Goal: Information Seeking & Learning: Compare options

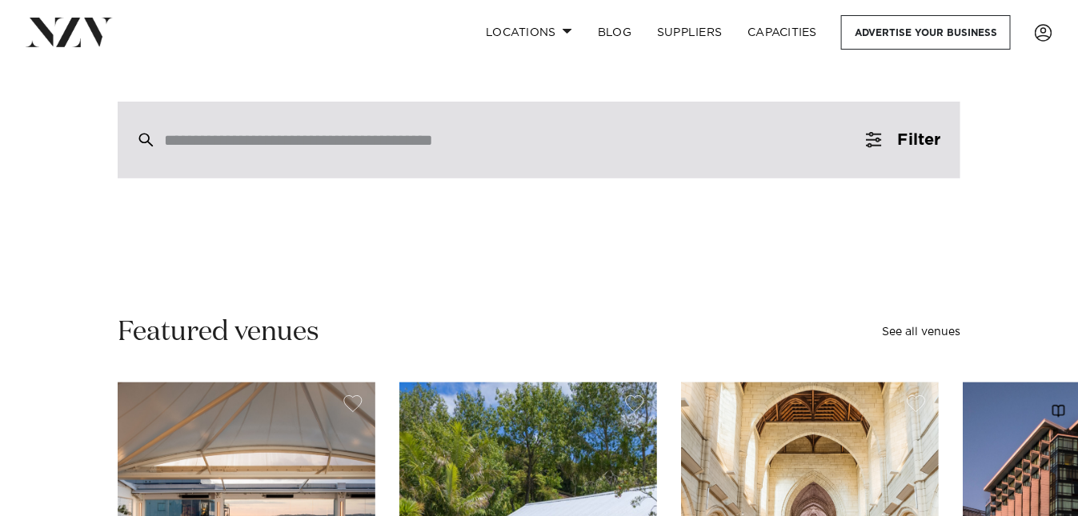
click at [285, 141] on input "search" at bounding box center [505, 140] width 682 height 18
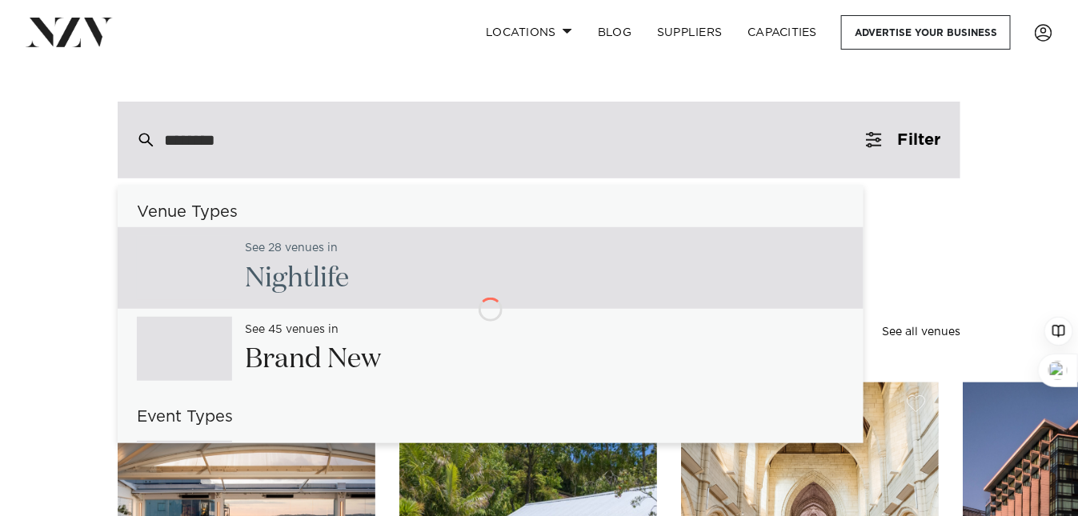
type input "*********"
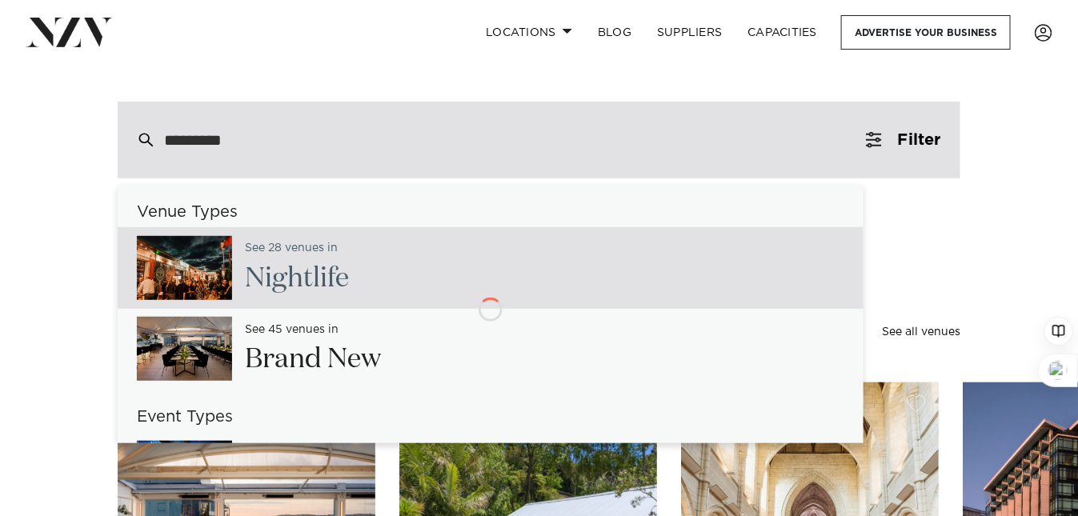
type input "**********"
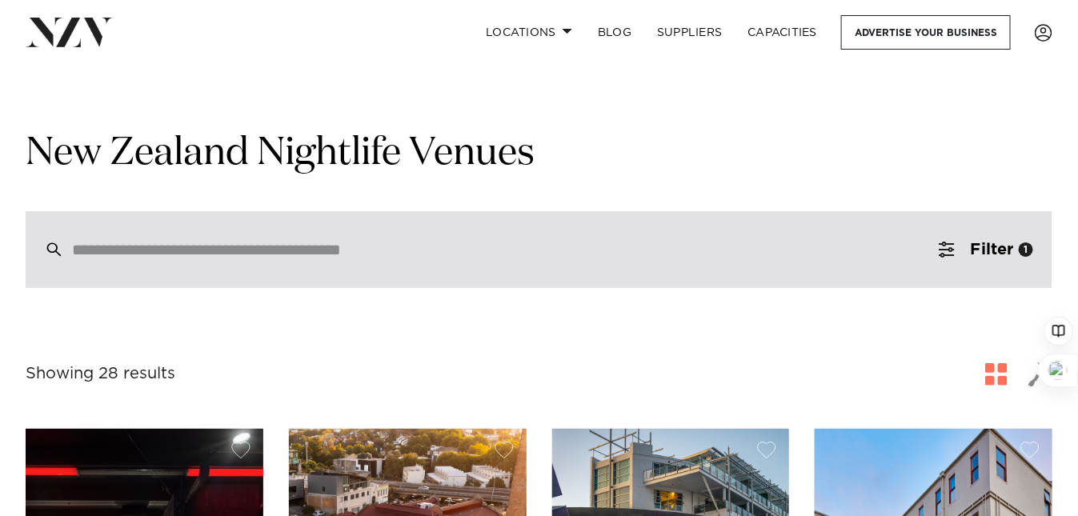
click at [261, 255] on input "search" at bounding box center [505, 250] width 866 height 18
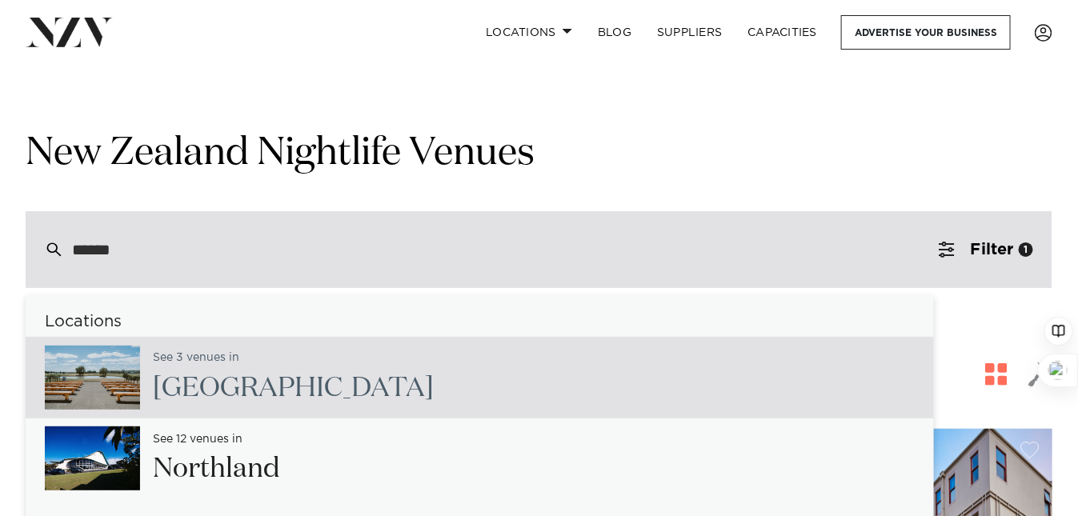
type input "*****"
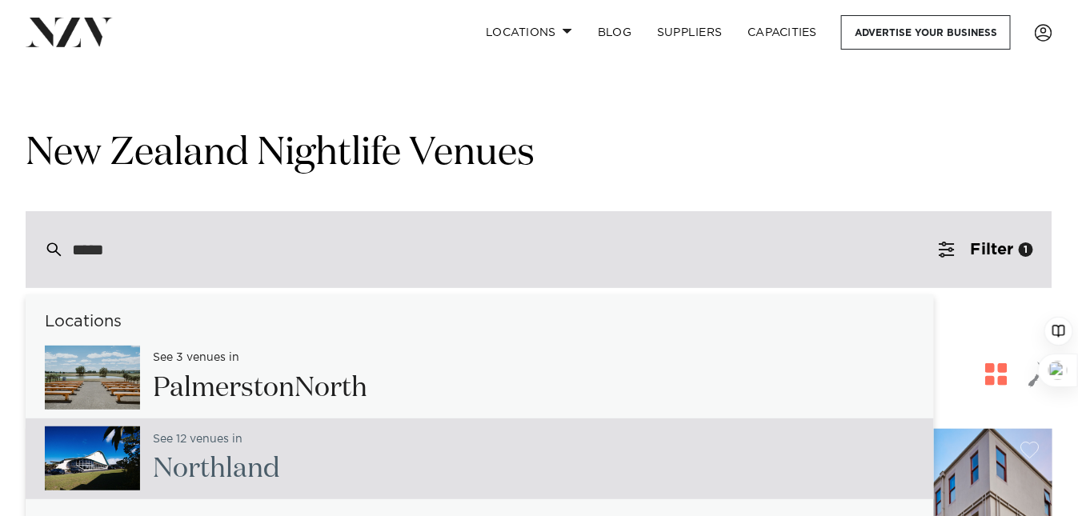
click at [216, 472] on span "North" at bounding box center [189, 468] width 73 height 27
type input "**********"
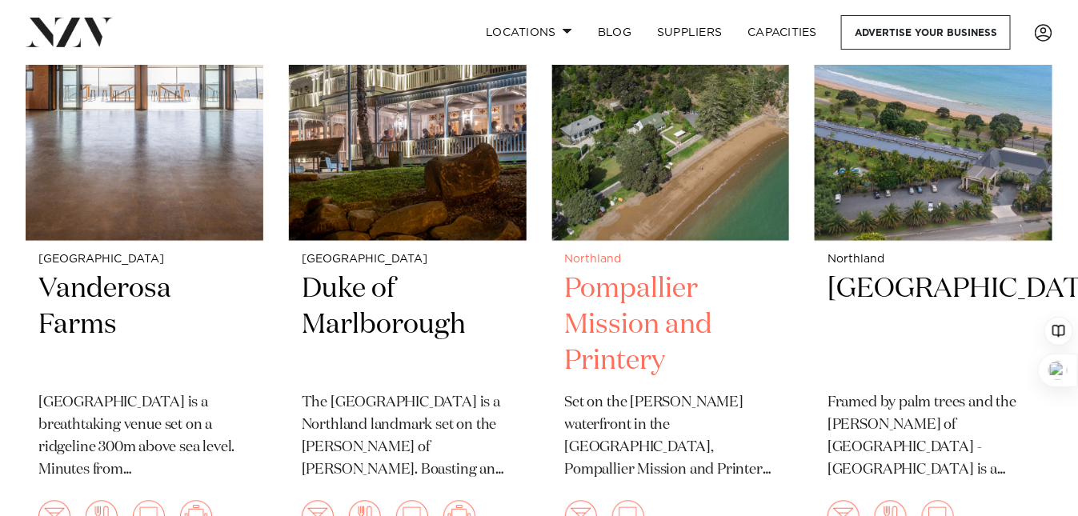
scroll to position [853, 0]
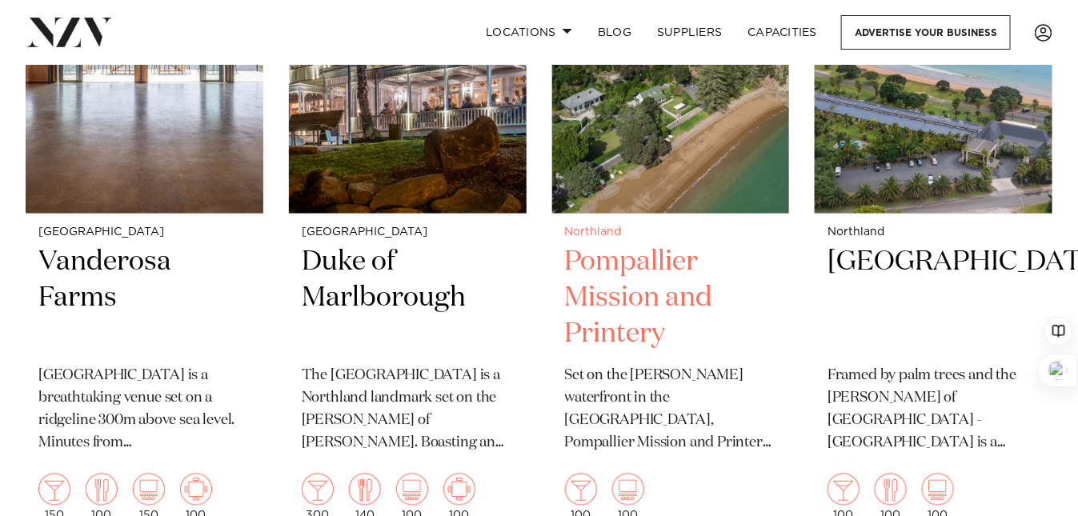
click at [615, 245] on h2 "Pompallier Mission and Printery" at bounding box center [671, 299] width 212 height 108
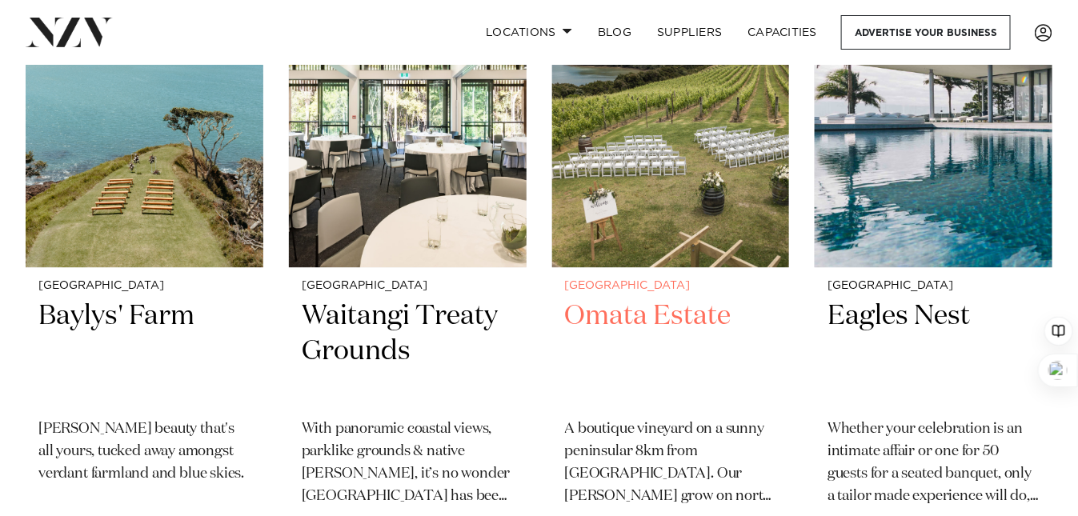
scroll to position [1493, 0]
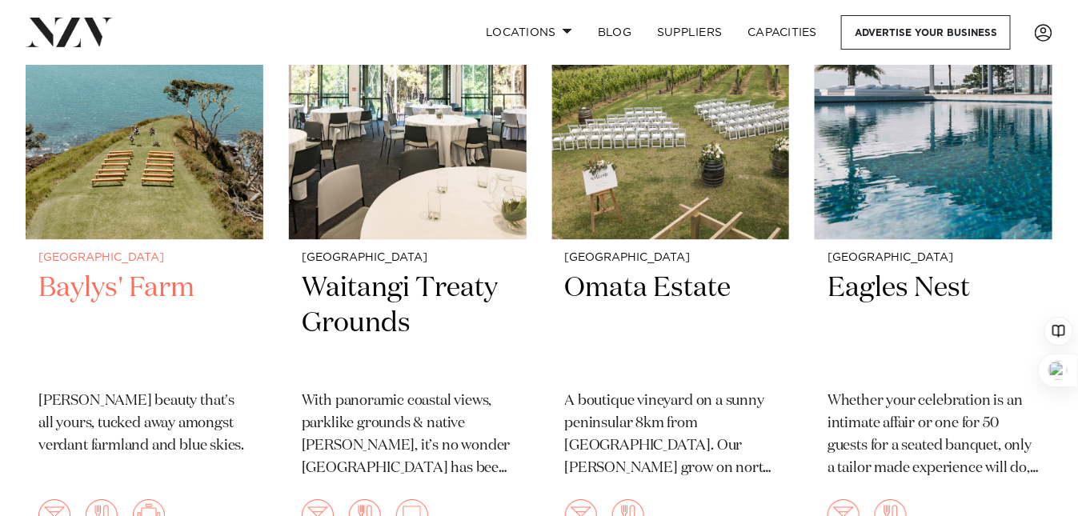
click at [113, 271] on h2 "Baylys' Farm" at bounding box center [144, 325] width 212 height 108
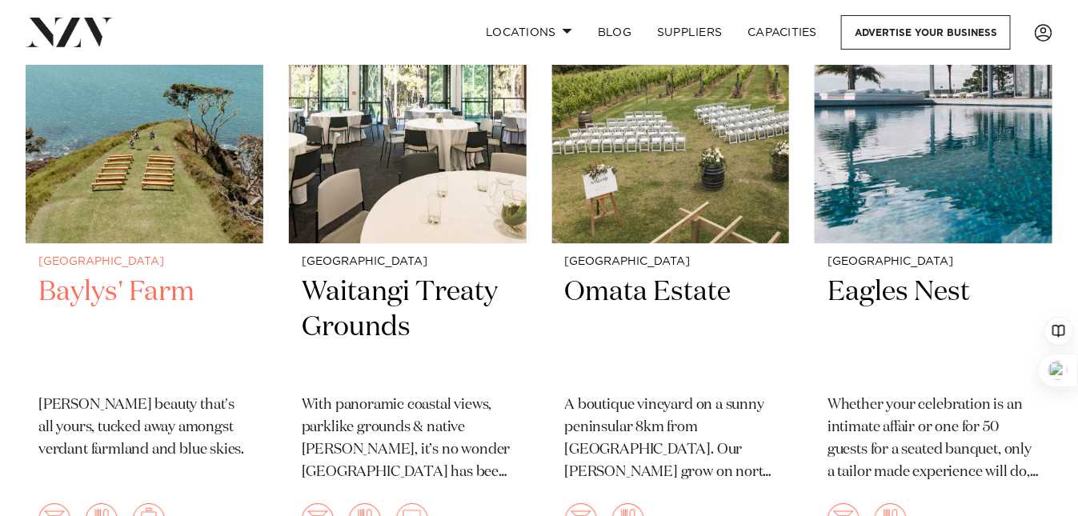
click at [124, 275] on h2 "Baylys' Farm" at bounding box center [144, 329] width 212 height 108
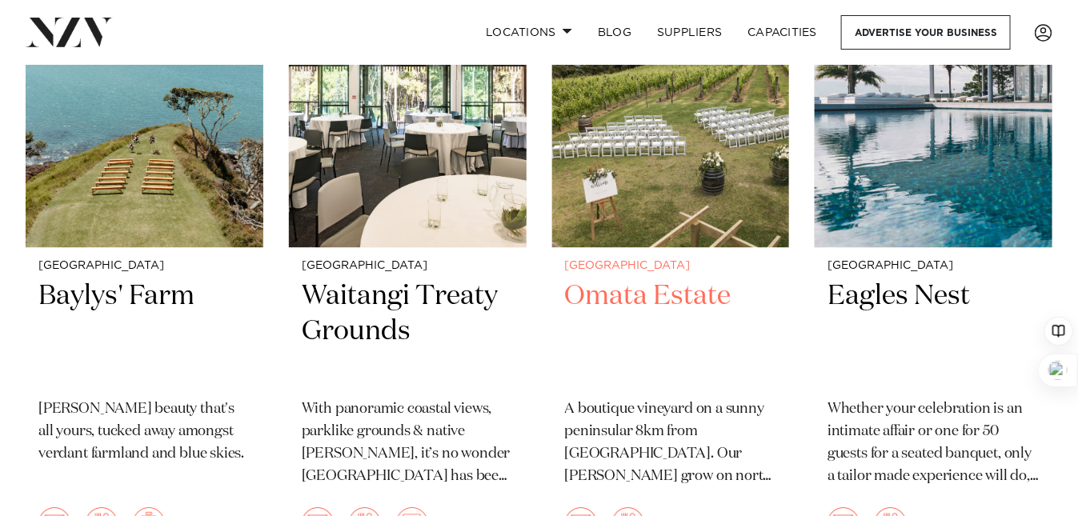
click at [603, 279] on h2 "Omata Estate" at bounding box center [671, 333] width 212 height 108
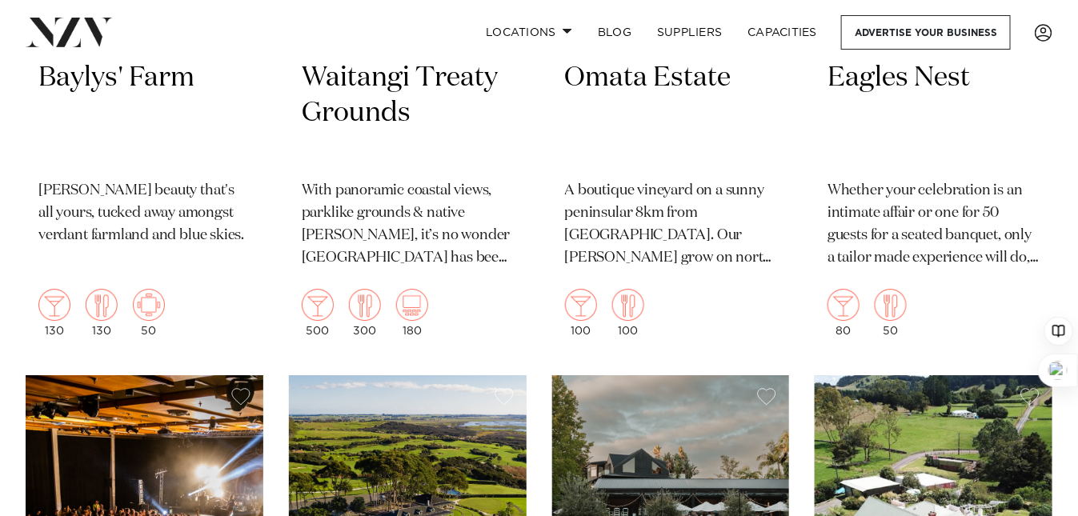
scroll to position [1589, 0]
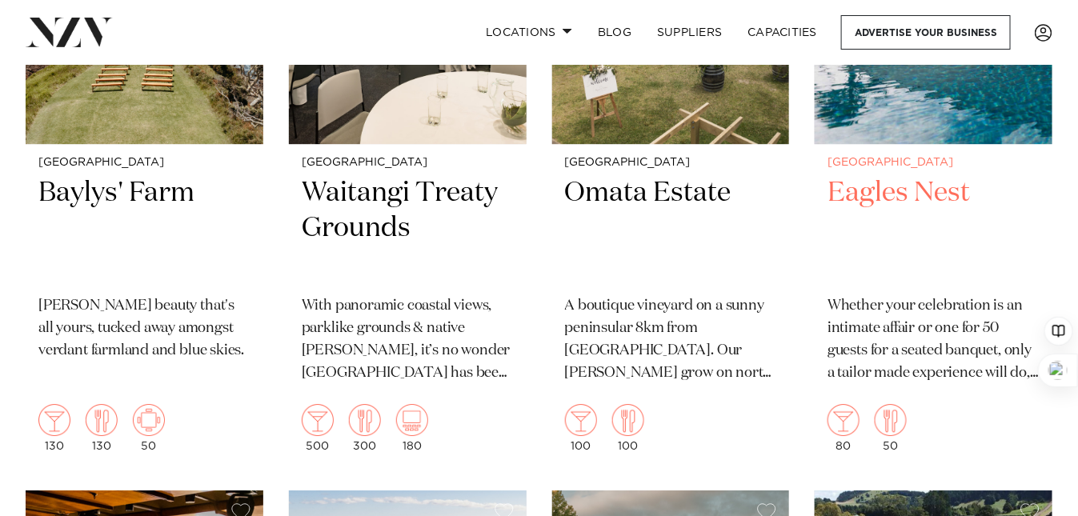
click at [851, 175] on h2 "Eagles Nest" at bounding box center [934, 229] width 212 height 108
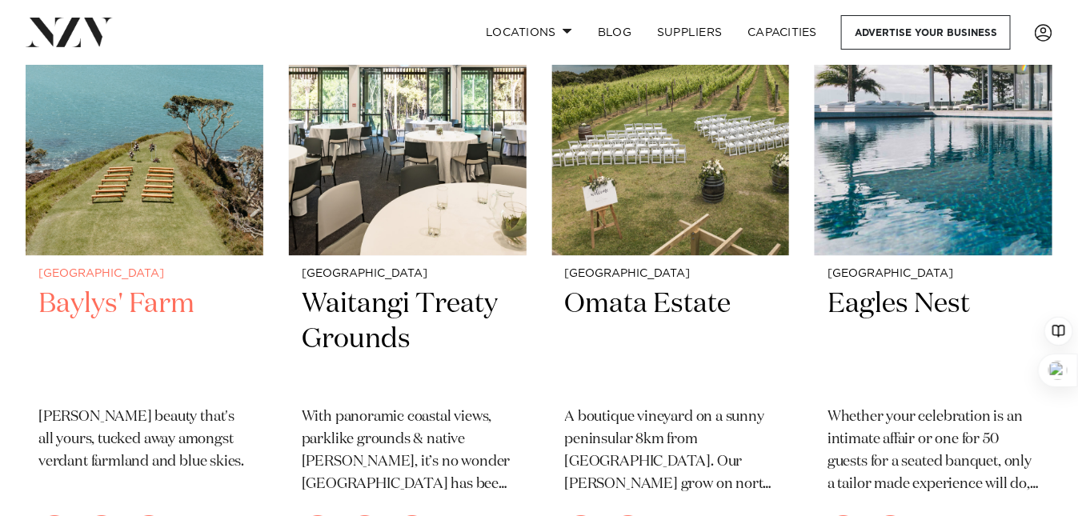
scroll to position [1371, 0]
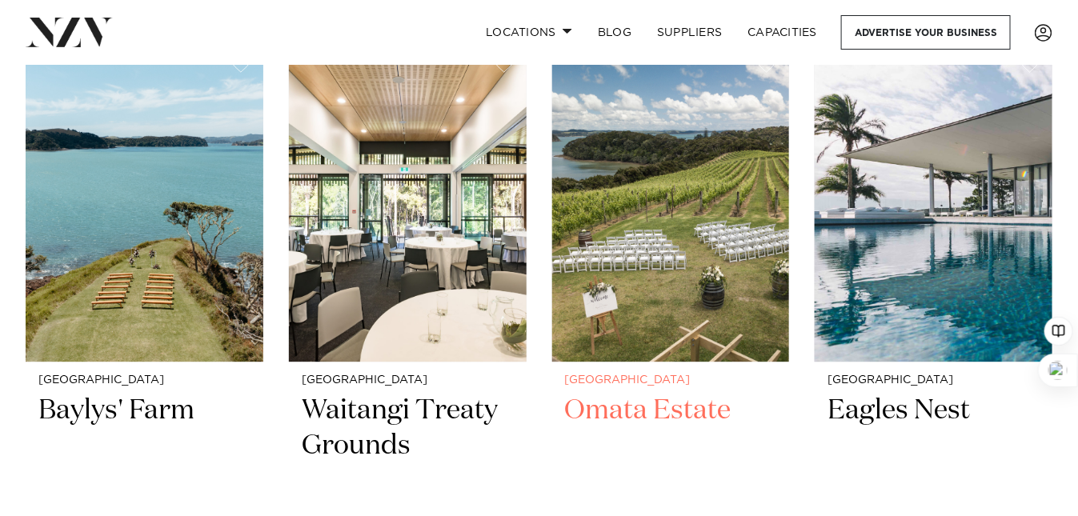
click at [655, 393] on h2 "Omata Estate" at bounding box center [671, 447] width 212 height 108
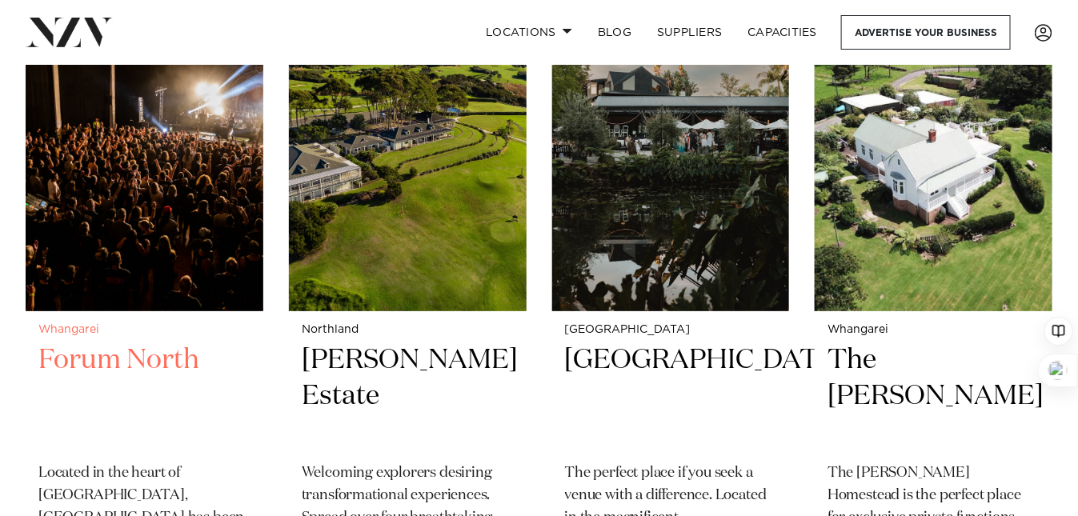
scroll to position [2114, 0]
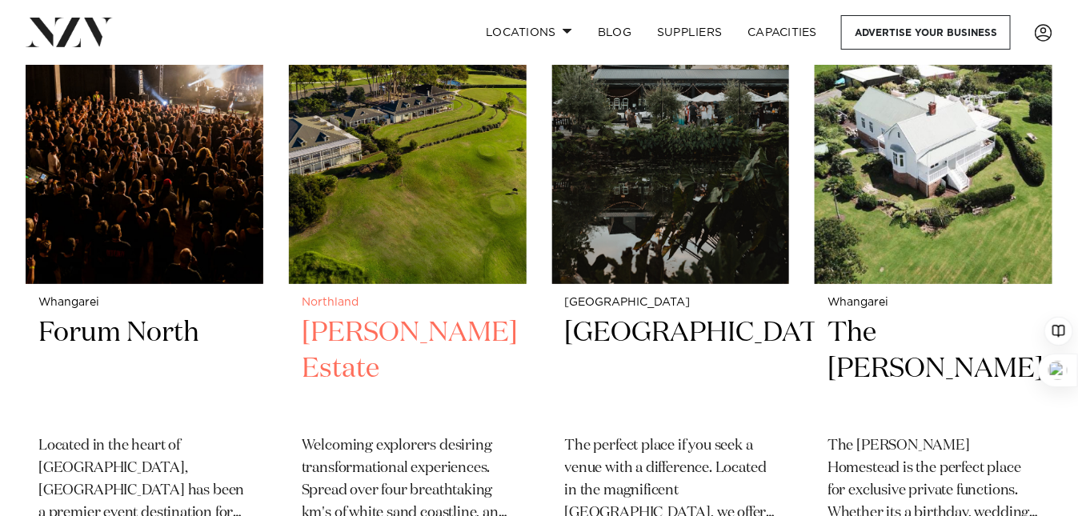
click at [367, 315] on h2 "Carrington Estate" at bounding box center [408, 369] width 212 height 108
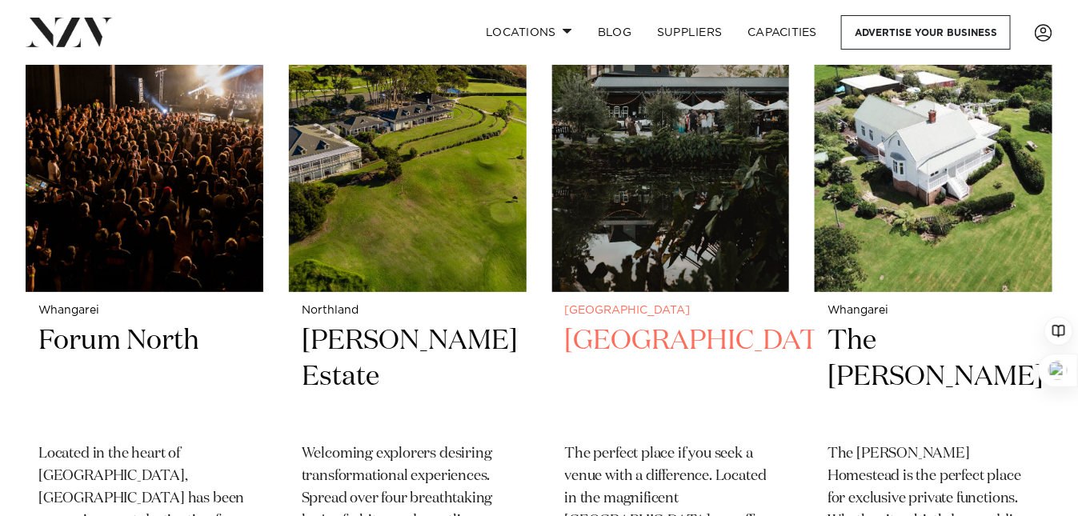
click at [615, 323] on h2 "Liddington Gardens" at bounding box center [671, 377] width 212 height 108
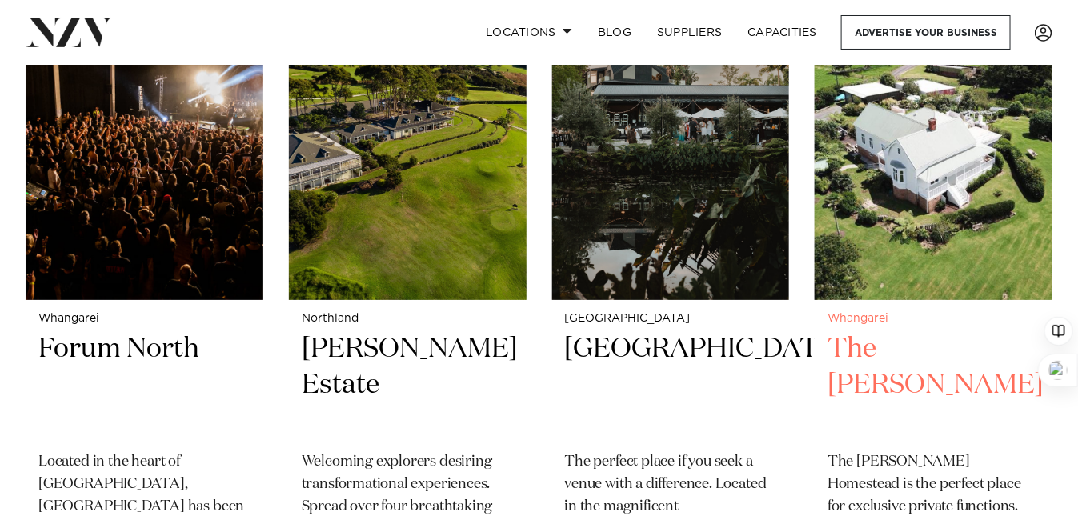
click at [856, 331] on h2 "The James Homestead" at bounding box center [934, 385] width 212 height 108
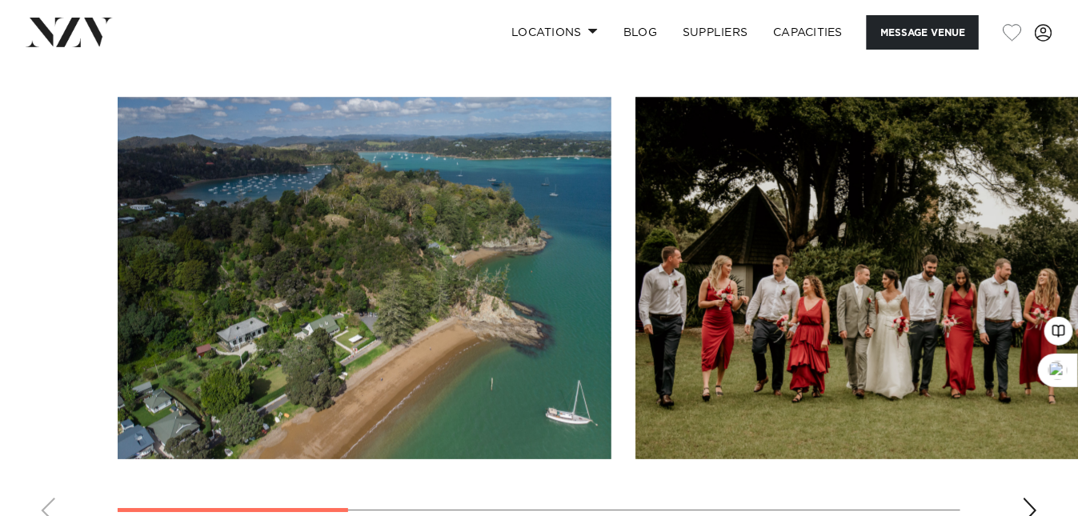
scroll to position [1493, 0]
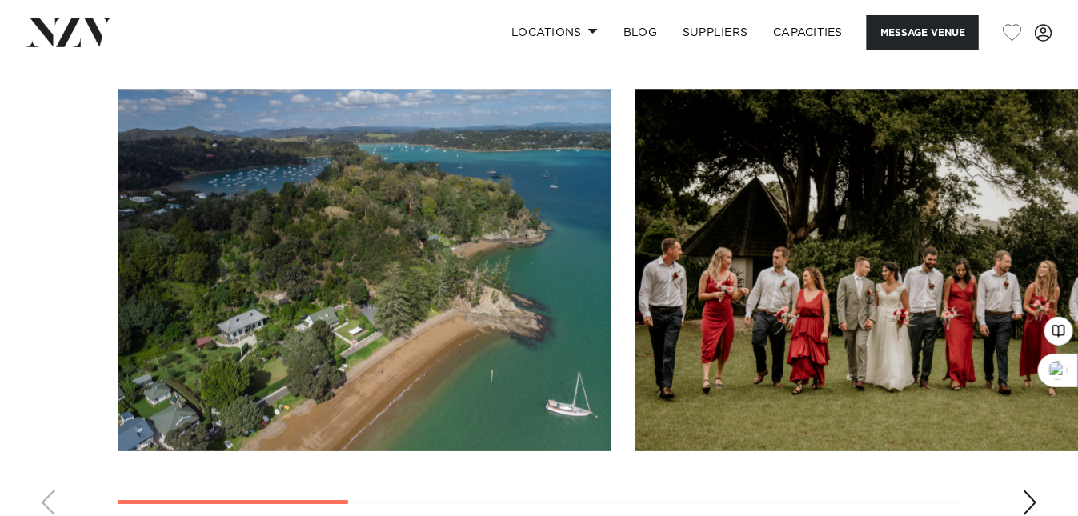
click at [1032, 498] on div "Next slide" at bounding box center [1030, 503] width 16 height 26
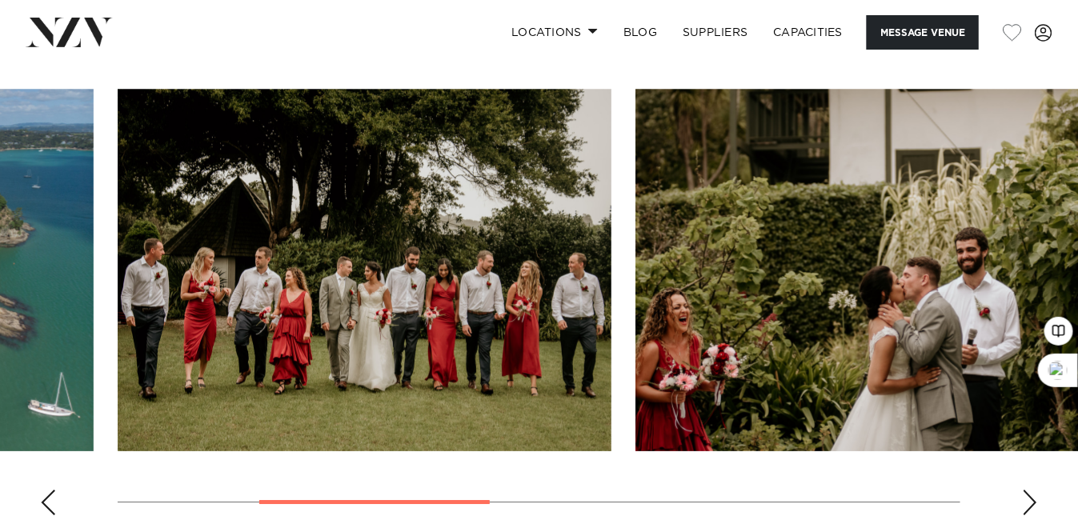
click at [1032, 498] on div "Next slide" at bounding box center [1030, 503] width 16 height 26
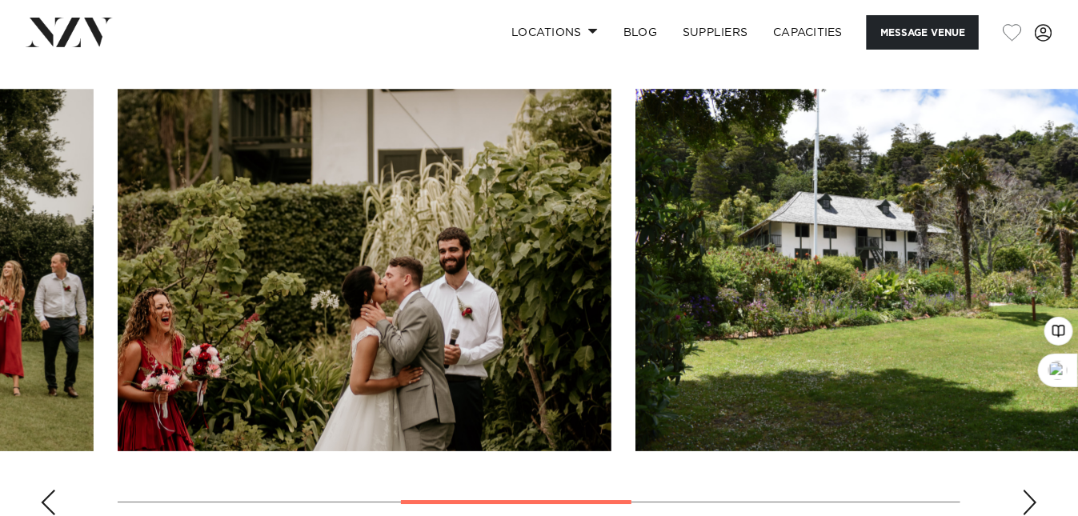
click at [1032, 498] on div "Next slide" at bounding box center [1030, 503] width 16 height 26
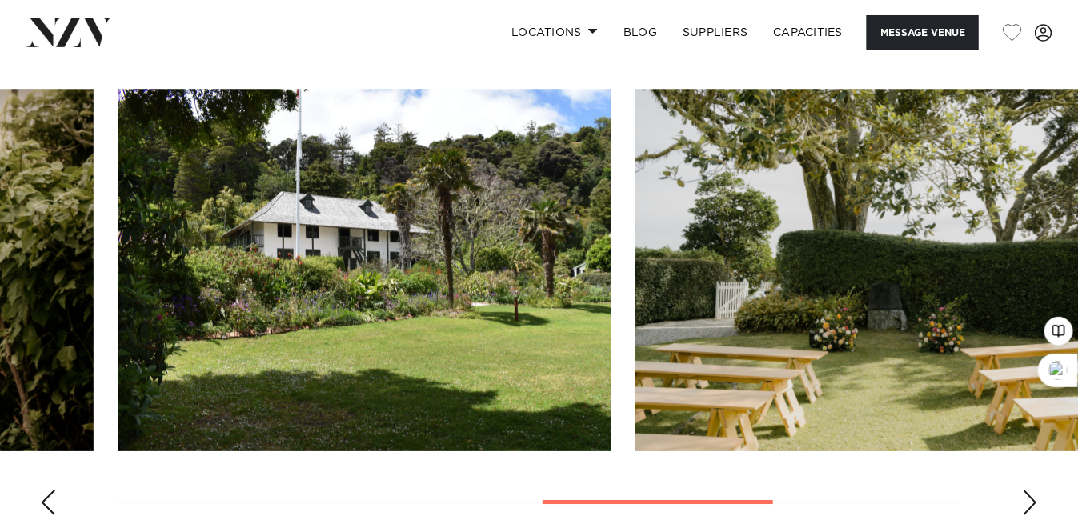
click at [1032, 498] on div "Next slide" at bounding box center [1030, 503] width 16 height 26
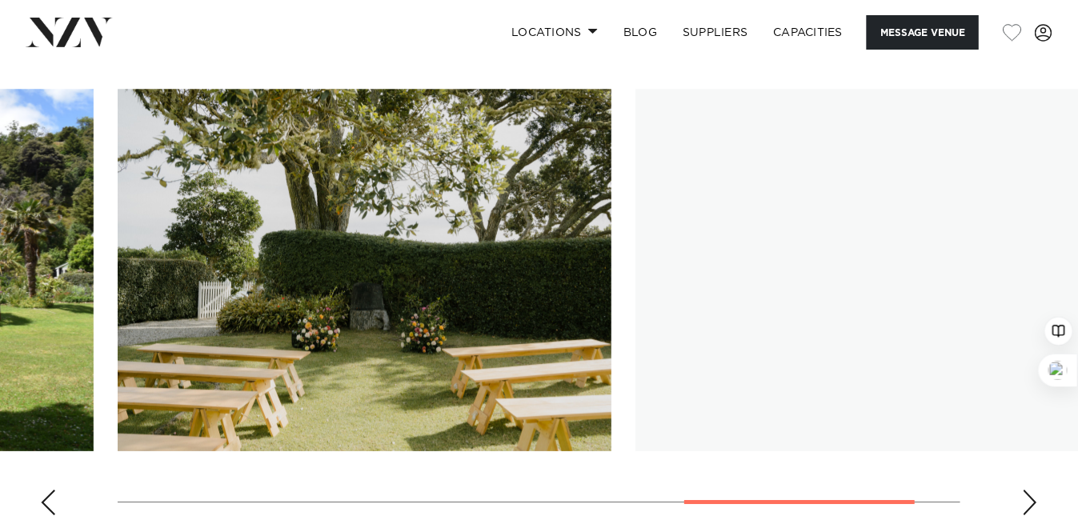
click at [1032, 498] on div "Next slide" at bounding box center [1030, 503] width 16 height 26
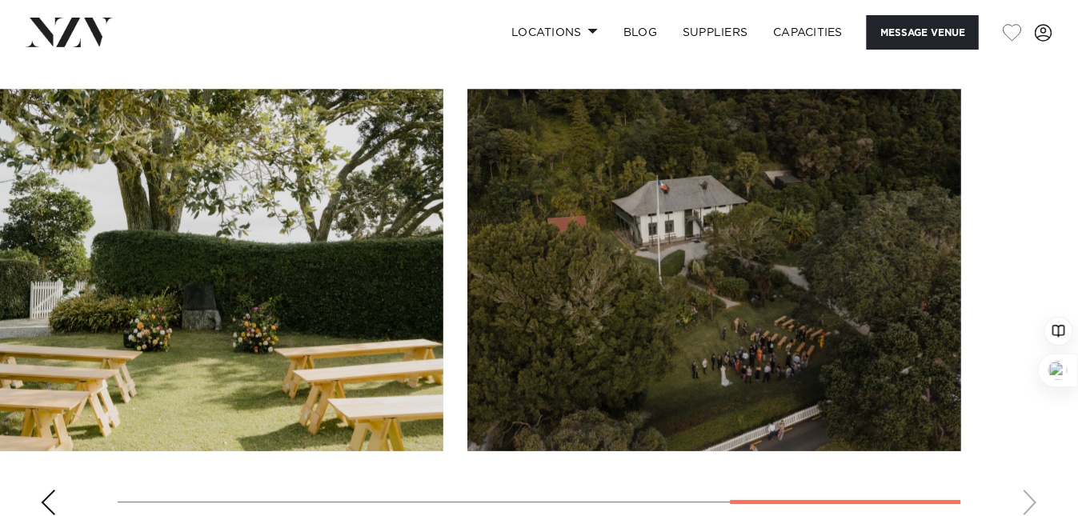
click at [1032, 498] on swiper-container at bounding box center [539, 308] width 1078 height 439
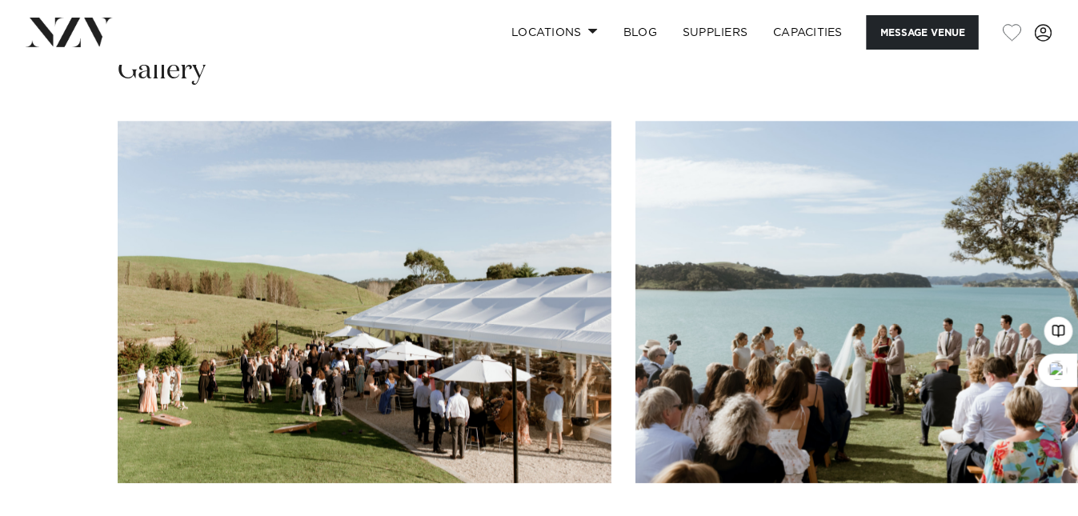
scroll to position [1493, 0]
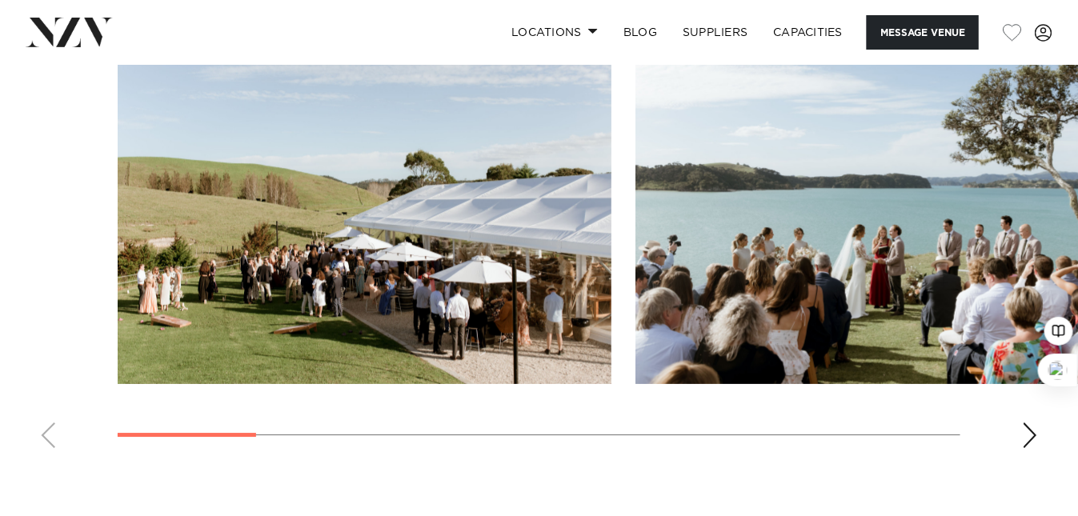
click at [1032, 435] on div "Next slide" at bounding box center [1030, 436] width 16 height 26
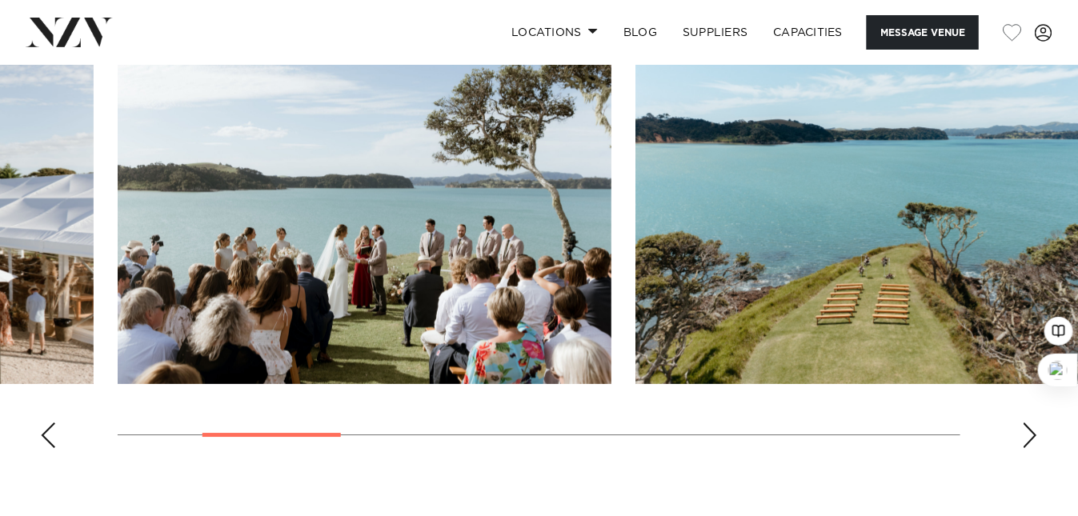
click at [1030, 437] on div "Next slide" at bounding box center [1030, 436] width 16 height 26
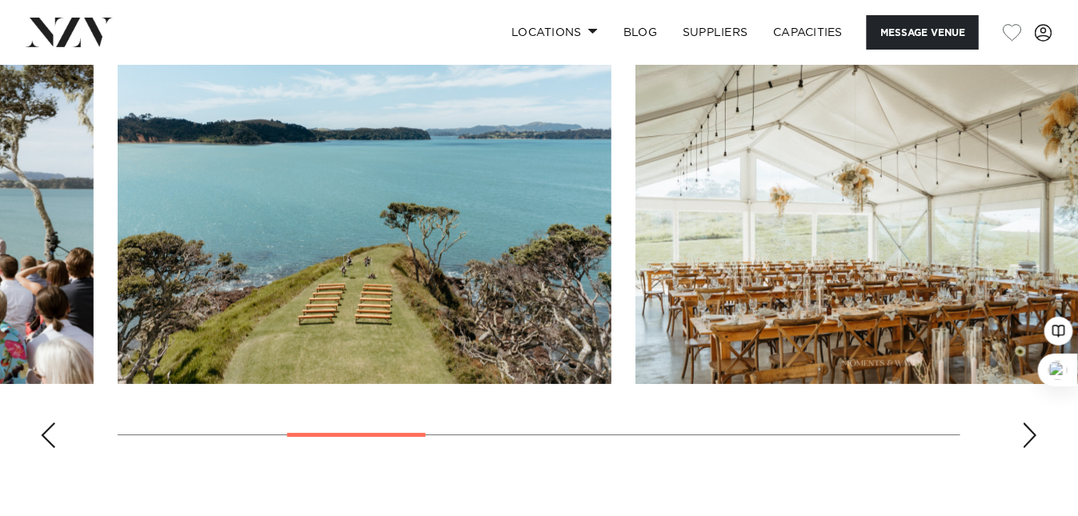
click at [1028, 438] on div "Next slide" at bounding box center [1030, 436] width 16 height 26
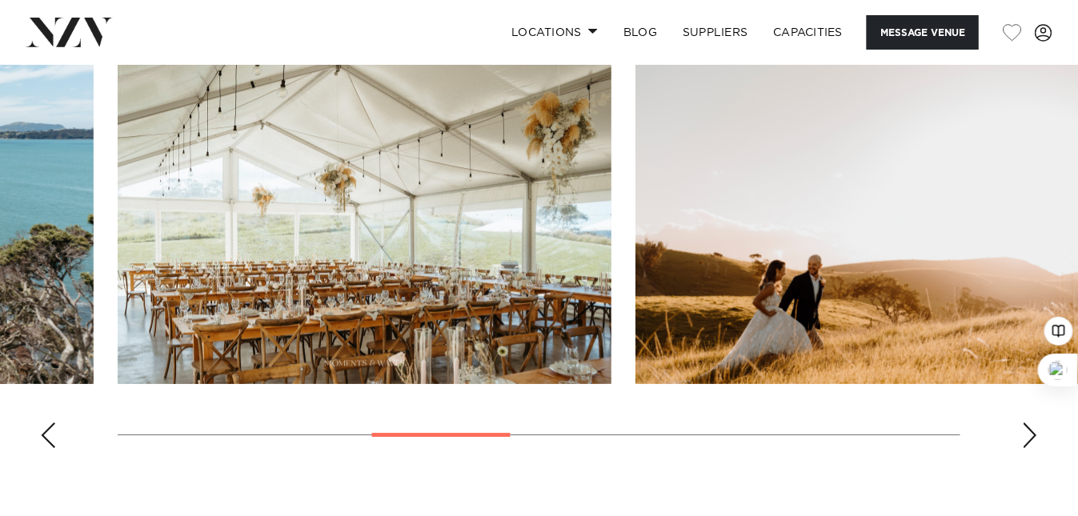
click at [1028, 438] on div "Next slide" at bounding box center [1030, 436] width 16 height 26
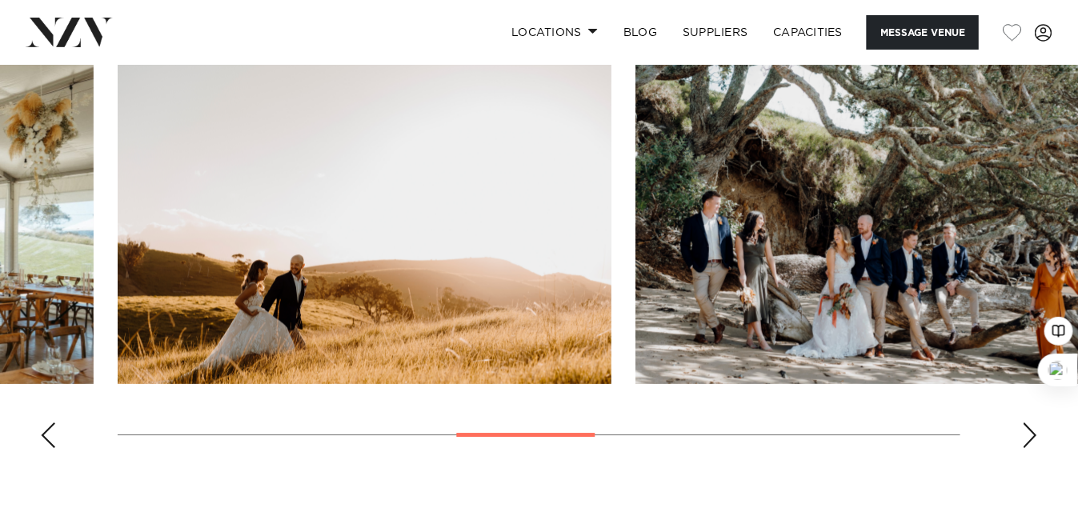
click at [1027, 439] on div "Next slide" at bounding box center [1030, 436] width 16 height 26
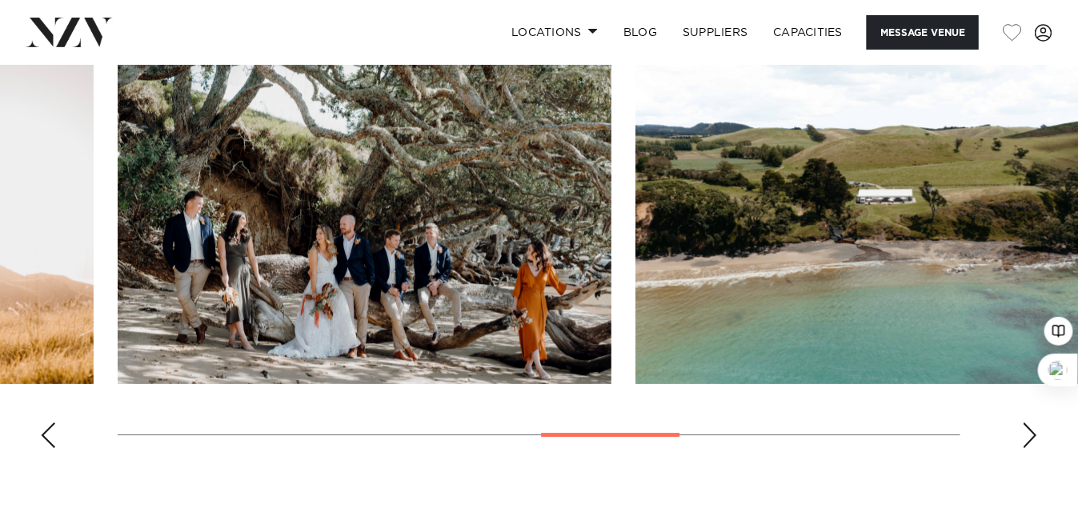
click at [1026, 441] on div "Next slide" at bounding box center [1030, 436] width 16 height 26
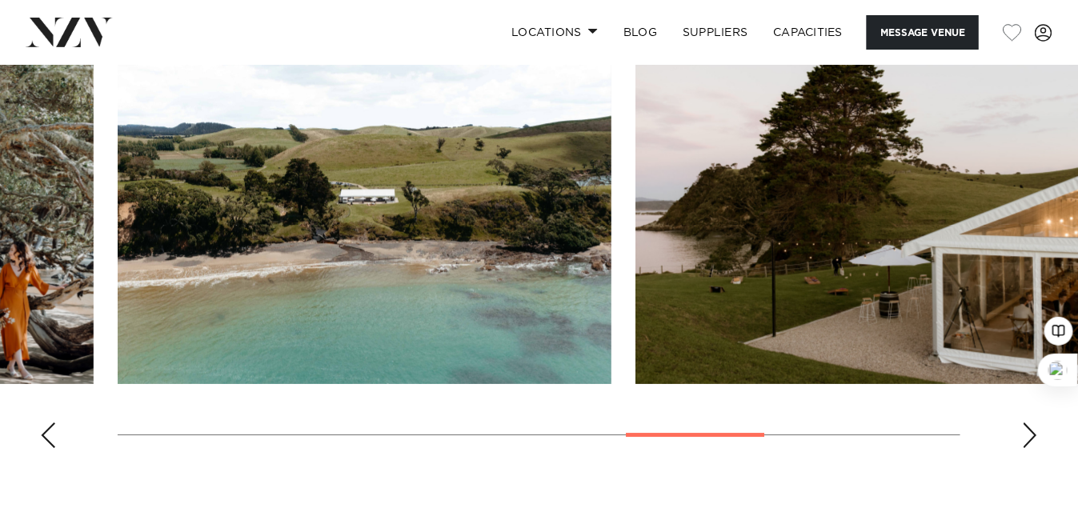
click at [1026, 441] on div "Next slide" at bounding box center [1030, 436] width 16 height 26
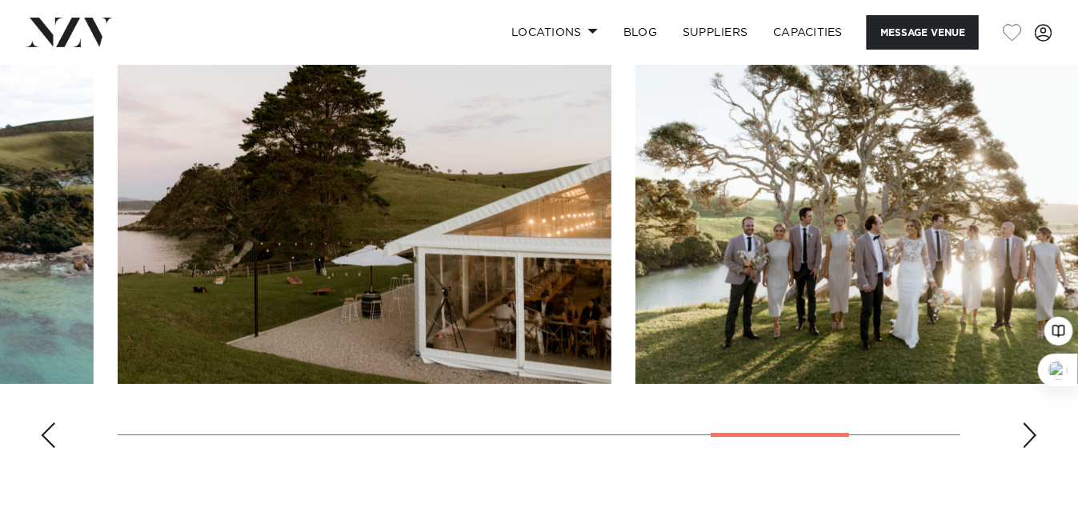
click at [1025, 442] on div "Next slide" at bounding box center [1030, 436] width 16 height 26
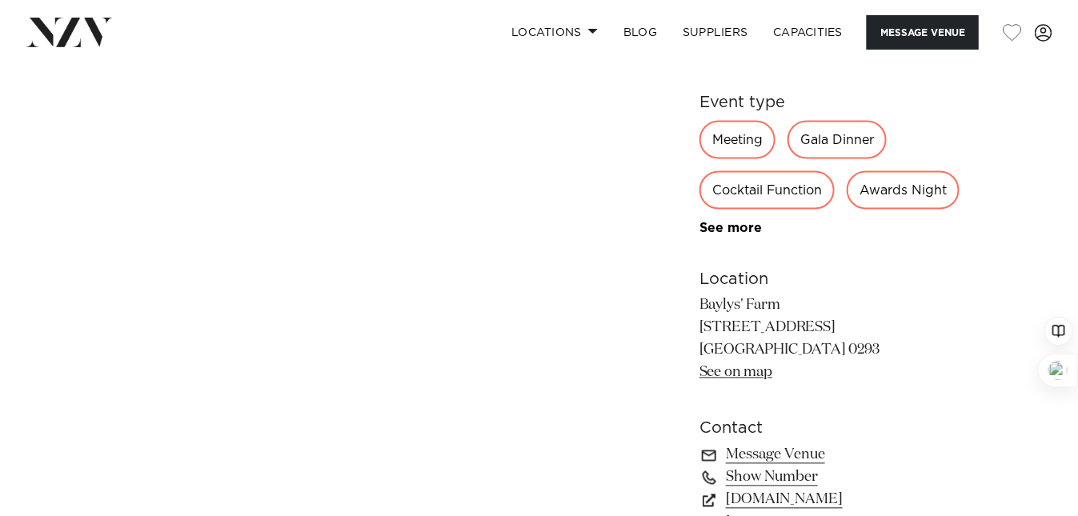
scroll to position [853, 0]
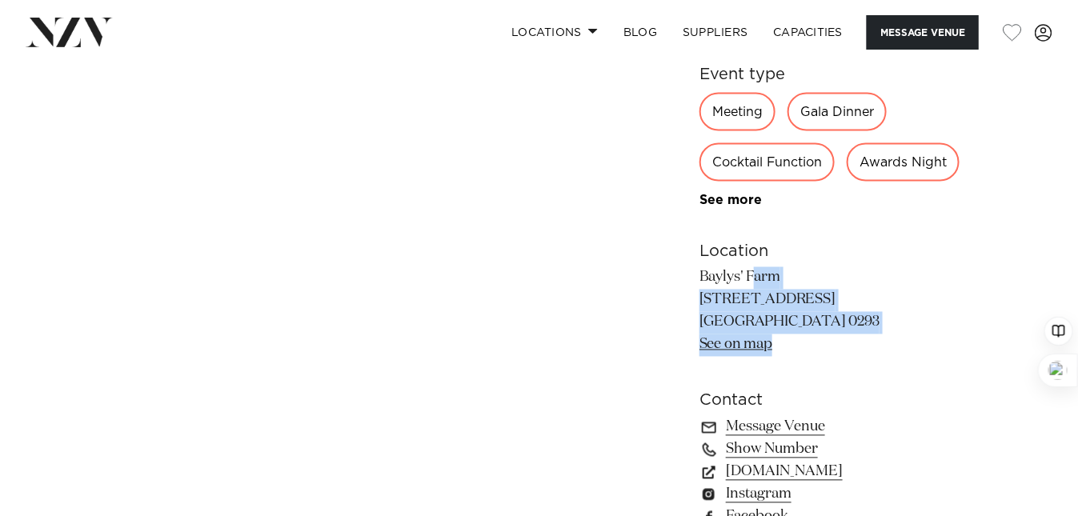
drag, startPoint x: 701, startPoint y: 277, endPoint x: 819, endPoint y: 334, distance: 130.6
click at [819, 334] on p "Baylys' Farm [STREET_ADDRESS] [GEOGRAPHIC_DATA] 0293 See on map" at bounding box center [829, 312] width 261 height 90
copy p "Baylys' Farm 98 Bayly Road Bay of Islands 0293 See on map"
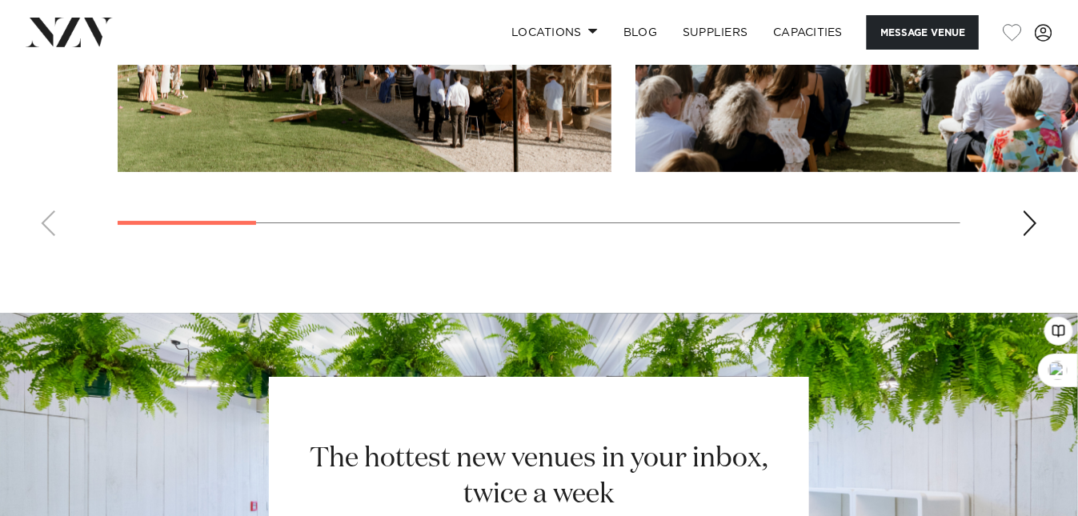
scroll to position [1707, 0]
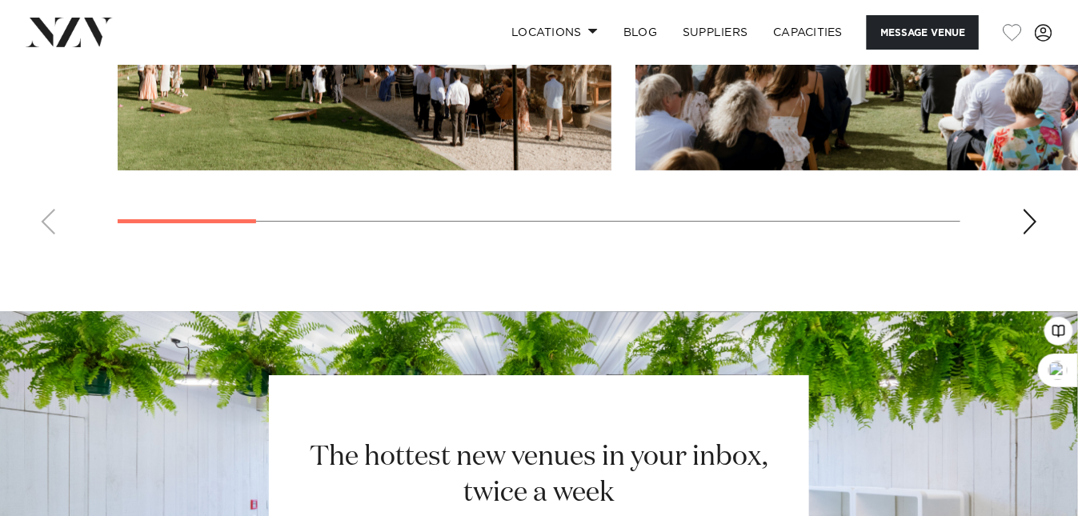
click at [1024, 225] on div "Next slide" at bounding box center [1030, 222] width 16 height 26
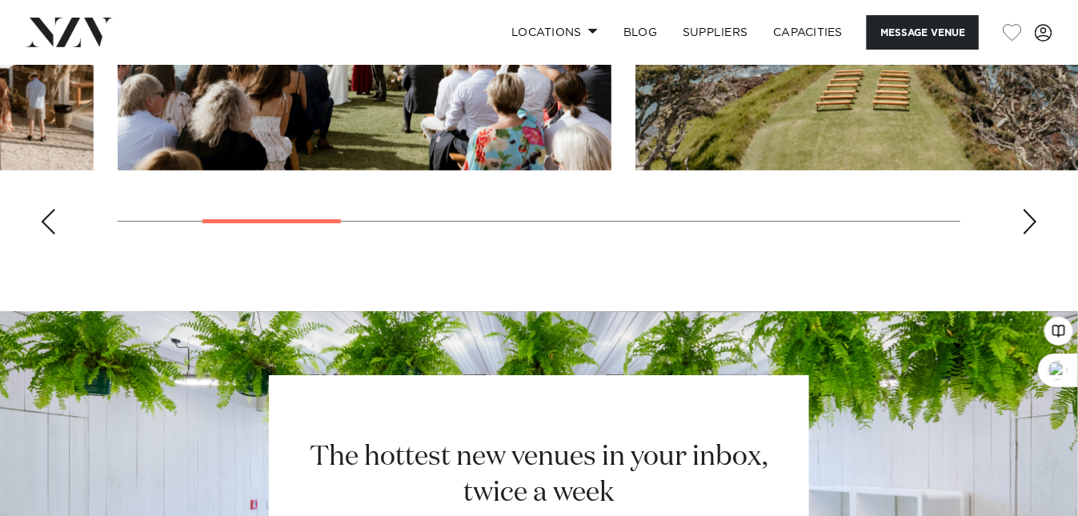
click at [1024, 225] on div "Next slide" at bounding box center [1030, 222] width 16 height 26
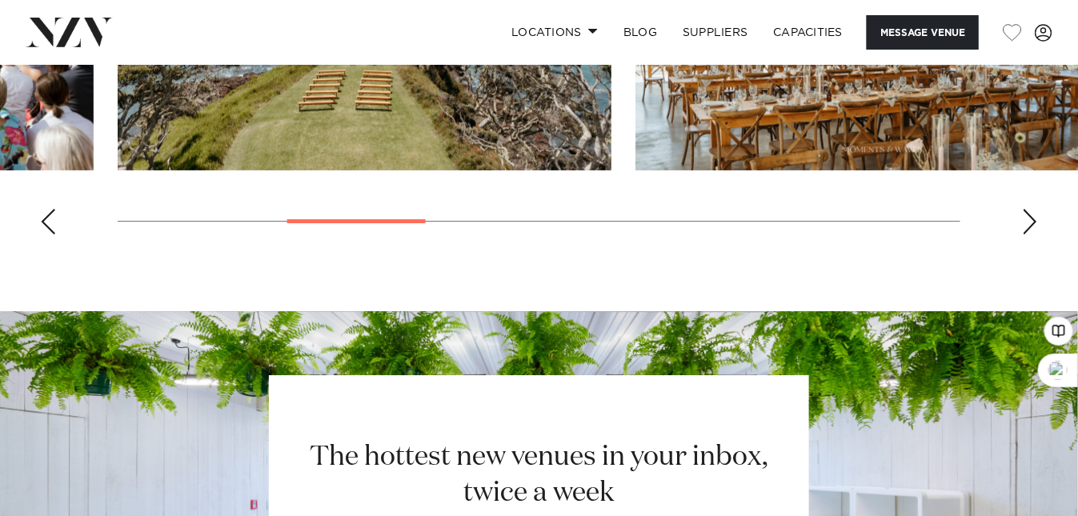
scroll to position [1601, 0]
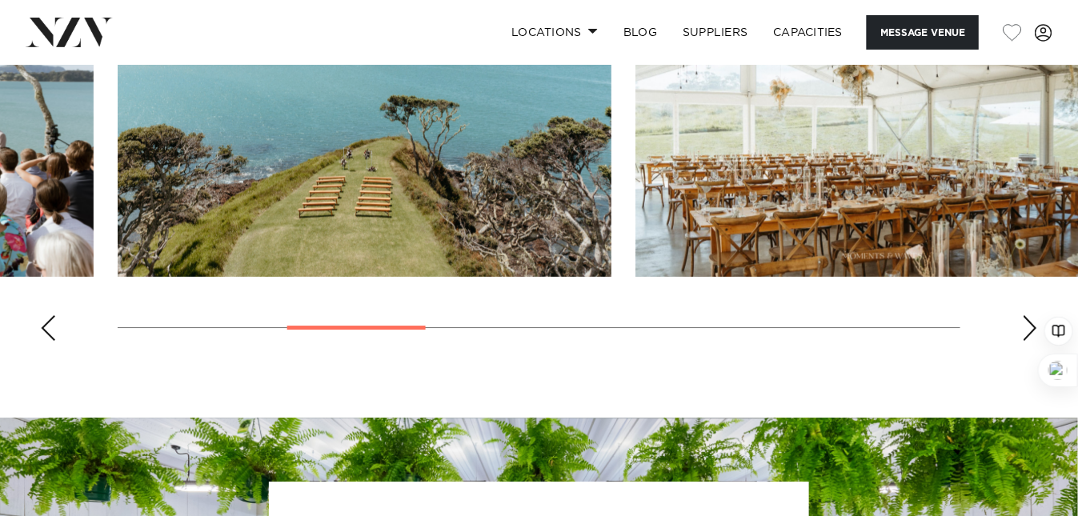
click at [1031, 325] on div "Next slide" at bounding box center [1030, 328] width 16 height 26
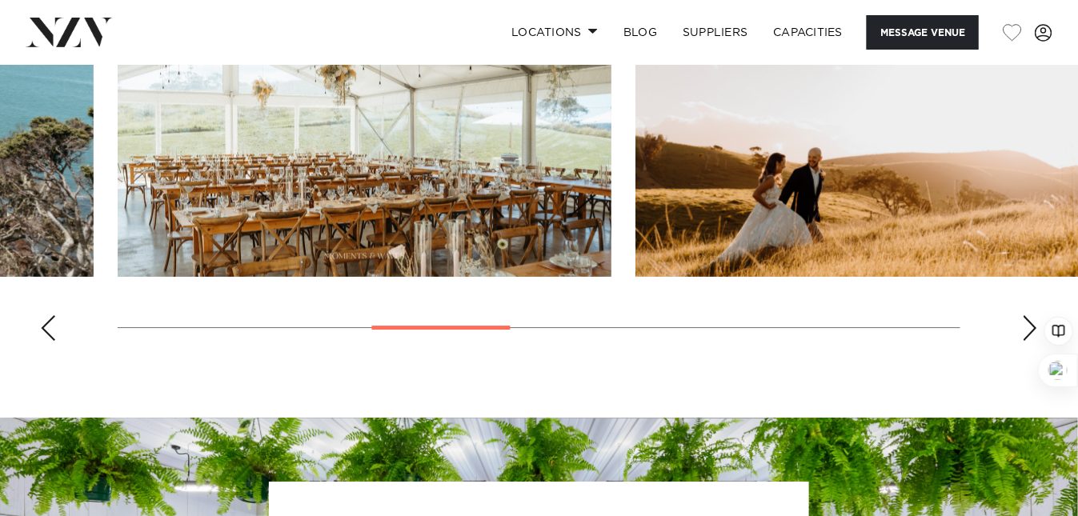
click at [1031, 325] on div "Next slide" at bounding box center [1030, 328] width 16 height 26
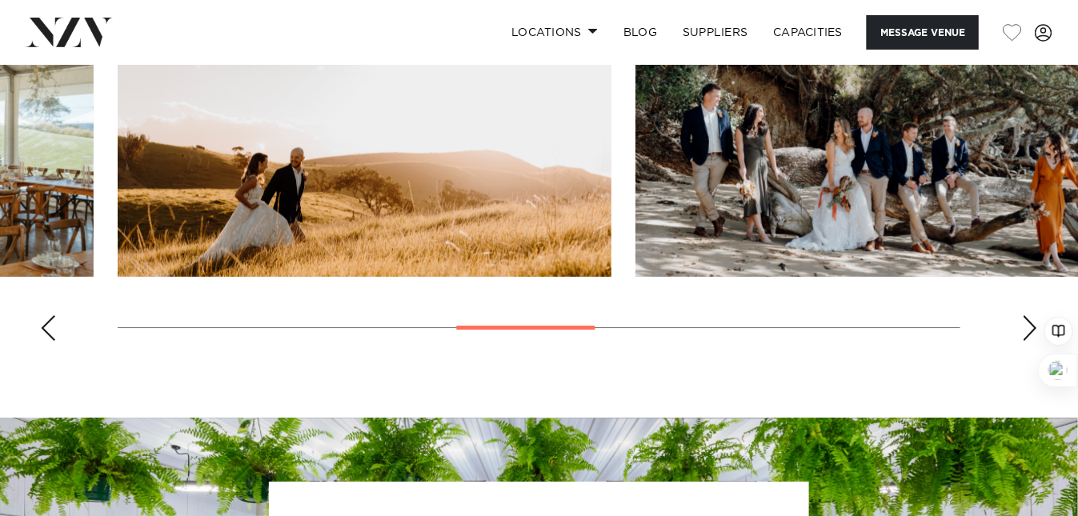
click at [1031, 325] on div "Next slide" at bounding box center [1030, 328] width 16 height 26
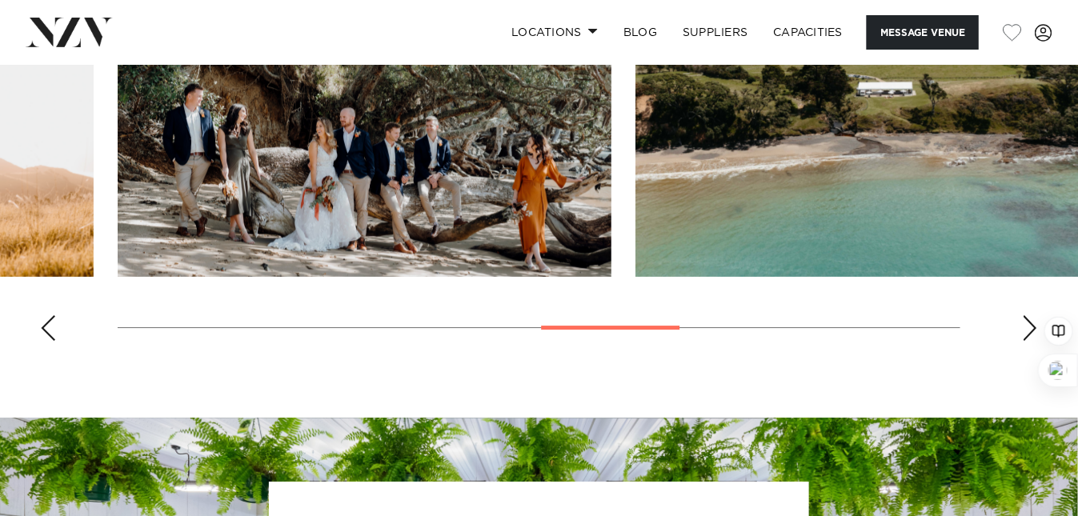
click at [1031, 325] on div "Next slide" at bounding box center [1030, 328] width 16 height 26
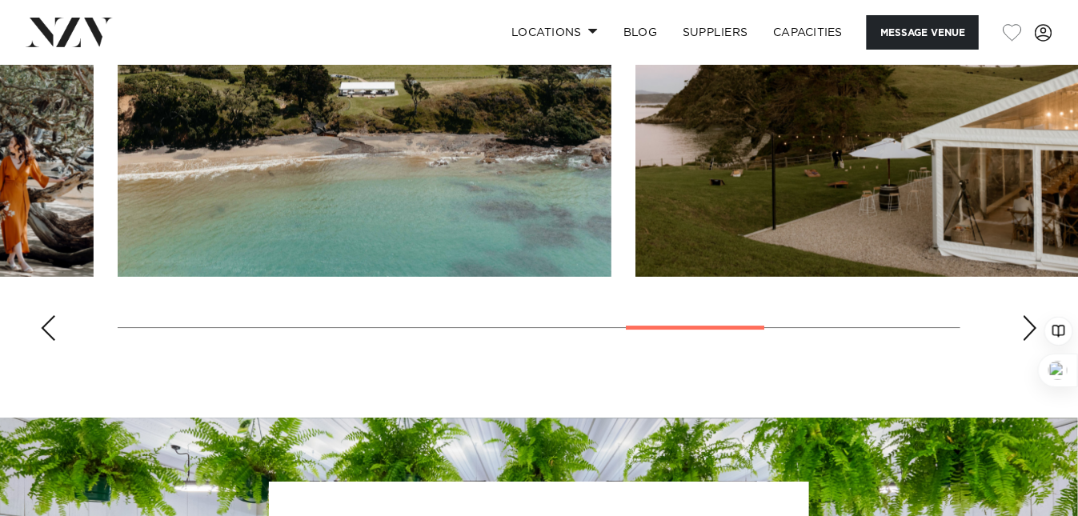
click at [1031, 325] on div "Next slide" at bounding box center [1030, 328] width 16 height 26
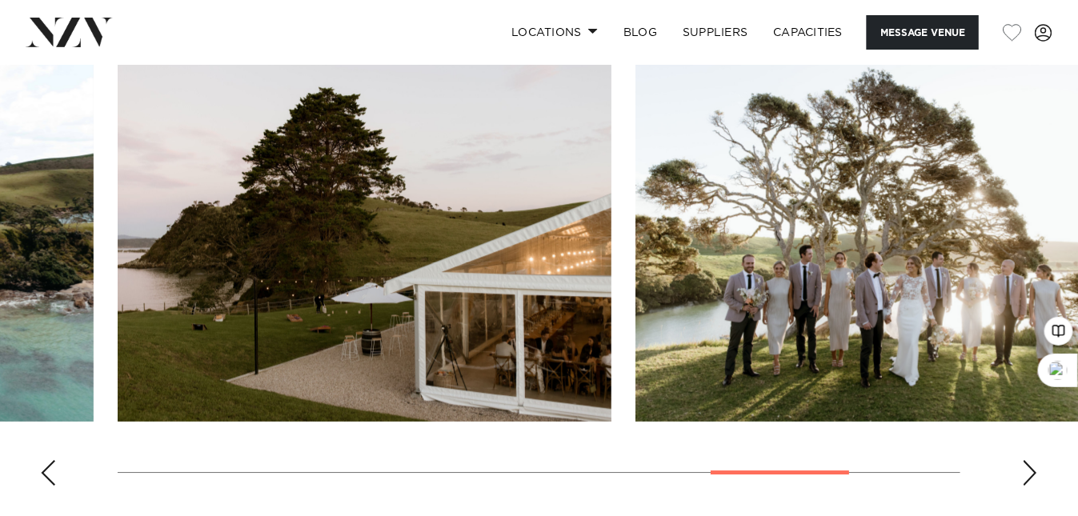
scroll to position [1493, 0]
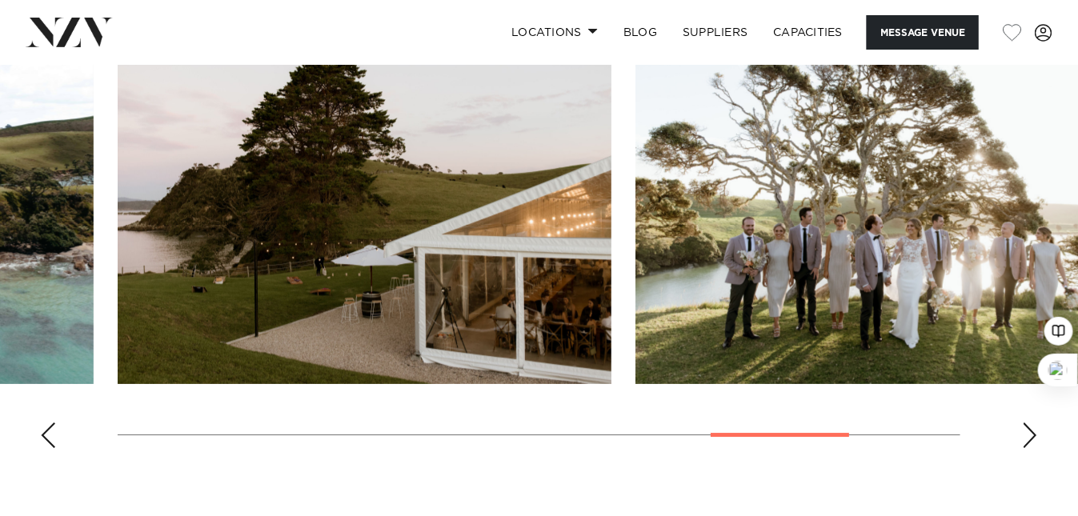
click at [1030, 432] on div "Next slide" at bounding box center [1030, 436] width 16 height 26
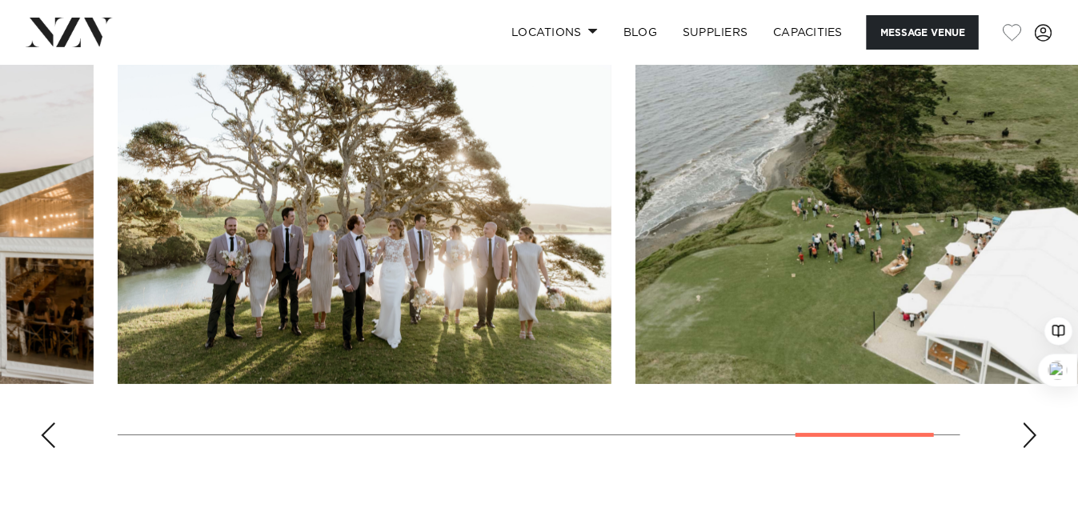
click at [1030, 432] on div "Next slide" at bounding box center [1030, 436] width 16 height 26
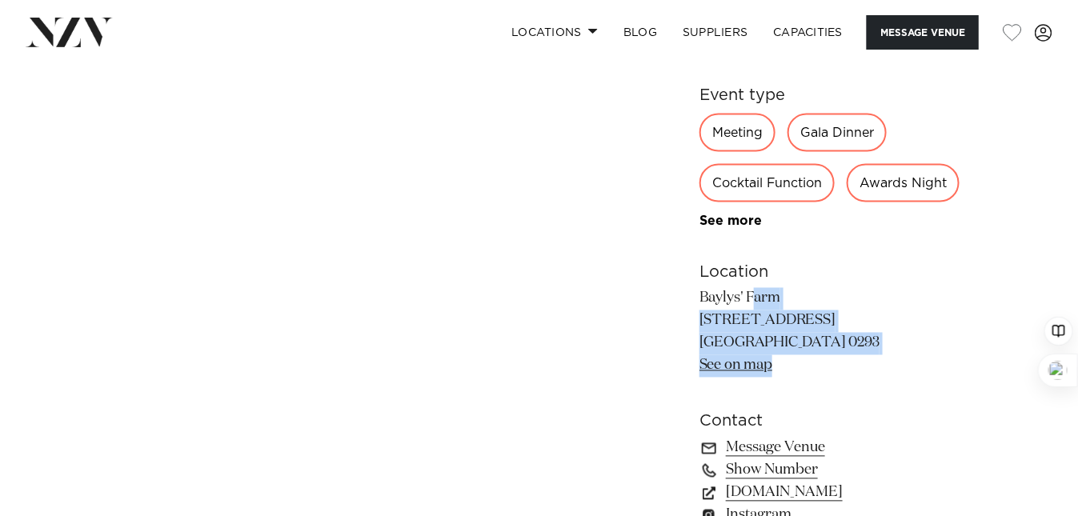
scroll to position [853, 0]
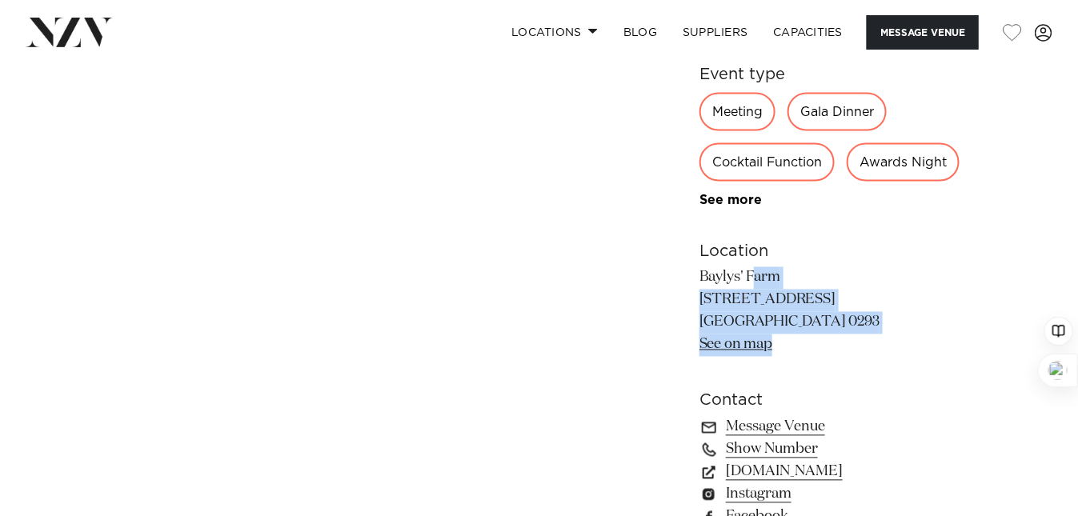
click at [747, 344] on link "See on map" at bounding box center [735, 345] width 73 height 14
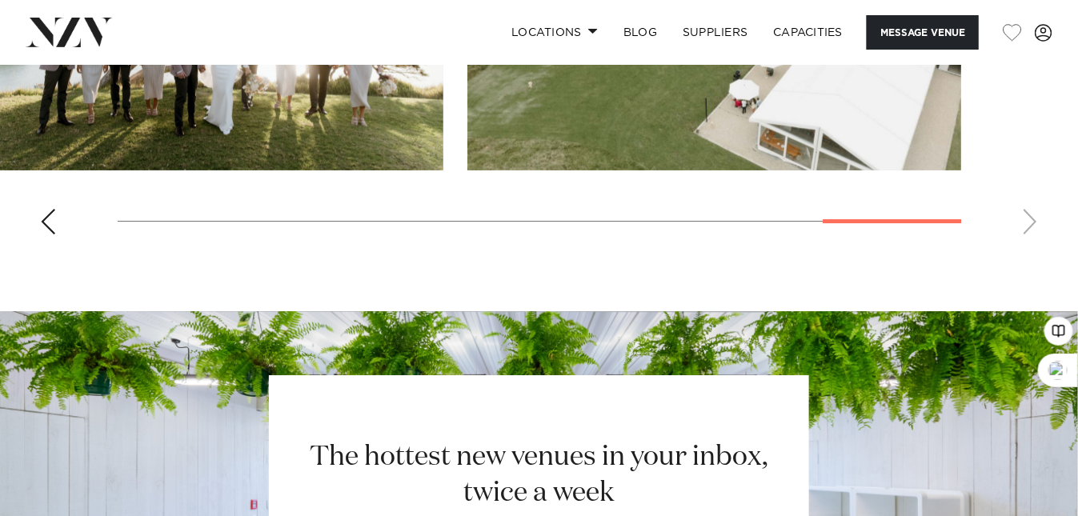
scroll to position [1493, 0]
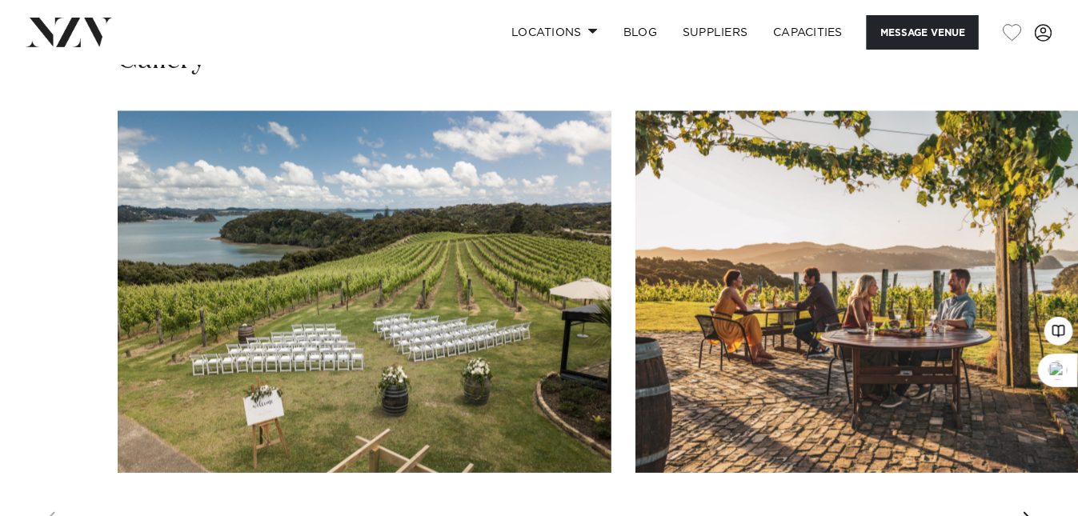
scroll to position [1280, 0]
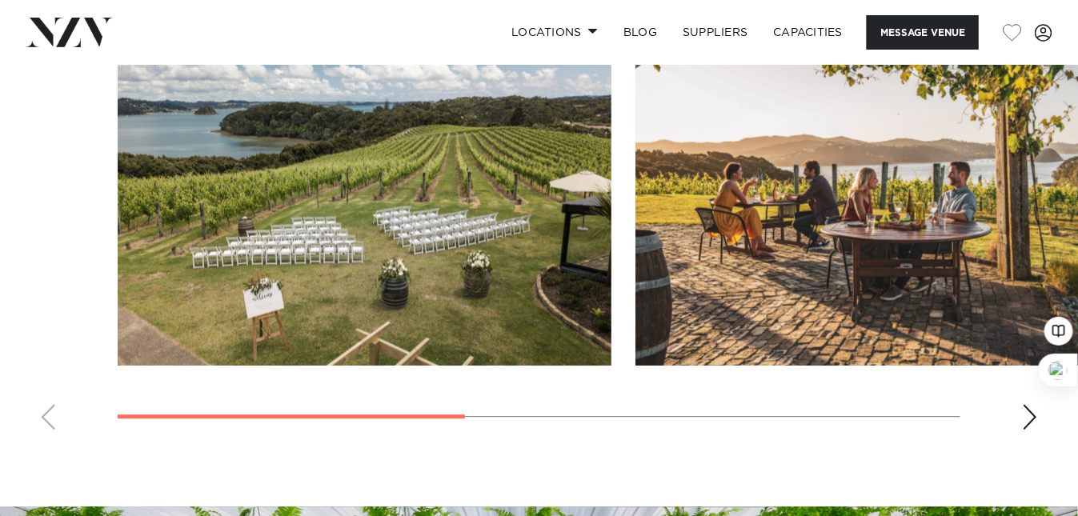
click at [1032, 411] on div "Next slide" at bounding box center [1030, 417] width 16 height 26
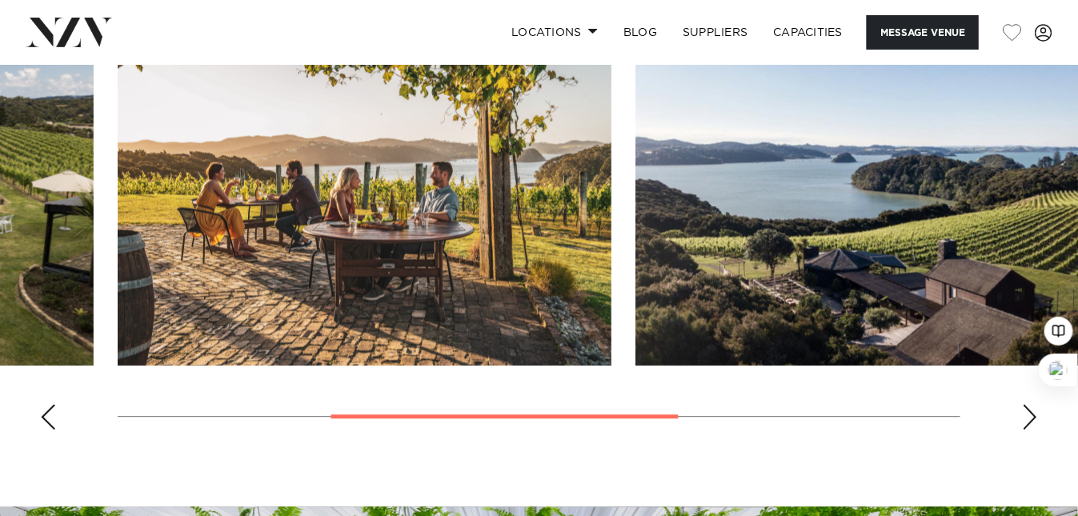
click at [1032, 411] on div "Next slide" at bounding box center [1030, 417] width 16 height 26
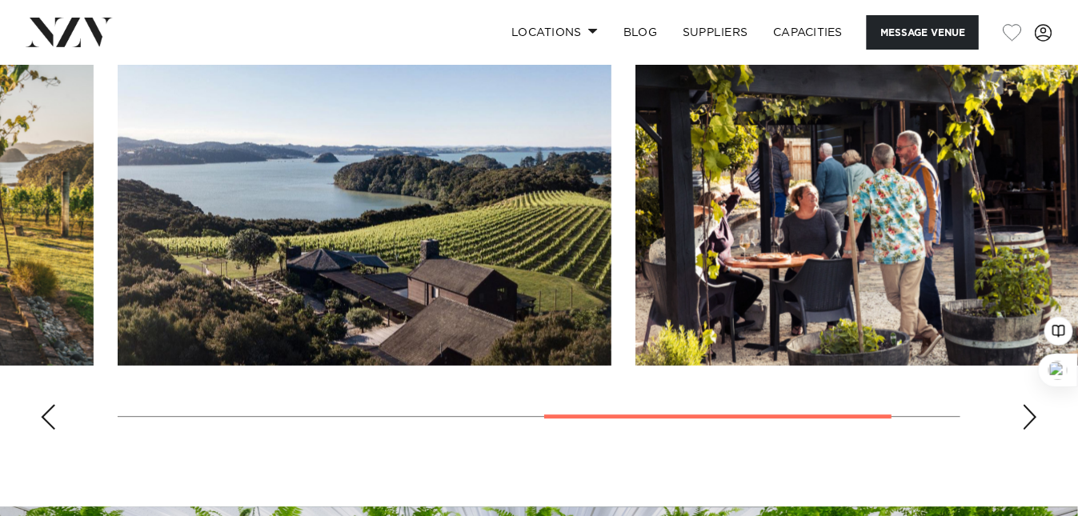
click at [1031, 411] on div "Next slide" at bounding box center [1030, 417] width 16 height 26
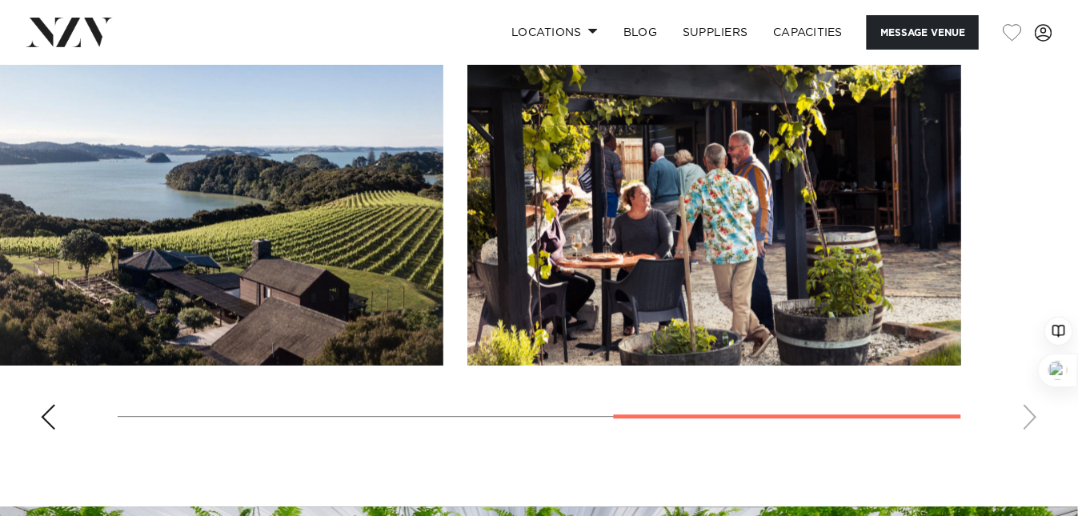
click at [1031, 411] on swiper-container at bounding box center [539, 222] width 1078 height 439
click at [1030, 411] on swiper-container at bounding box center [539, 222] width 1078 height 439
click at [57, 420] on swiper-container at bounding box center [539, 222] width 1078 height 439
click at [42, 413] on div "Previous slide" at bounding box center [48, 417] width 16 height 26
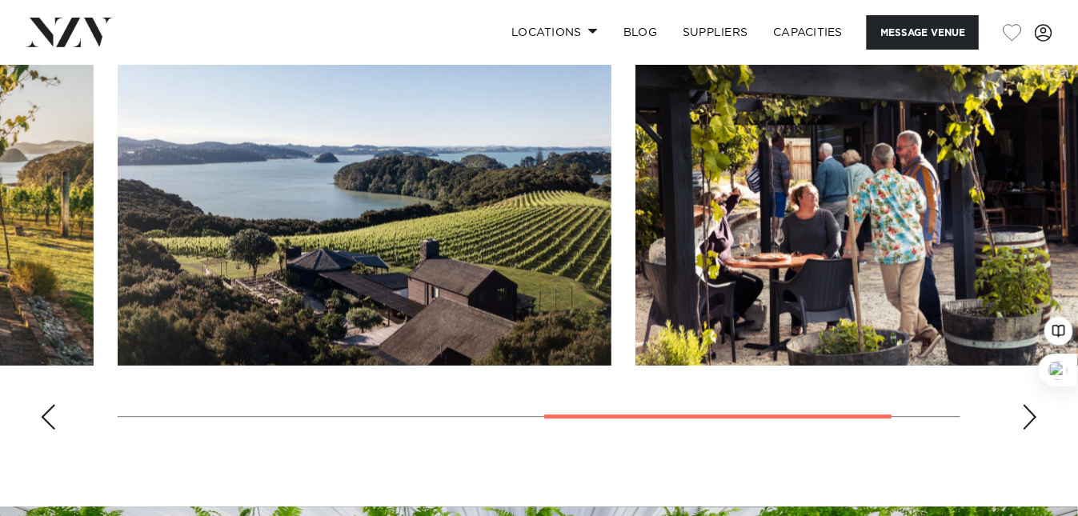
click at [42, 413] on div "Previous slide" at bounding box center [48, 417] width 16 height 26
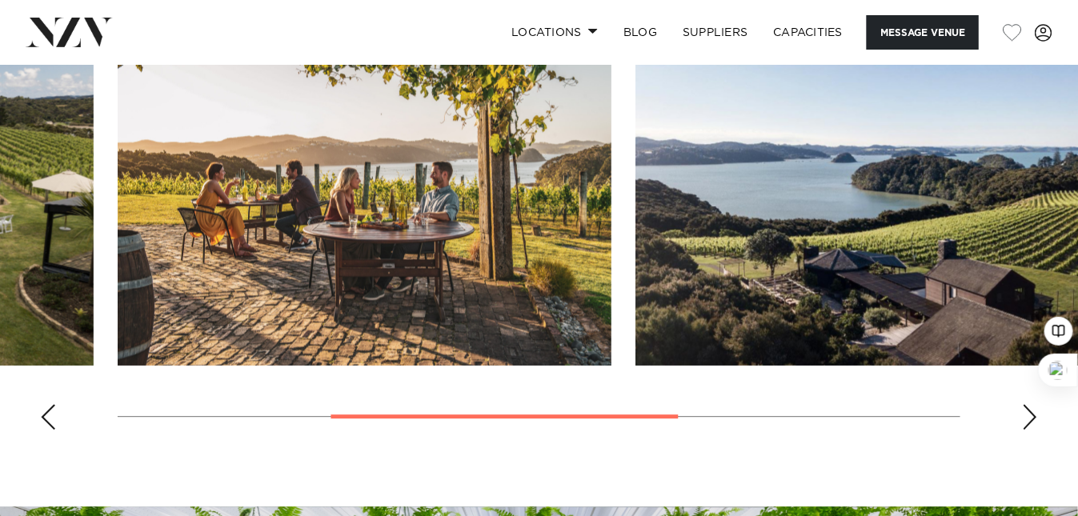
click at [42, 413] on div "Previous slide" at bounding box center [48, 417] width 16 height 26
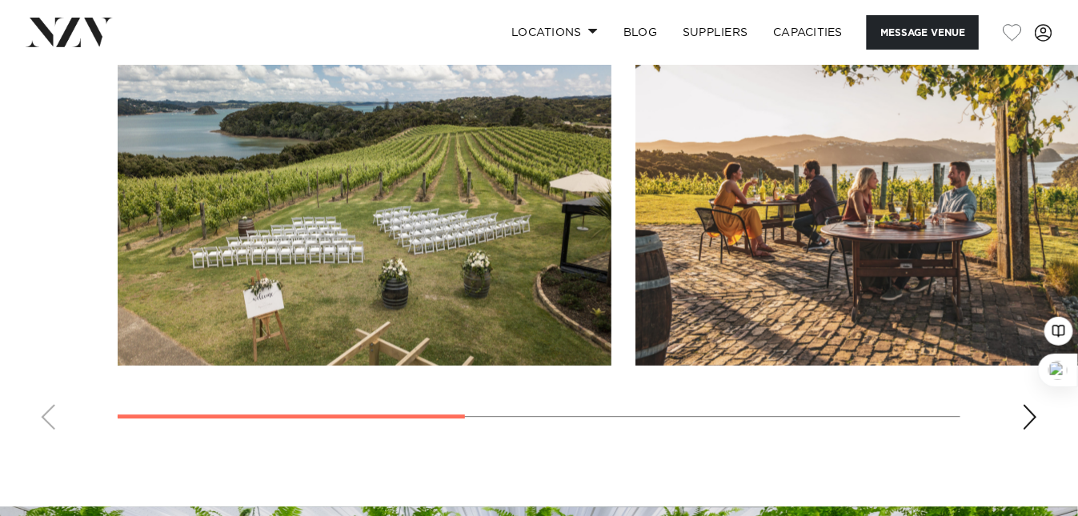
click at [42, 413] on swiper-container at bounding box center [539, 222] width 1078 height 439
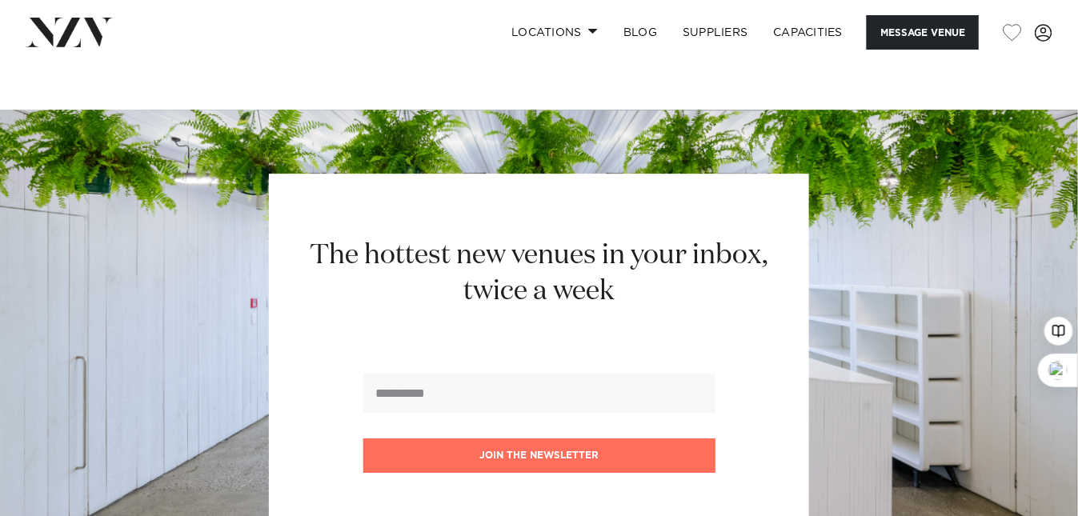
scroll to position [1173, 0]
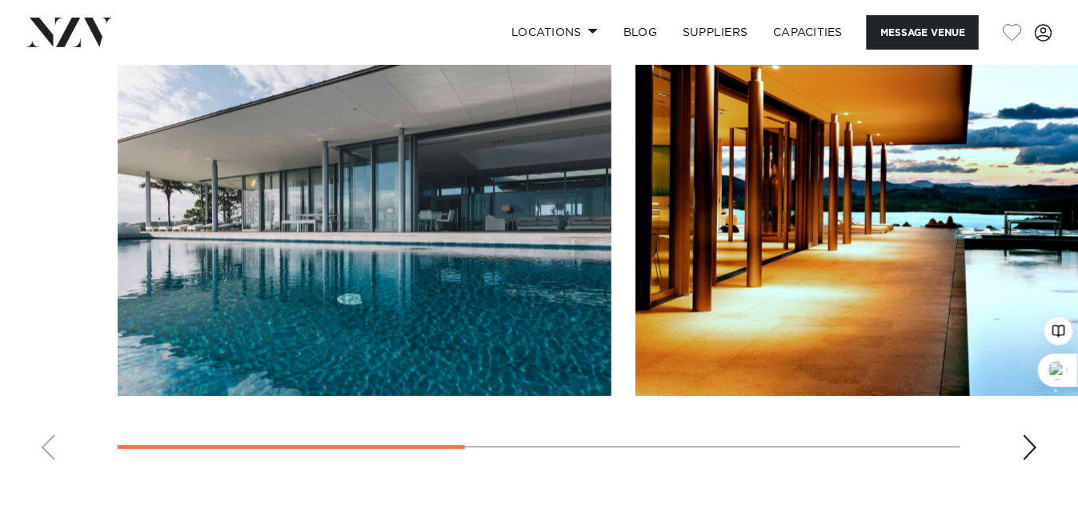
click at [1032, 443] on div "Next slide" at bounding box center [1030, 448] width 16 height 26
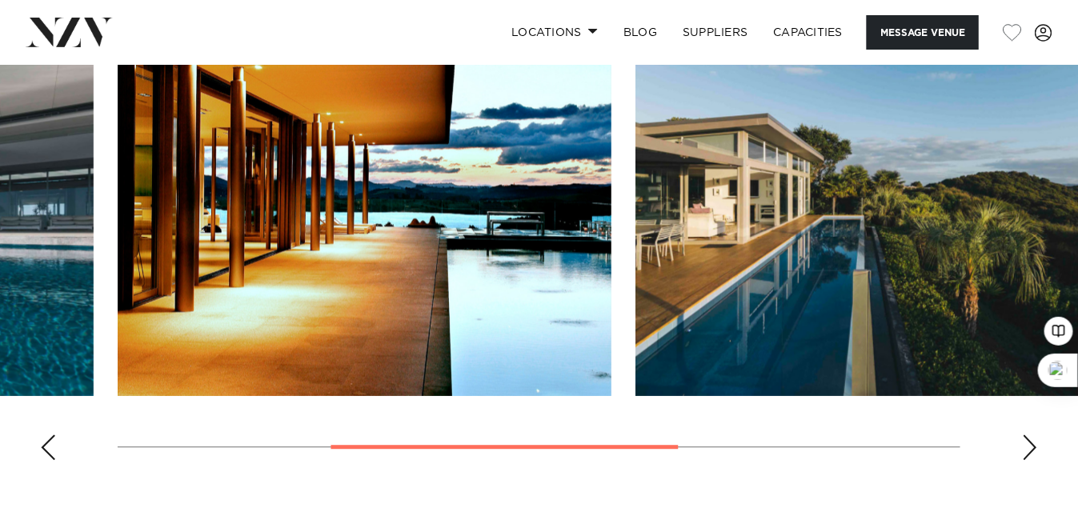
click at [1031, 443] on div "Next slide" at bounding box center [1030, 448] width 16 height 26
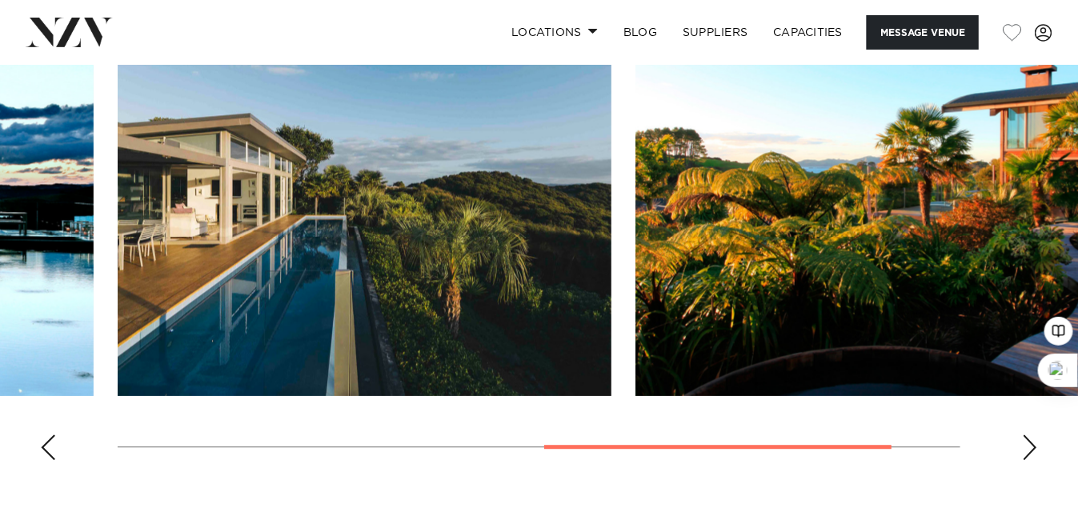
click at [1031, 443] on div "Next slide" at bounding box center [1030, 448] width 16 height 26
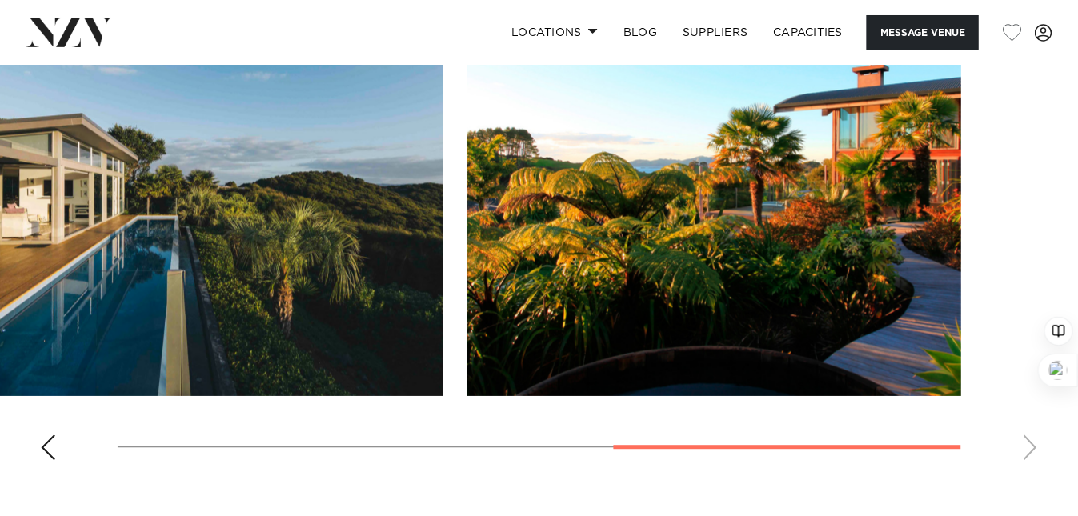
click at [1031, 443] on swiper-container at bounding box center [539, 253] width 1078 height 439
click at [45, 443] on div "Previous slide" at bounding box center [48, 448] width 16 height 26
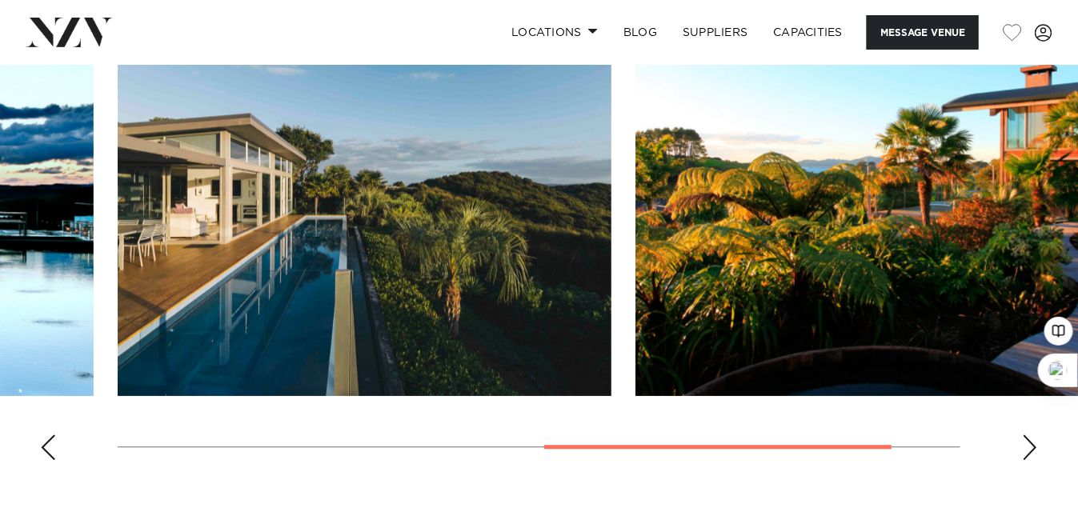
click at [45, 443] on div "Previous slide" at bounding box center [48, 448] width 16 height 26
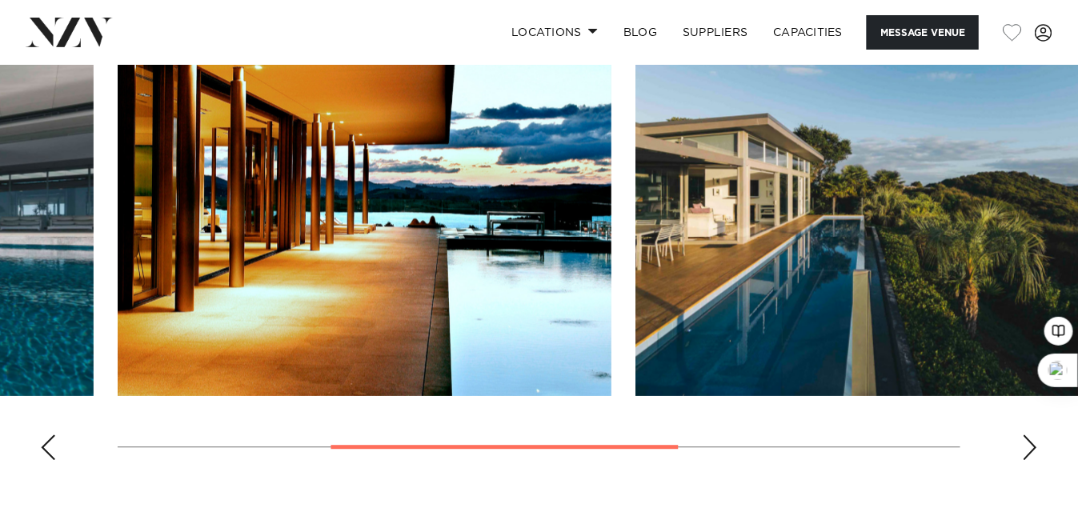
click at [45, 443] on div "Previous slide" at bounding box center [48, 448] width 16 height 26
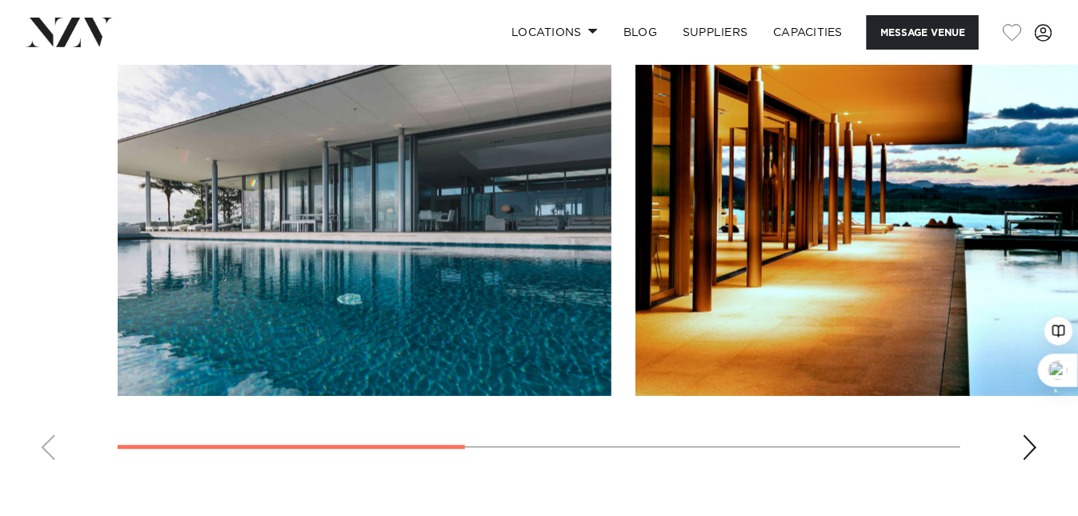
click at [45, 443] on swiper-container at bounding box center [539, 253] width 1078 height 439
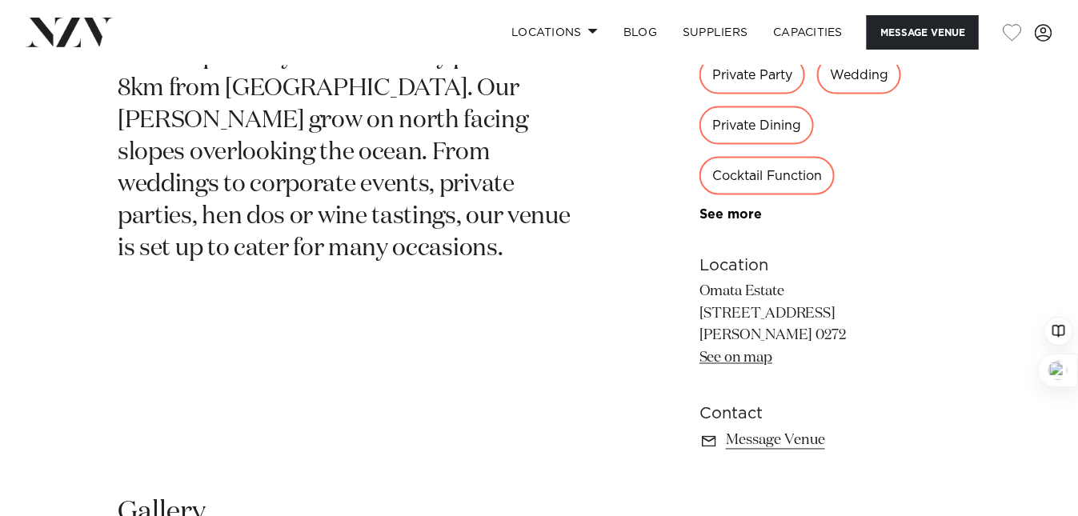
scroll to position [747, 0]
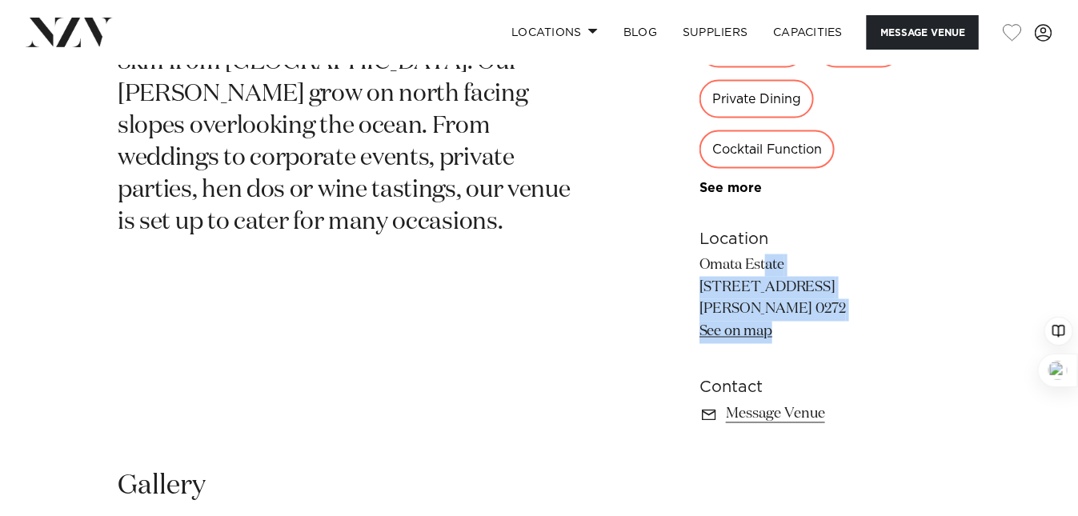
drag, startPoint x: 703, startPoint y: 263, endPoint x: 812, endPoint y: 338, distance: 132.5
click at [812, 338] on p "Omata Estate [STREET_ADDRESS] [PERSON_NAME] 0272 See on map" at bounding box center [829, 299] width 261 height 90
copy p "Omata Estate 212 Aucks Road Russell 0272 See on map"
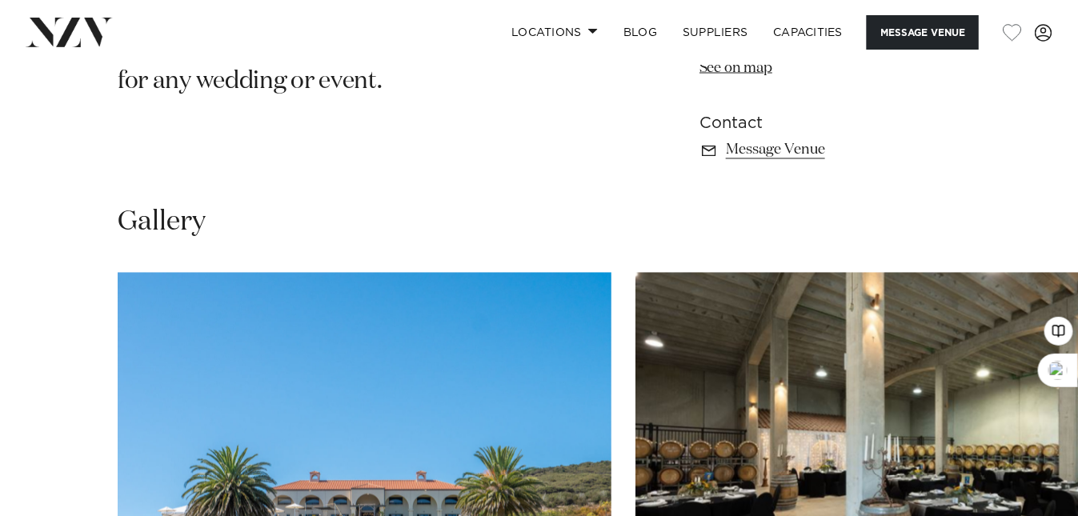
scroll to position [1173, 0]
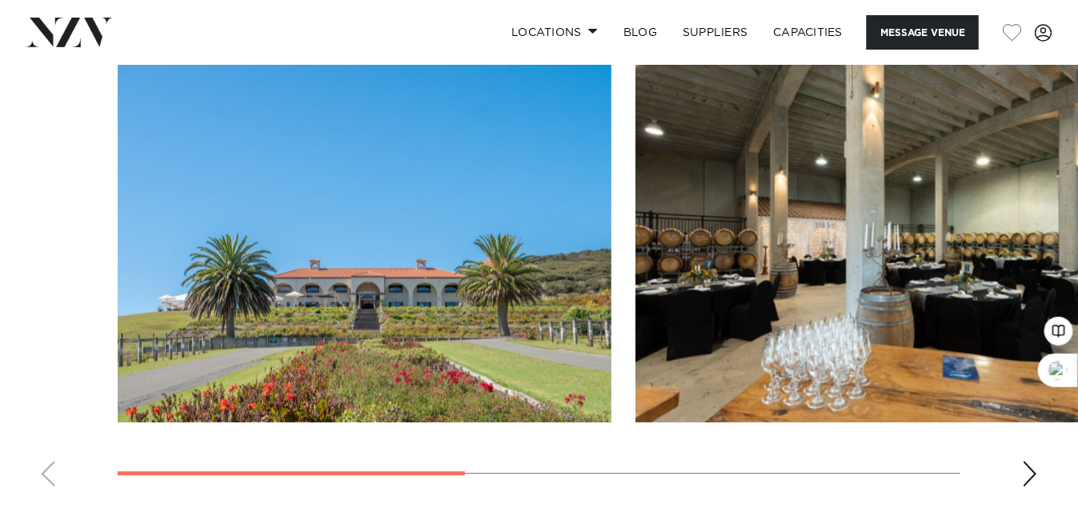
click at [1034, 471] on div "Next slide" at bounding box center [1030, 474] width 16 height 26
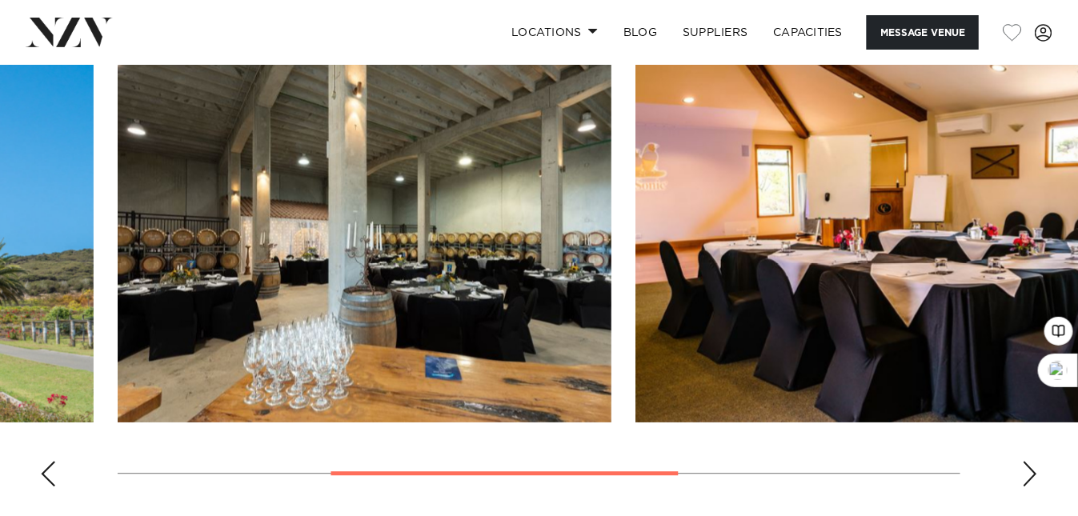
click at [1033, 472] on div "Next slide" at bounding box center [1030, 474] width 16 height 26
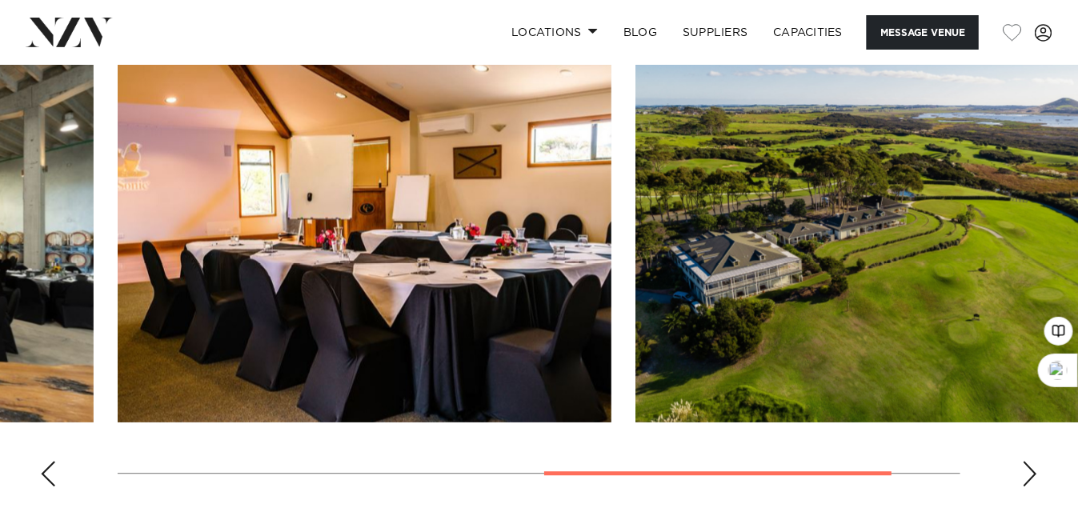
click at [1033, 472] on div "Next slide" at bounding box center [1030, 474] width 16 height 26
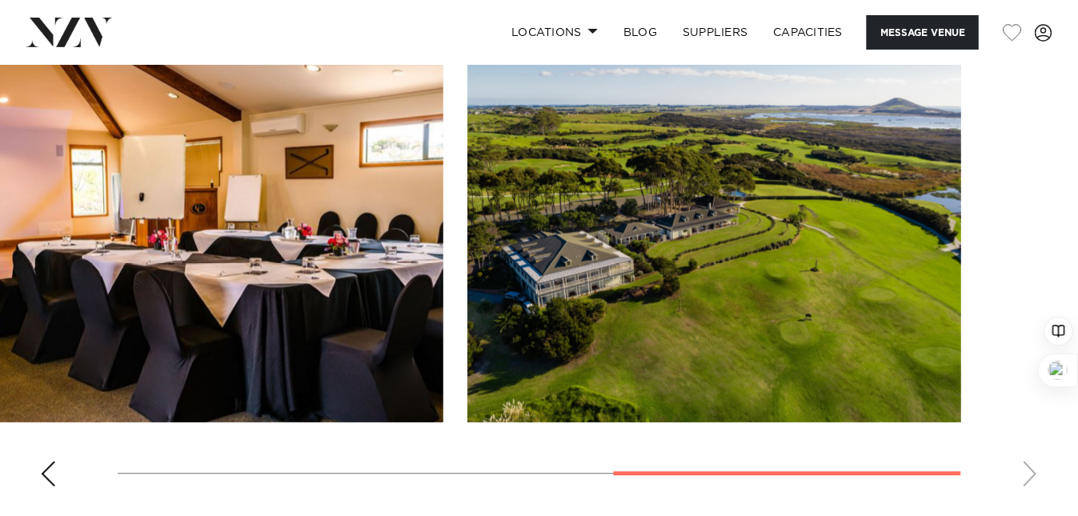
click at [1033, 475] on swiper-container at bounding box center [539, 279] width 1078 height 439
click at [44, 467] on div "Previous slide" at bounding box center [48, 474] width 16 height 26
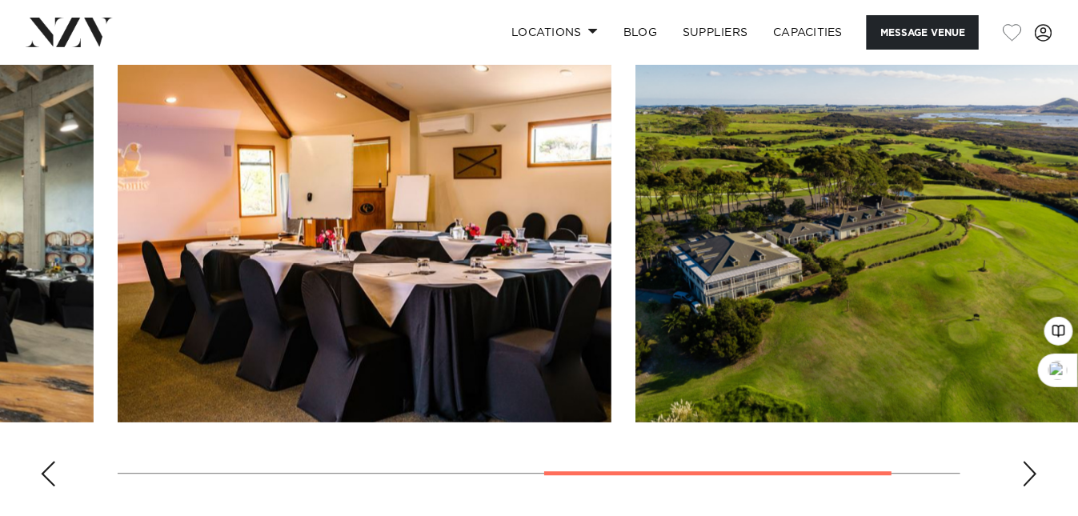
click at [46, 470] on div "Previous slide" at bounding box center [48, 474] width 16 height 26
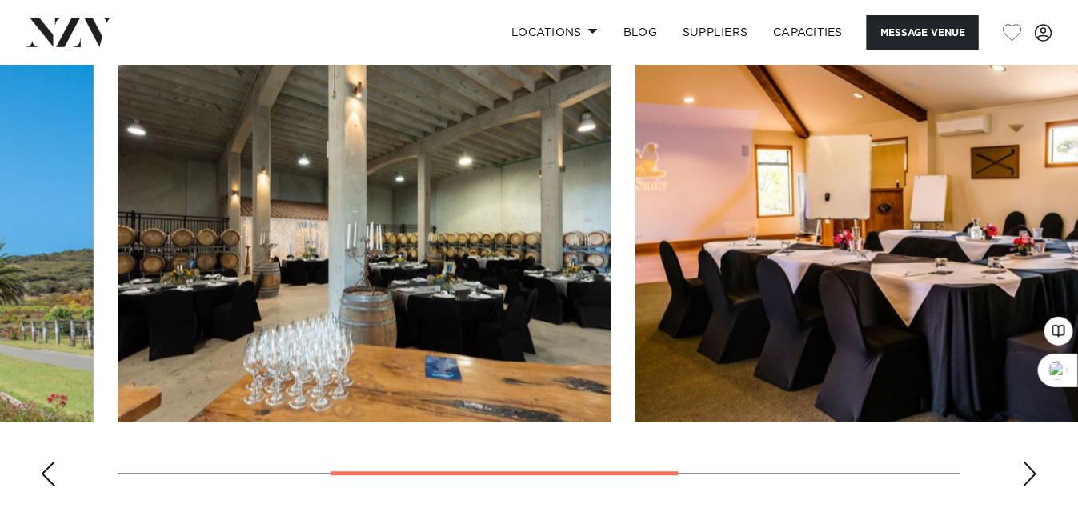
click at [46, 471] on div "Previous slide" at bounding box center [48, 474] width 16 height 26
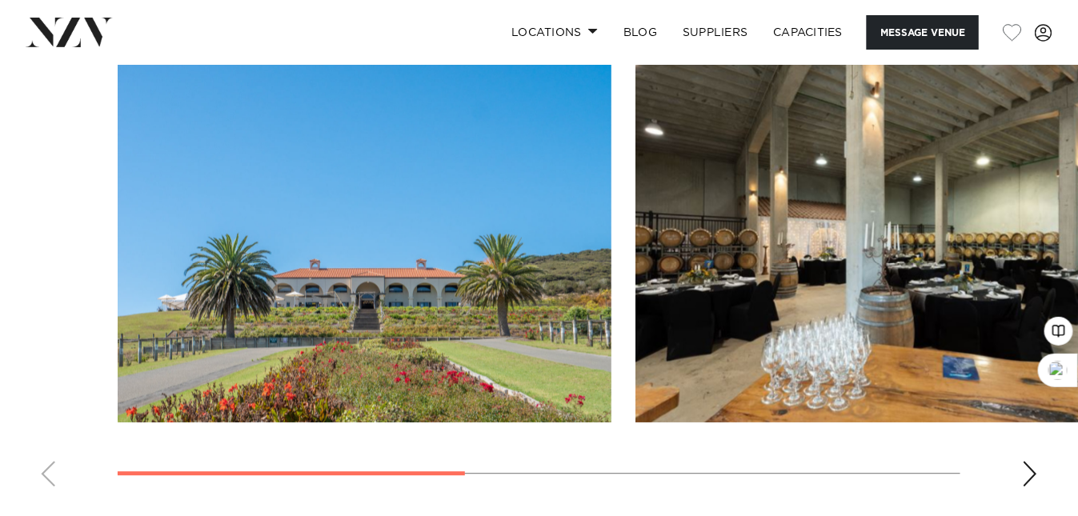
click at [46, 473] on swiper-container at bounding box center [539, 279] width 1078 height 439
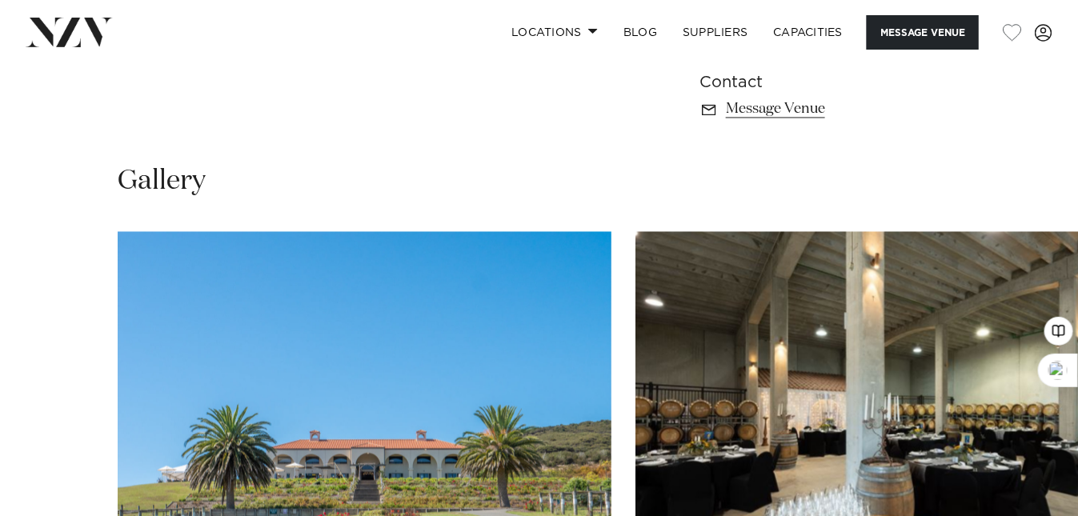
scroll to position [747, 0]
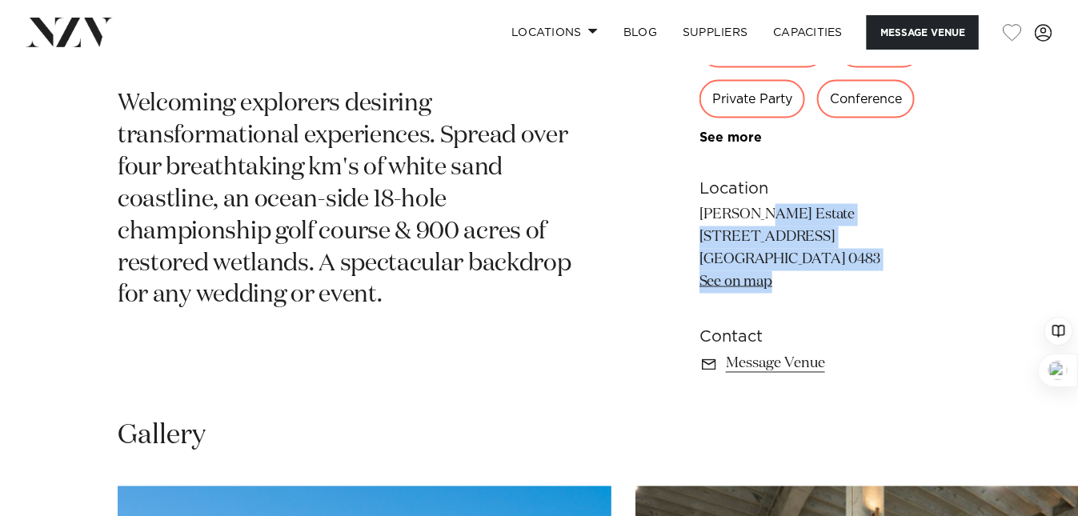
drag, startPoint x: 700, startPoint y: 210, endPoint x: 800, endPoint y: 290, distance: 127.5
click at [800, 290] on p "Carrington Estate 109 Matai Bay Road Karikari Peninsula 0483 See on map" at bounding box center [829, 249] width 261 height 90
copy p "Carrington Estate 109 Matai Bay Road Karikari Peninsula 0483 See on map"
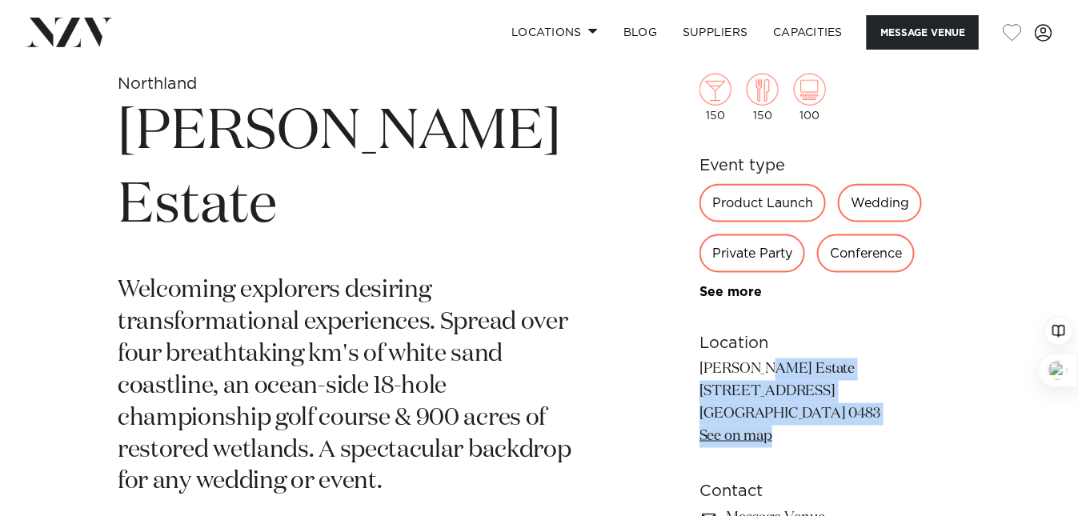
scroll to position [533, 0]
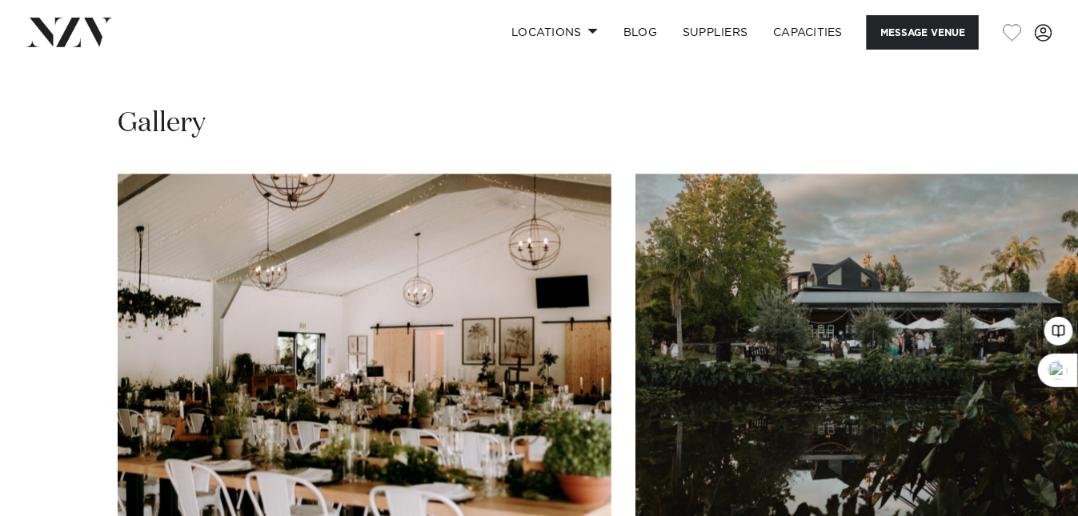
scroll to position [1173, 0]
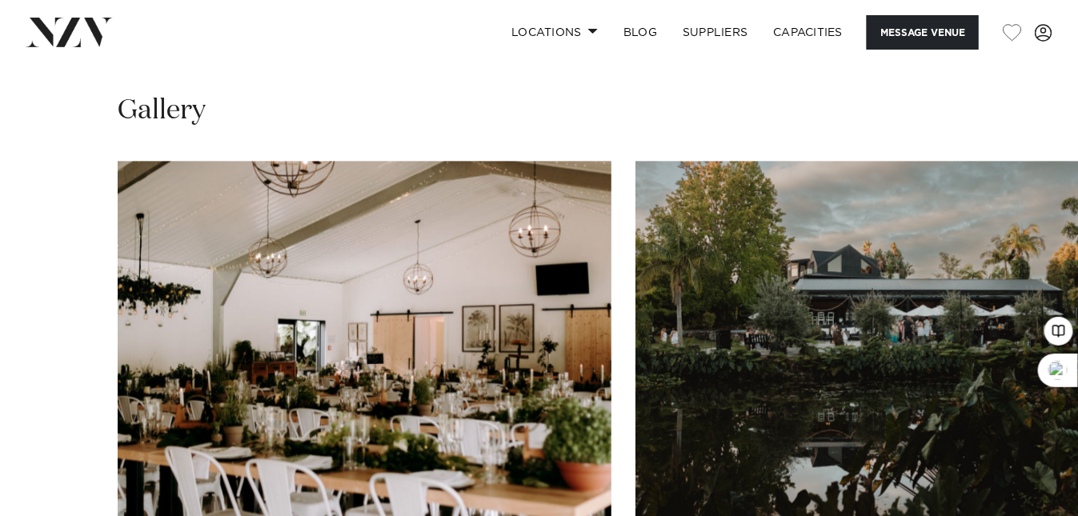
click at [50, 470] on swiper-container at bounding box center [539, 380] width 1078 height 439
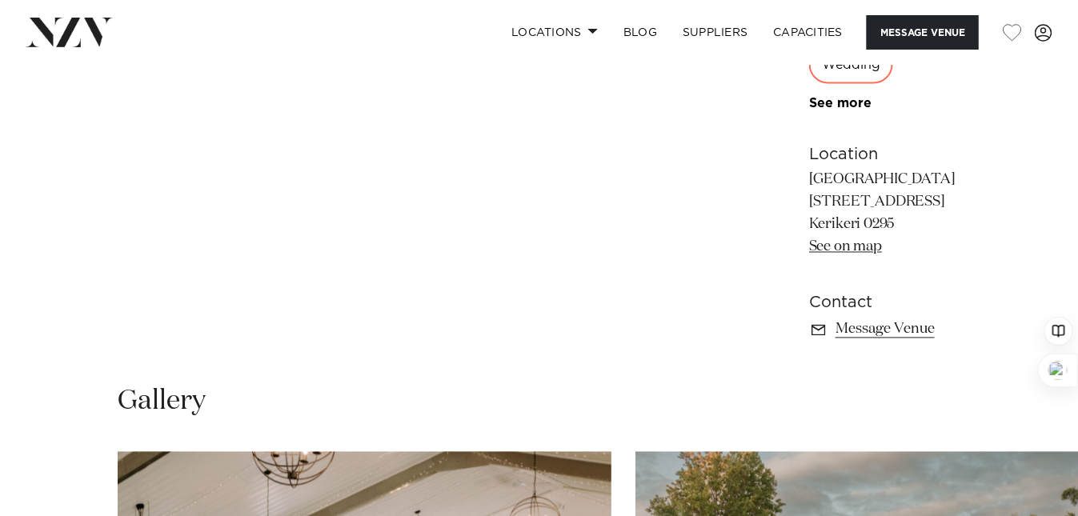
scroll to position [853, 0]
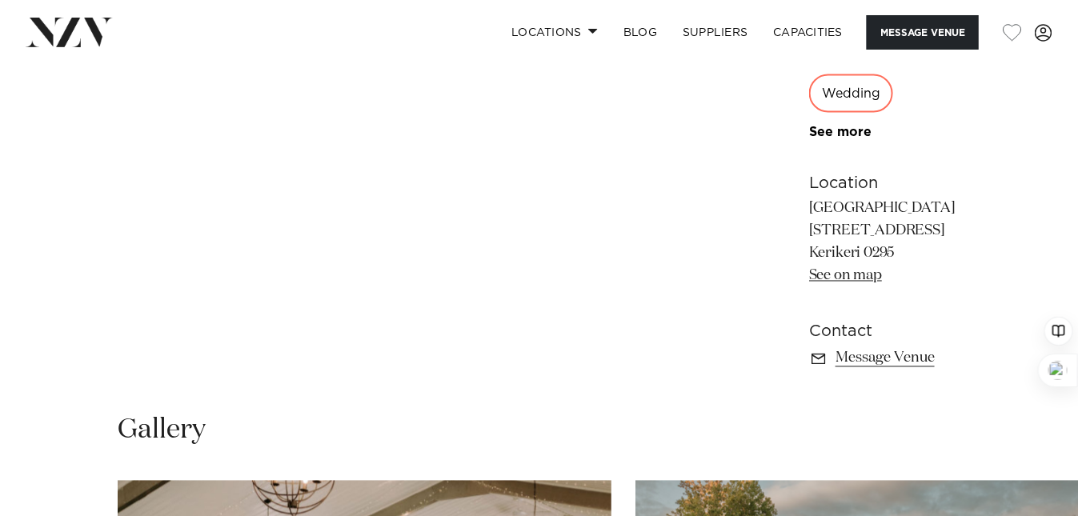
click at [809, 269] on link "See on map" at bounding box center [845, 276] width 73 height 14
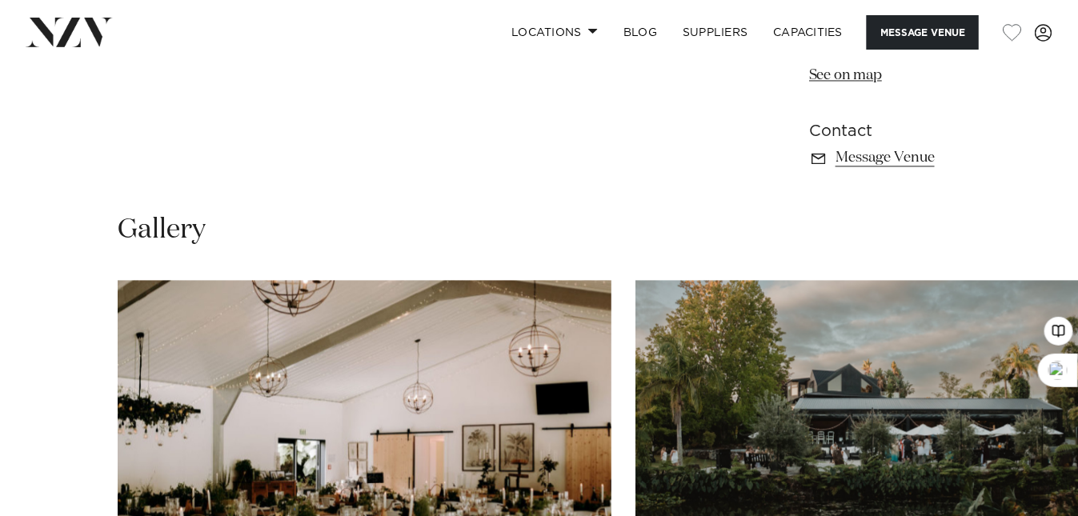
scroll to position [1173, 0]
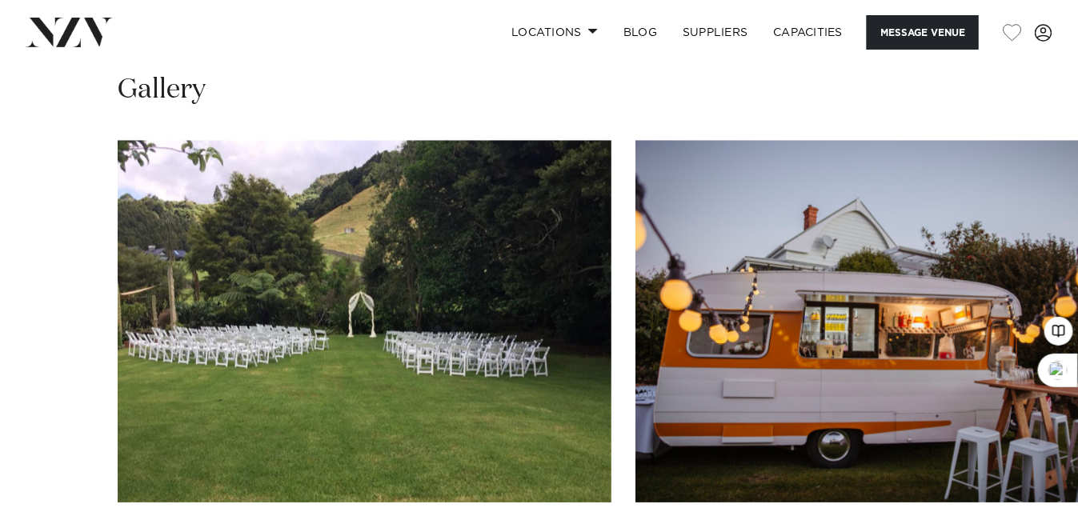
scroll to position [1173, 0]
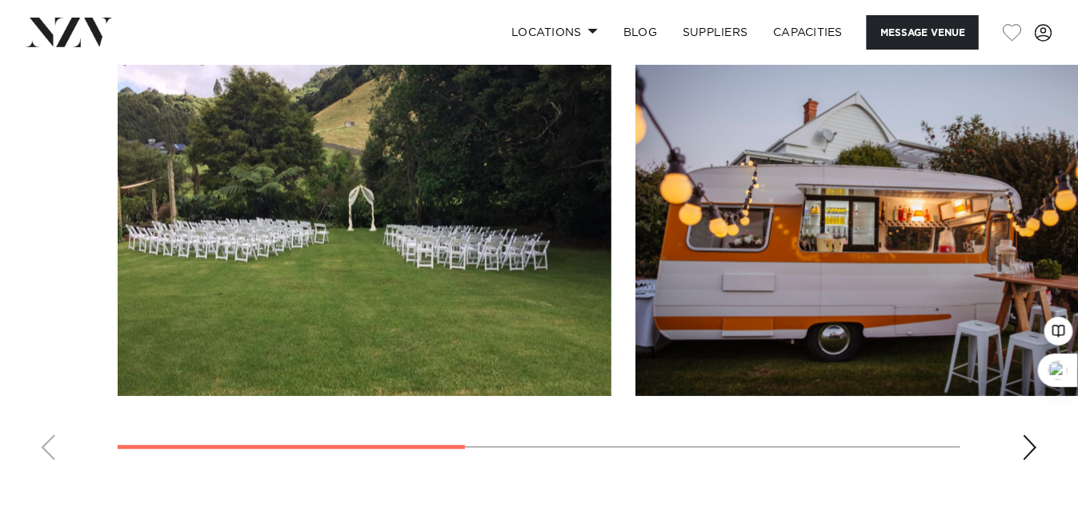
click at [1030, 446] on div "Next slide" at bounding box center [1030, 448] width 16 height 26
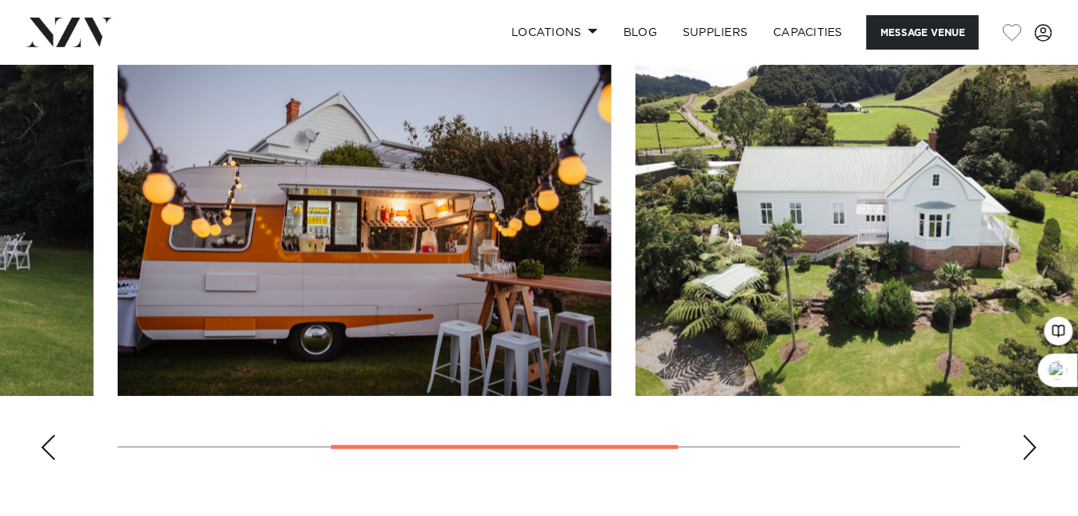
click at [1030, 446] on div "Next slide" at bounding box center [1030, 448] width 16 height 26
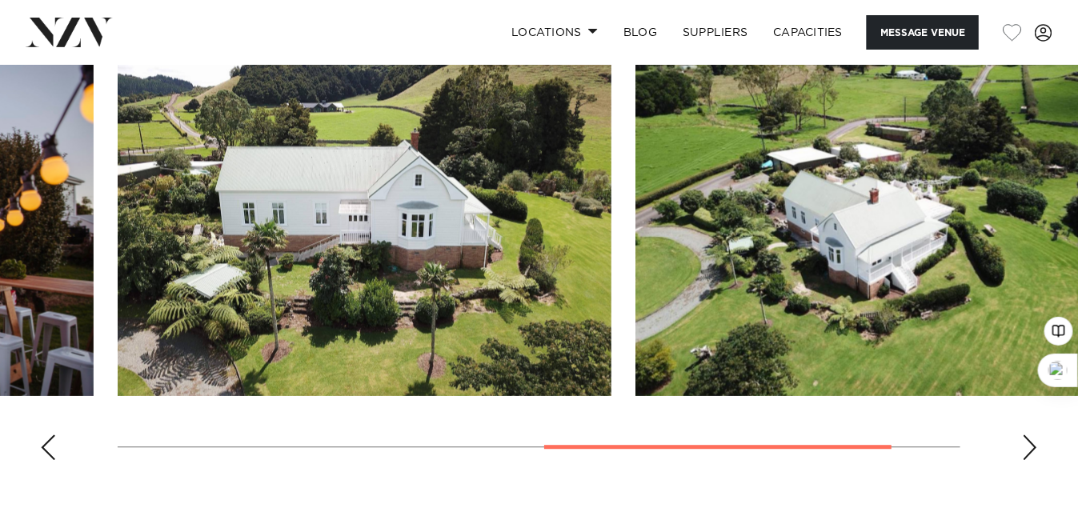
click at [1028, 446] on div "Next slide" at bounding box center [1030, 448] width 16 height 26
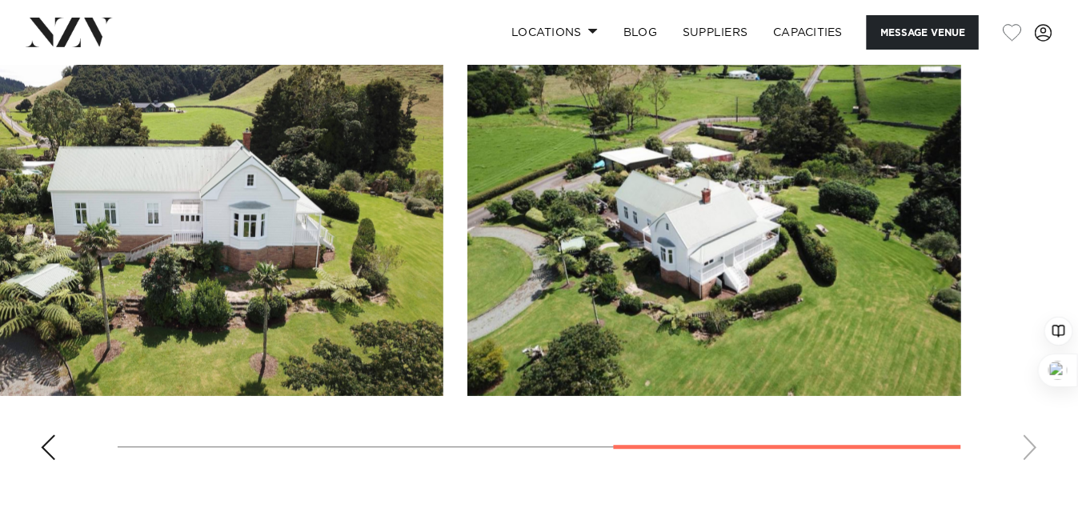
click at [1028, 446] on swiper-container at bounding box center [539, 253] width 1078 height 439
click at [41, 450] on div "Previous slide" at bounding box center [48, 448] width 16 height 26
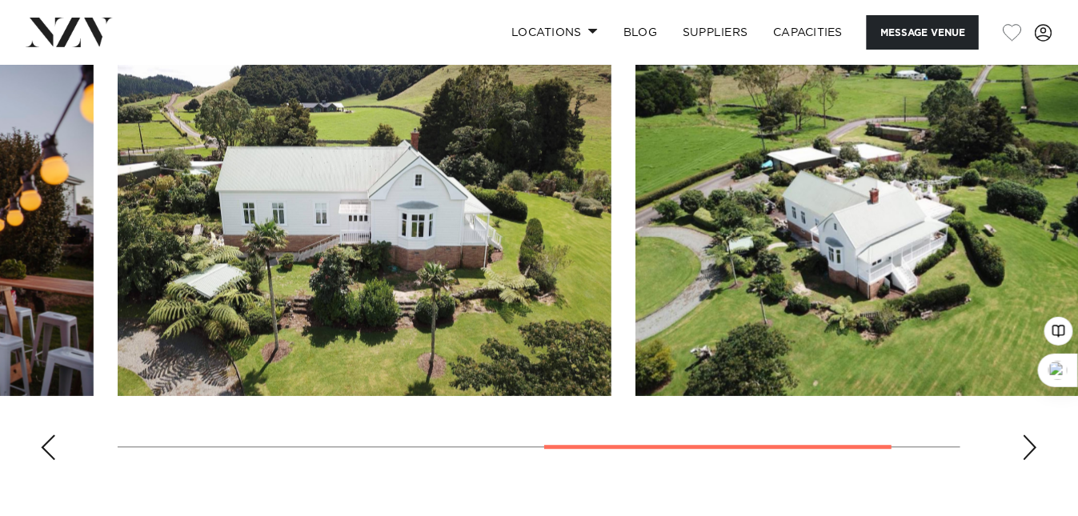
click at [42, 450] on div "Previous slide" at bounding box center [48, 448] width 16 height 26
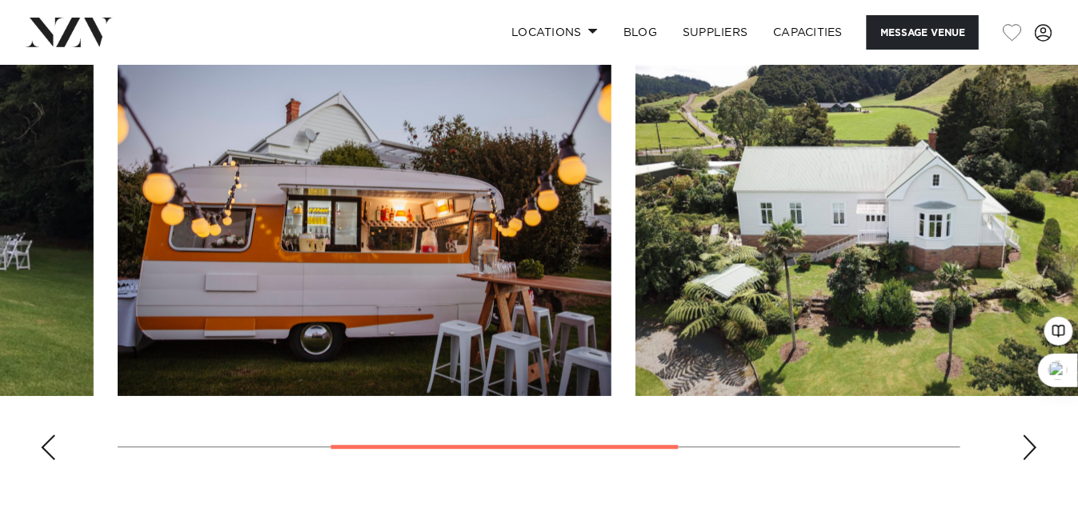
click at [42, 451] on div "Previous slide" at bounding box center [48, 448] width 16 height 26
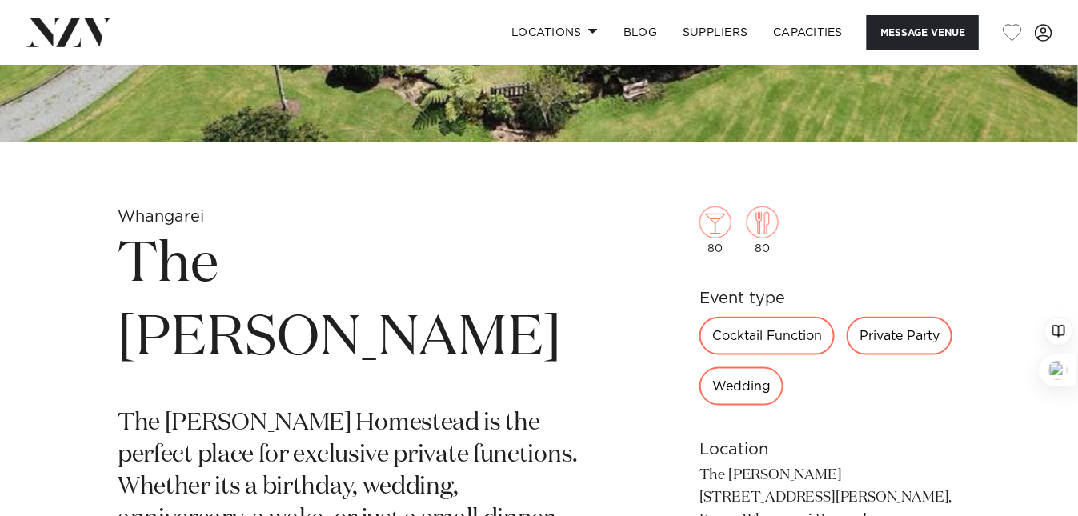
scroll to position [427, 0]
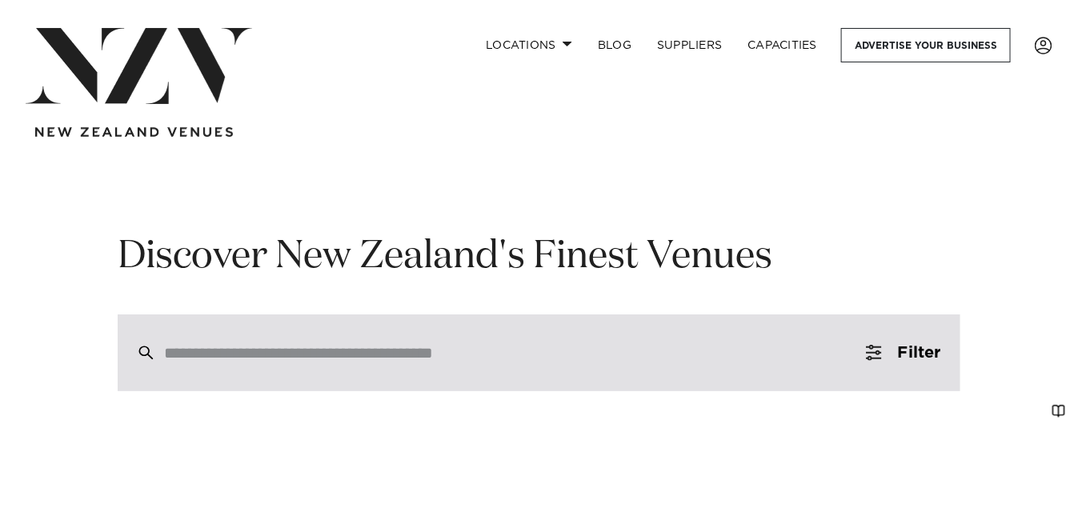
click at [269, 342] on div at bounding box center [539, 353] width 843 height 77
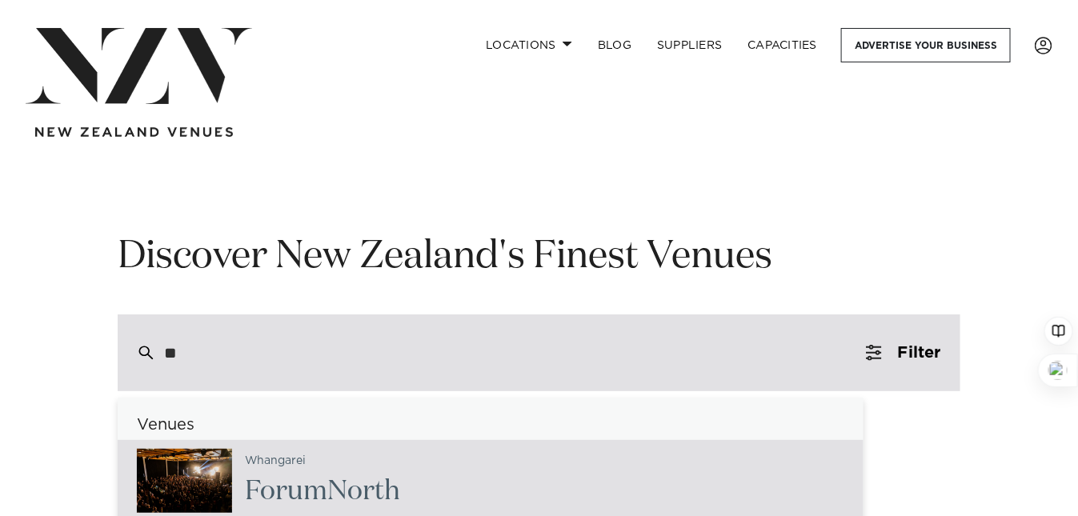
type input "***"
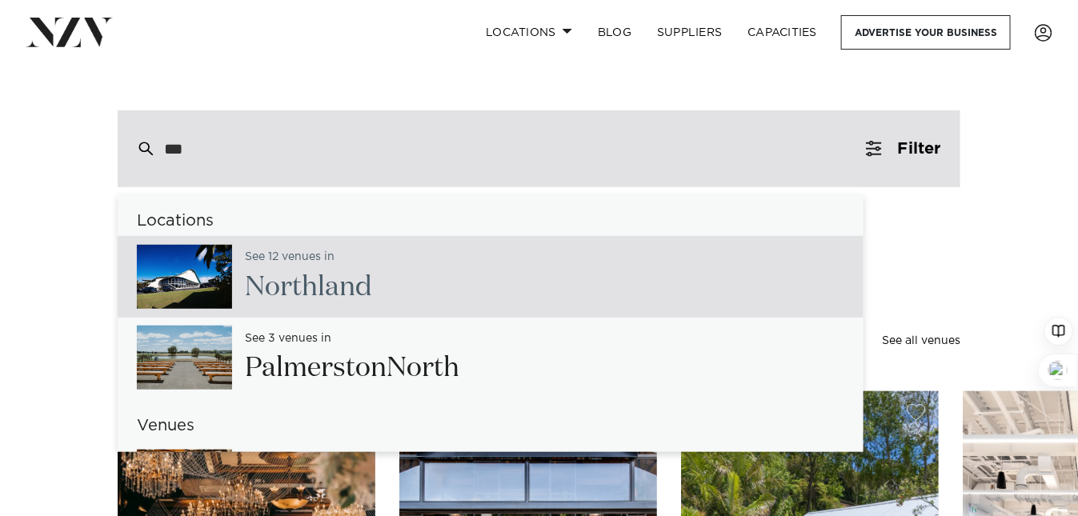
scroll to position [213, 0]
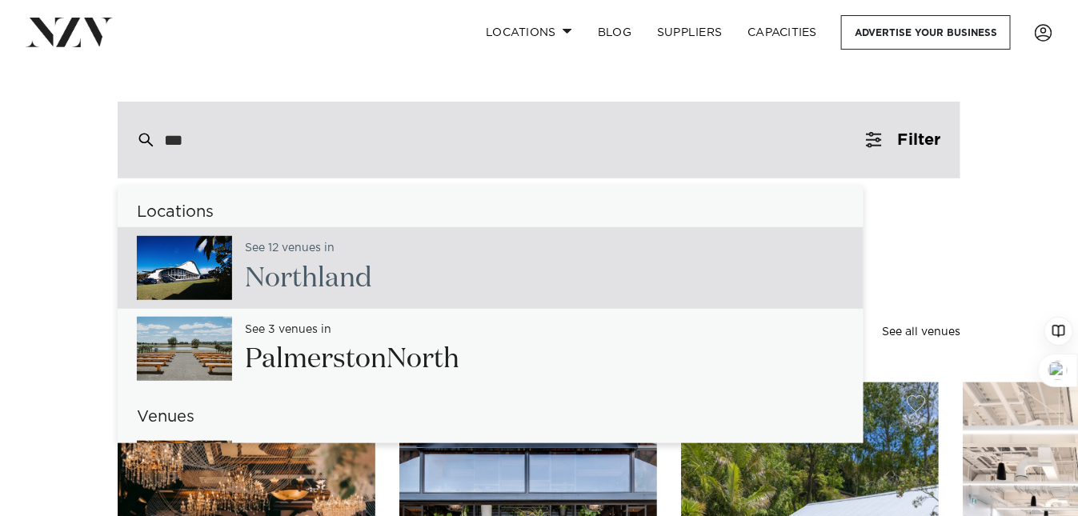
click at [281, 278] on span "Nor" at bounding box center [268, 278] width 47 height 27
type input "**********"
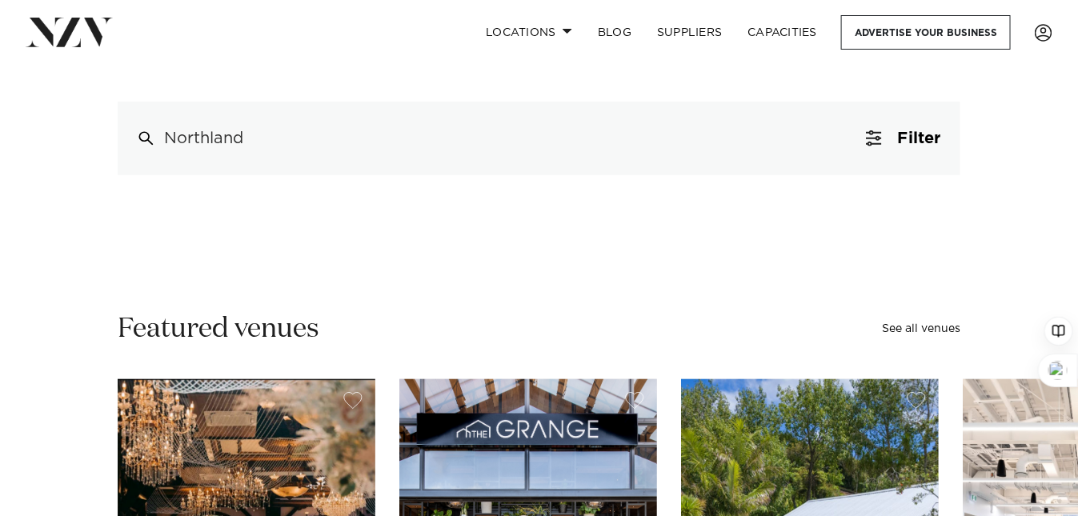
drag, startPoint x: 302, startPoint y: 143, endPoint x: 68, endPoint y: 107, distance: 236.4
click at [68, 107] on div "**********" at bounding box center [539, 97] width 1052 height 156
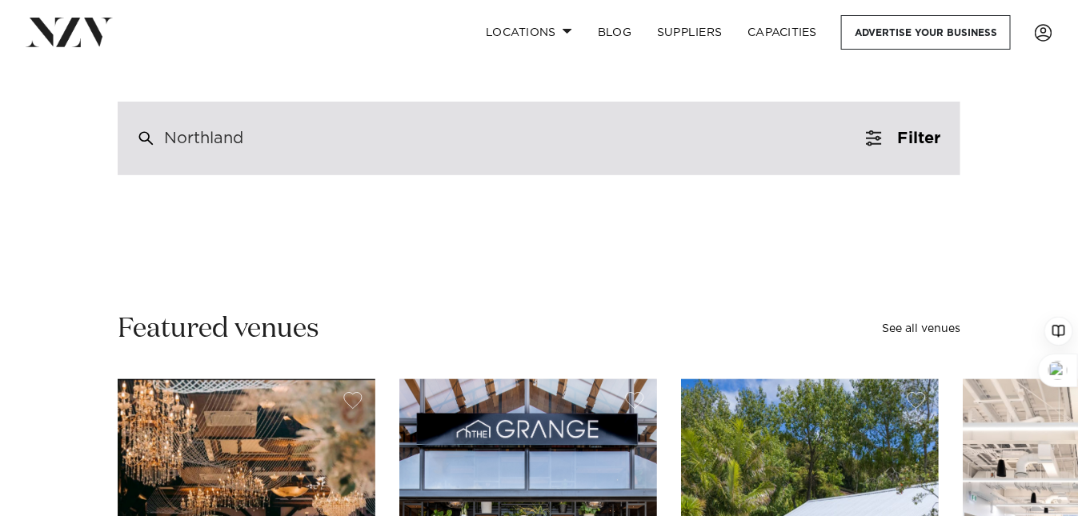
drag, startPoint x: 246, startPoint y: 137, endPoint x: 131, endPoint y: 123, distance: 116.0
click at [131, 123] on div "Northland" at bounding box center [539, 139] width 843 height 74
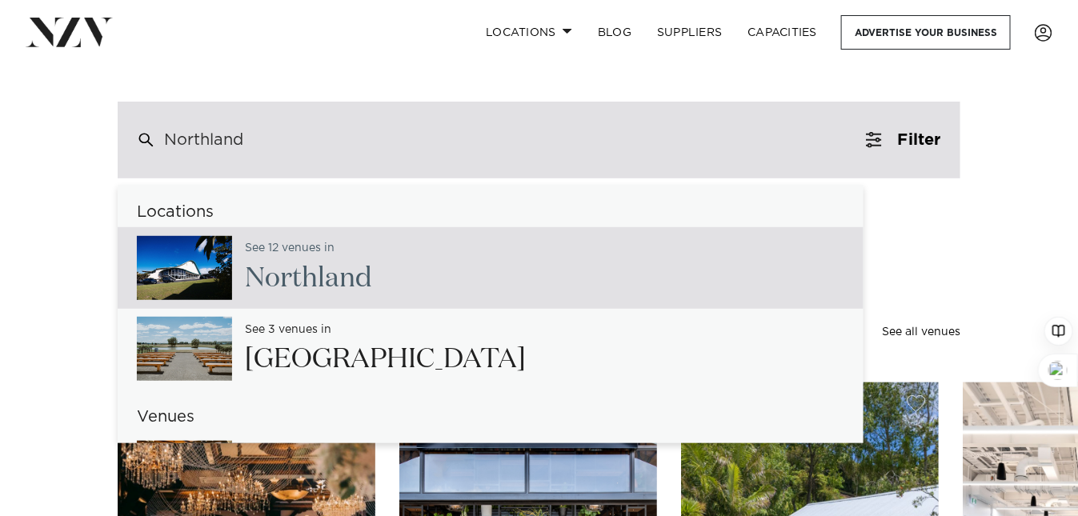
click at [169, 135] on div "Northland" at bounding box center [203, 140] width 79 height 14
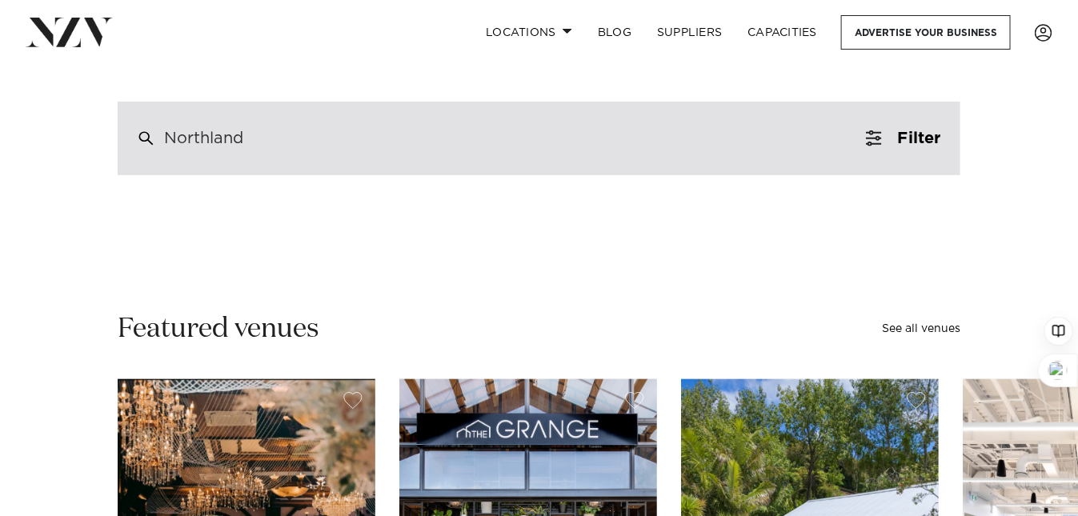
click at [263, 137] on div "Northland" at bounding box center [539, 139] width 843 height 74
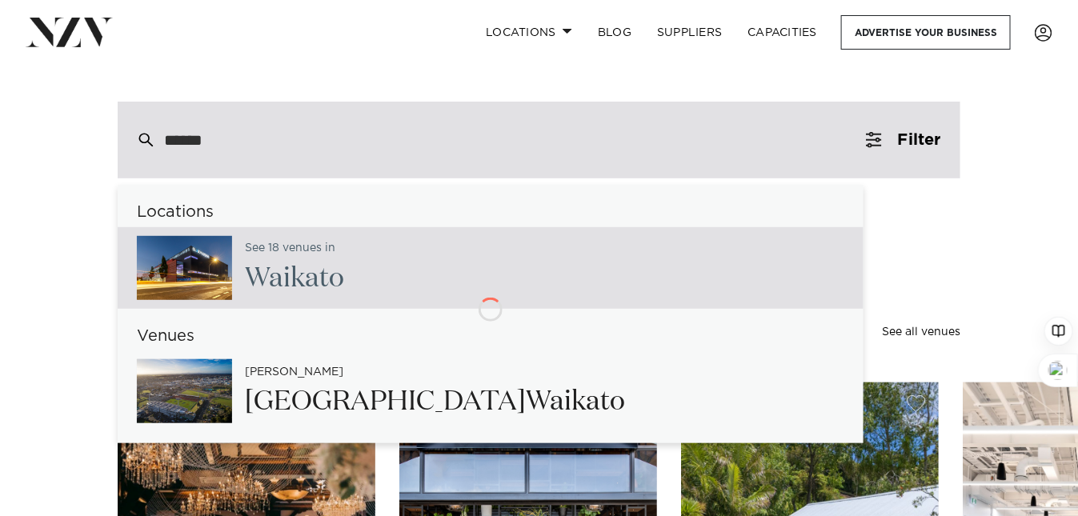
type input "*******"
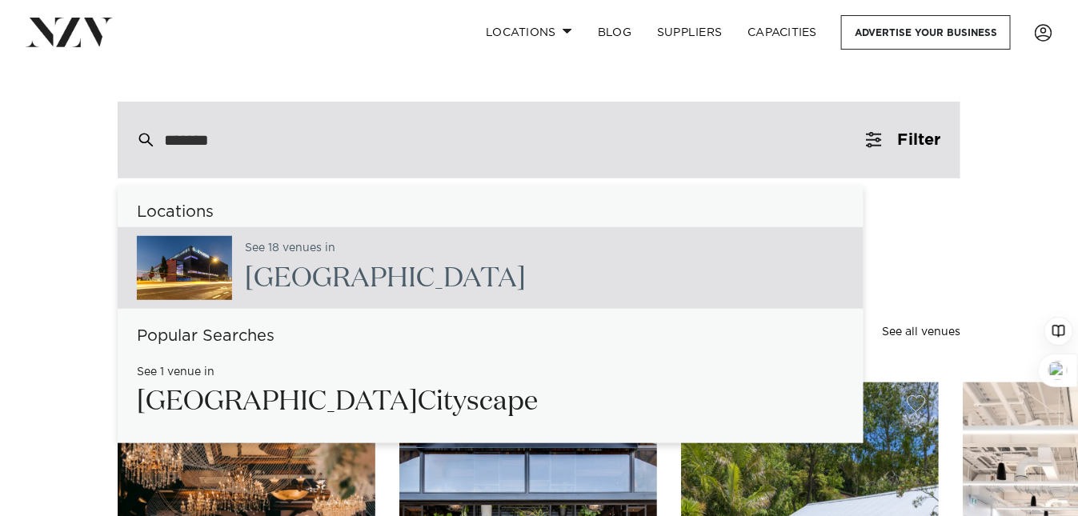
type input "**********"
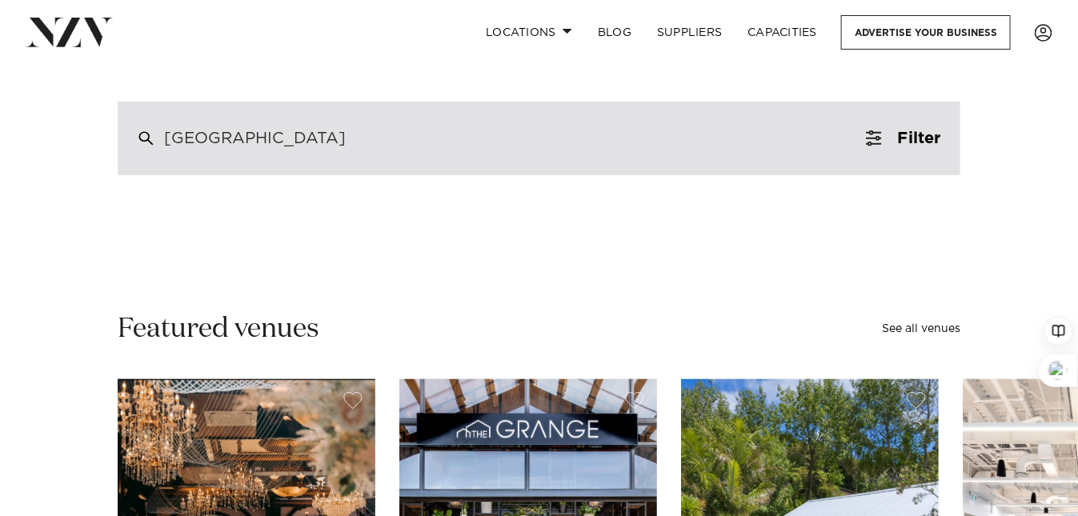
drag, startPoint x: 249, startPoint y: 143, endPoint x: 146, endPoint y: 123, distance: 105.2
click at [146, 123] on div "[GEOGRAPHIC_DATA]" at bounding box center [539, 139] width 843 height 74
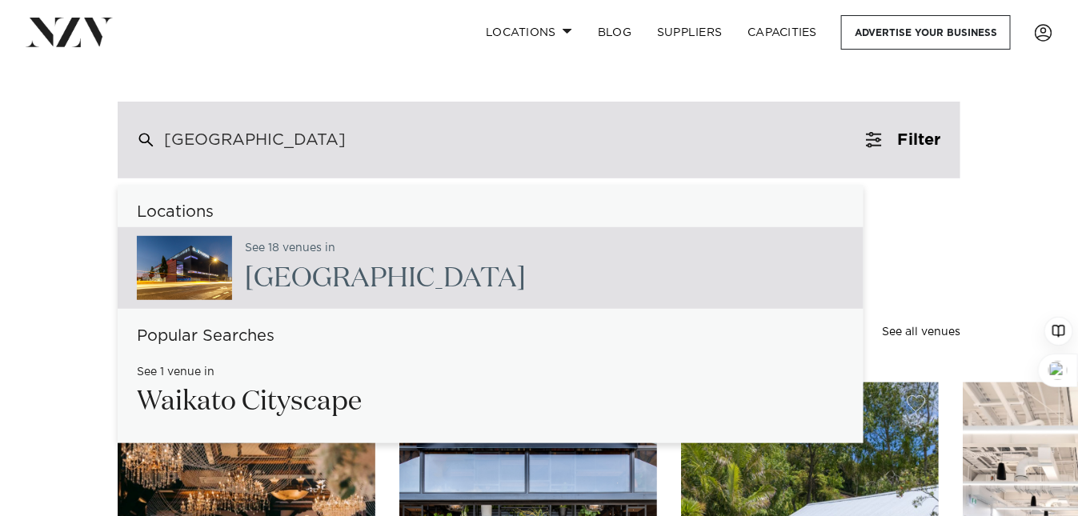
click at [169, 136] on div "[GEOGRAPHIC_DATA]" at bounding box center [255, 140] width 182 height 14
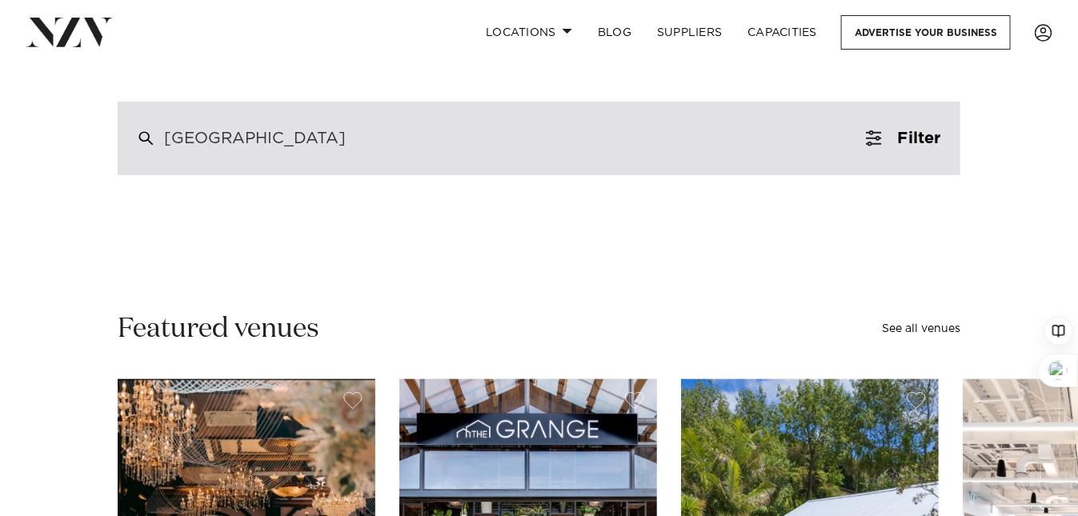
click at [226, 138] on div "[GEOGRAPHIC_DATA]" at bounding box center [255, 138] width 182 height 14
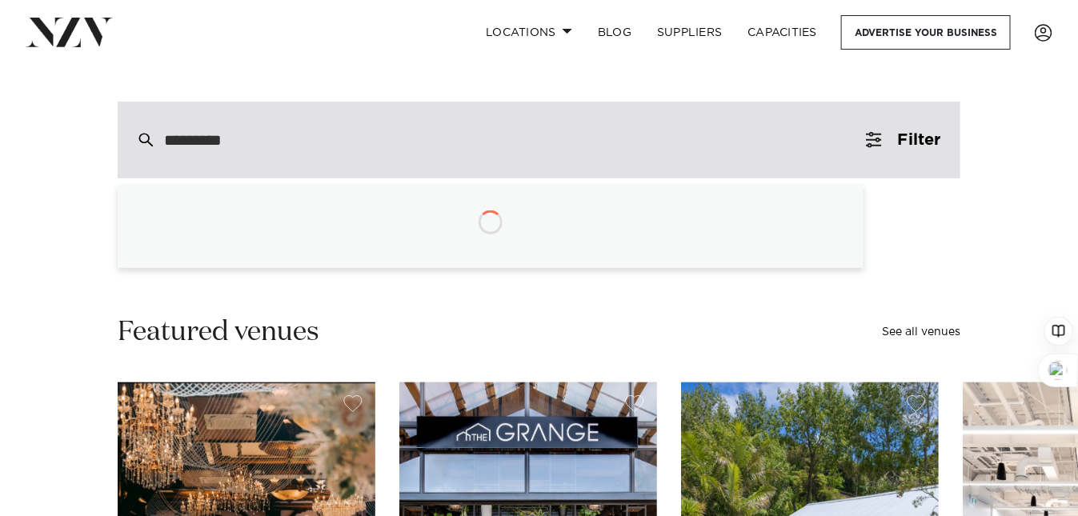
type input "**********"
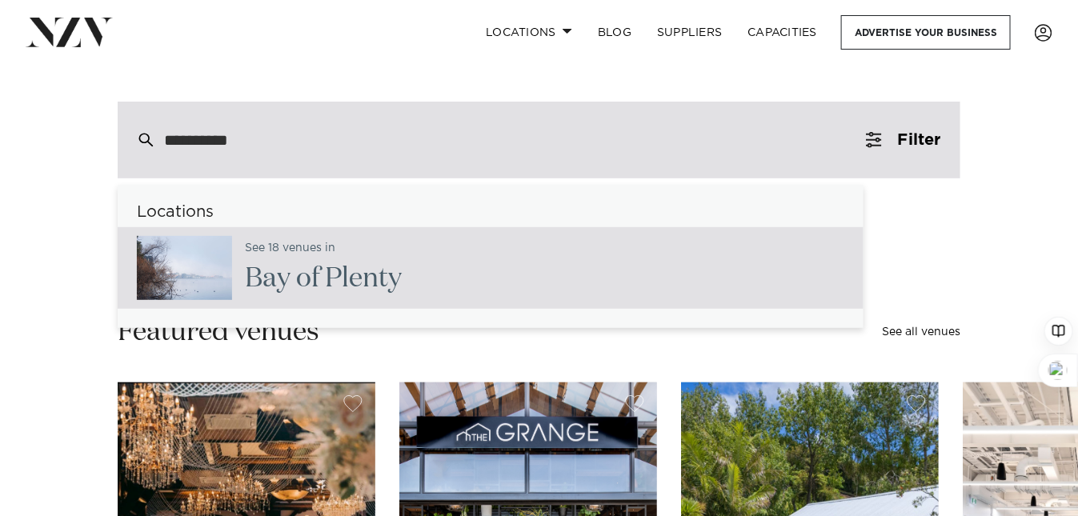
click at [299, 270] on h2 "Bay of Plenty" at bounding box center [323, 279] width 157 height 36
type input "**********"
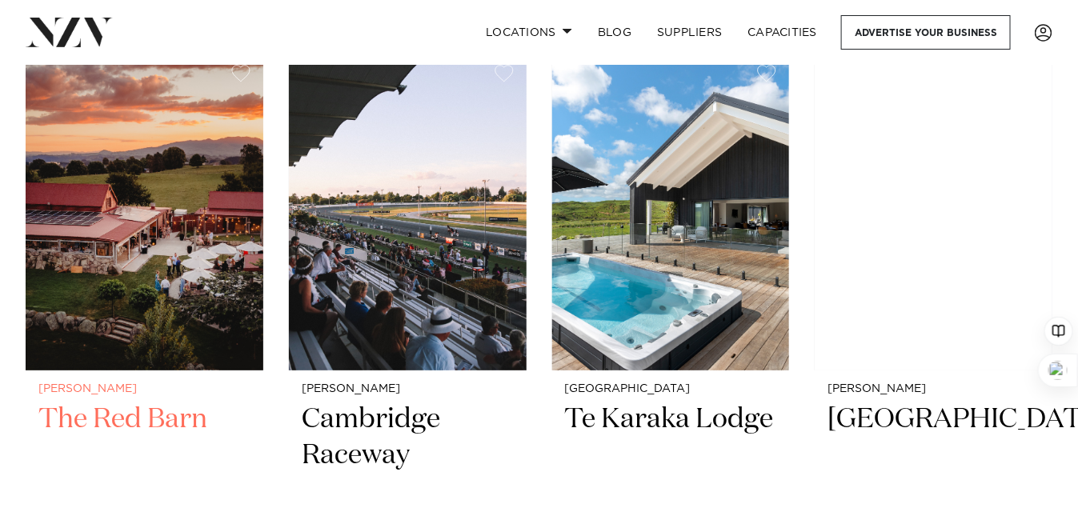
scroll to position [2134, 0]
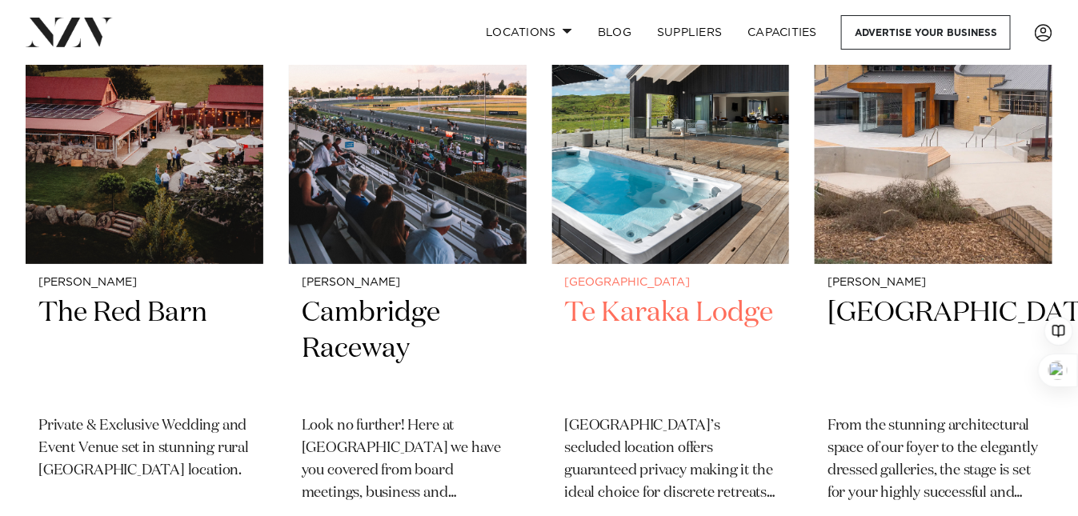
click at [615, 295] on h2 "Te Karaka Lodge" at bounding box center [671, 349] width 212 height 108
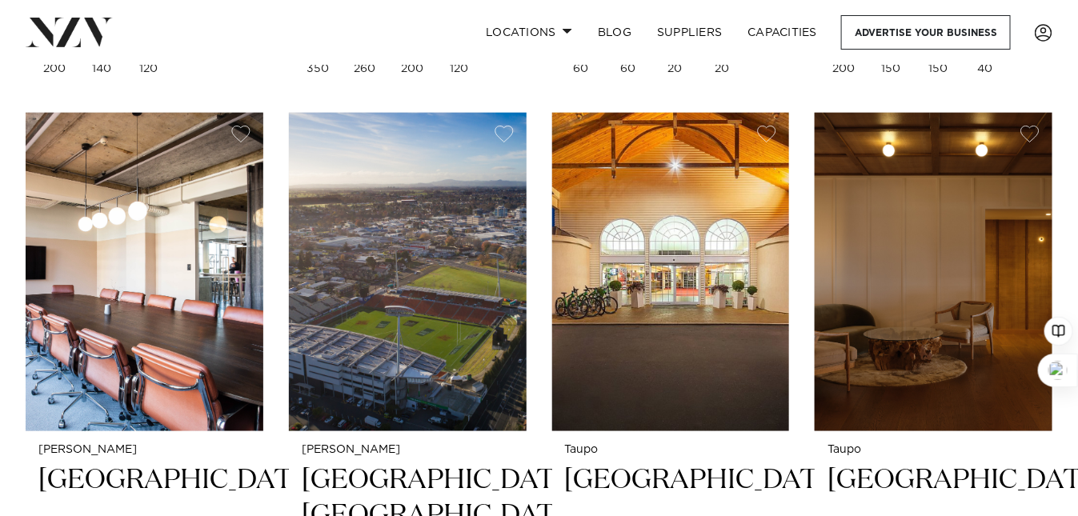
scroll to position [2659, 0]
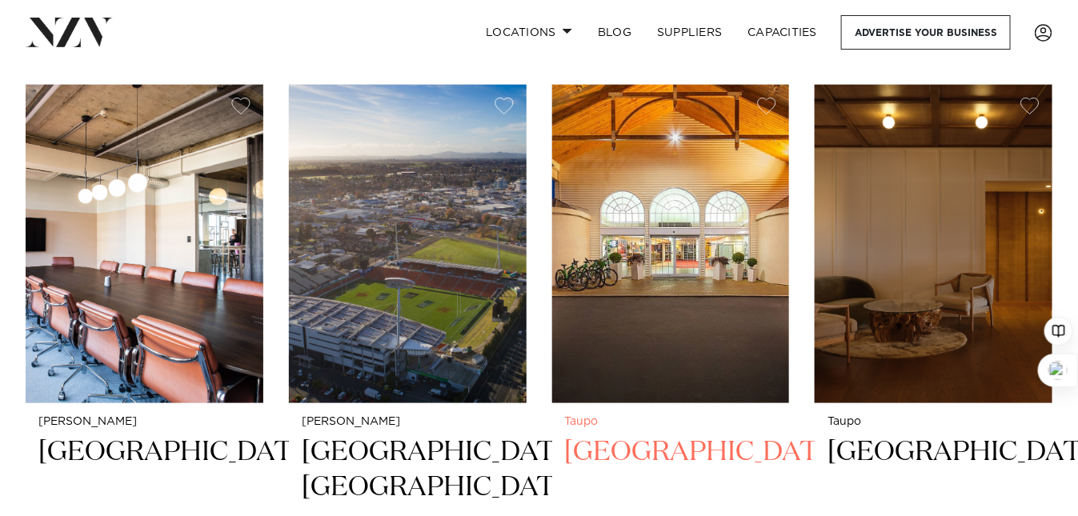
click at [651, 435] on h2 "[GEOGRAPHIC_DATA]" at bounding box center [671, 489] width 212 height 108
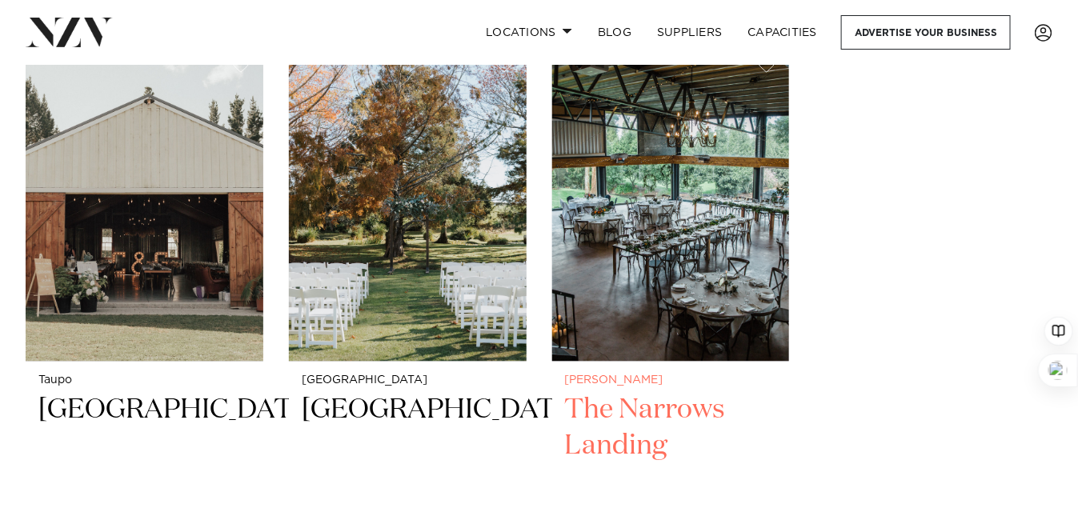
scroll to position [3394, 0]
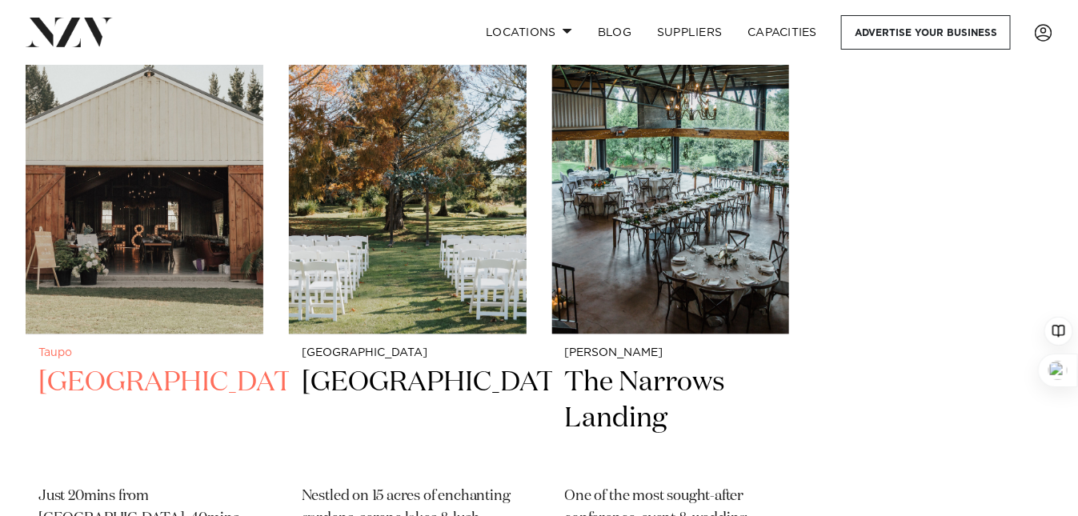
click at [84, 365] on h2 "Broadlands Lodge" at bounding box center [144, 419] width 212 height 108
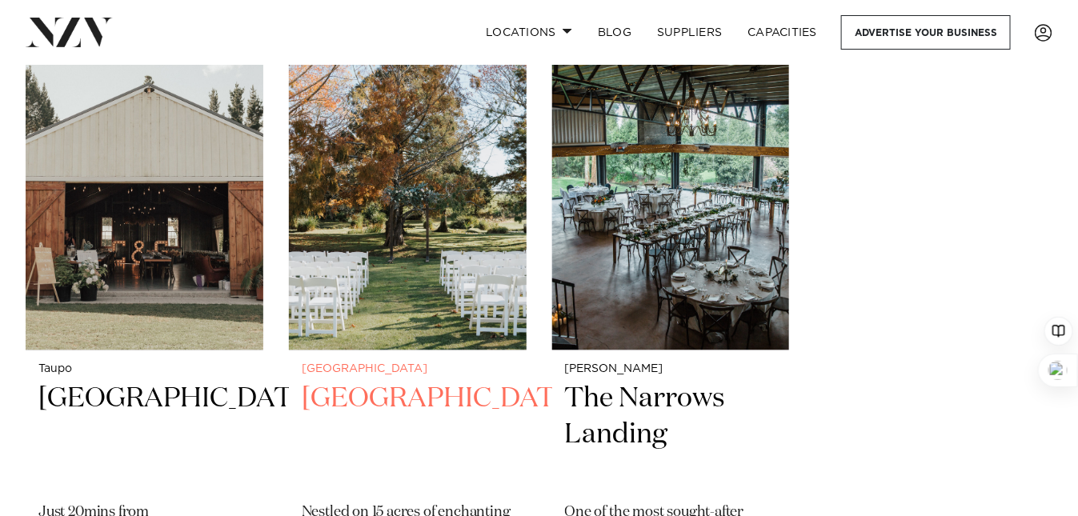
click at [343, 381] on h2 "Waterlily Gardens" at bounding box center [408, 435] width 212 height 108
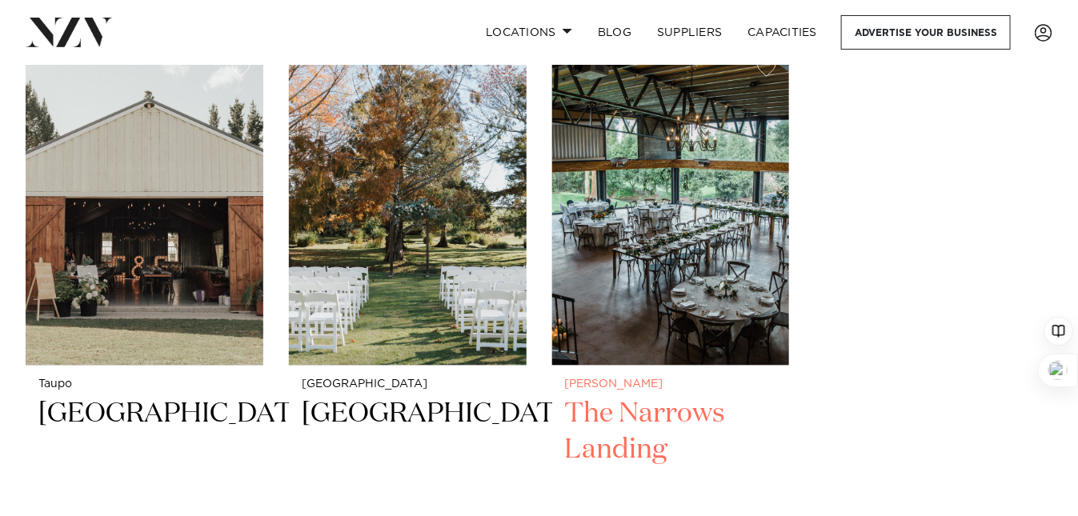
click at [609, 396] on h2 "The Narrows Landing" at bounding box center [671, 450] width 212 height 108
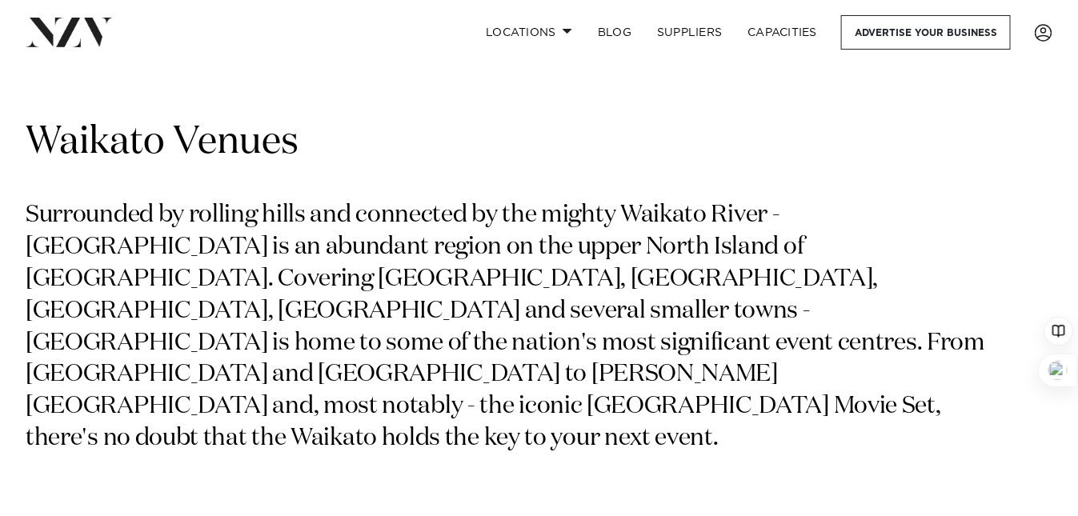
scroll to position [0, 0]
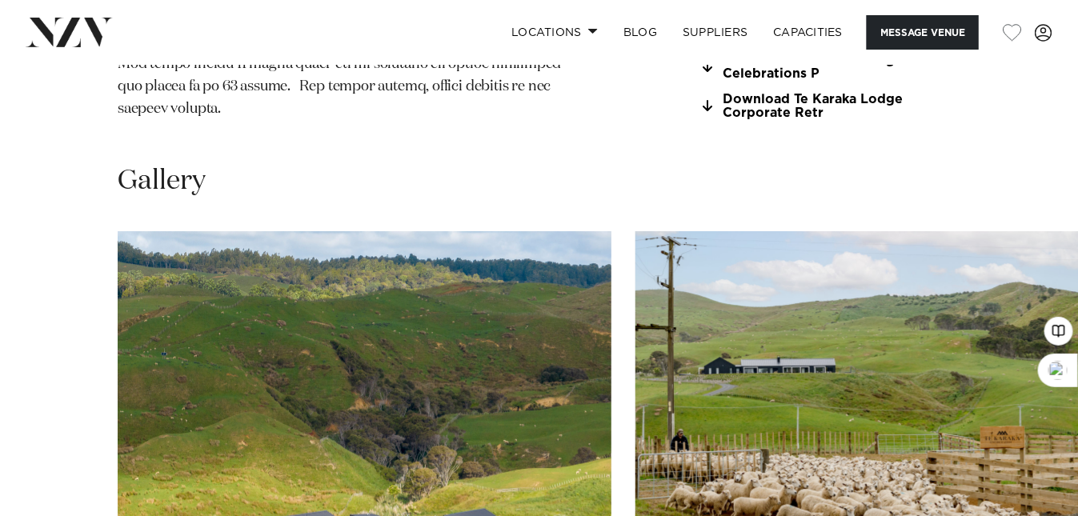
scroll to position [1707, 0]
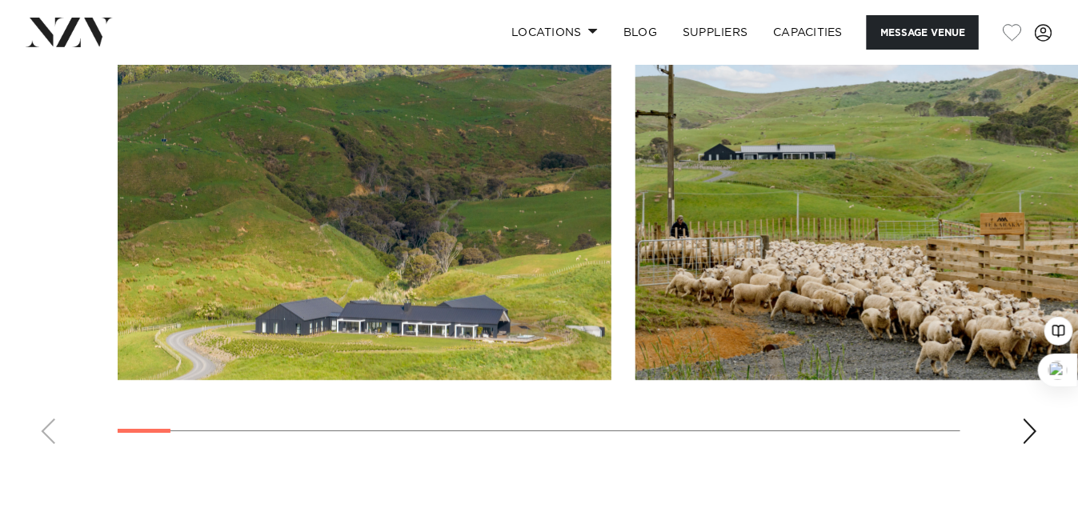
click at [1032, 419] on div "Next slide" at bounding box center [1030, 432] width 16 height 26
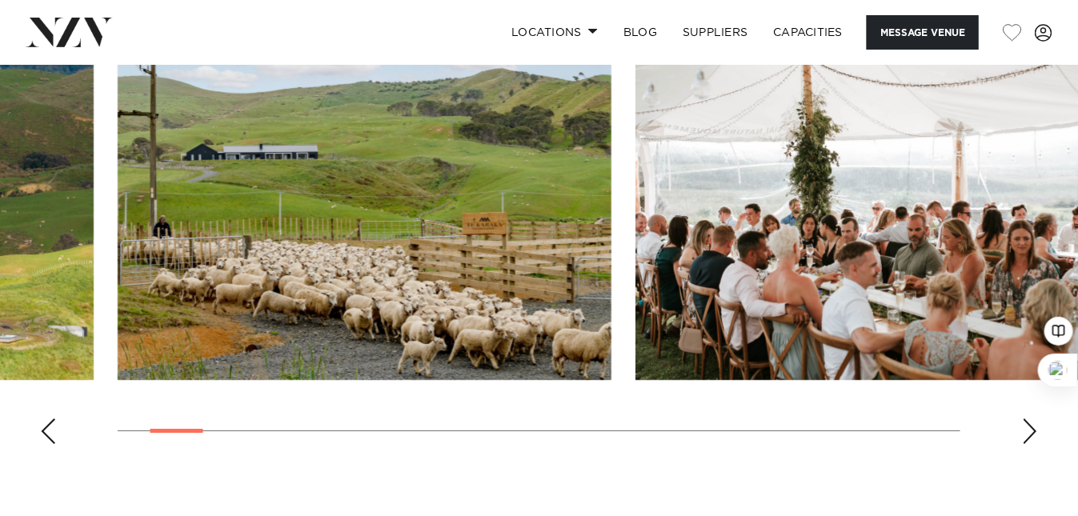
click at [1032, 419] on div "Next slide" at bounding box center [1030, 432] width 16 height 26
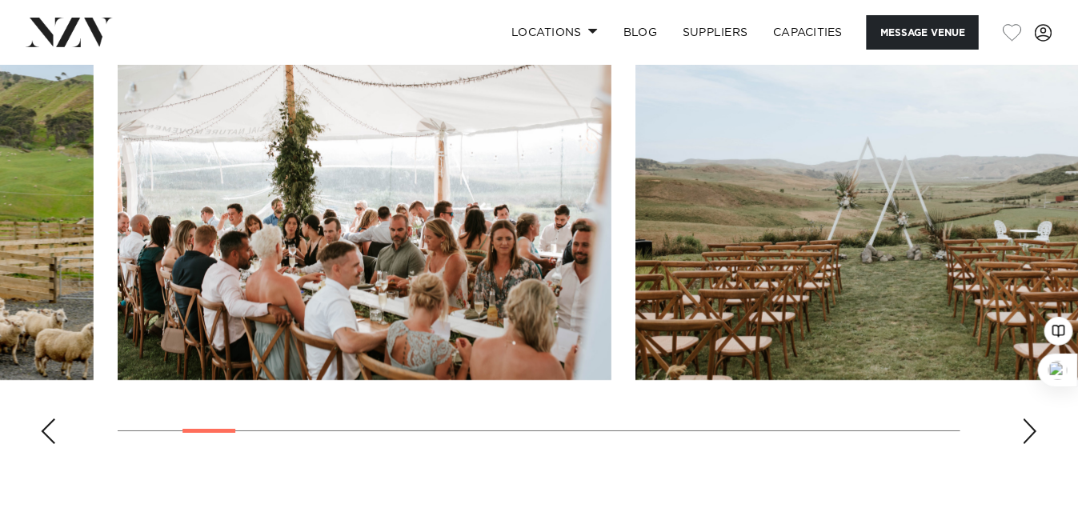
click at [1032, 419] on div "Next slide" at bounding box center [1030, 432] width 16 height 26
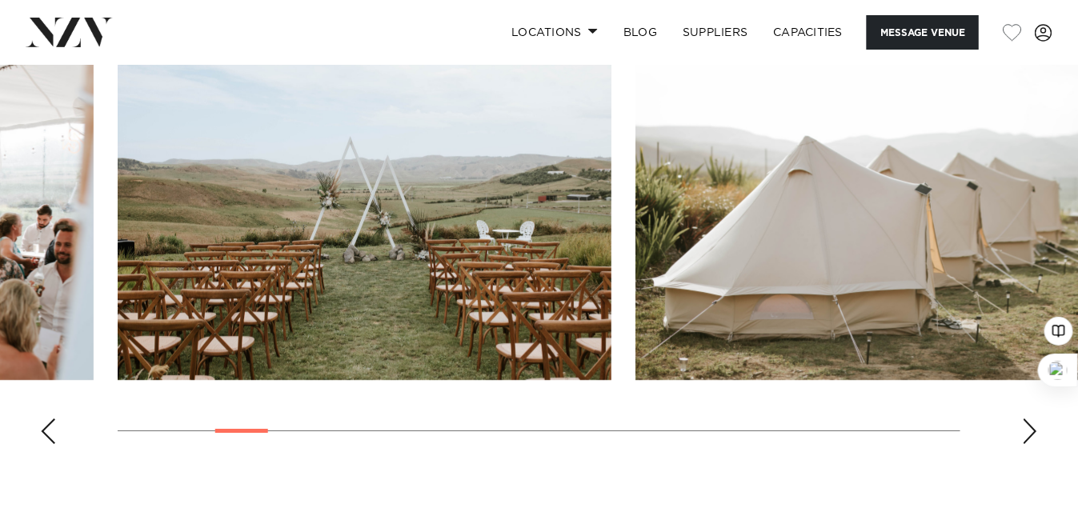
click at [1032, 419] on div "Next slide" at bounding box center [1030, 432] width 16 height 26
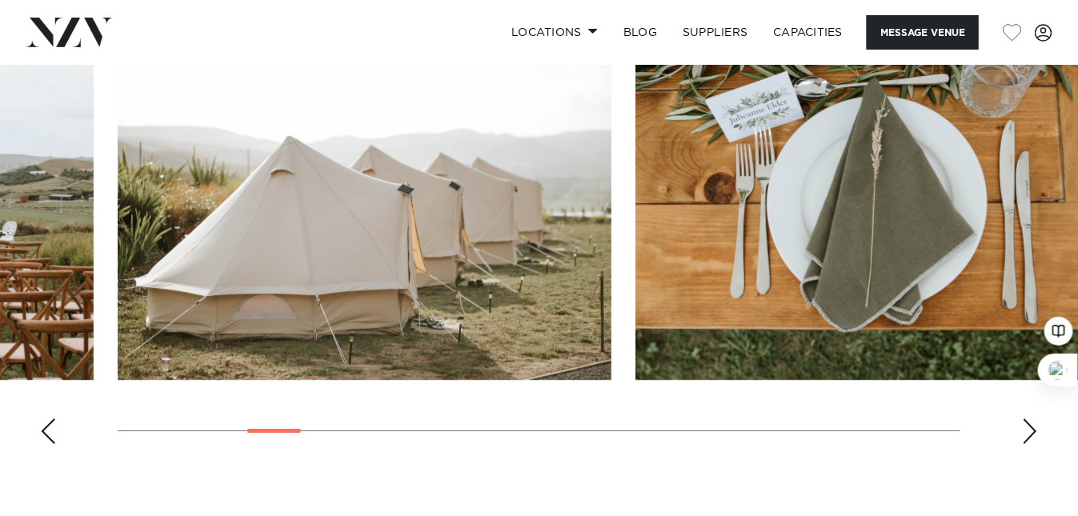
click at [1032, 419] on div "Next slide" at bounding box center [1030, 432] width 16 height 26
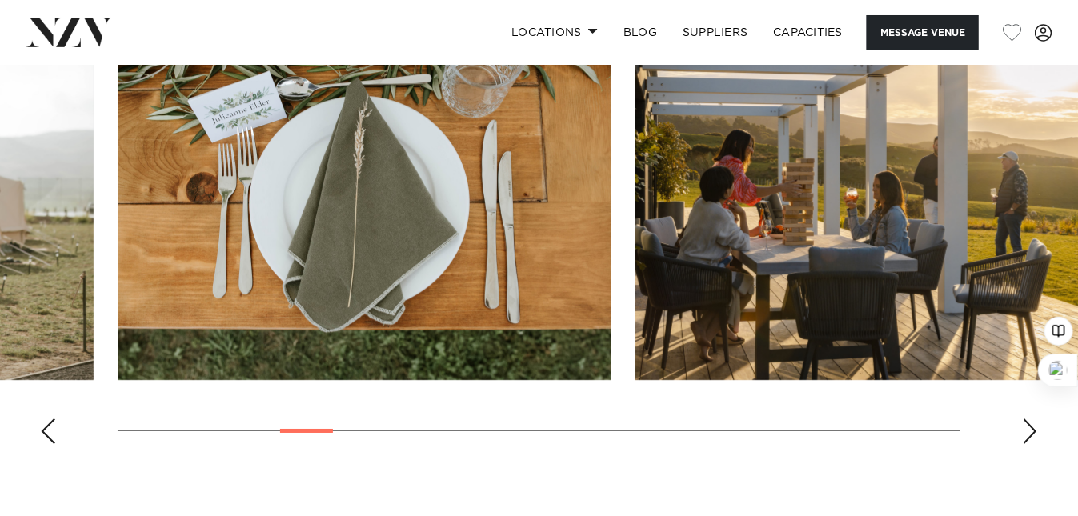
click at [1032, 419] on div "Next slide" at bounding box center [1030, 432] width 16 height 26
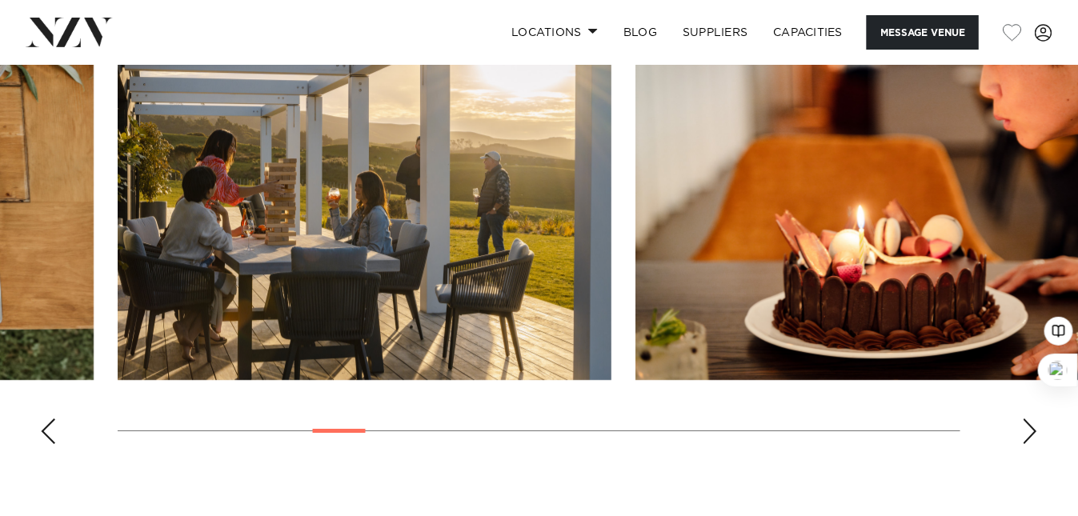
click at [1032, 419] on div "Next slide" at bounding box center [1030, 432] width 16 height 26
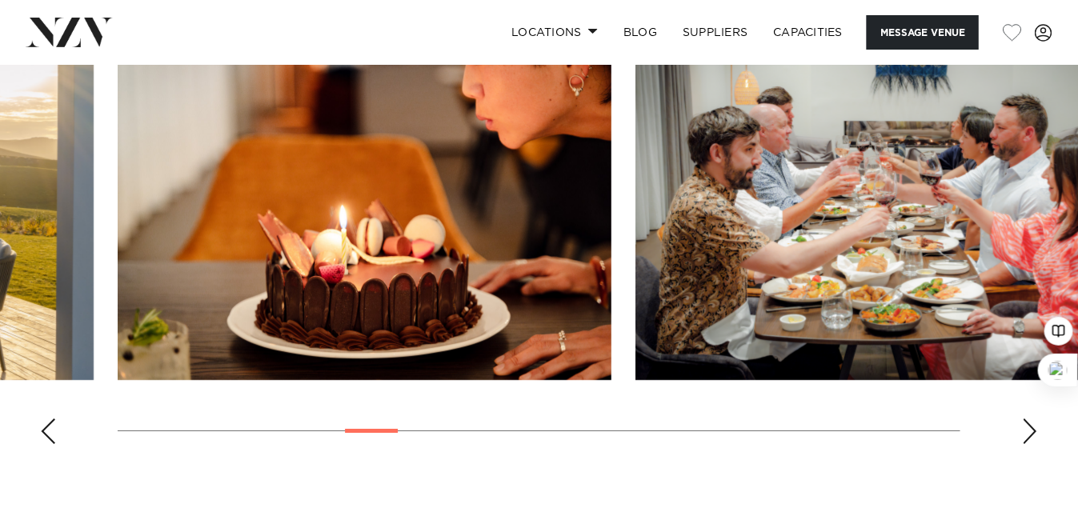
click at [1032, 419] on div "Next slide" at bounding box center [1030, 432] width 16 height 26
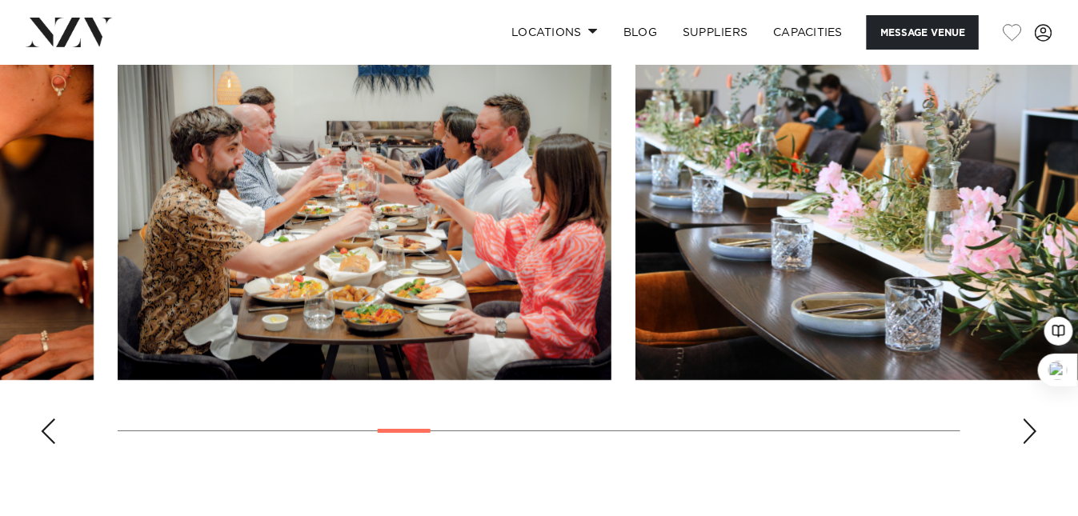
click at [1032, 419] on div "Next slide" at bounding box center [1030, 432] width 16 height 26
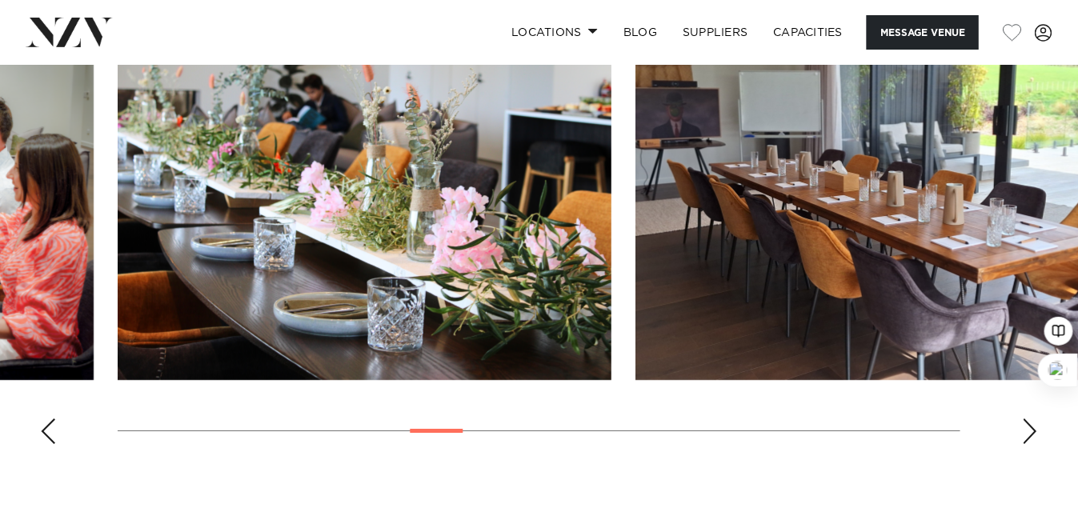
click at [1032, 419] on div "Next slide" at bounding box center [1030, 432] width 16 height 26
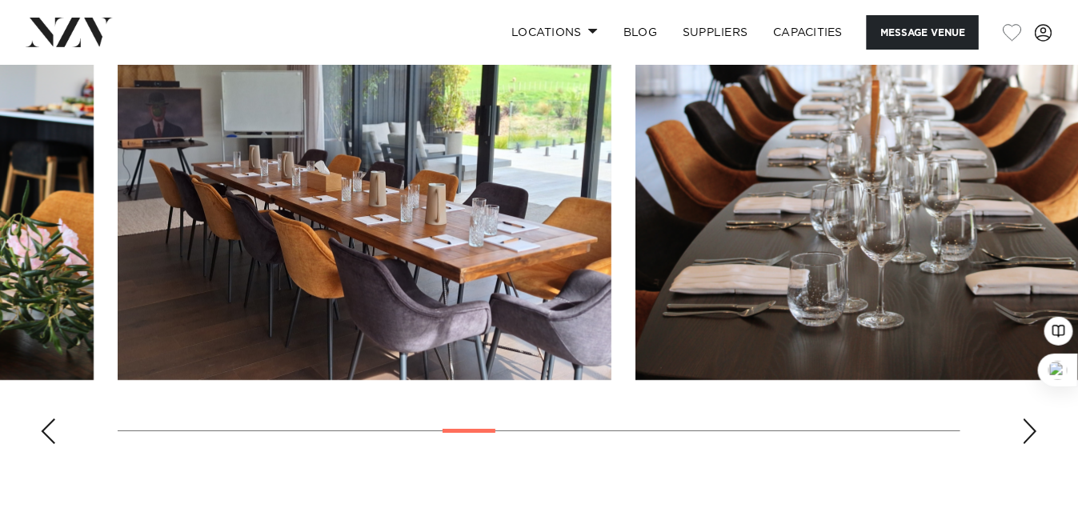
click at [1032, 419] on div "Next slide" at bounding box center [1030, 432] width 16 height 26
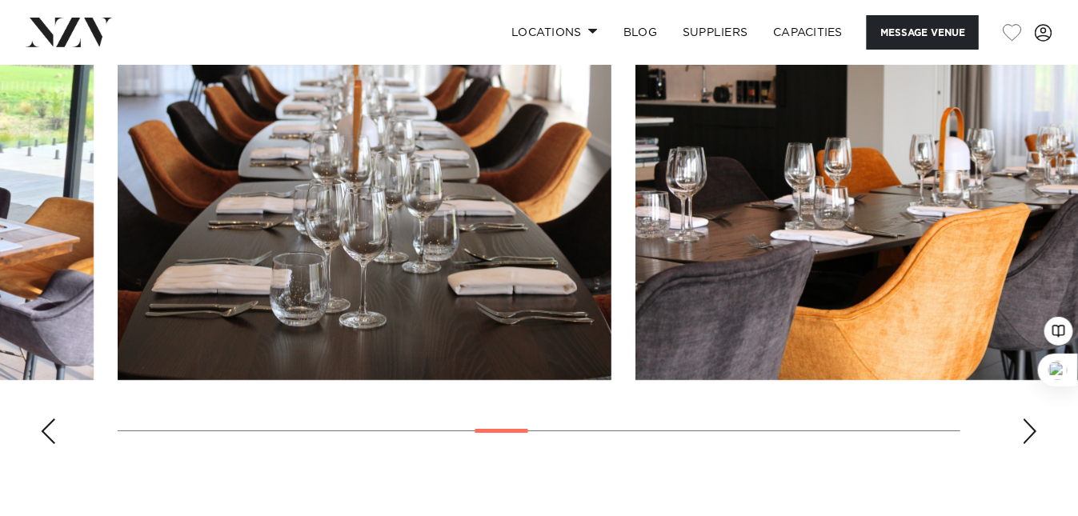
click at [1032, 419] on div "Next slide" at bounding box center [1030, 432] width 16 height 26
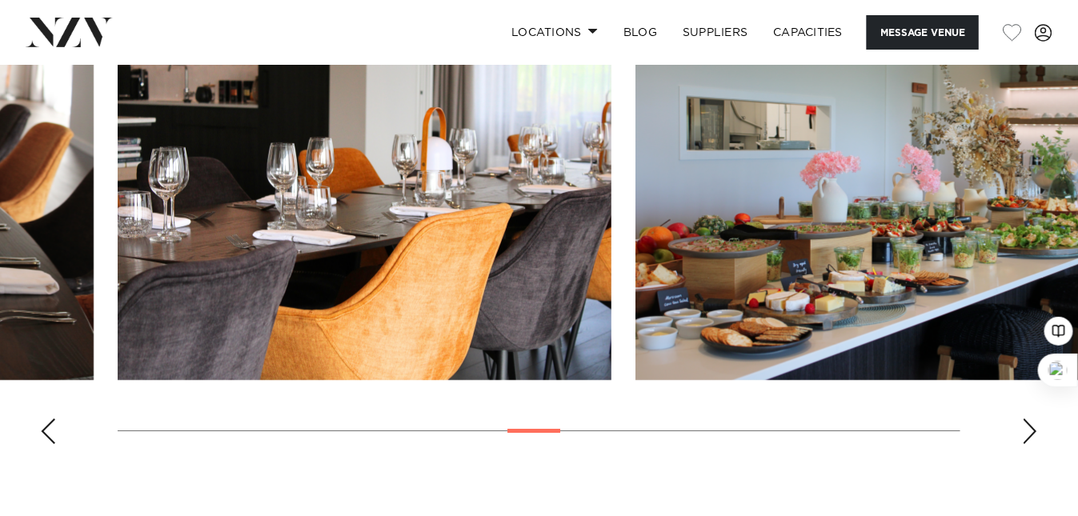
click at [1036, 419] on div "Next slide" at bounding box center [1030, 432] width 16 height 26
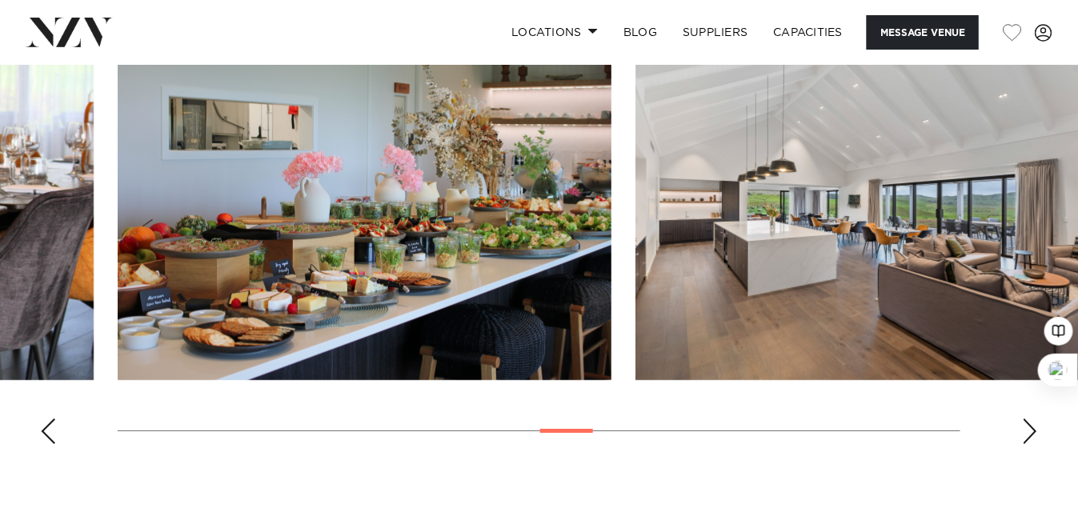
click at [1036, 419] on div "Next slide" at bounding box center [1030, 432] width 16 height 26
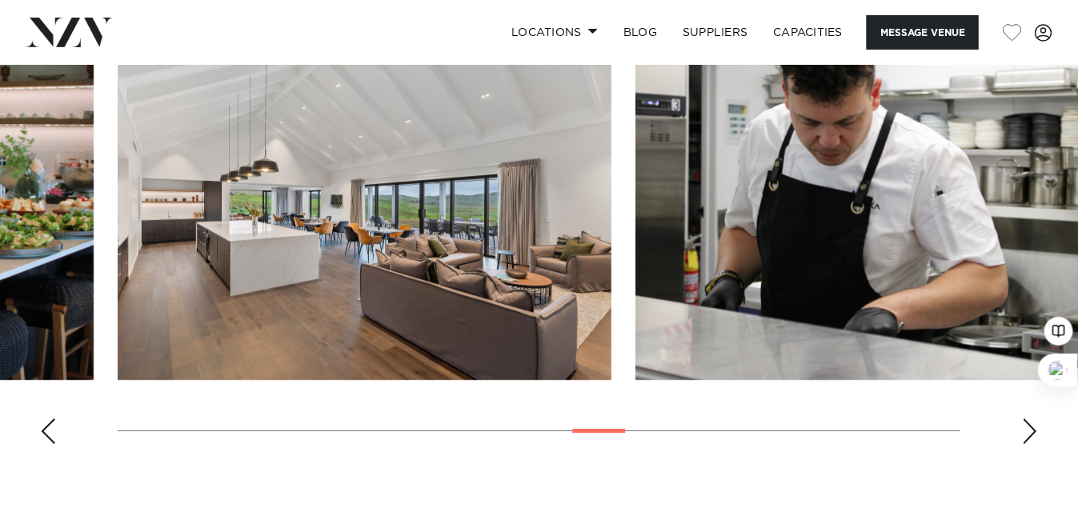
click at [1036, 419] on div "Next slide" at bounding box center [1030, 432] width 16 height 26
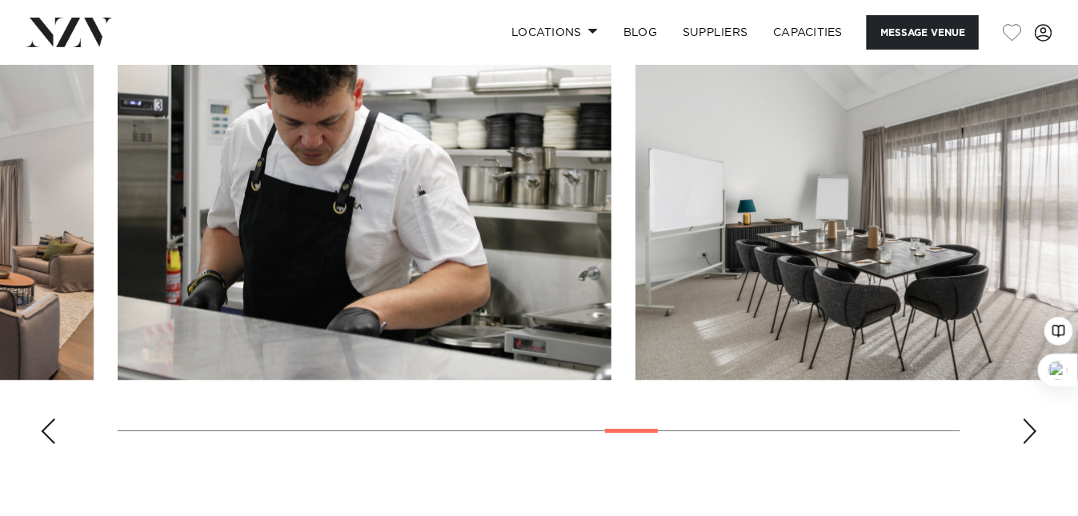
click at [1036, 419] on div "Next slide" at bounding box center [1030, 432] width 16 height 26
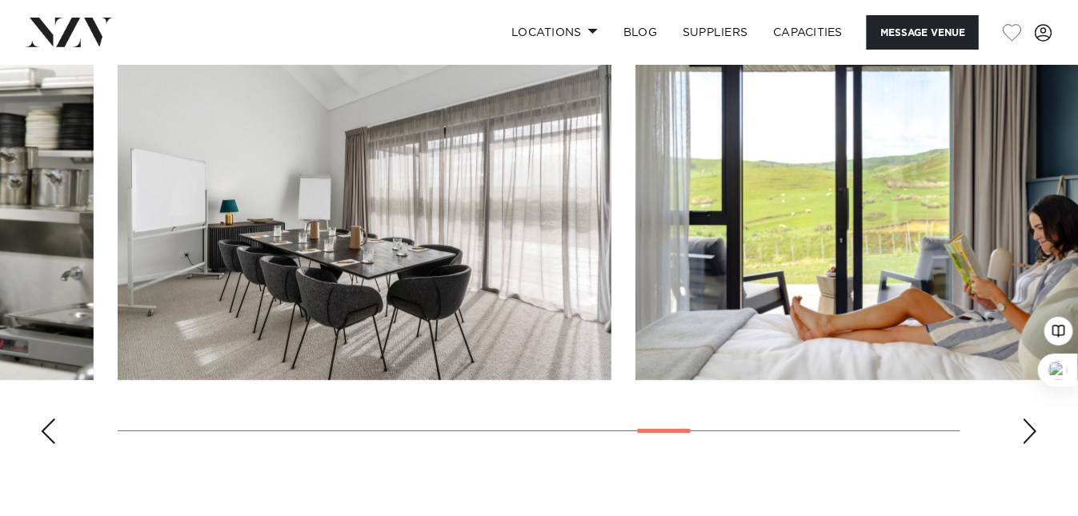
click at [1036, 419] on div "Next slide" at bounding box center [1030, 432] width 16 height 26
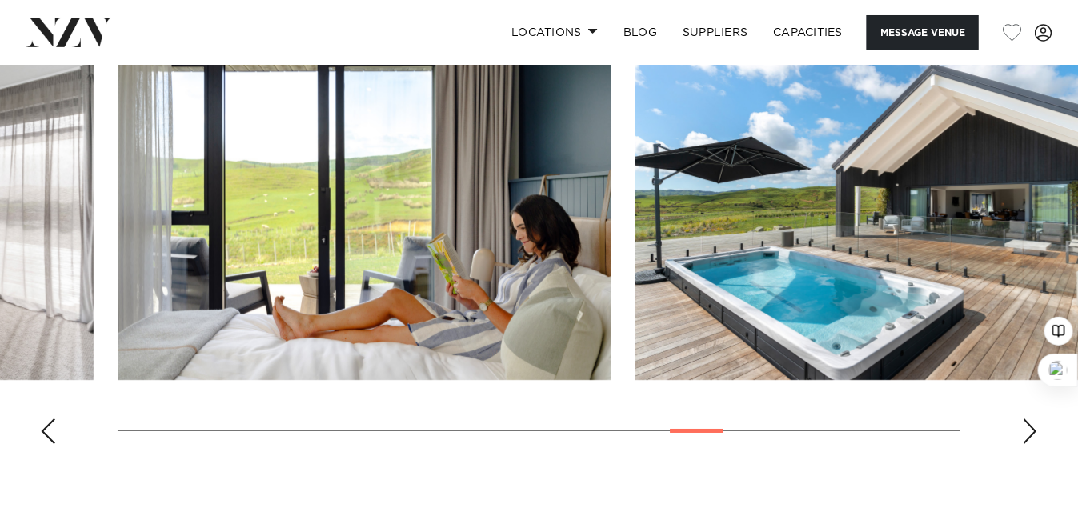
click at [1036, 419] on div "Next slide" at bounding box center [1030, 432] width 16 height 26
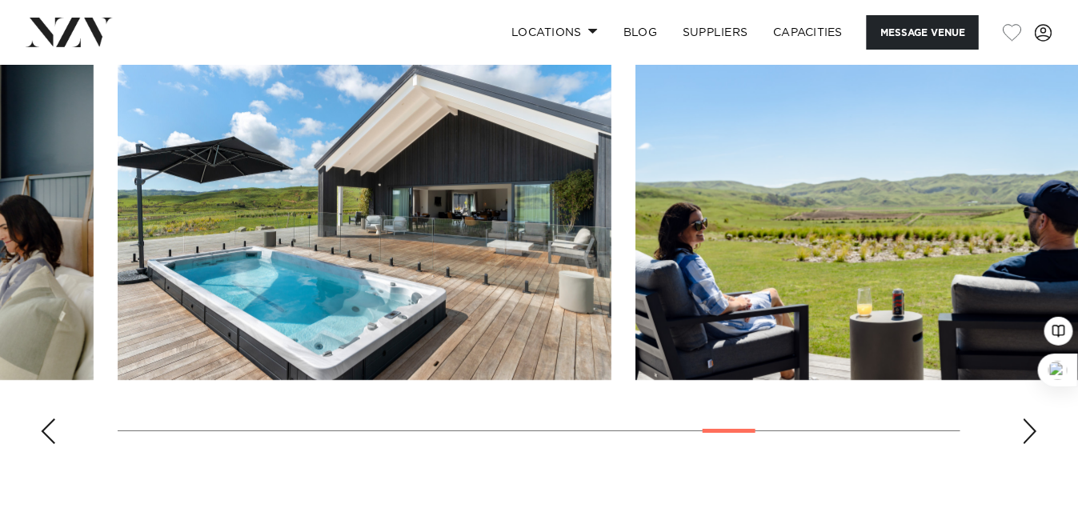
click at [1036, 419] on div "Next slide" at bounding box center [1030, 432] width 16 height 26
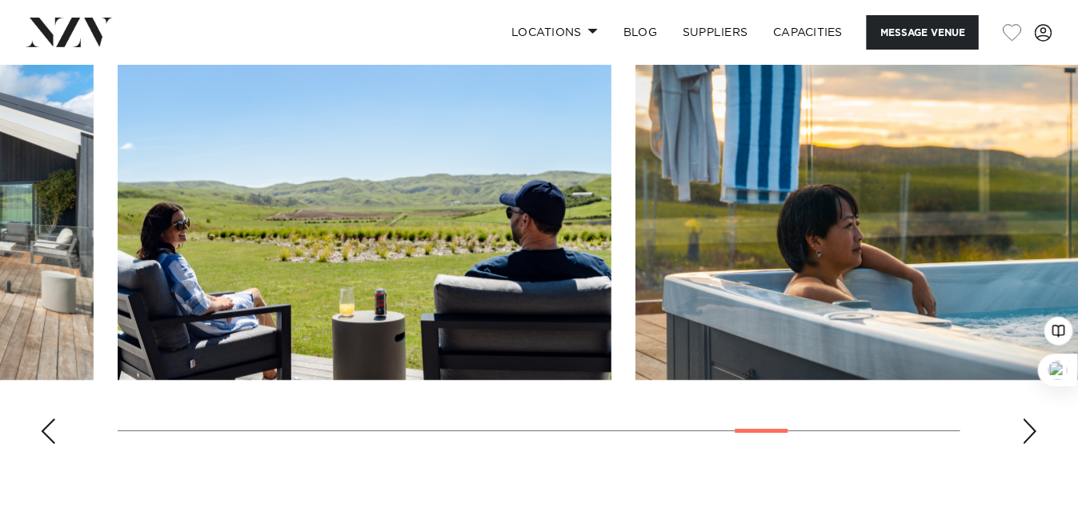
click at [1036, 419] on div "Next slide" at bounding box center [1030, 432] width 16 height 26
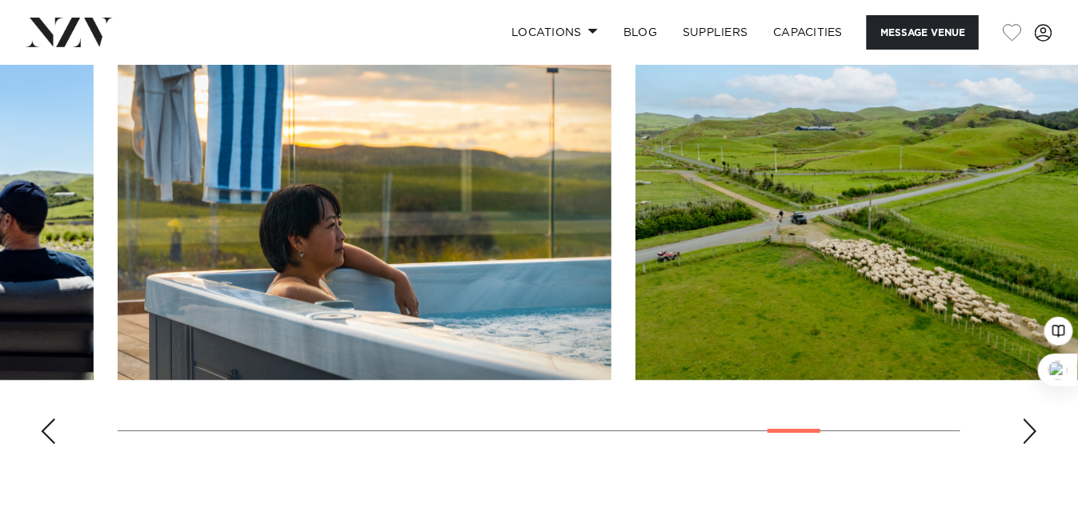
click at [1036, 419] on div "Next slide" at bounding box center [1030, 432] width 16 height 26
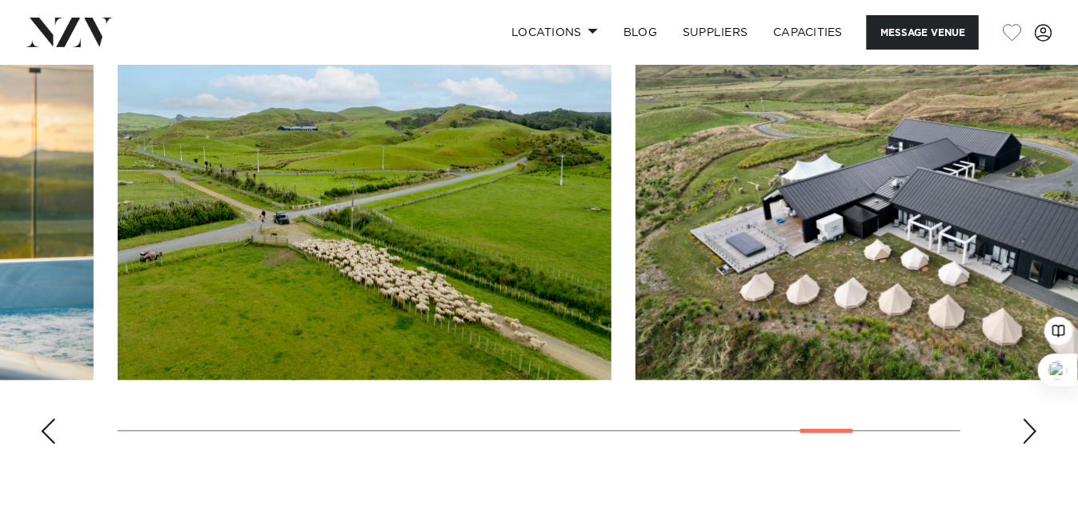
click at [1036, 419] on div "Next slide" at bounding box center [1030, 432] width 16 height 26
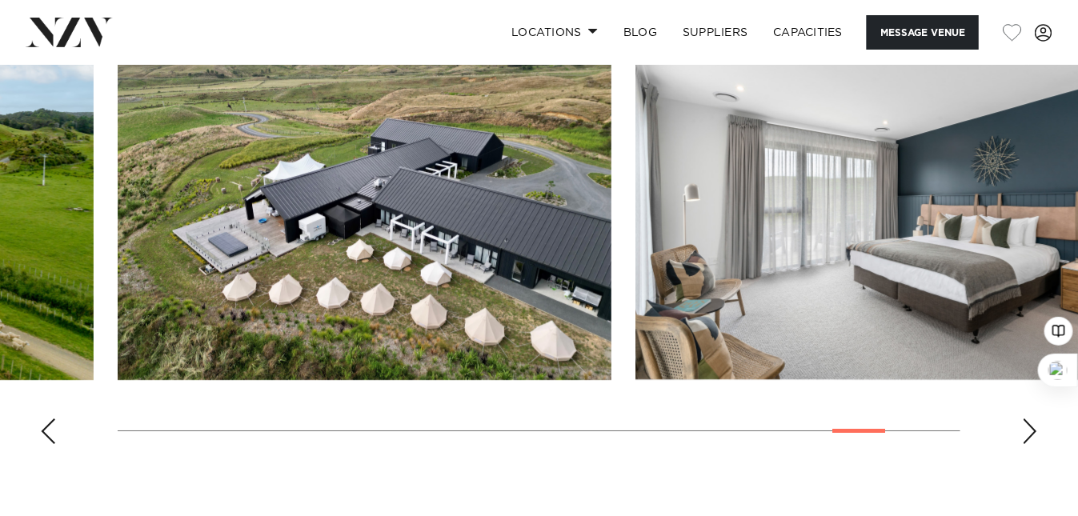
click at [1034, 419] on div "Next slide" at bounding box center [1030, 432] width 16 height 26
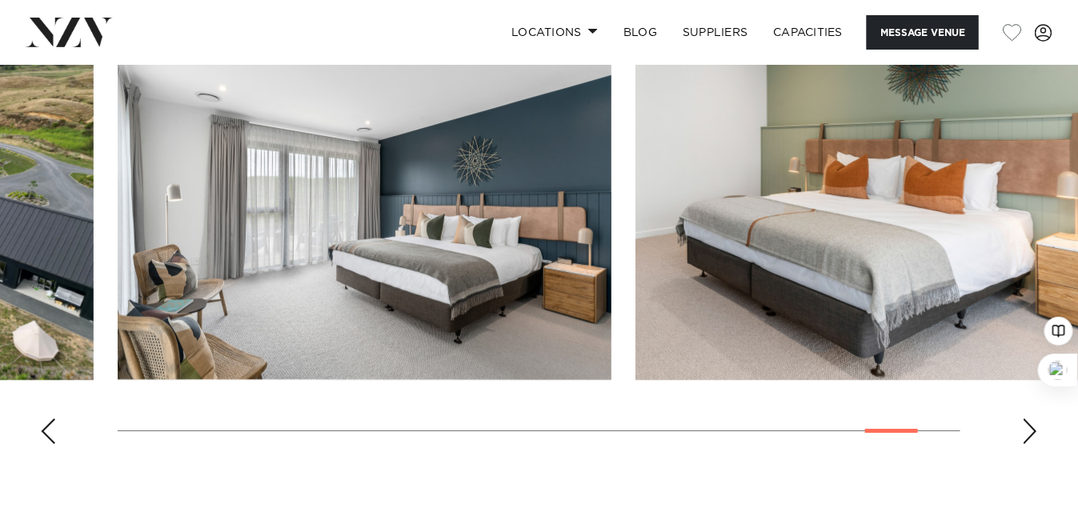
click at [1032, 419] on div "Next slide" at bounding box center [1030, 432] width 16 height 26
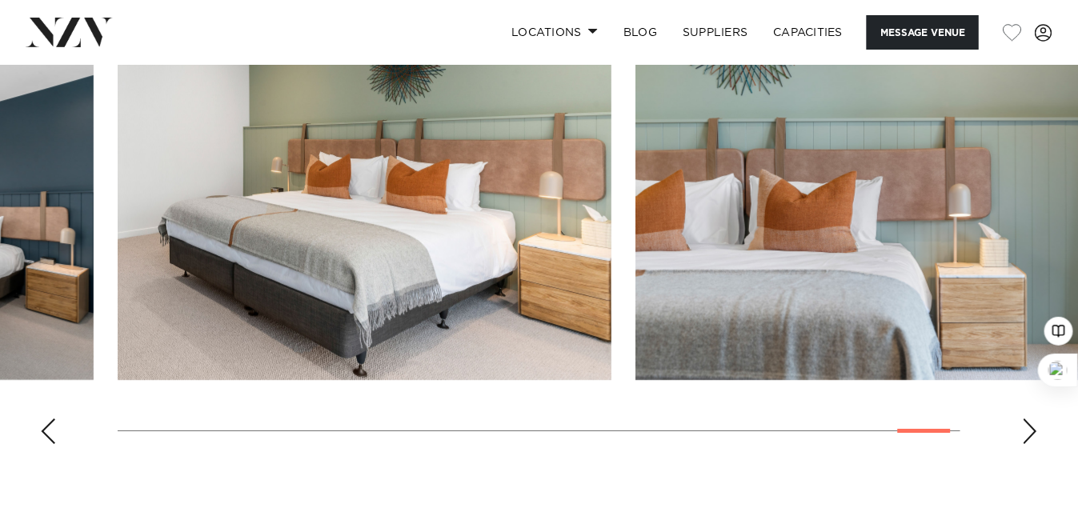
click at [1026, 419] on div "Next slide" at bounding box center [1030, 432] width 16 height 26
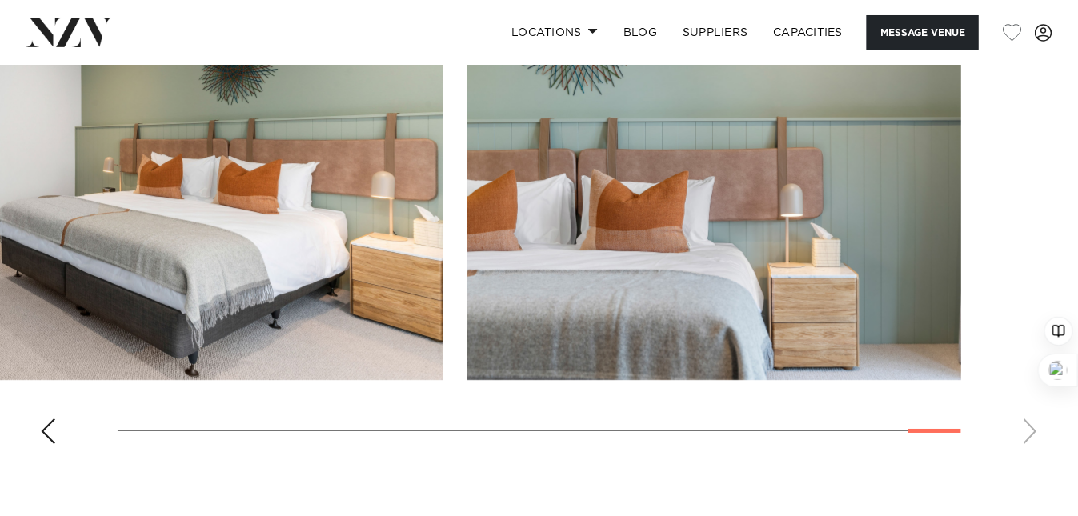
click at [1026, 408] on swiper-container at bounding box center [539, 237] width 1078 height 439
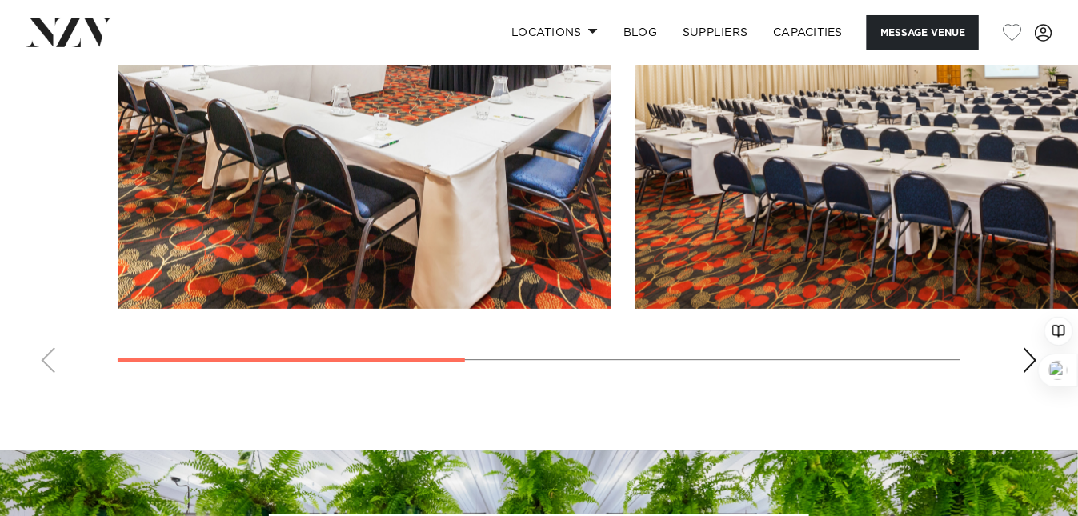
scroll to position [1387, 0]
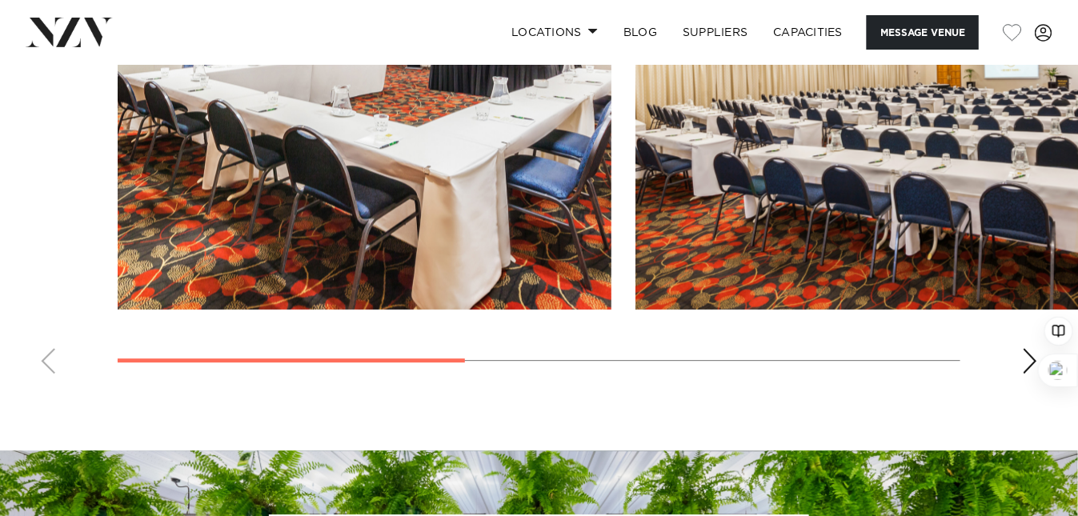
click at [1032, 348] on div "Next slide" at bounding box center [1030, 361] width 16 height 26
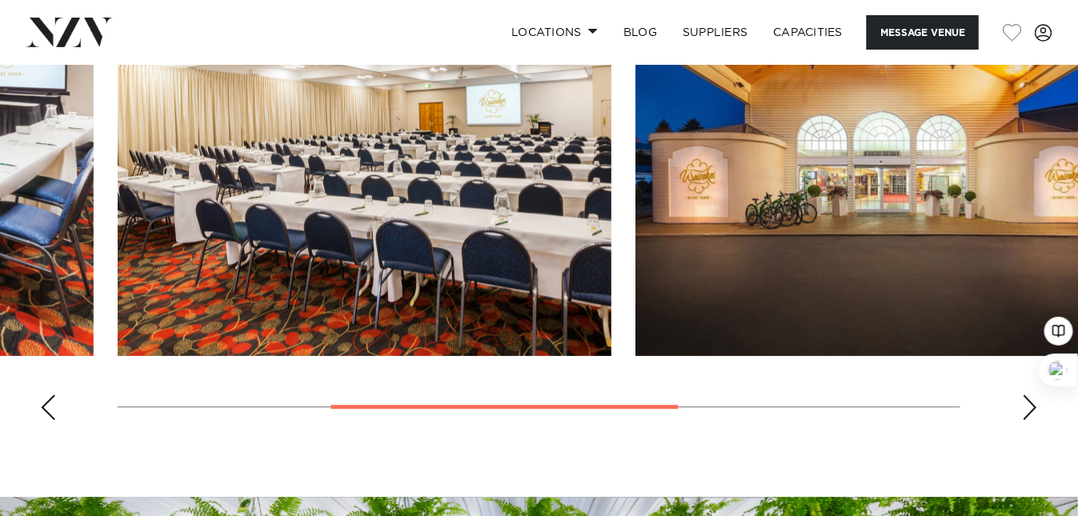
scroll to position [1280, 0]
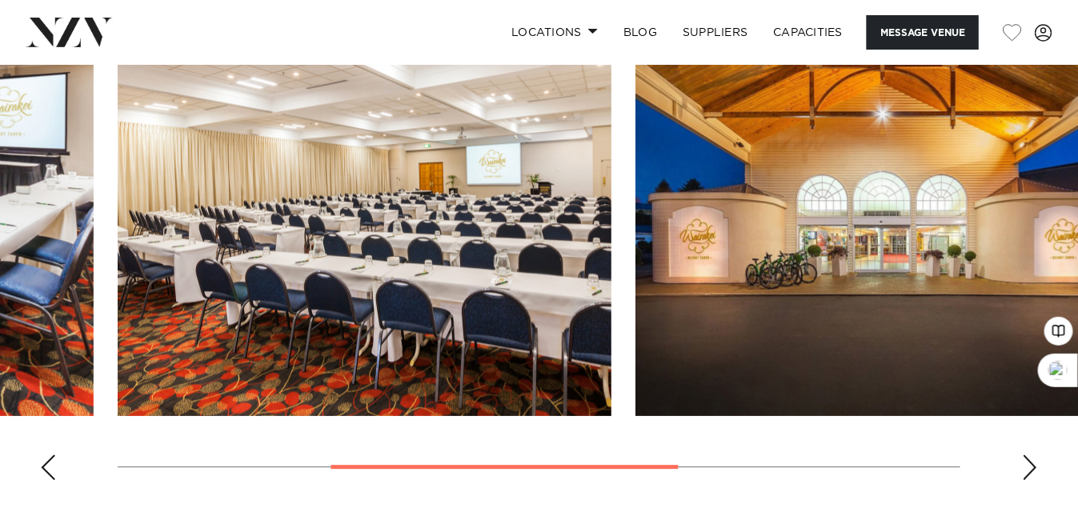
click at [1026, 455] on div "Next slide" at bounding box center [1030, 468] width 16 height 26
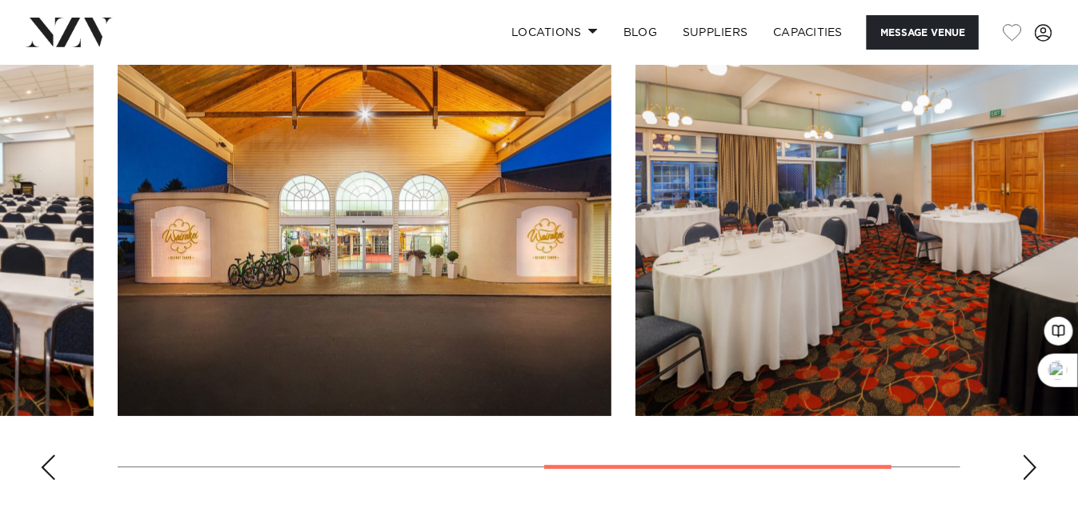
click at [1026, 455] on div "Next slide" at bounding box center [1030, 468] width 16 height 26
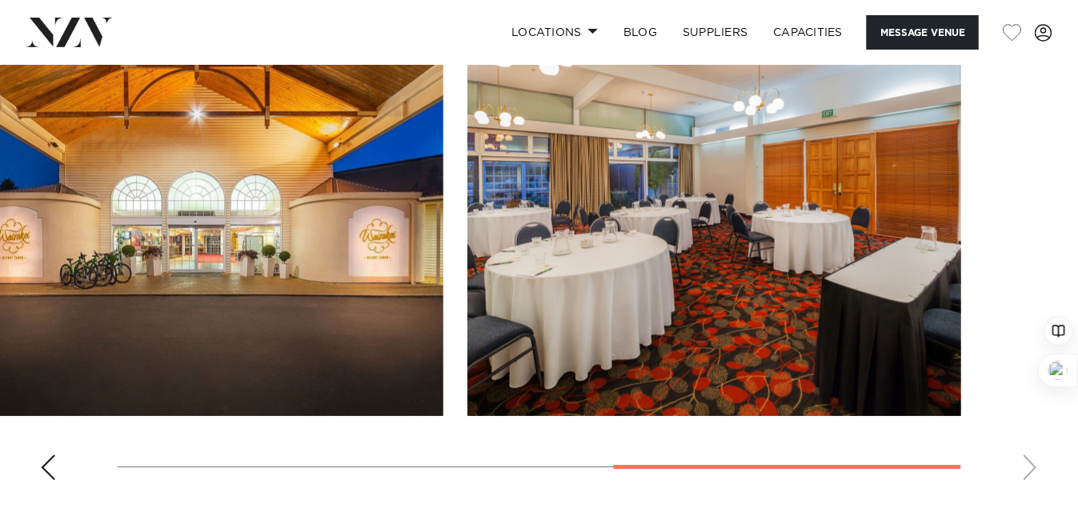
click at [1026, 359] on swiper-container at bounding box center [539, 273] width 1078 height 439
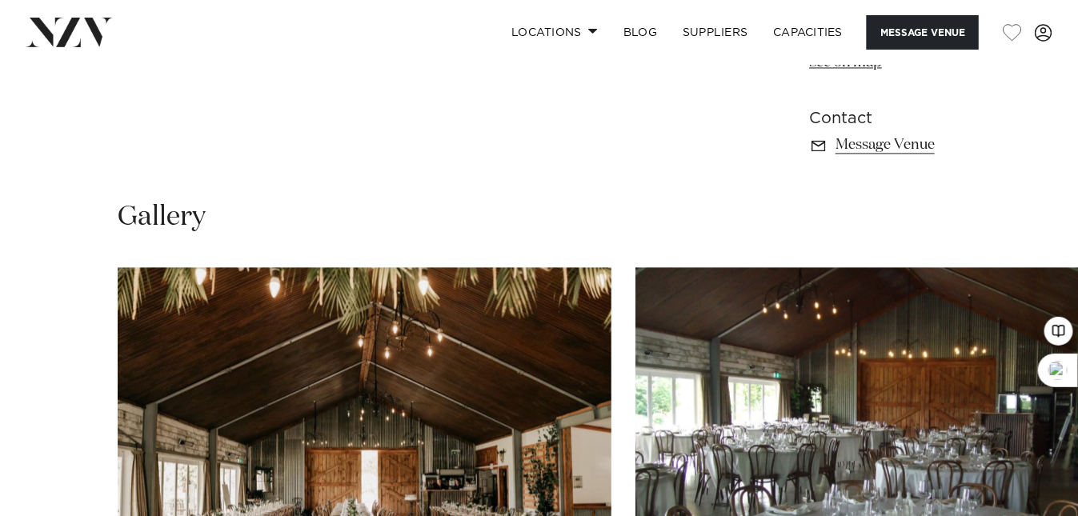
scroll to position [1280, 0]
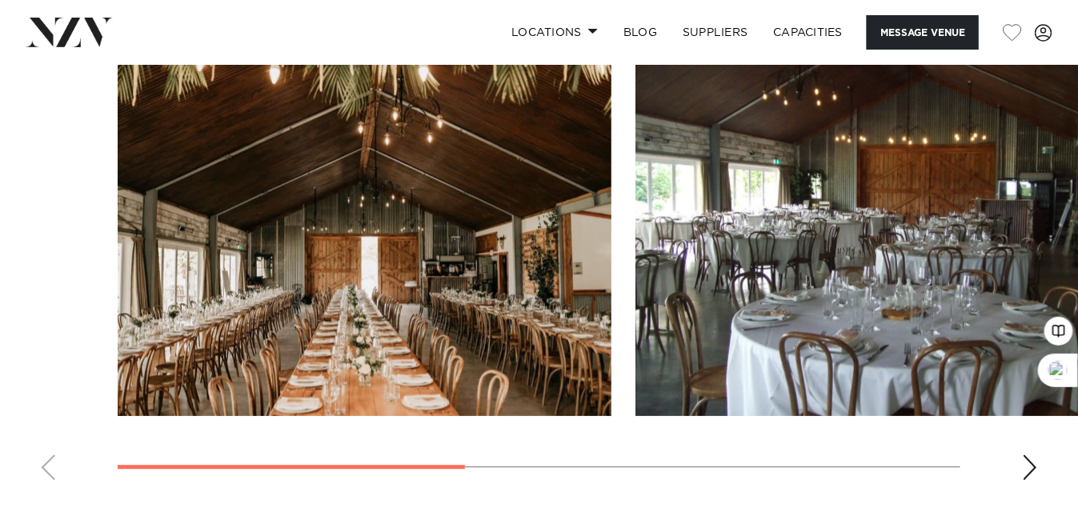
click at [1032, 455] on div "Next slide" at bounding box center [1030, 468] width 16 height 26
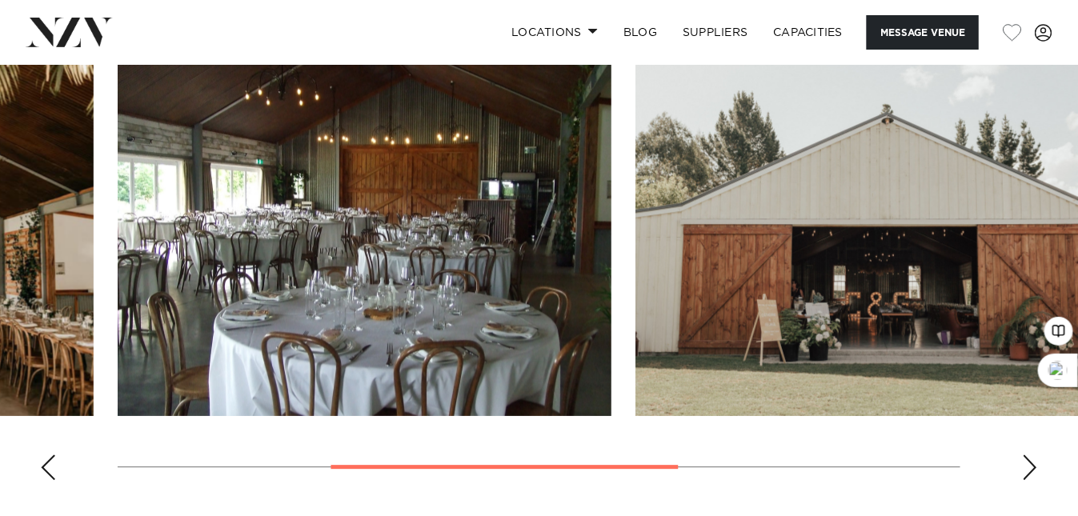
click at [1032, 455] on div "Next slide" at bounding box center [1030, 468] width 16 height 26
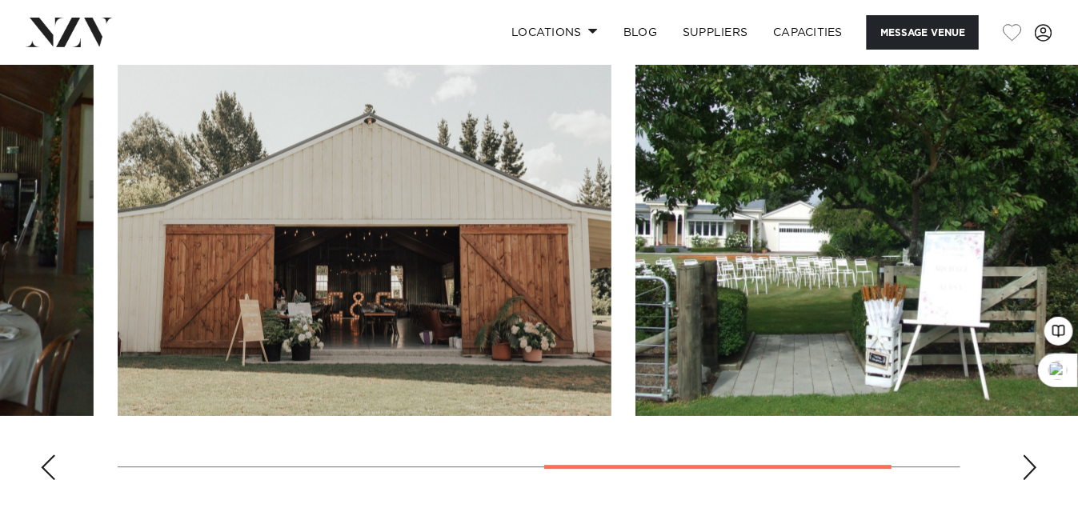
click at [1029, 455] on div "Next slide" at bounding box center [1030, 468] width 16 height 26
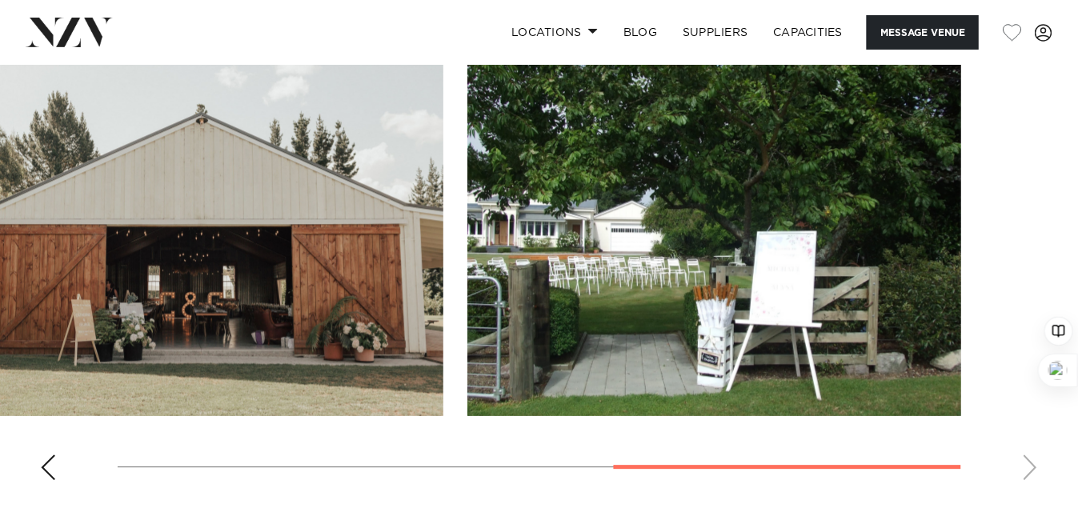
click at [1027, 361] on swiper-container at bounding box center [539, 273] width 1078 height 439
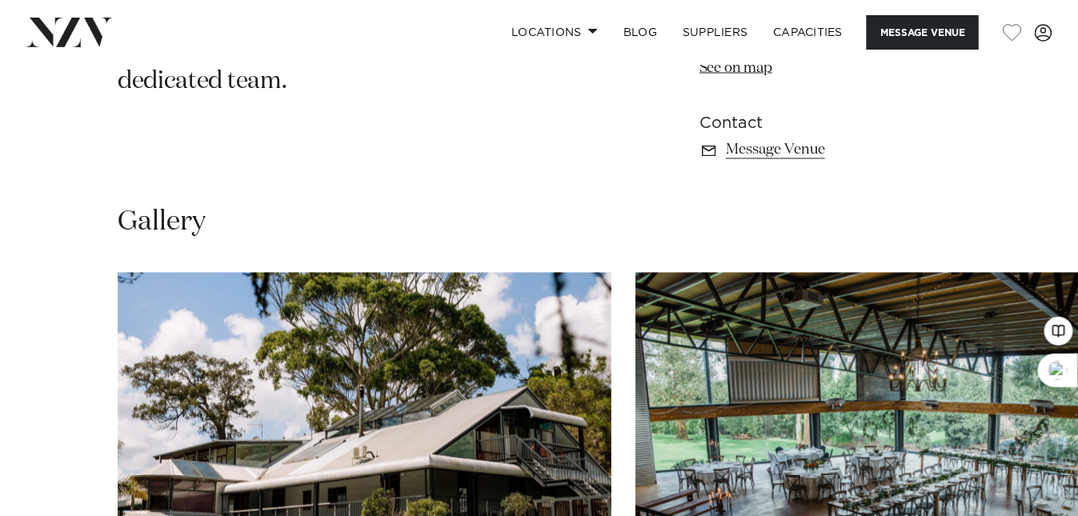
scroll to position [1173, 0]
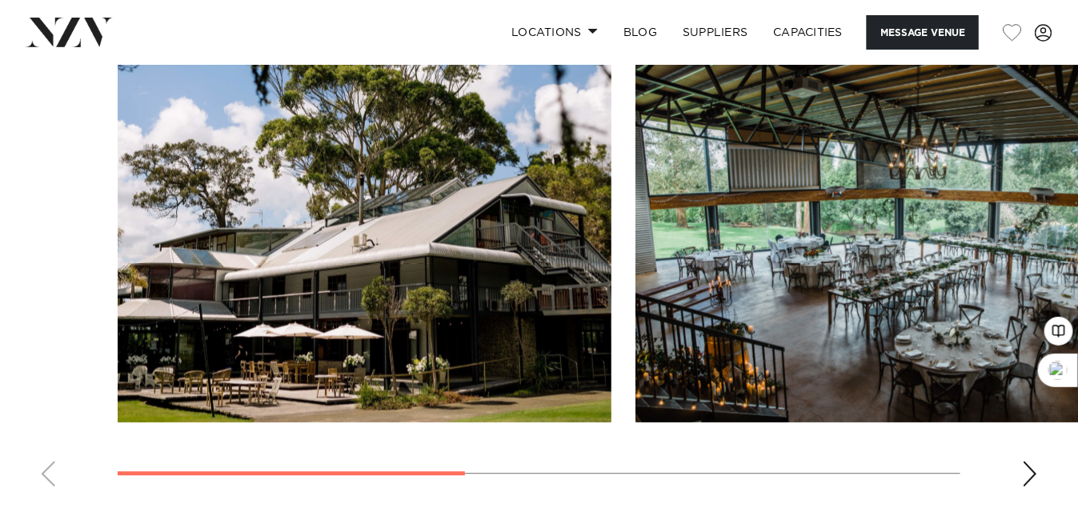
click at [1025, 473] on div "Next slide" at bounding box center [1030, 474] width 16 height 26
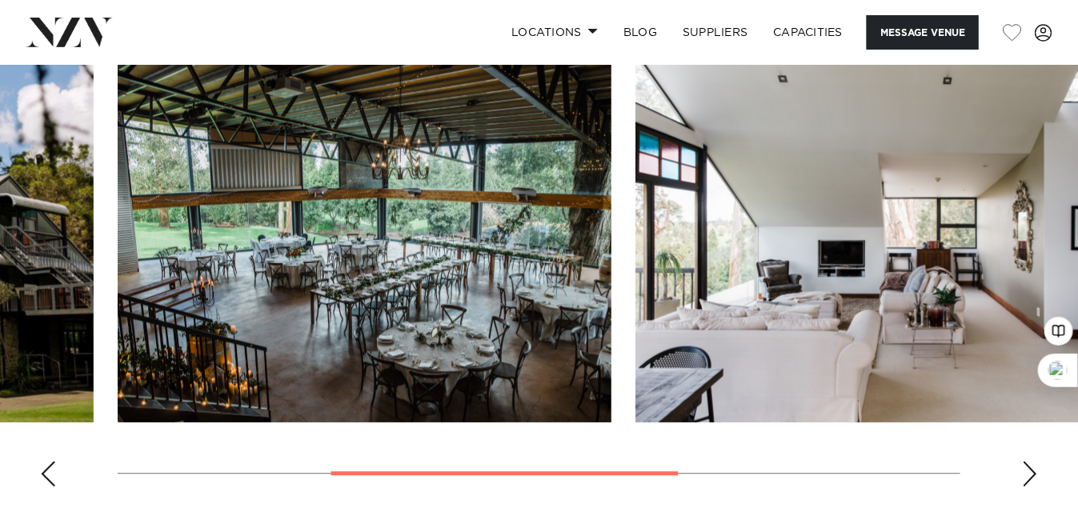
click at [1025, 473] on div "Next slide" at bounding box center [1030, 474] width 16 height 26
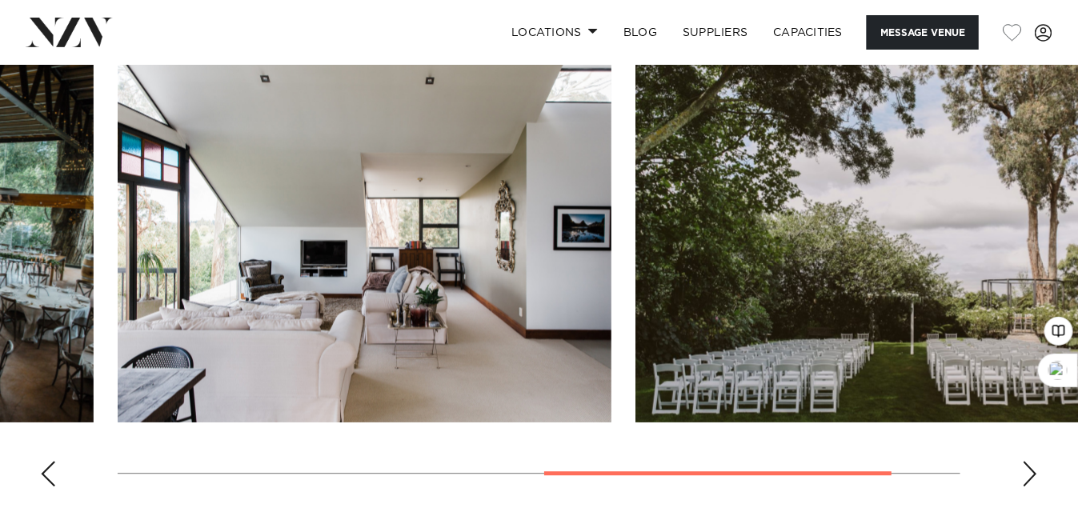
click at [1025, 473] on div "Next slide" at bounding box center [1030, 474] width 16 height 26
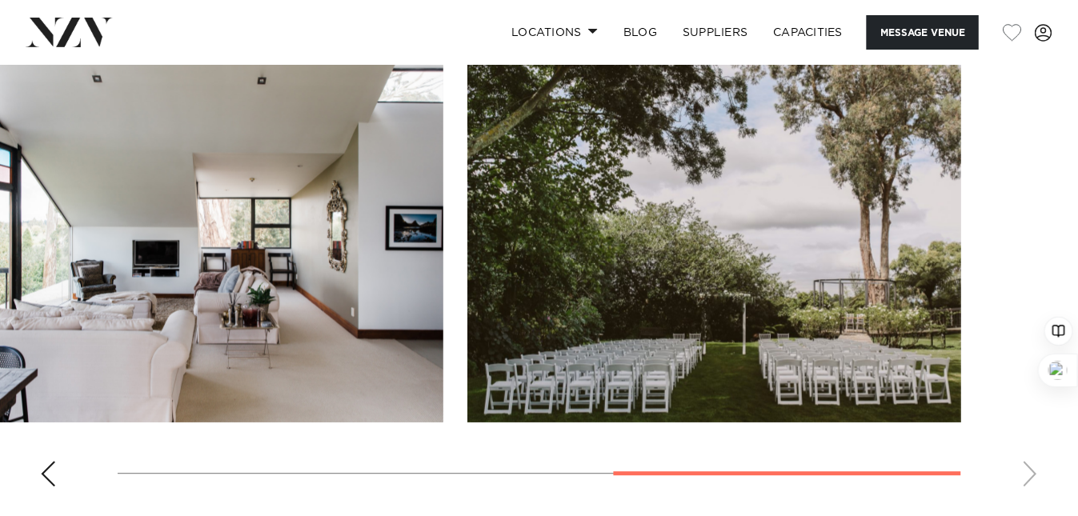
click at [1025, 473] on swiper-container at bounding box center [539, 279] width 1078 height 439
click at [54, 467] on div "Previous slide" at bounding box center [48, 474] width 16 height 26
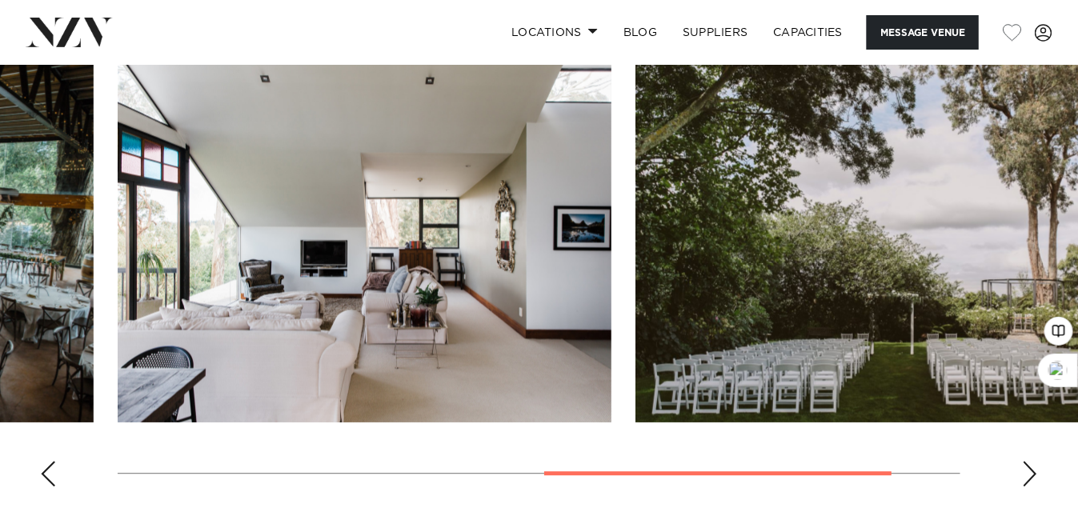
click at [54, 467] on div "Previous slide" at bounding box center [48, 474] width 16 height 26
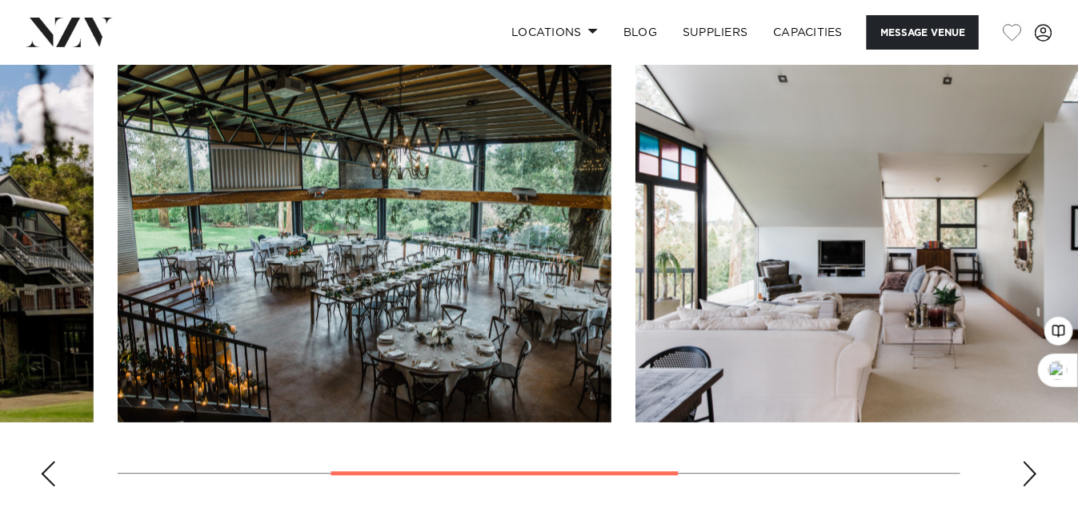
click at [54, 468] on div "Previous slide" at bounding box center [48, 474] width 16 height 26
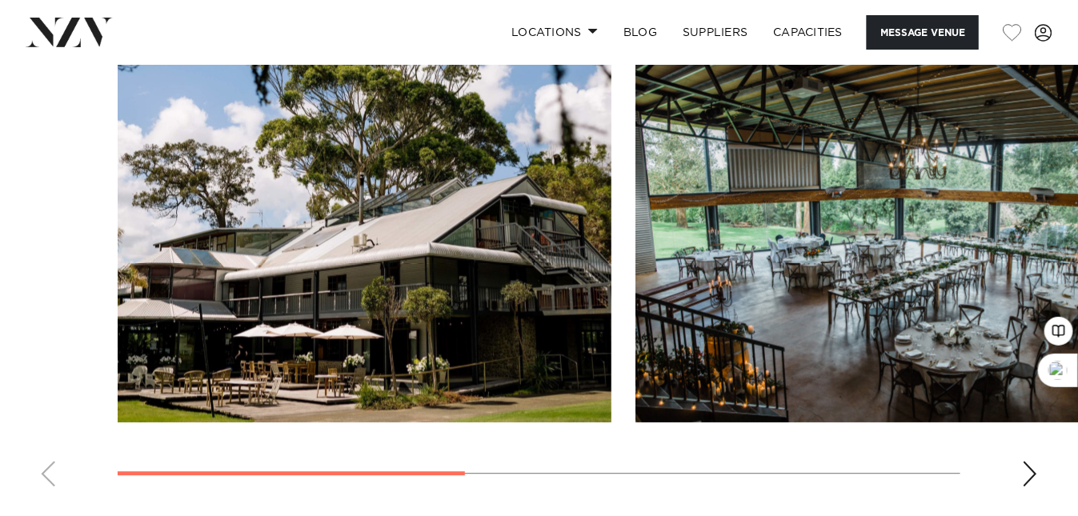
click at [54, 468] on swiper-container at bounding box center [539, 279] width 1078 height 439
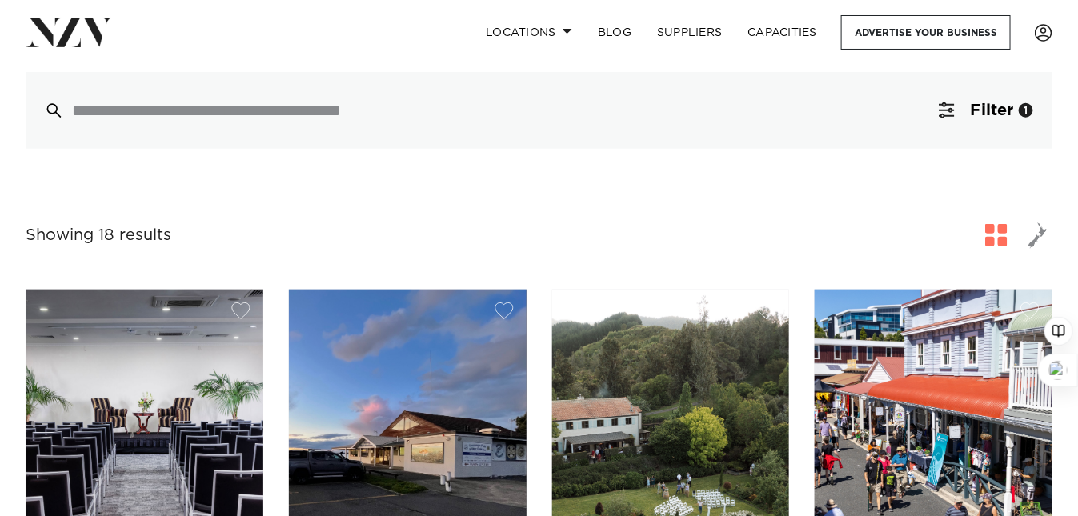
scroll to position [640, 0]
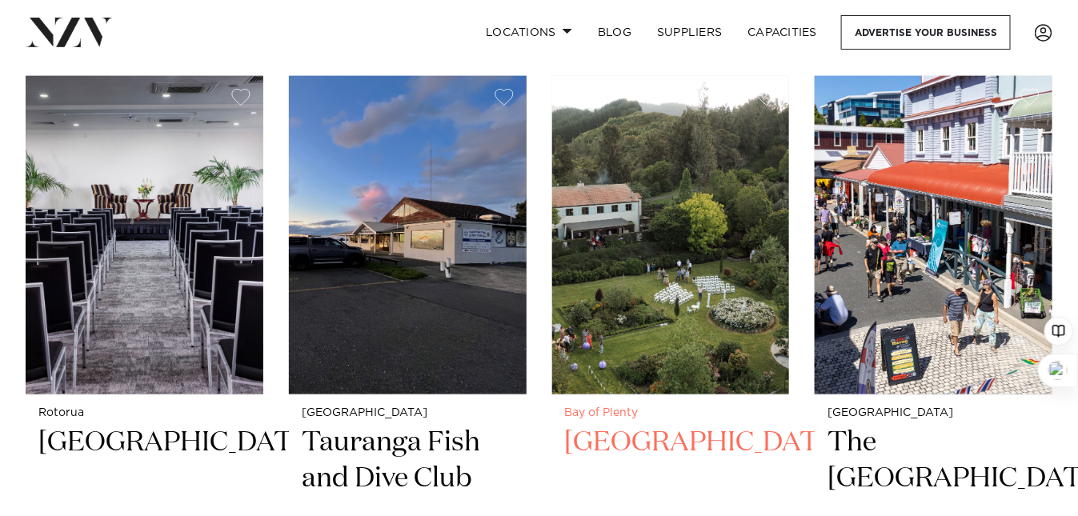
click at [599, 426] on h2 "Villa Vie" at bounding box center [671, 480] width 212 height 108
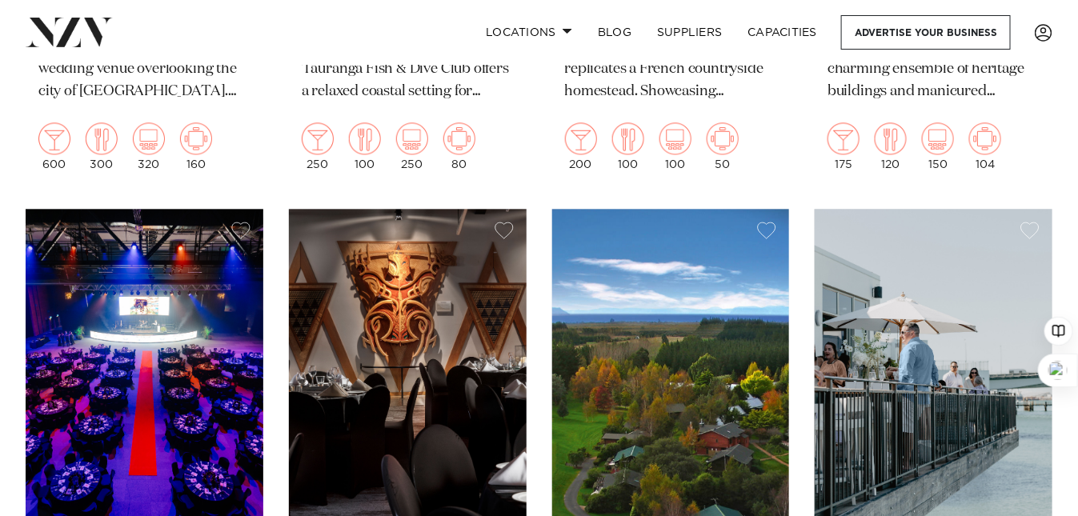
scroll to position [1280, 0]
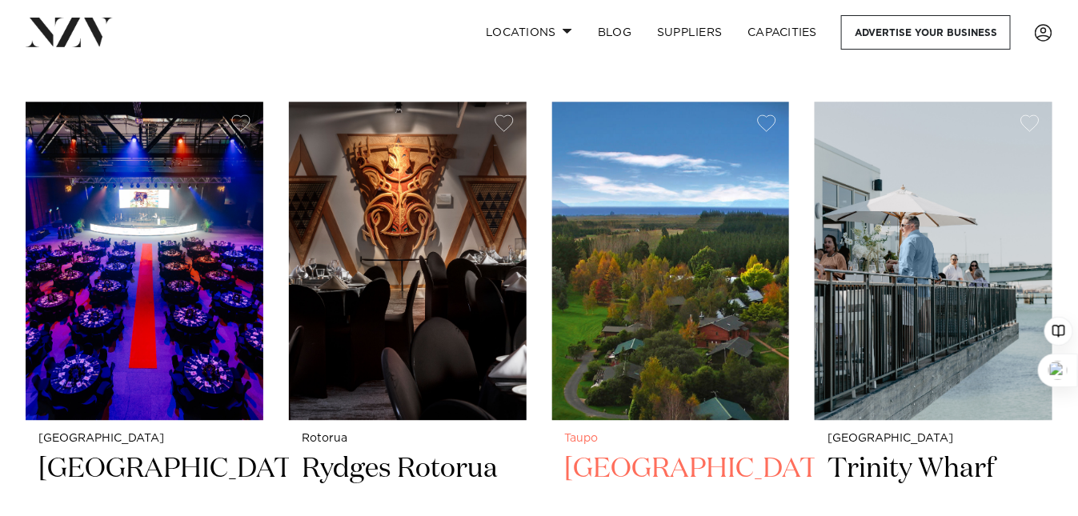
click at [640, 451] on h2 "Tongariro Lodge" at bounding box center [671, 505] width 212 height 108
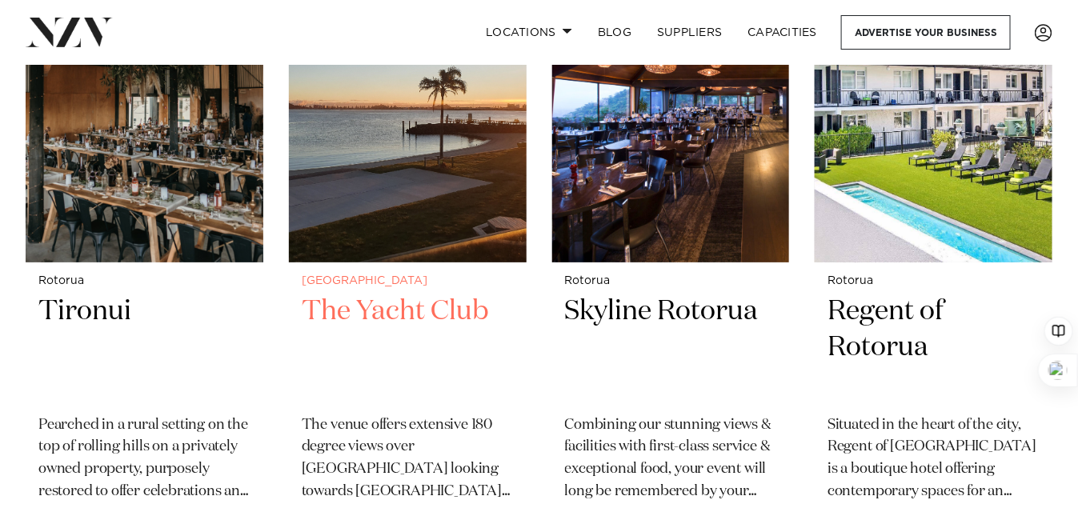
scroll to position [2130, 0]
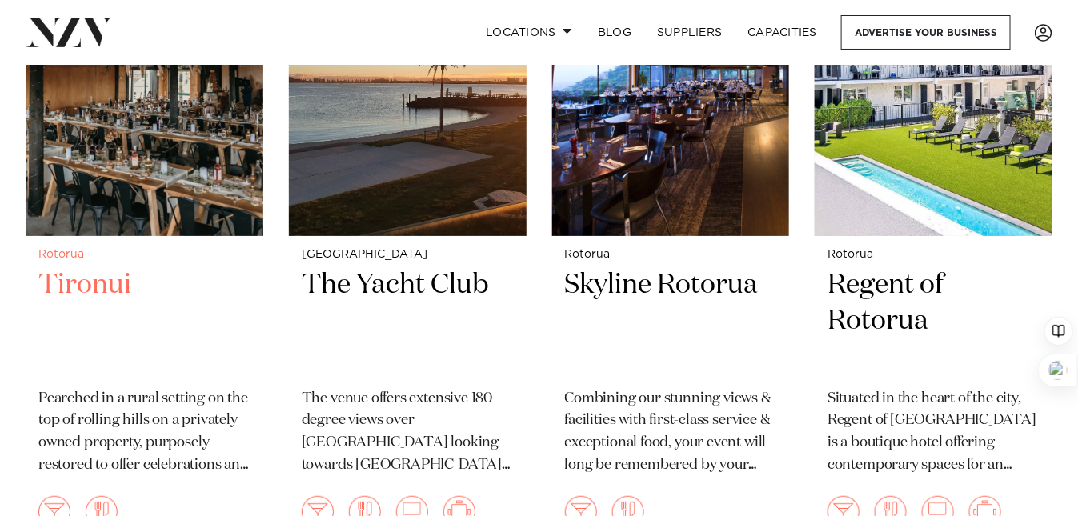
click at [94, 267] on h2 "Tironui" at bounding box center [144, 321] width 212 height 108
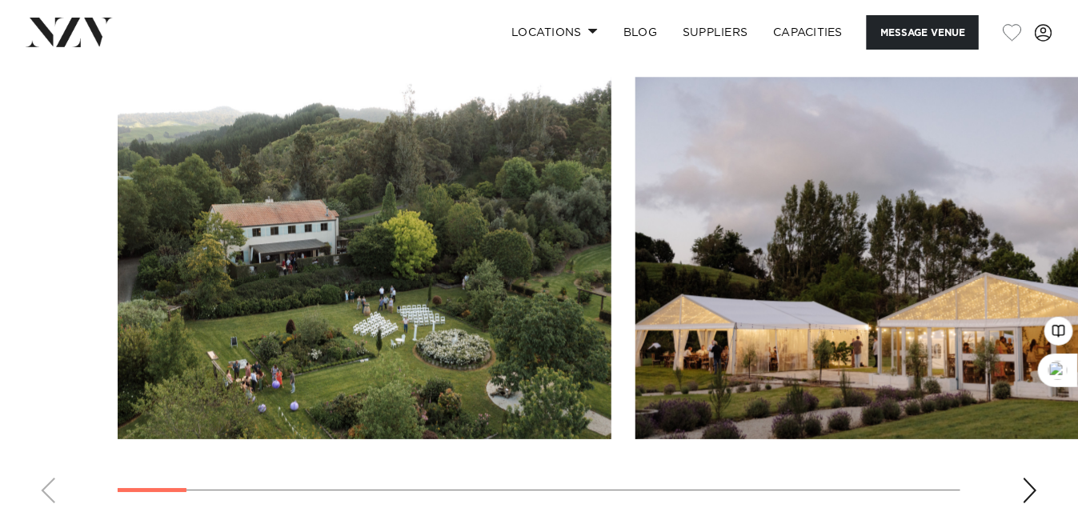
scroll to position [1493, 0]
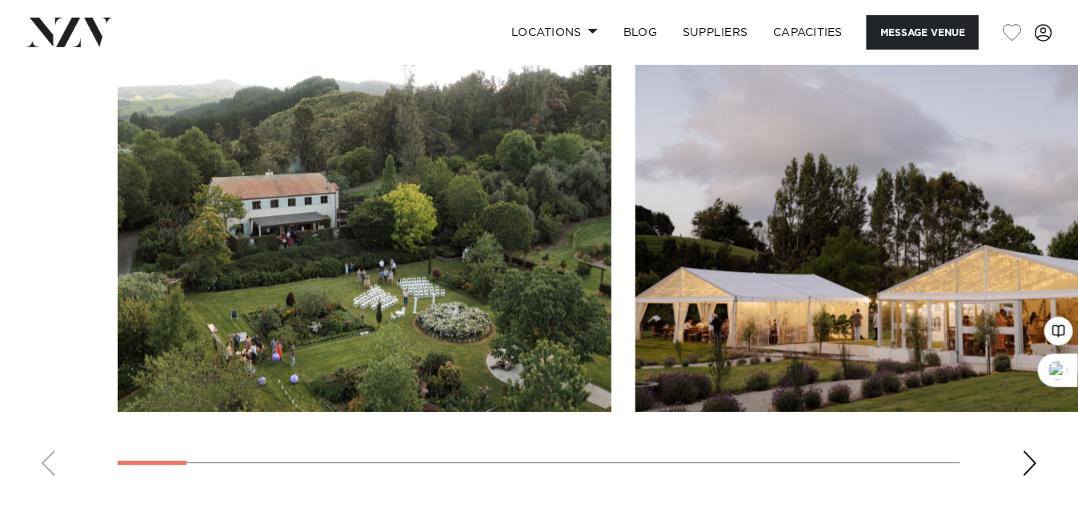
click at [1028, 451] on div "Next slide" at bounding box center [1030, 464] width 16 height 26
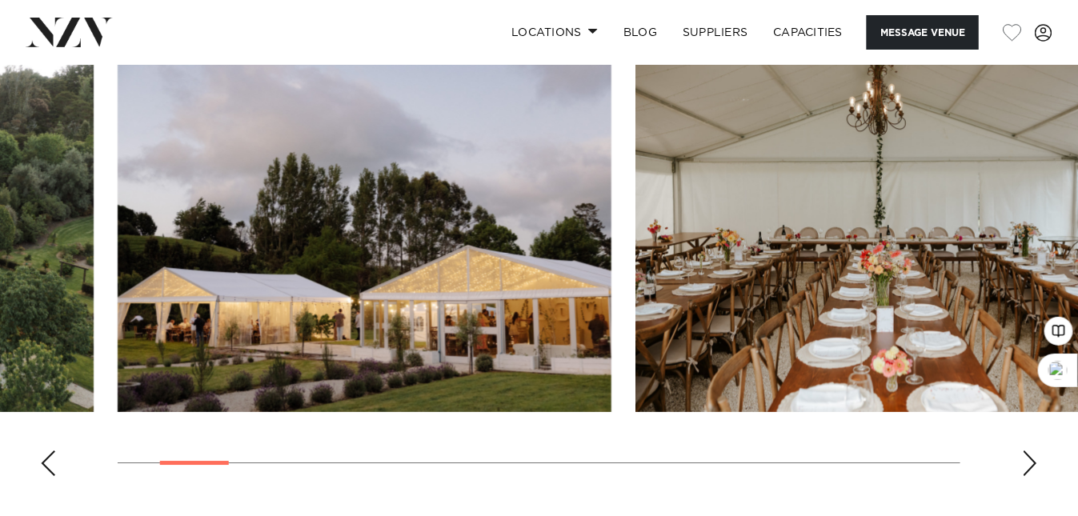
click at [1028, 451] on div "Next slide" at bounding box center [1030, 464] width 16 height 26
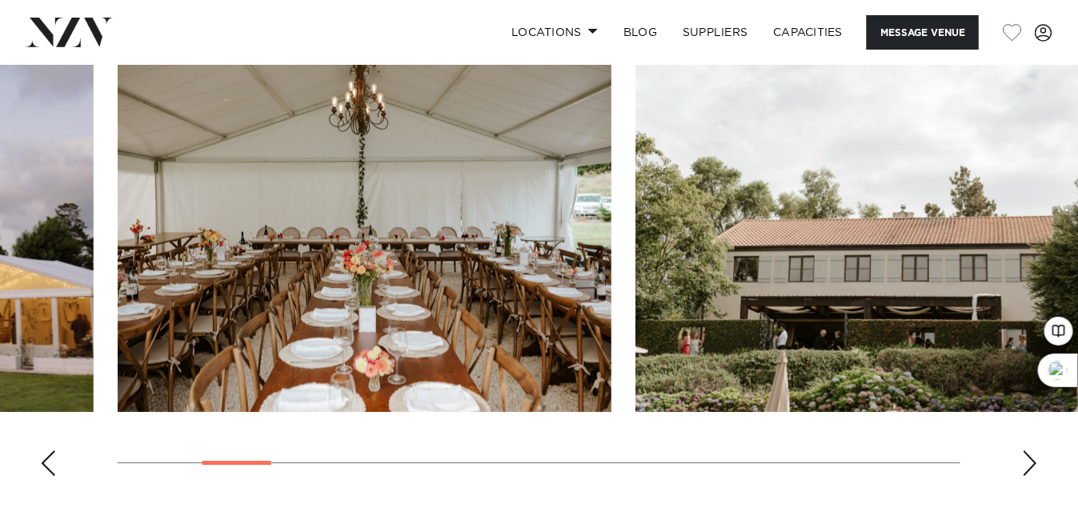
click at [1028, 451] on div "Next slide" at bounding box center [1030, 464] width 16 height 26
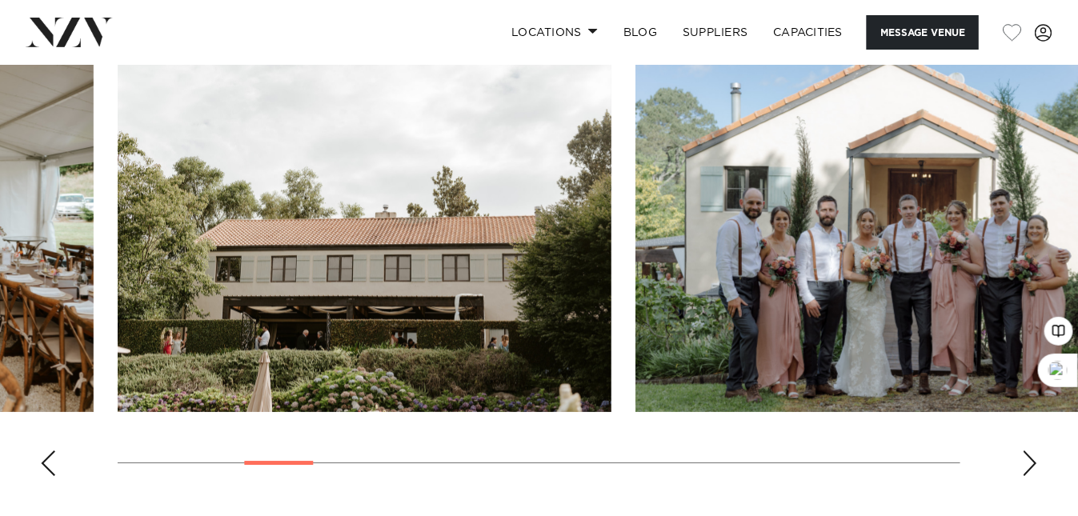
click at [1026, 451] on div "Next slide" at bounding box center [1030, 464] width 16 height 26
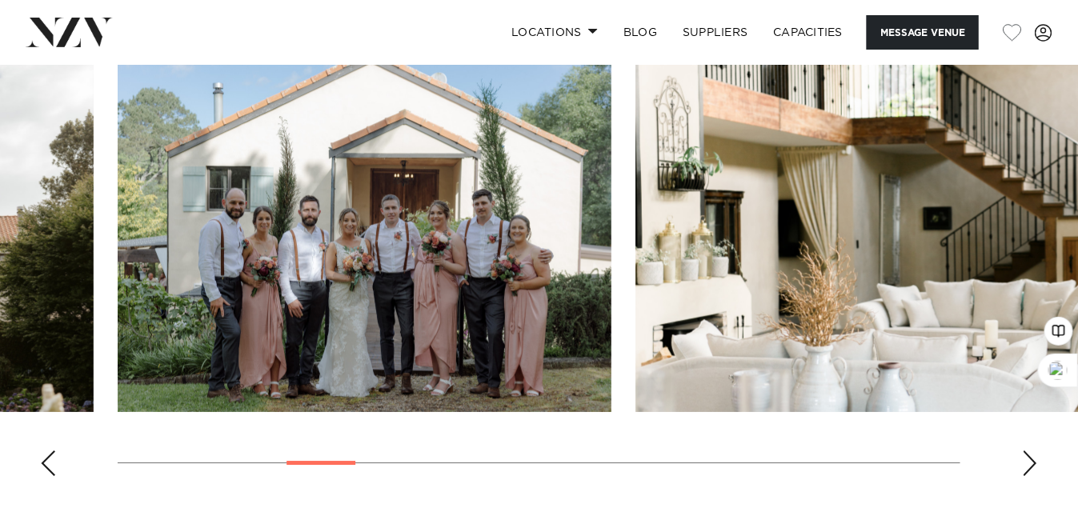
click at [1026, 451] on div "Next slide" at bounding box center [1030, 464] width 16 height 26
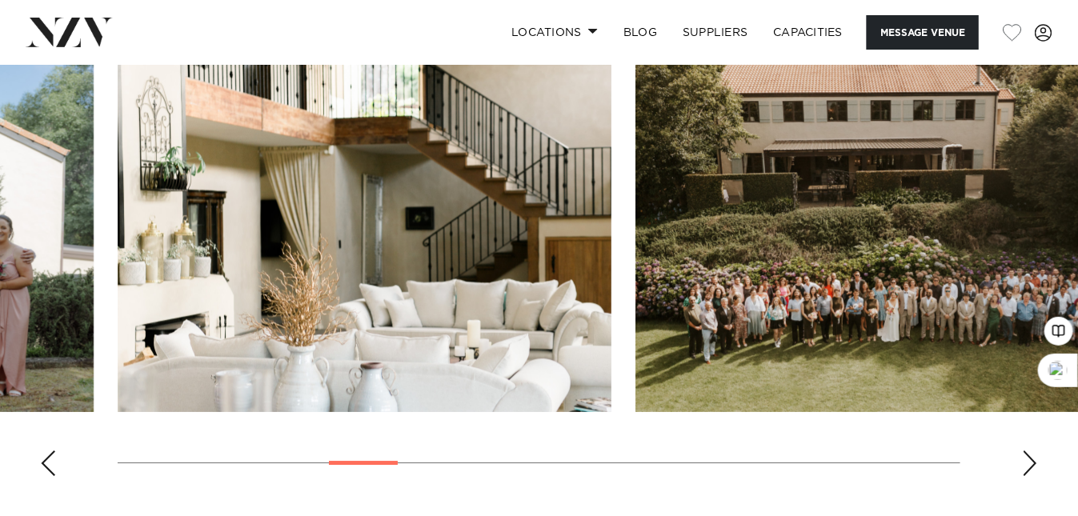
click at [1026, 451] on div "Next slide" at bounding box center [1030, 464] width 16 height 26
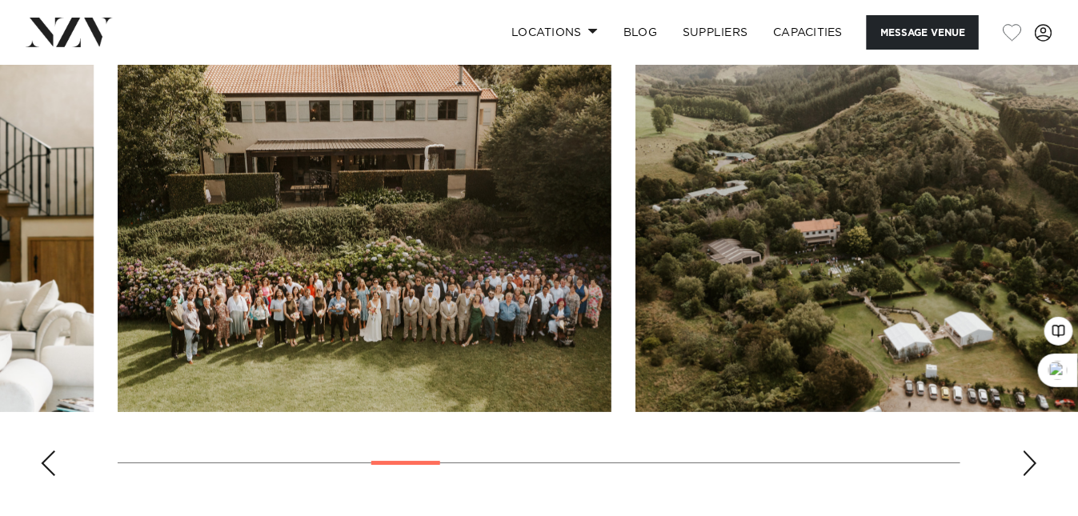
click at [1026, 451] on div "Next slide" at bounding box center [1030, 464] width 16 height 26
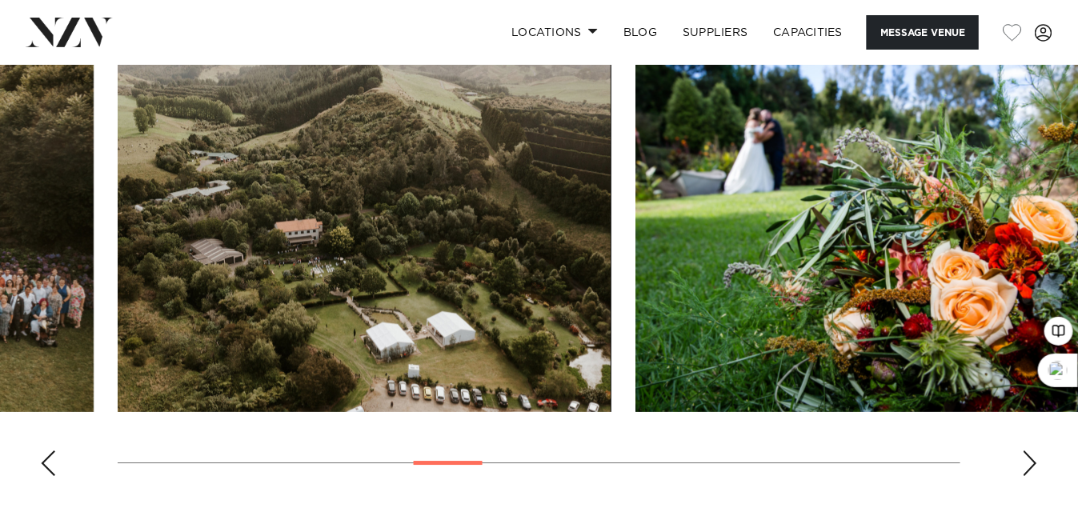
click at [1026, 451] on div "Next slide" at bounding box center [1030, 464] width 16 height 26
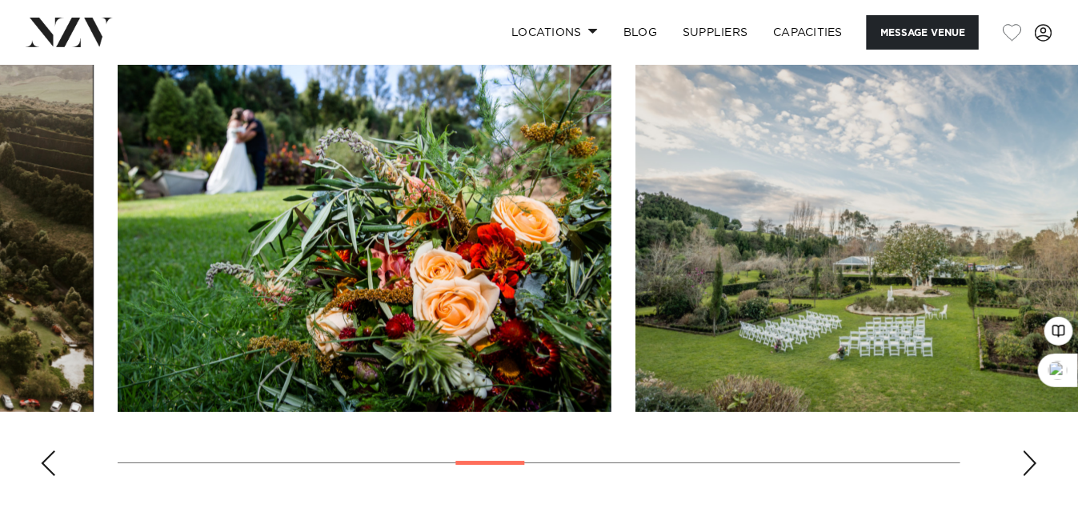
click at [1026, 451] on div "Next slide" at bounding box center [1030, 464] width 16 height 26
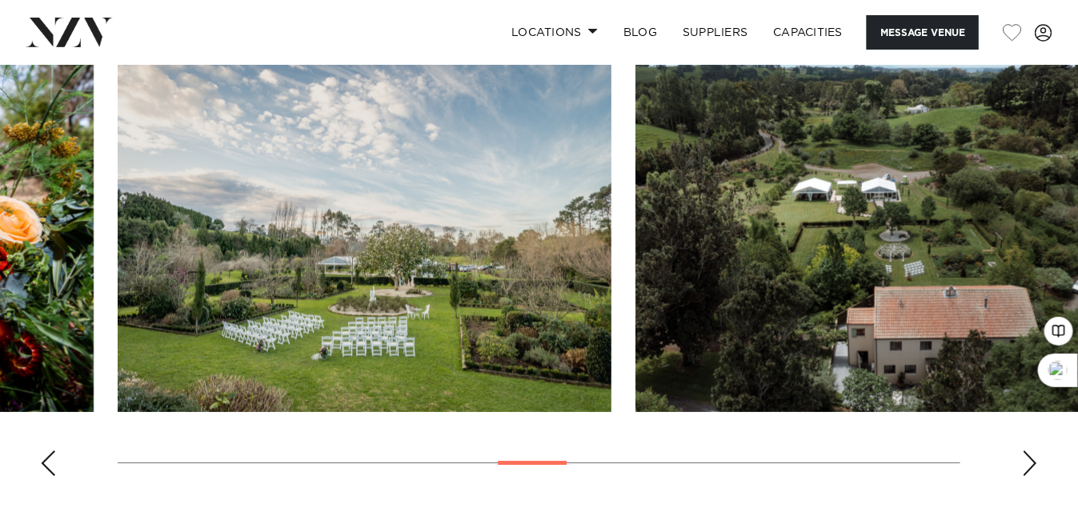
click at [1026, 451] on div "Next slide" at bounding box center [1030, 464] width 16 height 26
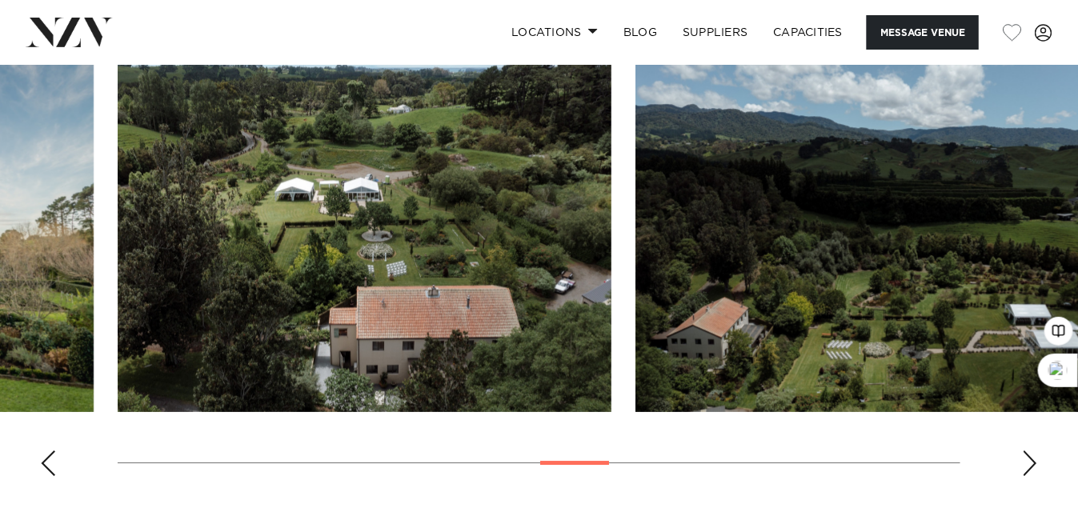
click at [1026, 451] on div "Next slide" at bounding box center [1030, 464] width 16 height 26
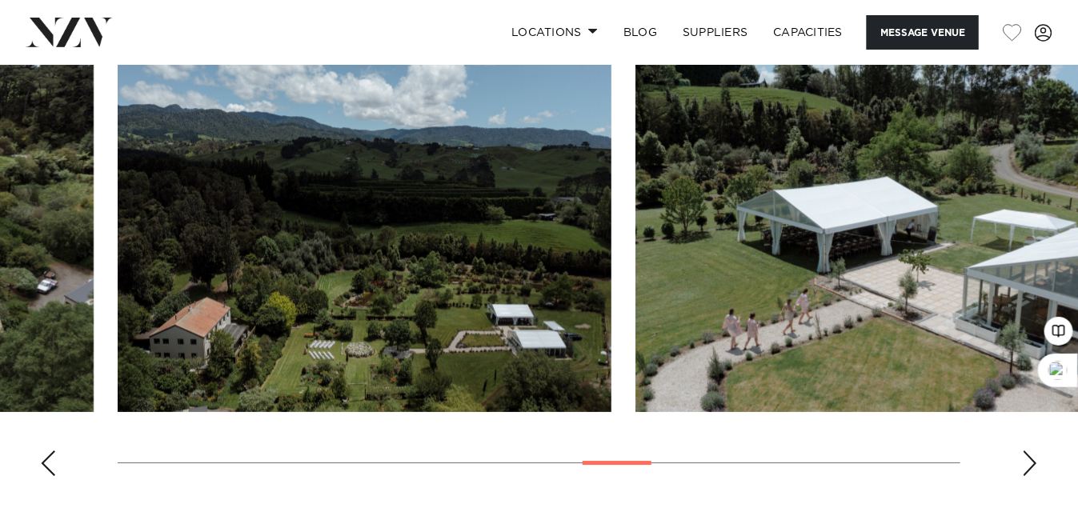
click at [1026, 451] on div "Next slide" at bounding box center [1030, 464] width 16 height 26
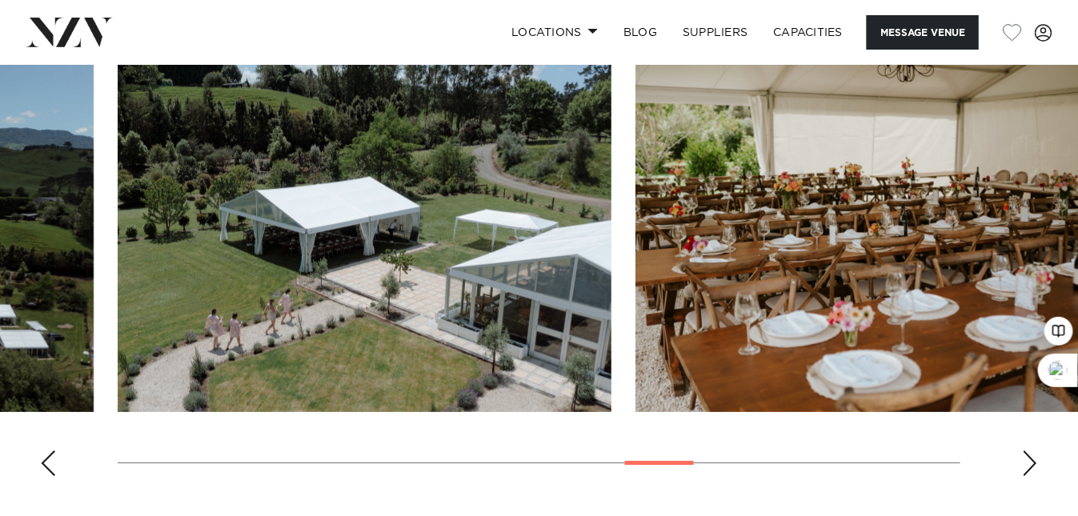
click at [1026, 451] on div "Next slide" at bounding box center [1030, 464] width 16 height 26
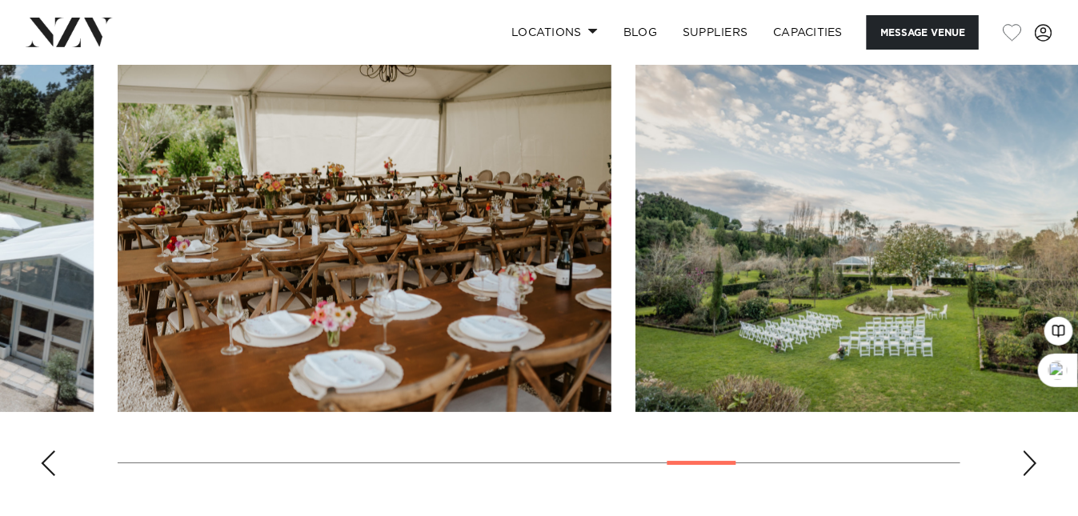
click at [1026, 451] on div "Next slide" at bounding box center [1030, 464] width 16 height 26
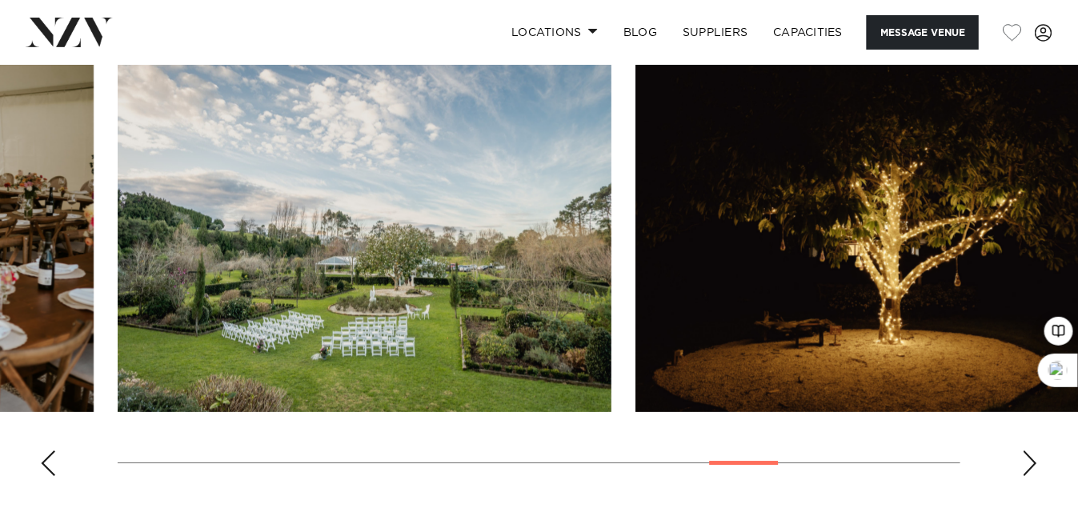
click at [1026, 451] on div "Next slide" at bounding box center [1030, 464] width 16 height 26
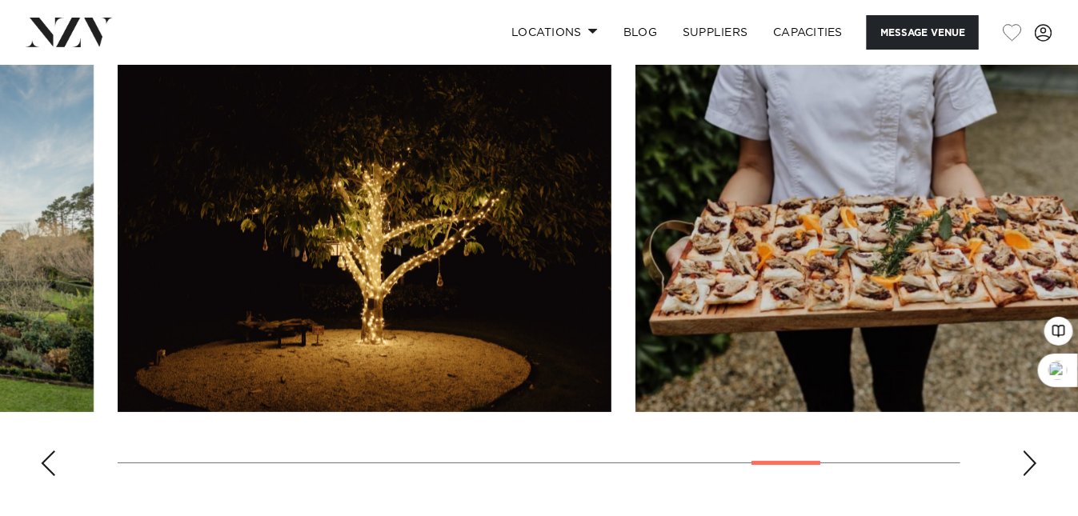
click at [1026, 451] on div "Next slide" at bounding box center [1030, 464] width 16 height 26
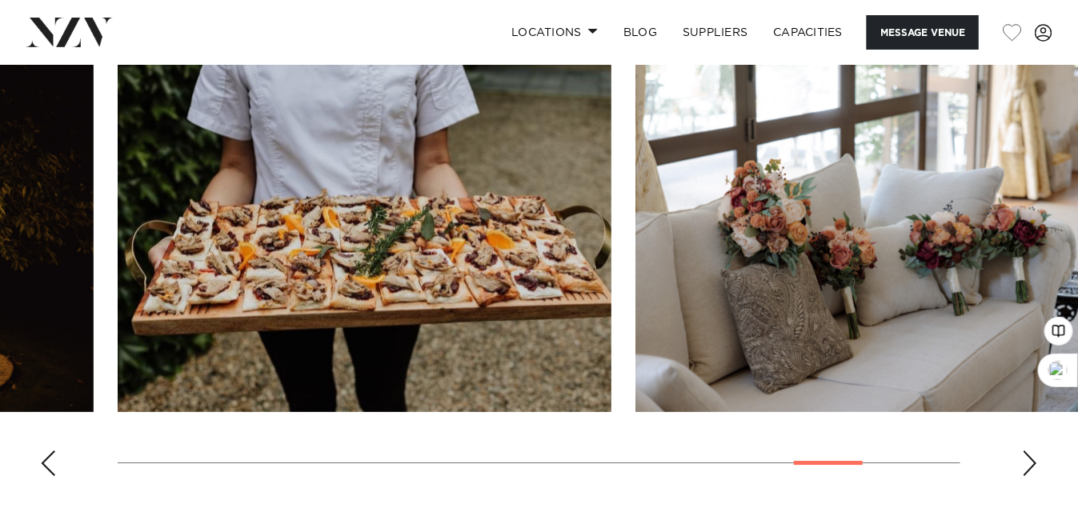
click at [1026, 451] on div "Next slide" at bounding box center [1030, 464] width 16 height 26
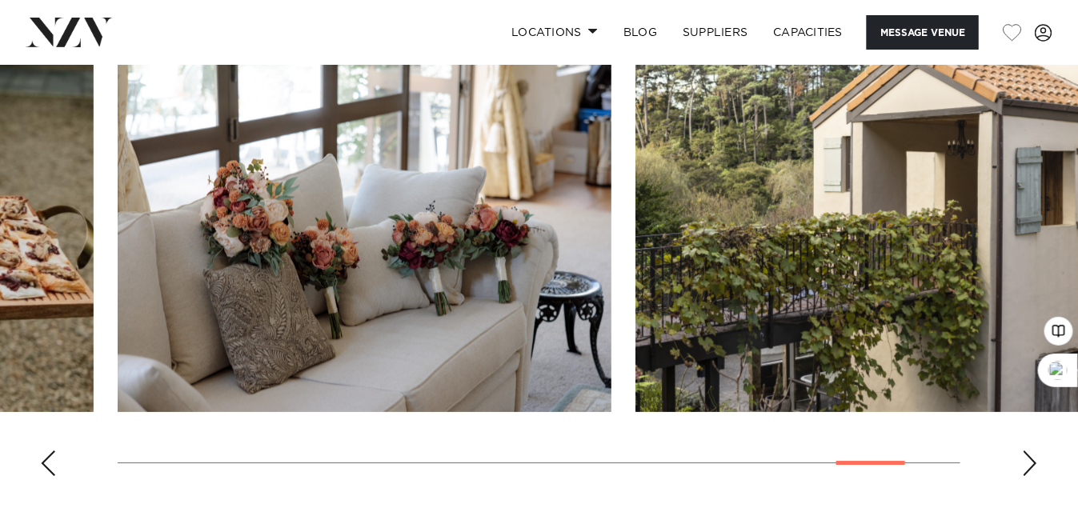
click at [1026, 451] on div "Next slide" at bounding box center [1030, 464] width 16 height 26
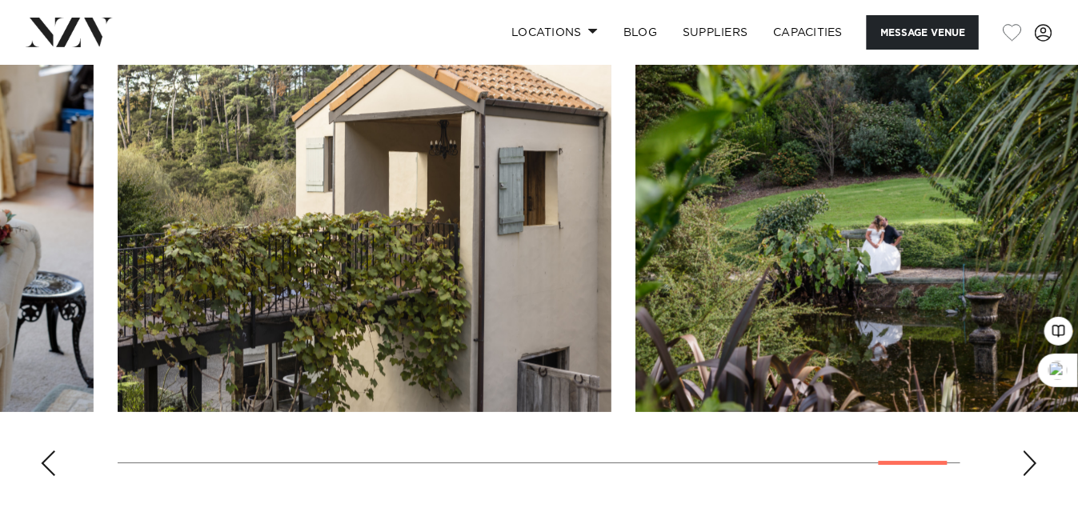
click at [1026, 451] on div "Next slide" at bounding box center [1030, 464] width 16 height 26
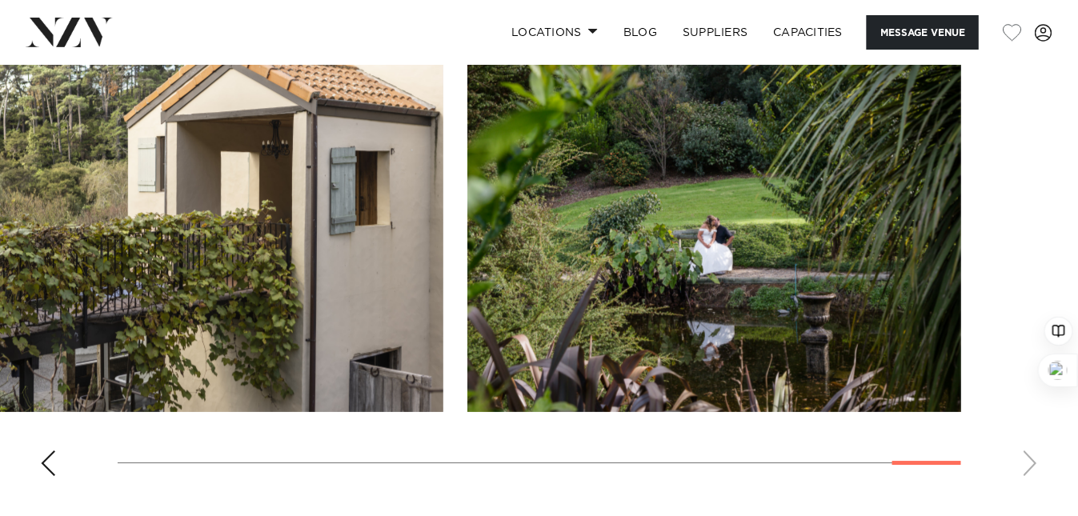
click at [1026, 411] on swiper-container at bounding box center [539, 269] width 1078 height 439
click at [54, 451] on div "Previous slide" at bounding box center [48, 464] width 16 height 26
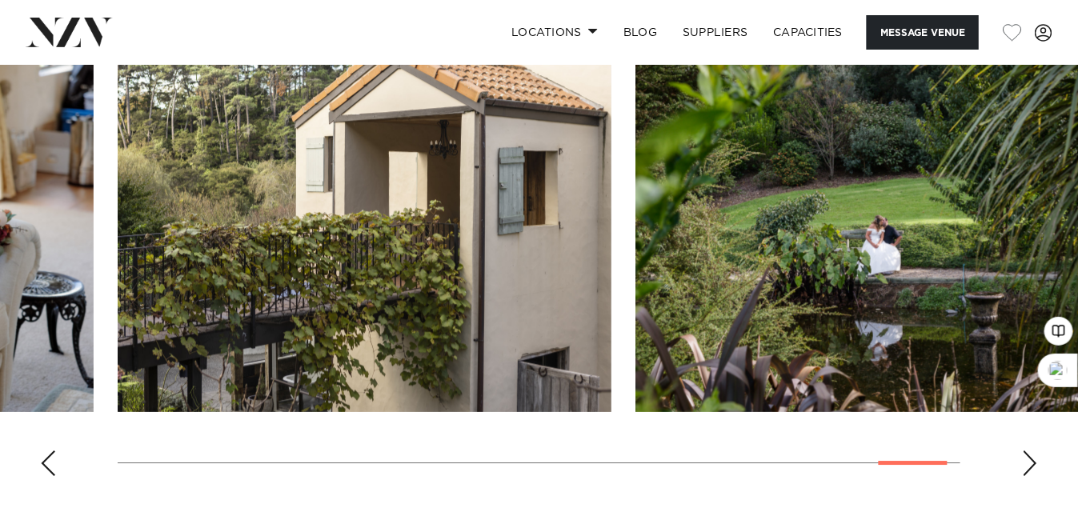
click at [54, 451] on div "Previous slide" at bounding box center [48, 464] width 16 height 26
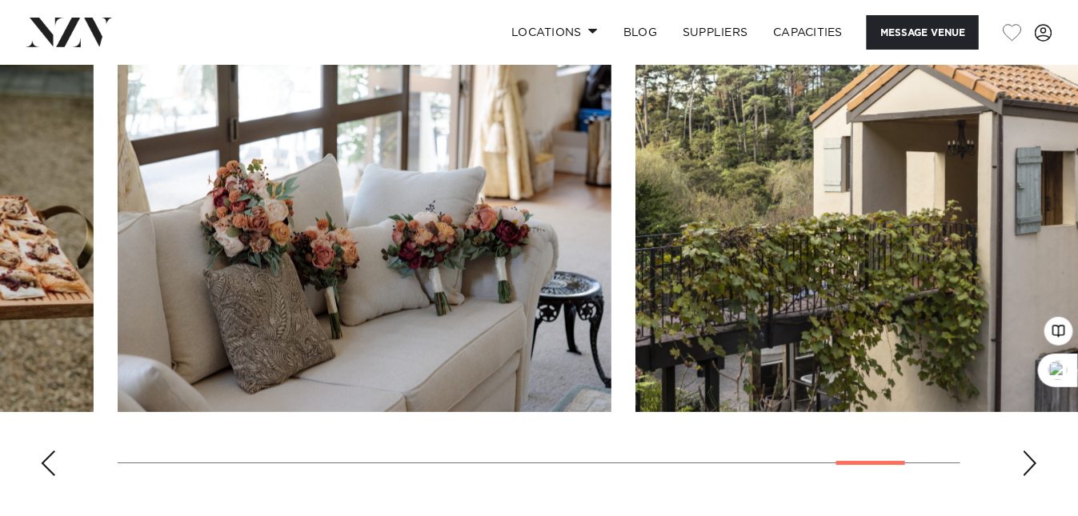
click at [54, 451] on div "Previous slide" at bounding box center [48, 464] width 16 height 26
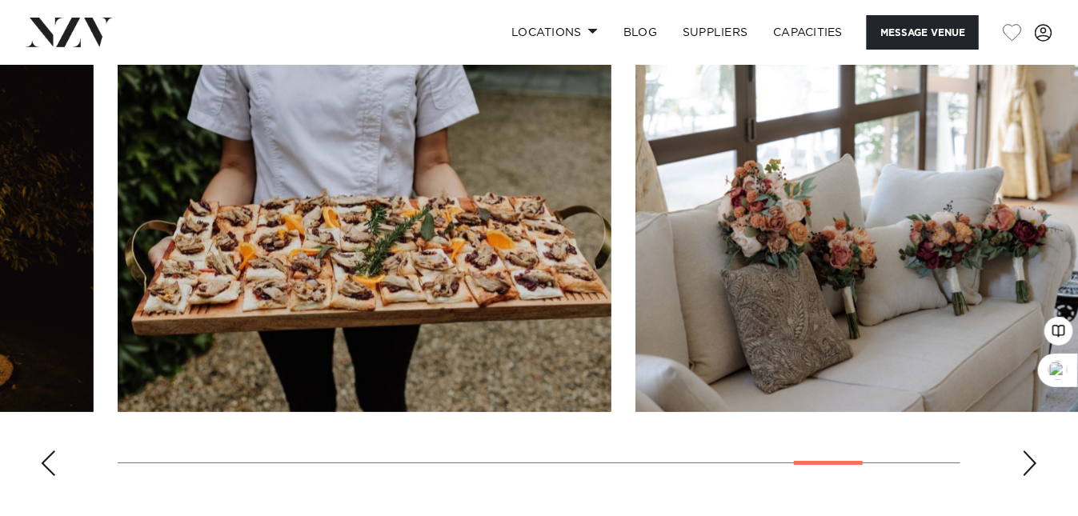
click at [54, 451] on div "Previous slide" at bounding box center [48, 464] width 16 height 26
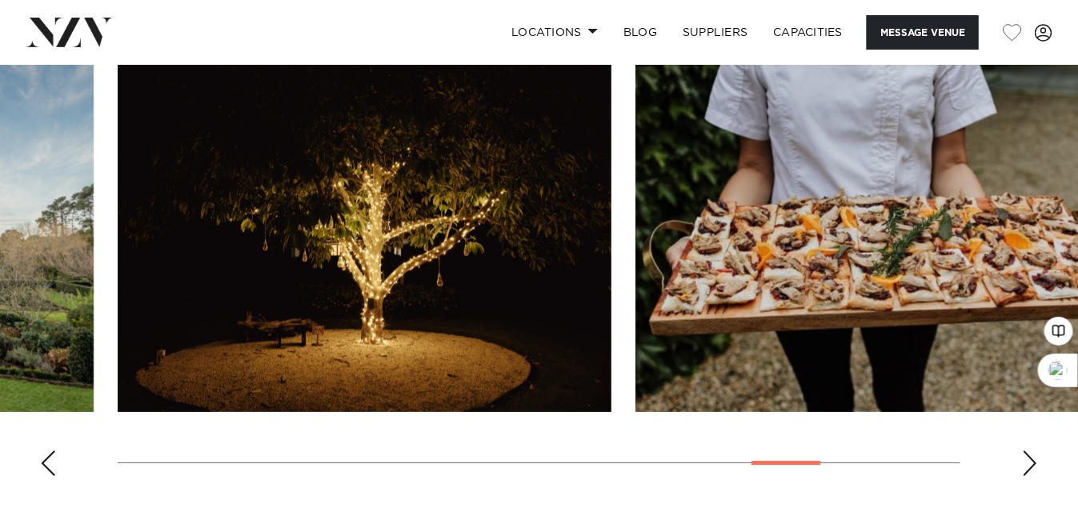
click at [54, 451] on div "Previous slide" at bounding box center [48, 464] width 16 height 26
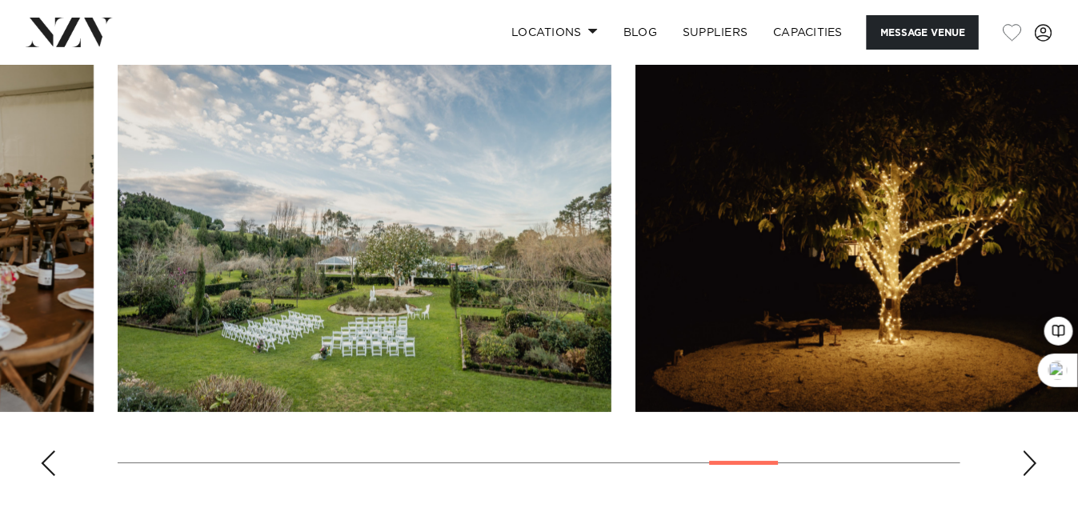
click at [54, 451] on div "Previous slide" at bounding box center [48, 464] width 16 height 26
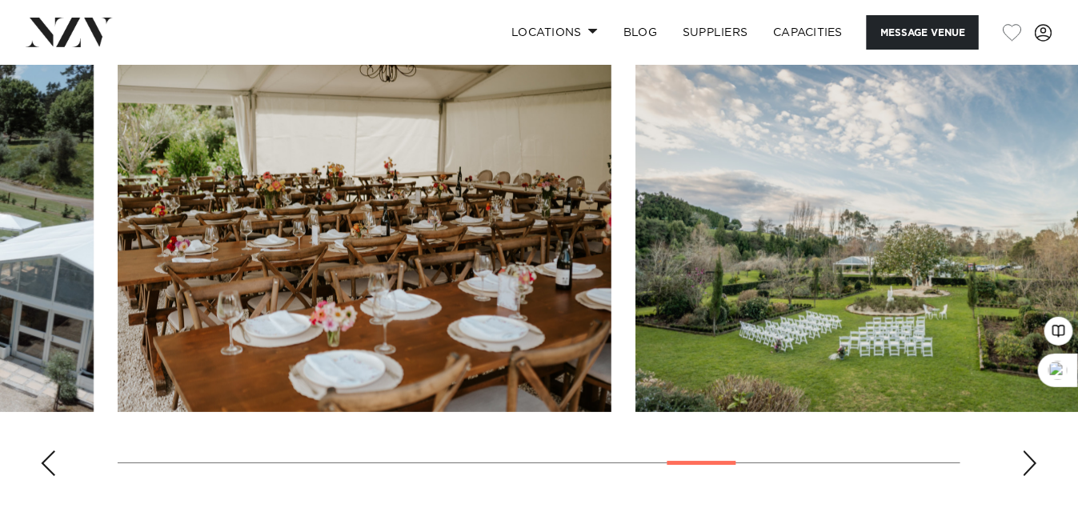
click at [54, 451] on div "Previous slide" at bounding box center [48, 464] width 16 height 26
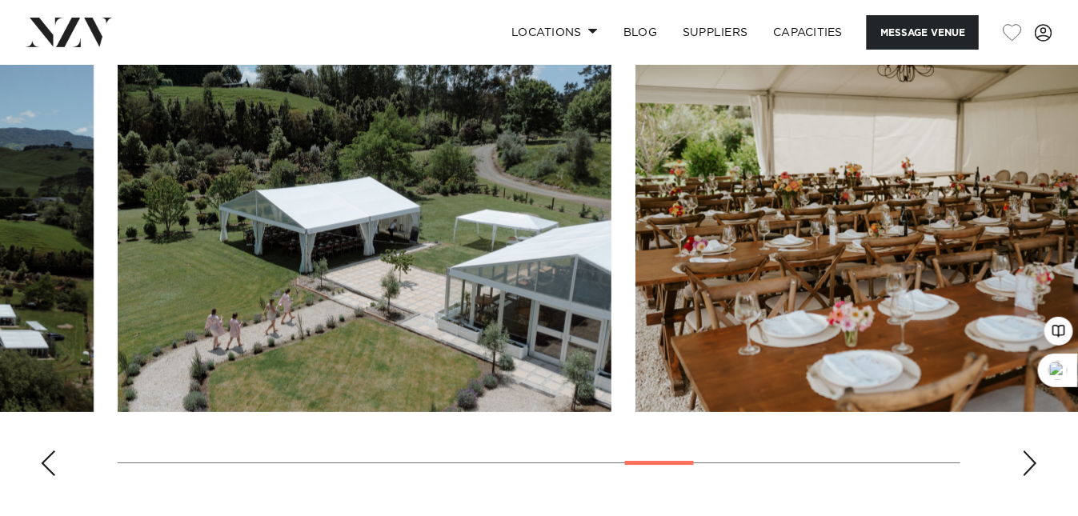
click at [54, 451] on div "Previous slide" at bounding box center [48, 464] width 16 height 26
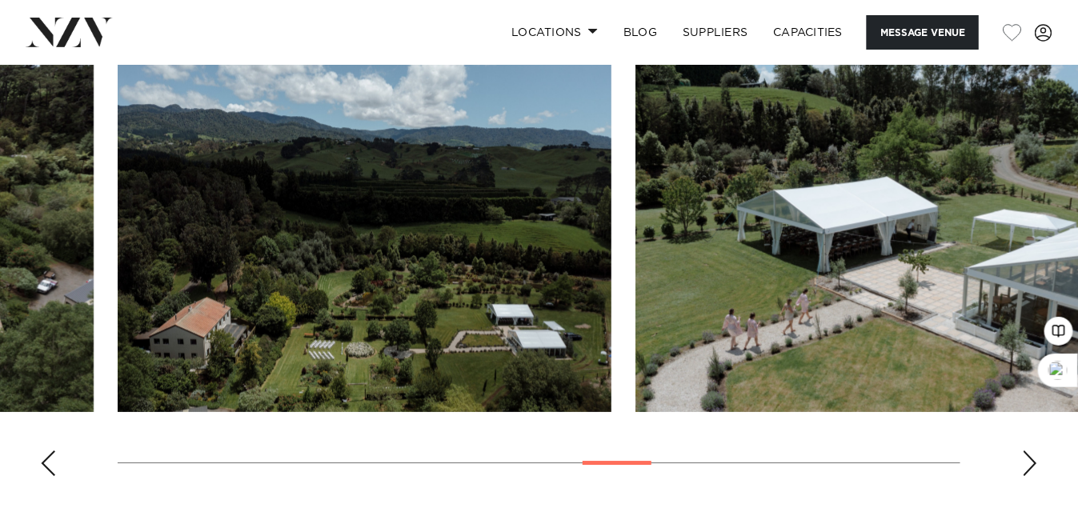
click at [54, 451] on div "Previous slide" at bounding box center [48, 464] width 16 height 26
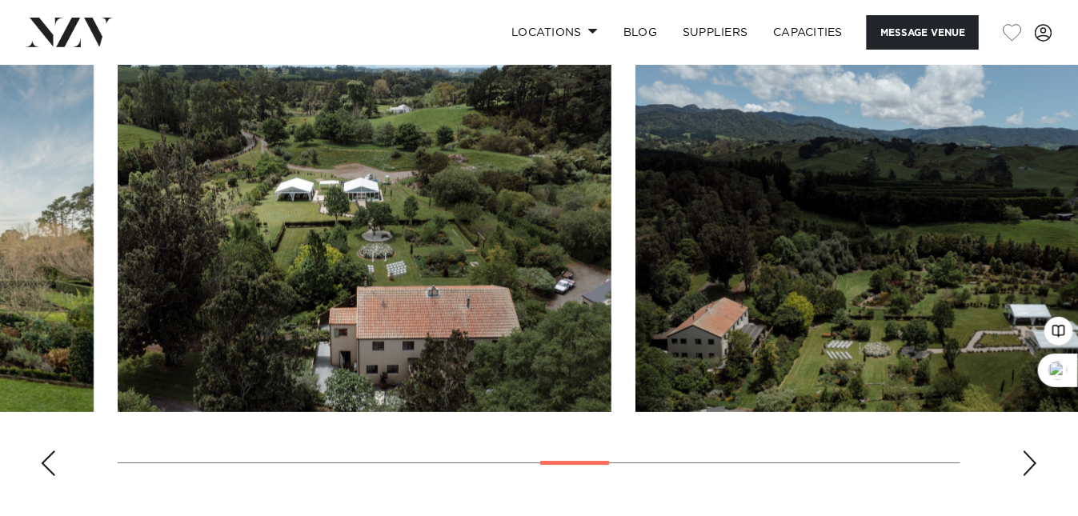
click at [54, 451] on div "Previous slide" at bounding box center [48, 464] width 16 height 26
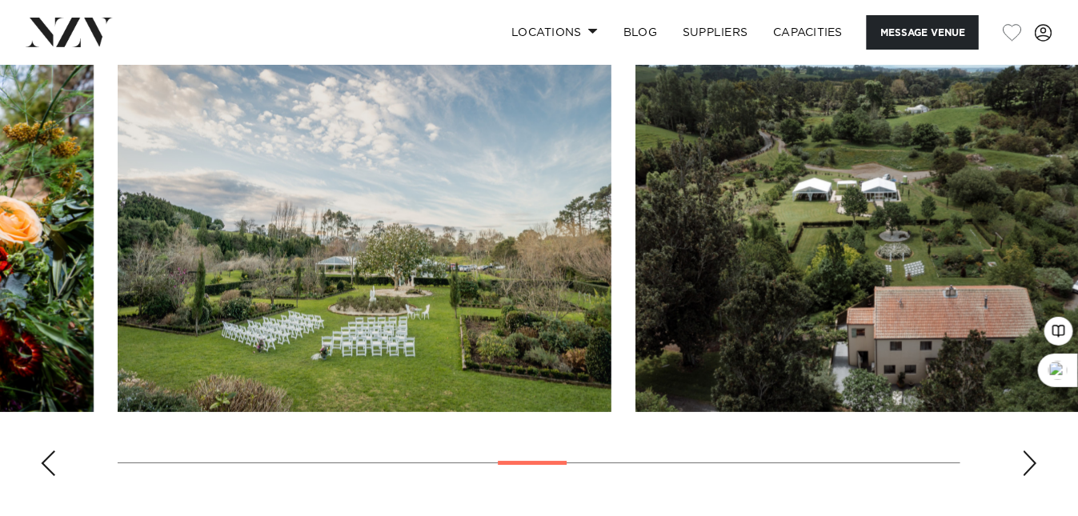
click at [54, 451] on div "Previous slide" at bounding box center [48, 464] width 16 height 26
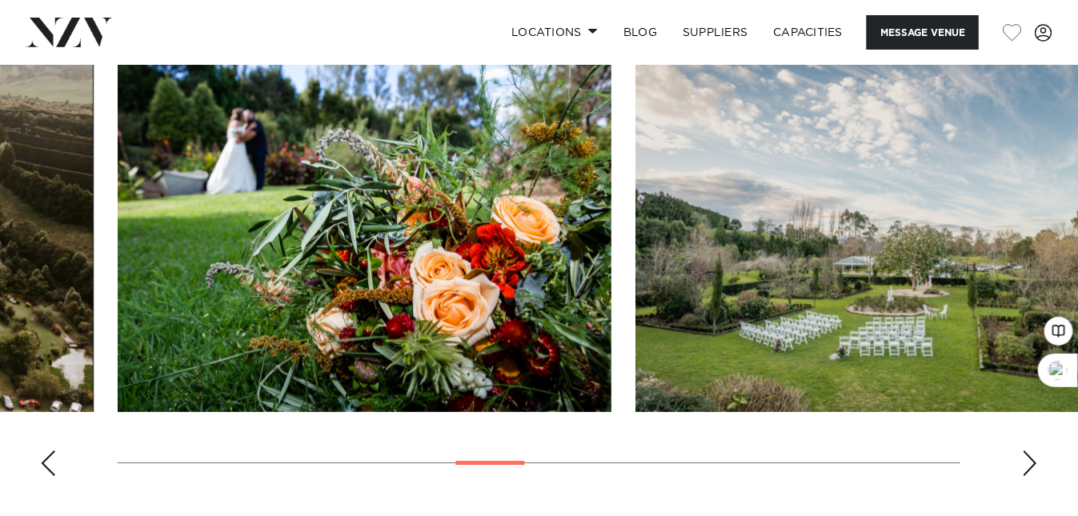
click at [54, 451] on div "Previous slide" at bounding box center [48, 464] width 16 height 26
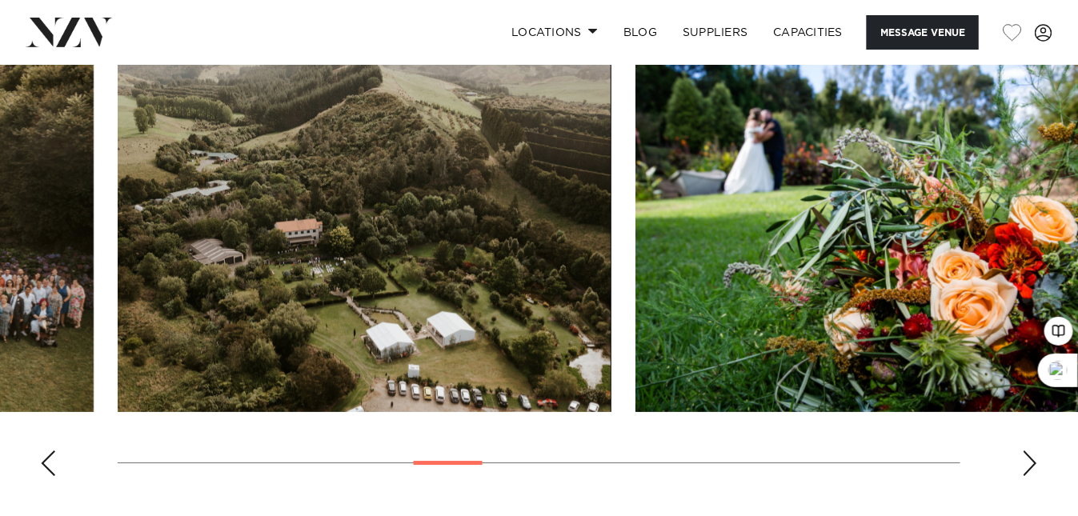
click at [54, 451] on div "Previous slide" at bounding box center [48, 464] width 16 height 26
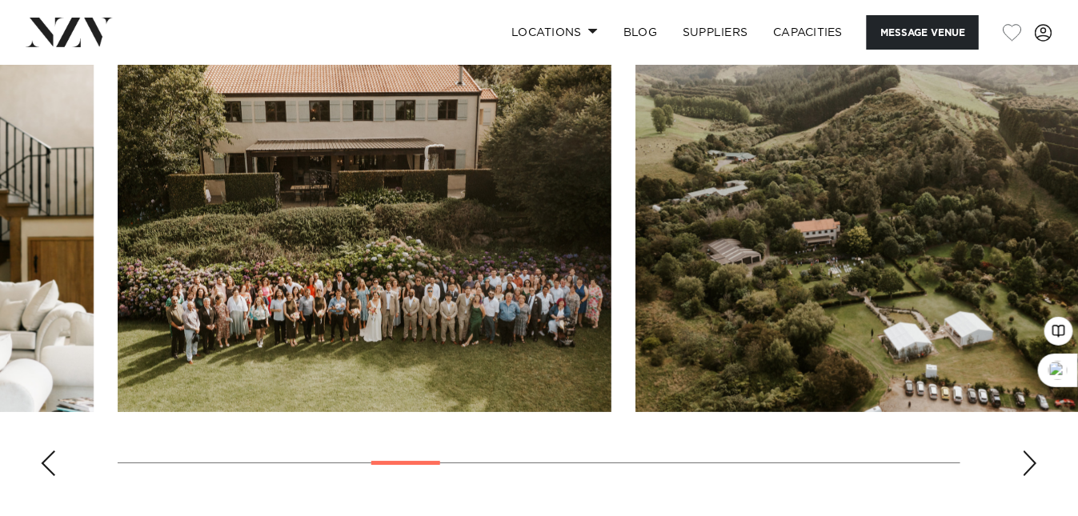
click at [54, 451] on div "Previous slide" at bounding box center [48, 464] width 16 height 26
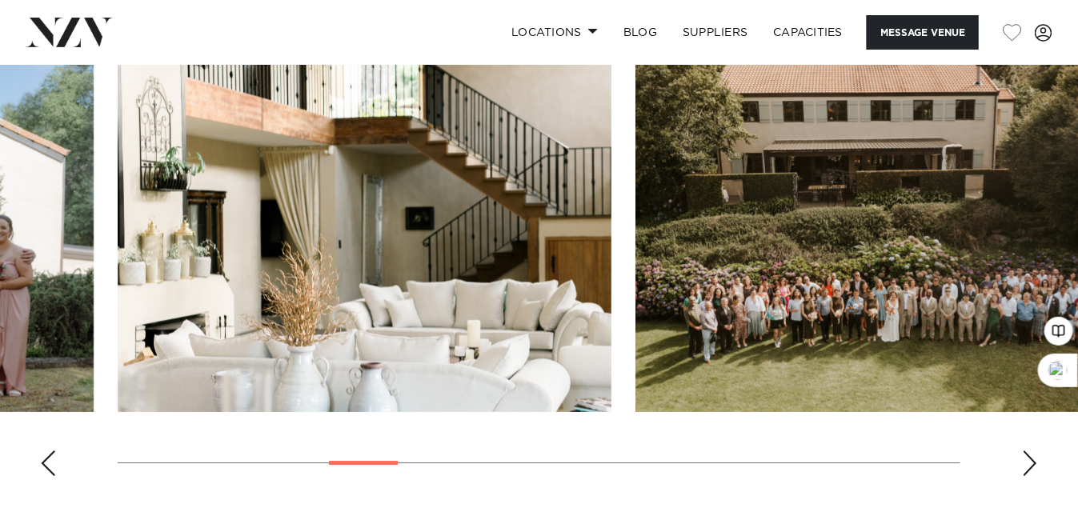
click at [54, 451] on div "Previous slide" at bounding box center [48, 464] width 16 height 26
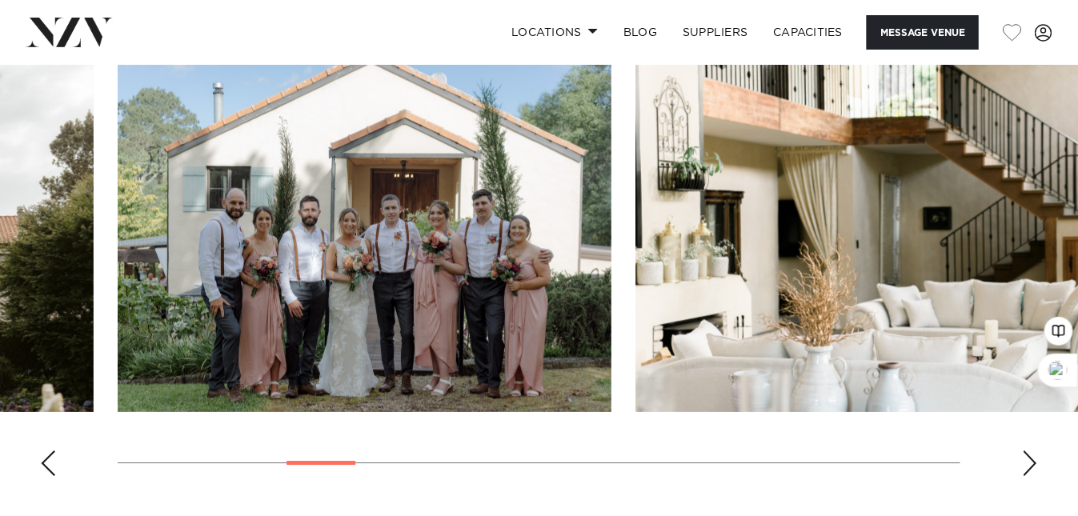
click at [54, 451] on div "Previous slide" at bounding box center [48, 464] width 16 height 26
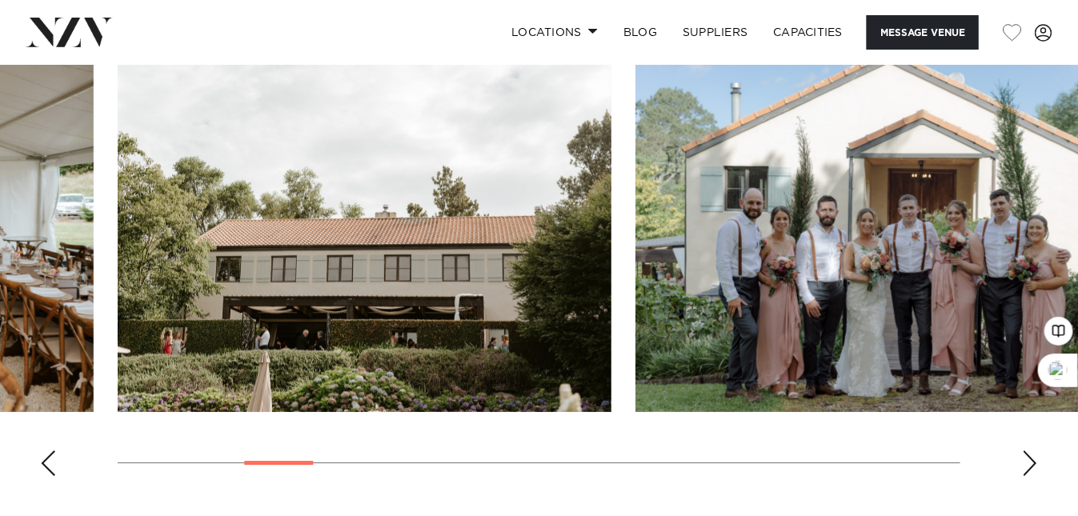
click at [54, 451] on div "Previous slide" at bounding box center [48, 464] width 16 height 26
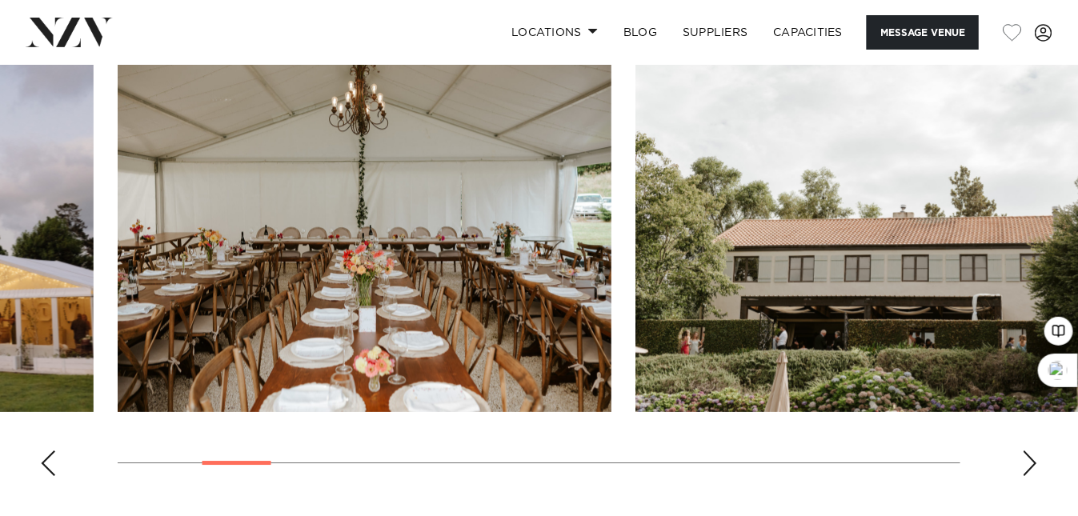
click at [54, 451] on div "Previous slide" at bounding box center [48, 464] width 16 height 26
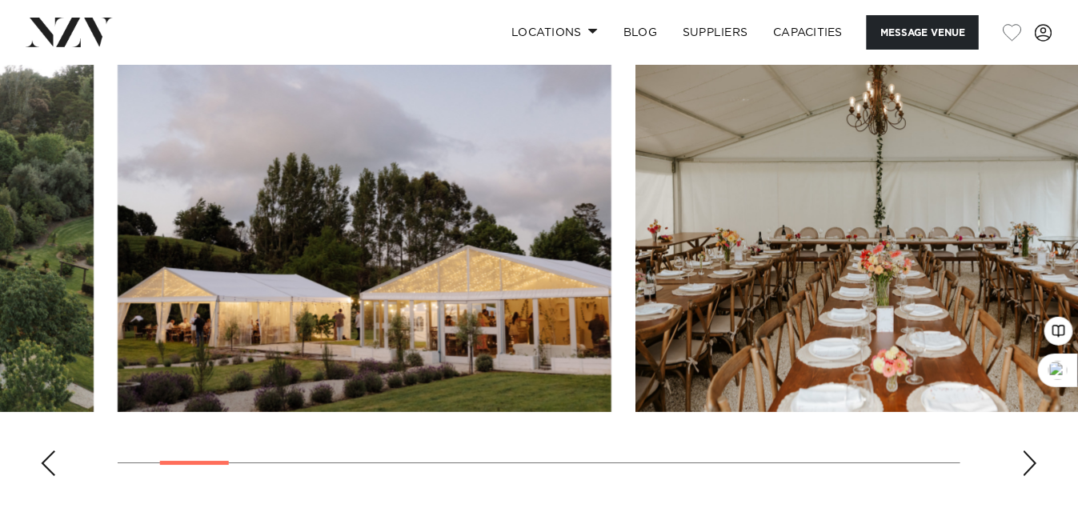
click at [54, 451] on div "Previous slide" at bounding box center [48, 464] width 16 height 26
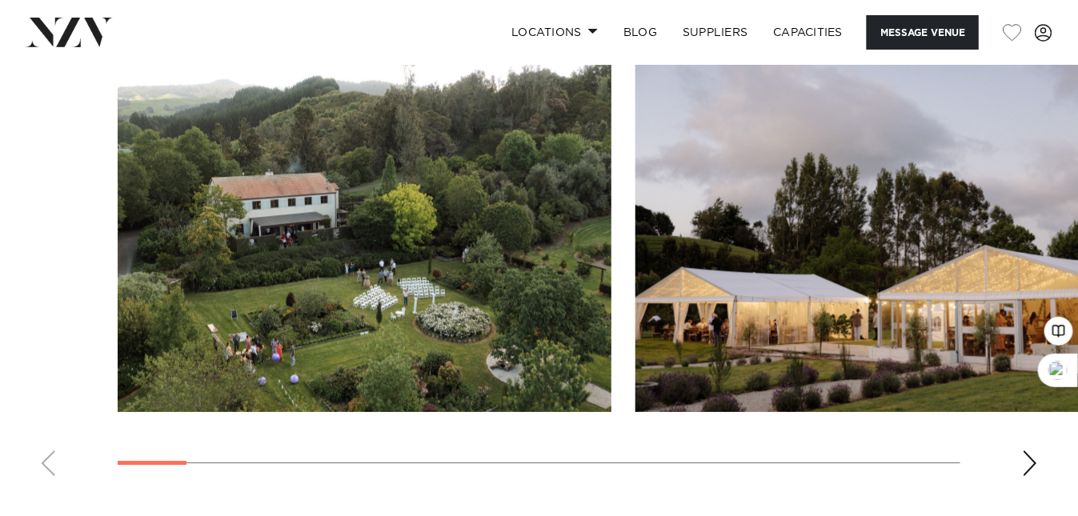
click at [54, 414] on swiper-container at bounding box center [539, 269] width 1078 height 439
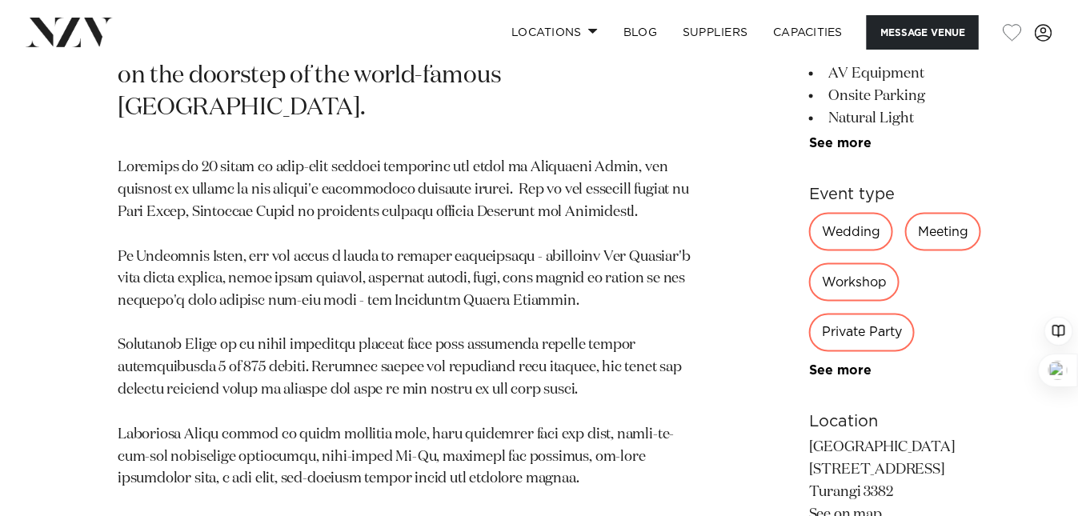
scroll to position [747, 0]
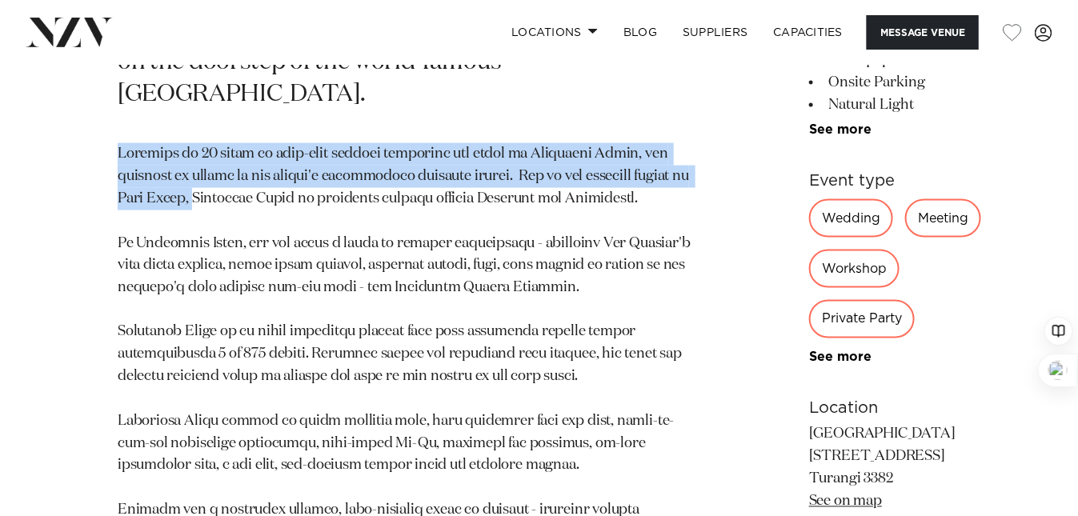
drag, startPoint x: 117, startPoint y: 150, endPoint x: 387, endPoint y: 204, distance: 275.1
click at [387, 204] on p at bounding box center [407, 377] width 578 height 469
copy p "Situated on 22 acres of park-like grounds alongside the banks of Tongariro Rive…"
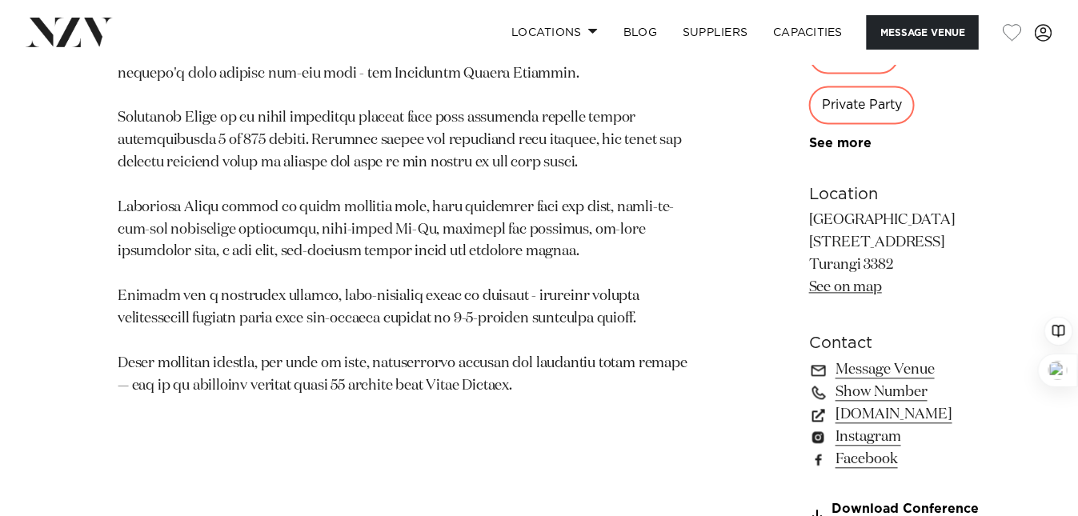
scroll to position [1067, 0]
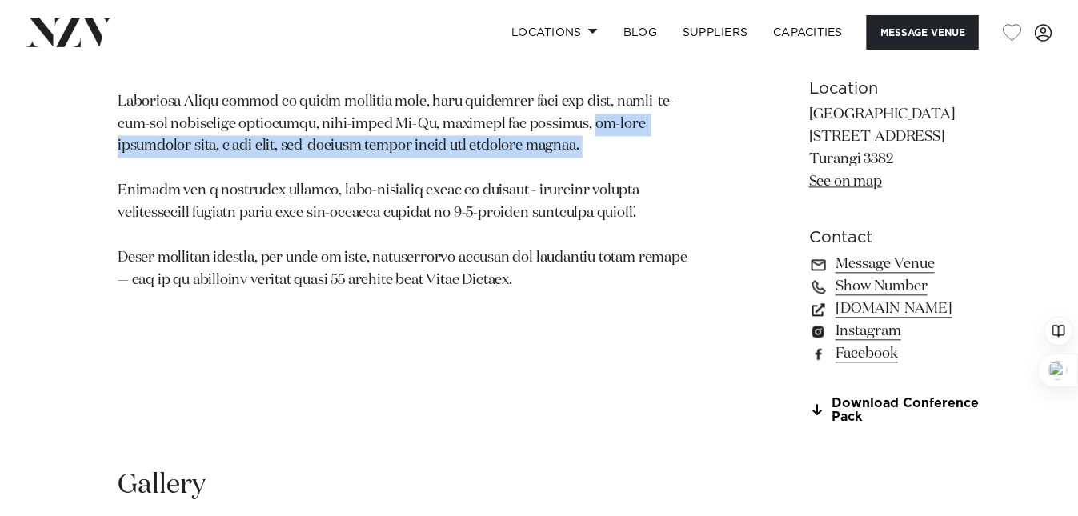
drag, startPoint x: 179, startPoint y: 214, endPoint x: 242, endPoint y: 228, distance: 64.1
click at [242, 228] on p at bounding box center [407, 57] width 578 height 469
copy p "on-site helicopter pads, a spa pool, all-weather tennis court and pétanque cour…"
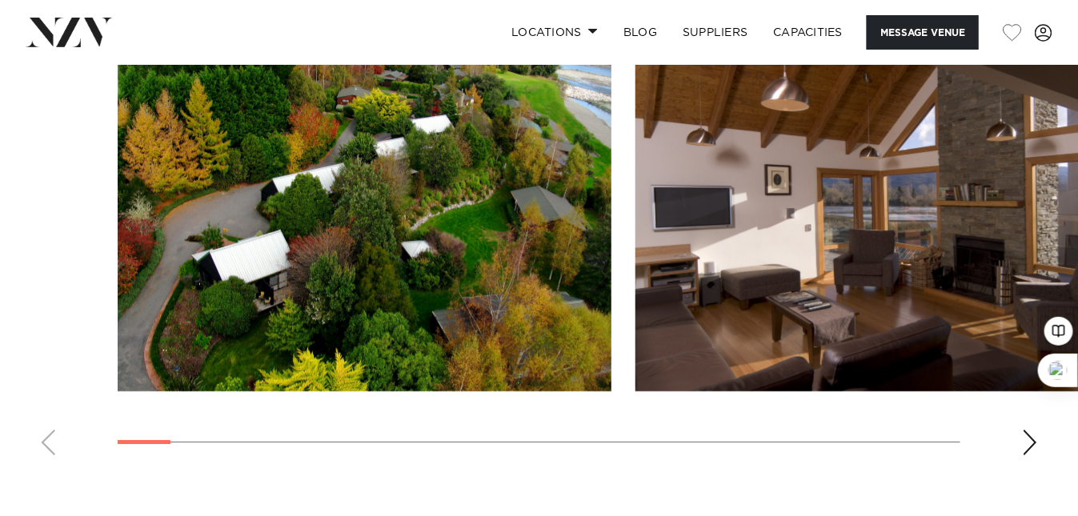
scroll to position [1601, 0]
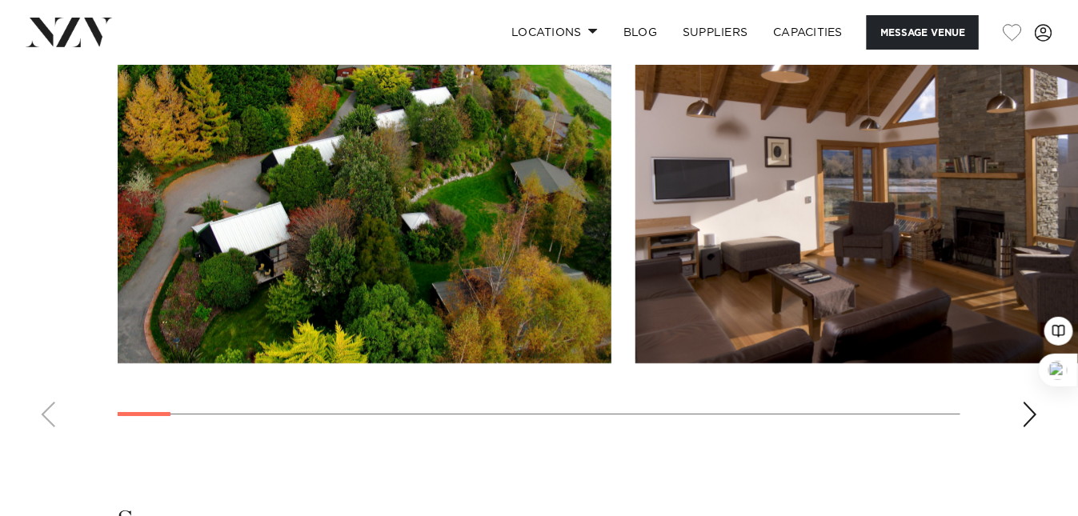
click at [1032, 419] on div "Next slide" at bounding box center [1030, 415] width 16 height 26
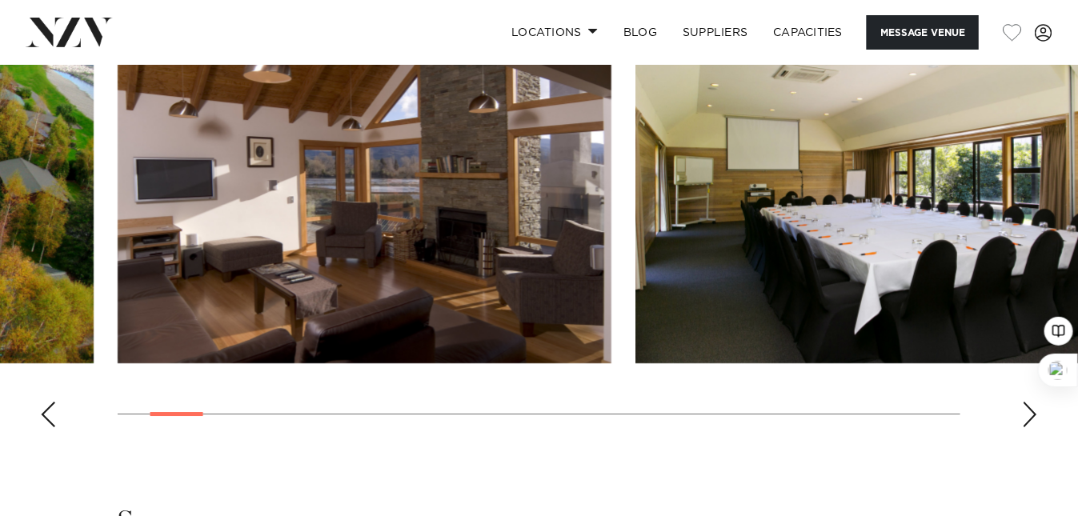
click at [1032, 414] on div "Next slide" at bounding box center [1030, 415] width 16 height 26
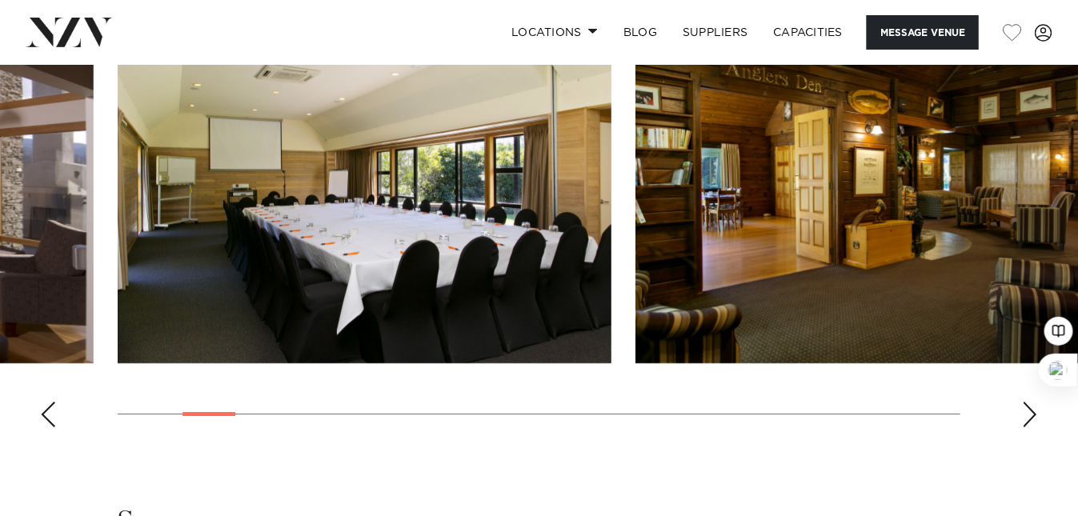
click at [1032, 414] on div "Next slide" at bounding box center [1030, 415] width 16 height 26
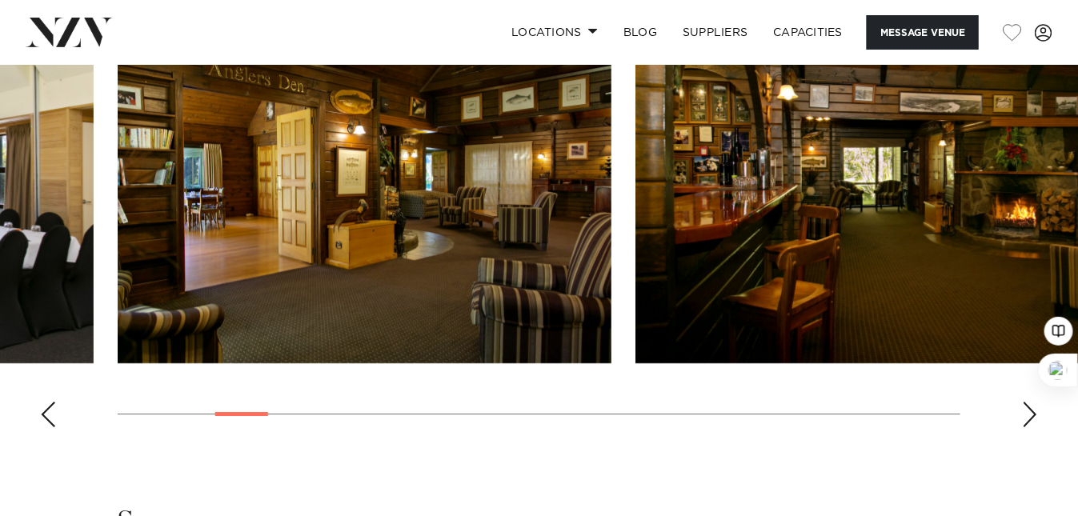
click at [1032, 414] on div "Next slide" at bounding box center [1030, 415] width 16 height 26
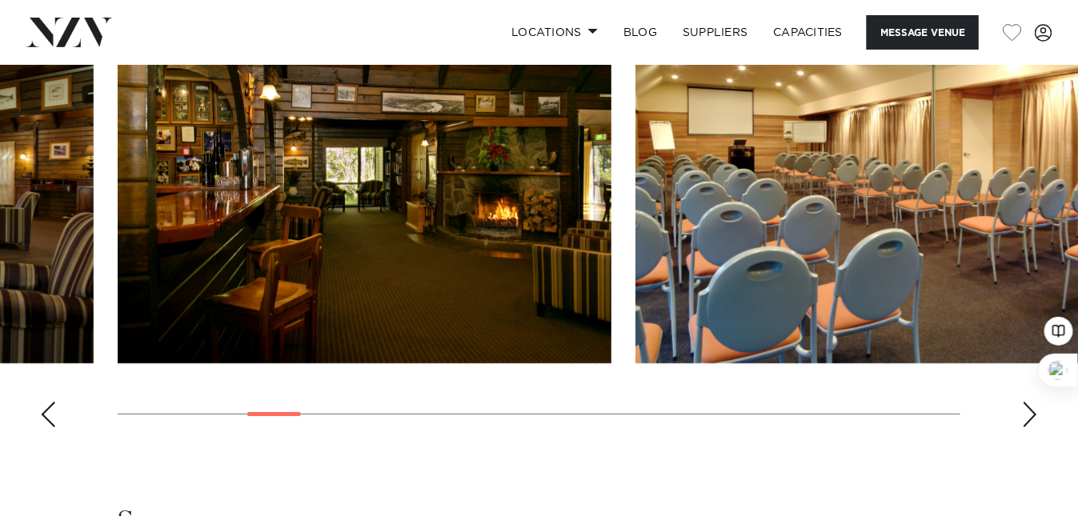
click at [1032, 414] on div "Next slide" at bounding box center [1030, 415] width 16 height 26
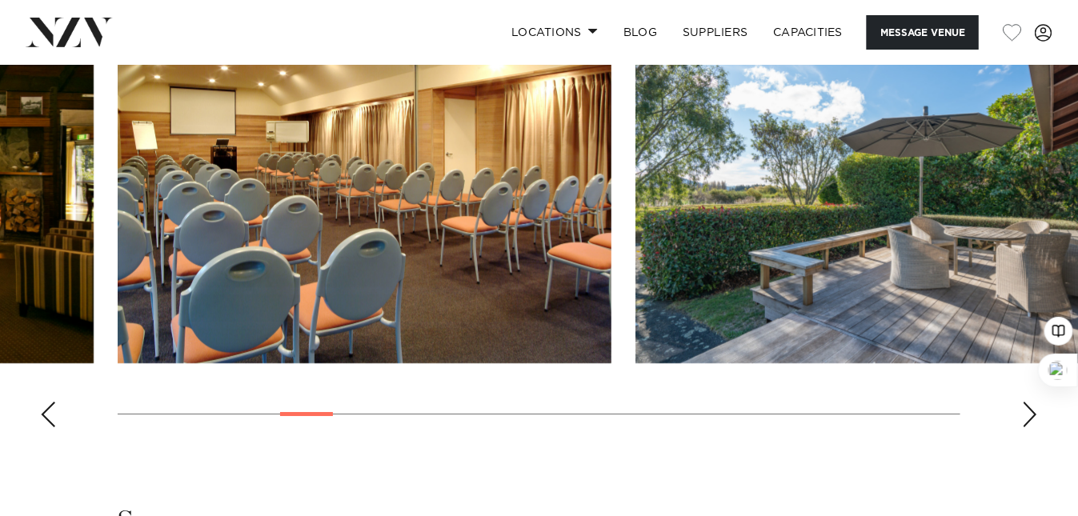
click at [1032, 414] on div "Next slide" at bounding box center [1030, 415] width 16 height 26
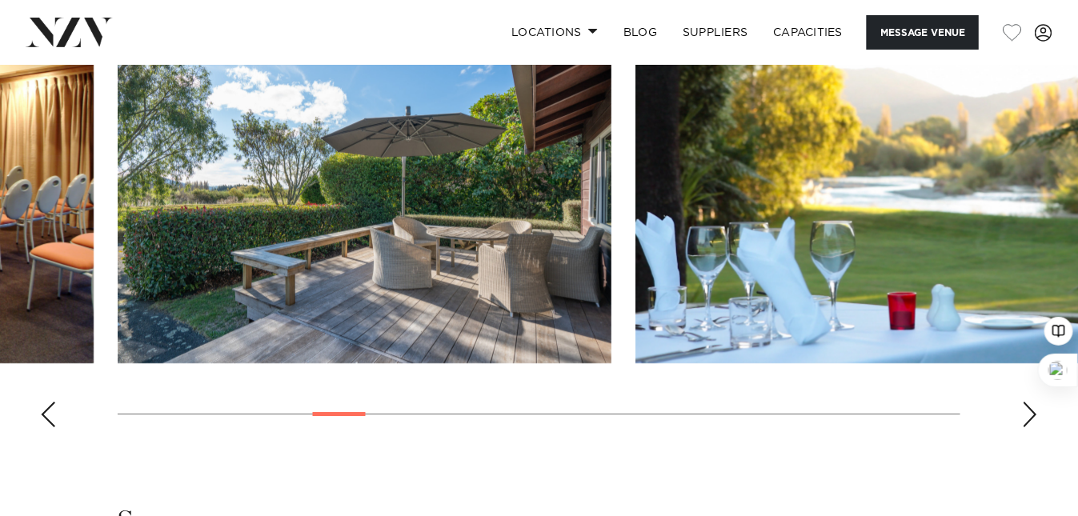
click at [1032, 414] on div "Next slide" at bounding box center [1030, 415] width 16 height 26
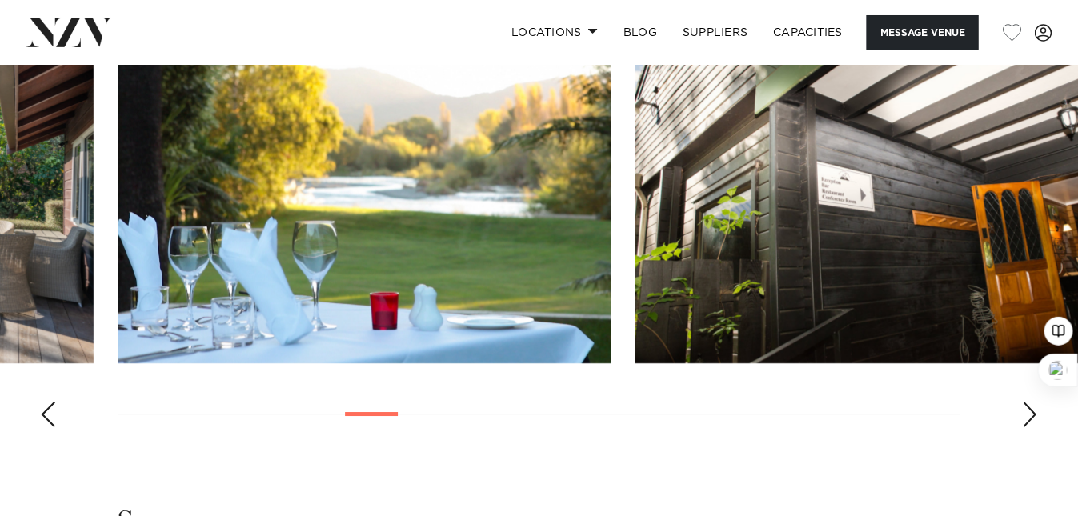
click at [1032, 414] on div "Next slide" at bounding box center [1030, 415] width 16 height 26
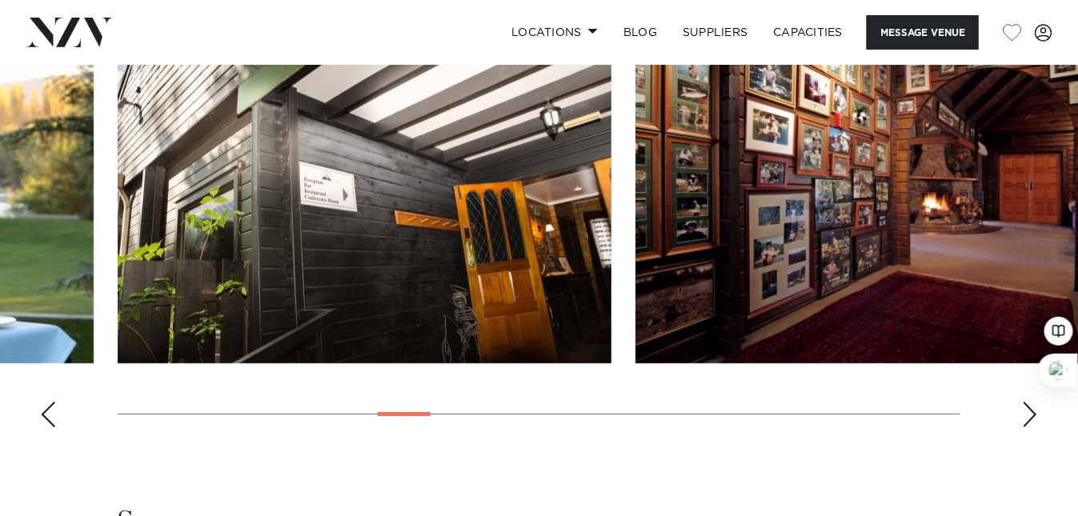
click at [1032, 414] on div "Next slide" at bounding box center [1030, 415] width 16 height 26
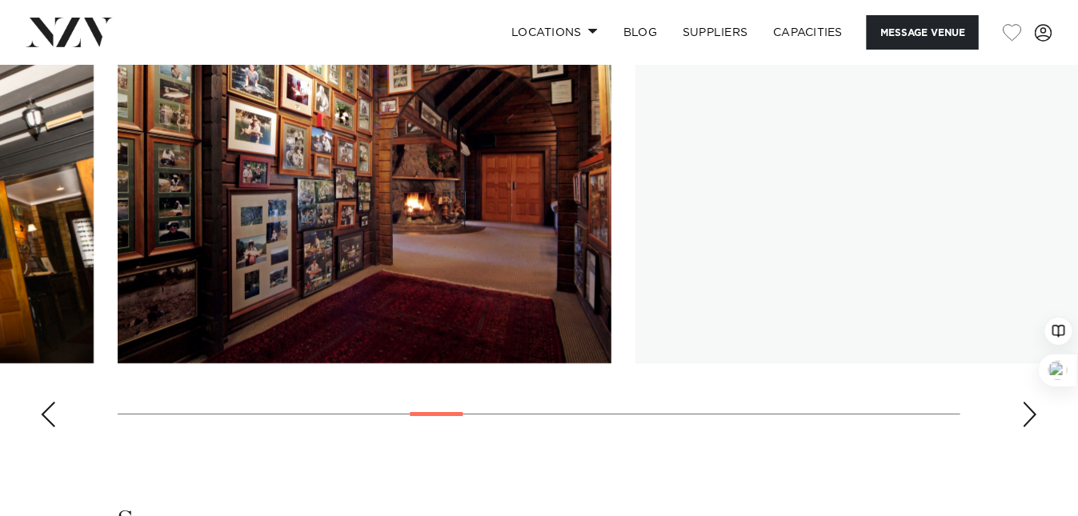
click at [1032, 414] on div "Next slide" at bounding box center [1030, 415] width 16 height 26
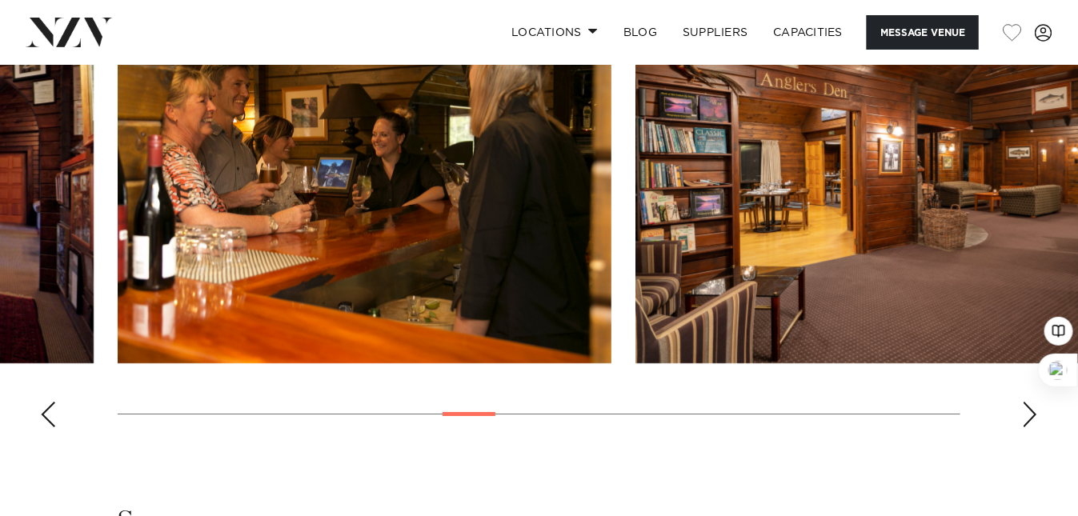
click at [1032, 414] on div "Next slide" at bounding box center [1030, 415] width 16 height 26
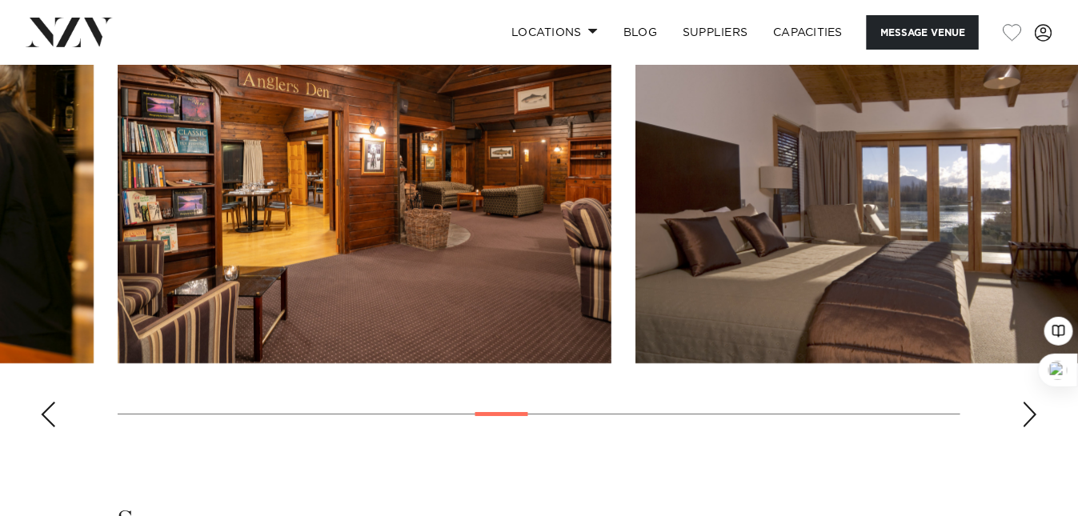
click at [1032, 414] on div "Next slide" at bounding box center [1030, 415] width 16 height 26
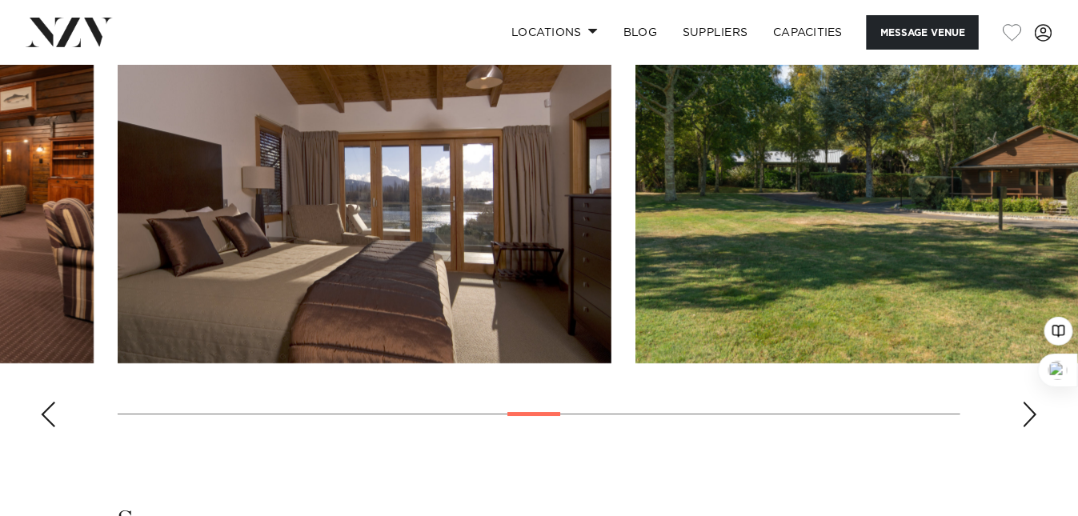
click at [1032, 414] on div "Next slide" at bounding box center [1030, 415] width 16 height 26
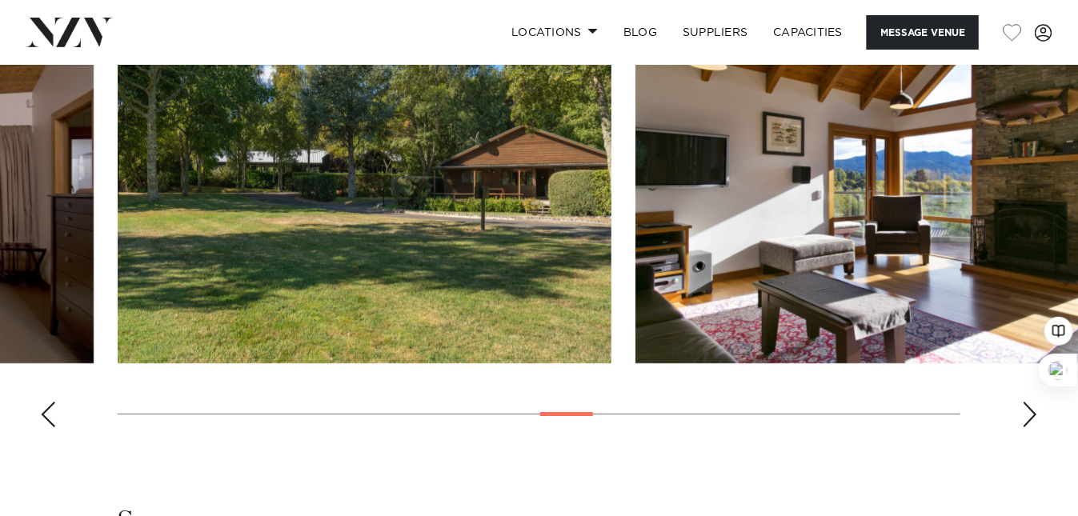
click at [1032, 414] on div "Next slide" at bounding box center [1030, 415] width 16 height 26
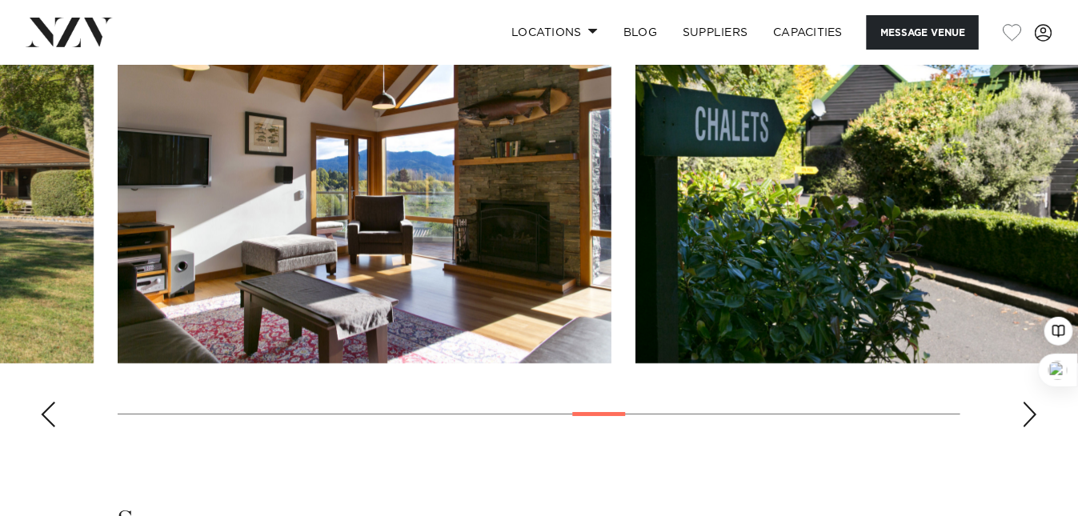
click at [1032, 414] on div "Next slide" at bounding box center [1030, 415] width 16 height 26
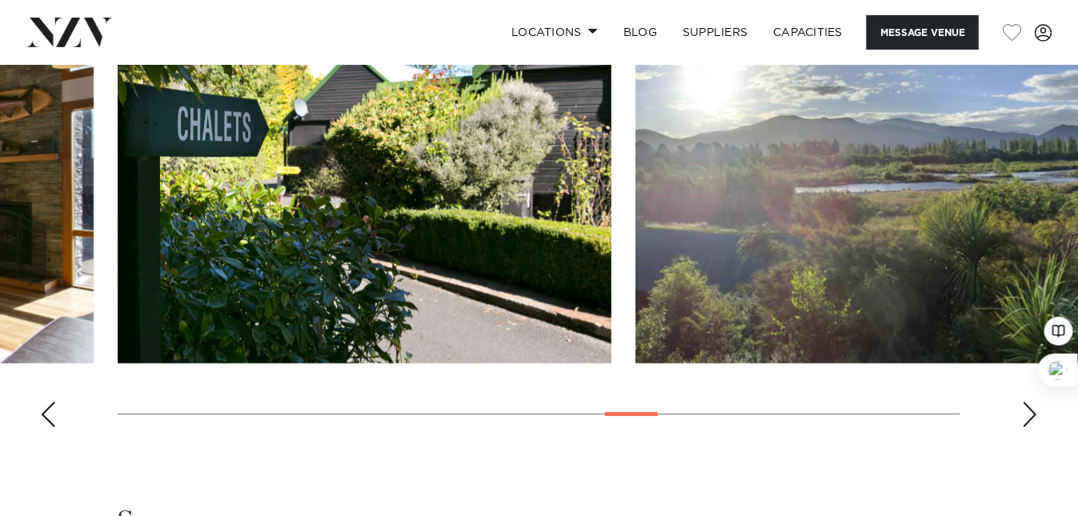
click at [1032, 414] on div "Next slide" at bounding box center [1030, 415] width 16 height 26
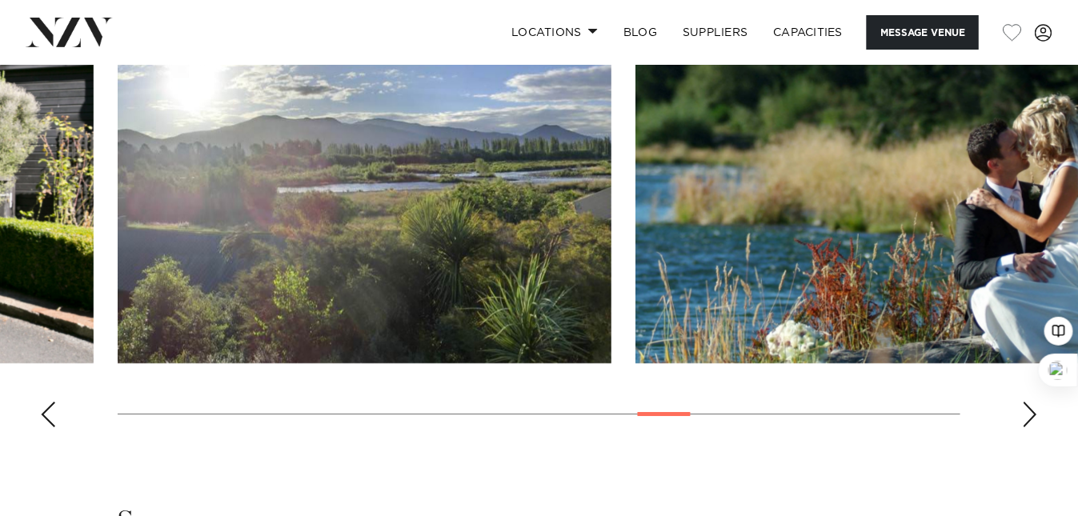
click at [1032, 414] on div "Next slide" at bounding box center [1030, 415] width 16 height 26
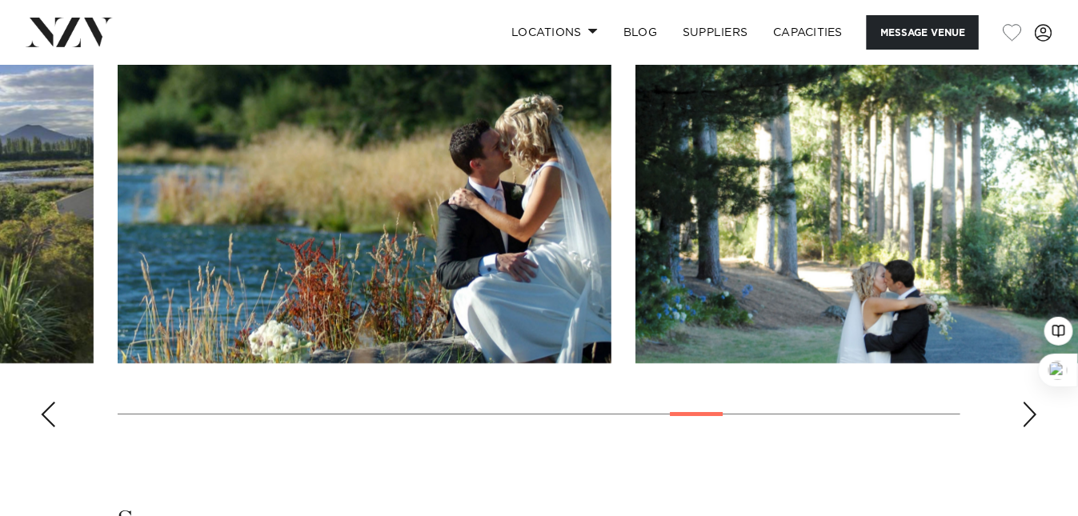
click at [1032, 414] on div "Next slide" at bounding box center [1030, 415] width 16 height 26
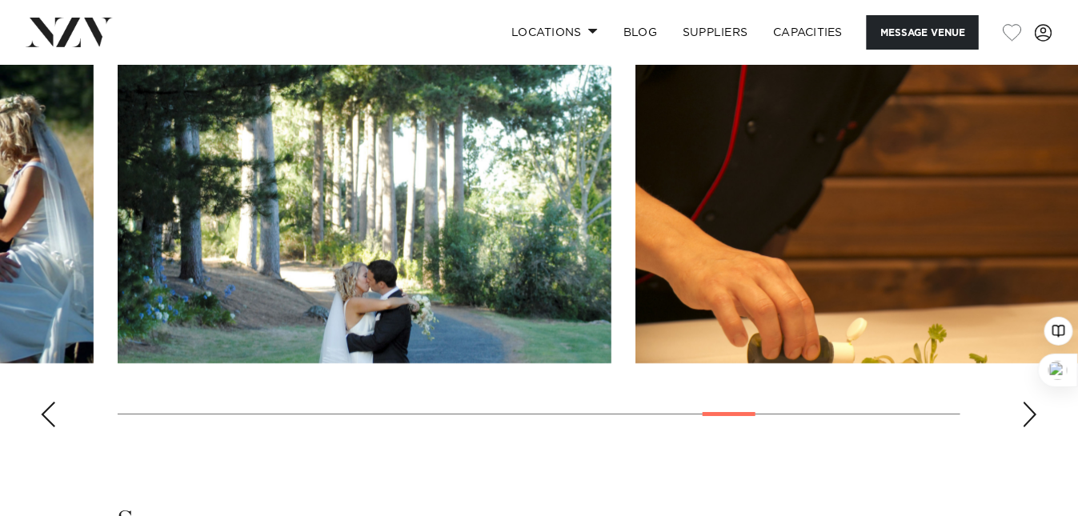
click at [1032, 414] on div "Next slide" at bounding box center [1030, 415] width 16 height 26
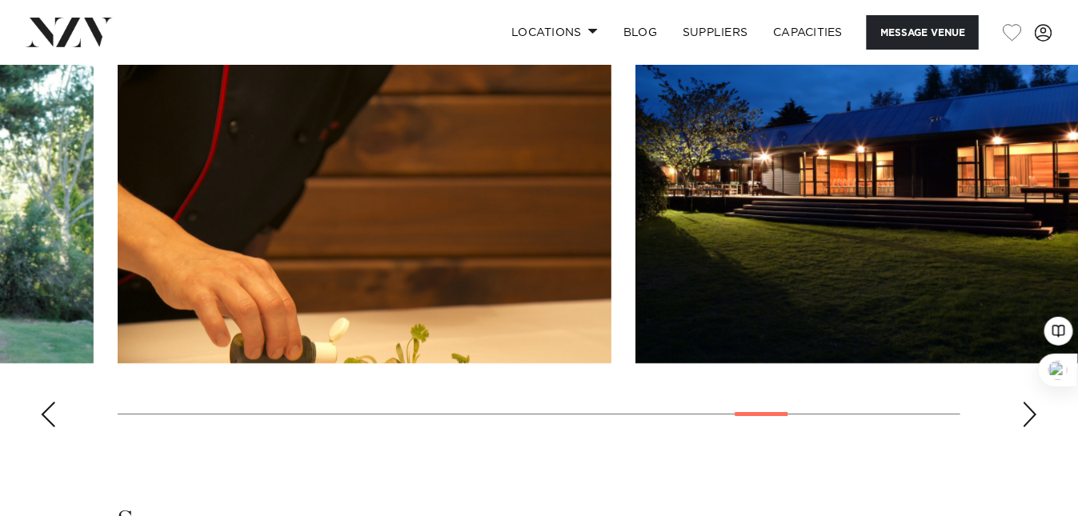
click at [1032, 414] on div "Next slide" at bounding box center [1030, 415] width 16 height 26
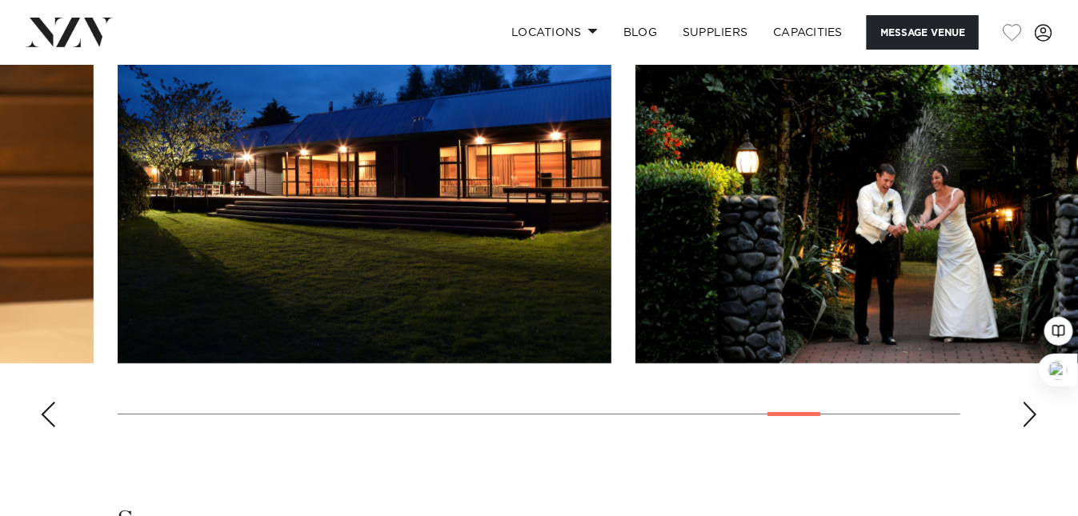
click at [1032, 414] on div "Next slide" at bounding box center [1030, 415] width 16 height 26
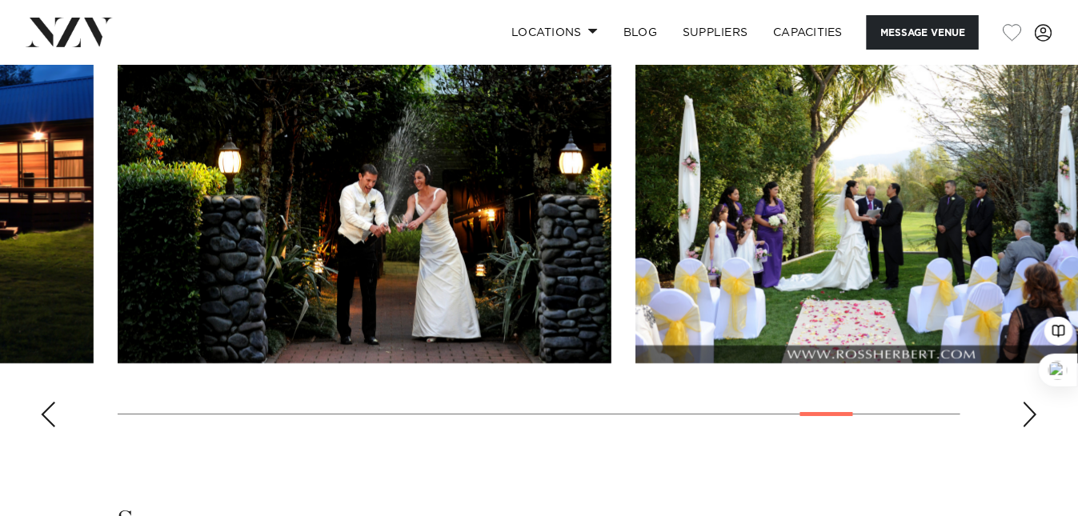
click at [1032, 414] on div "Next slide" at bounding box center [1030, 415] width 16 height 26
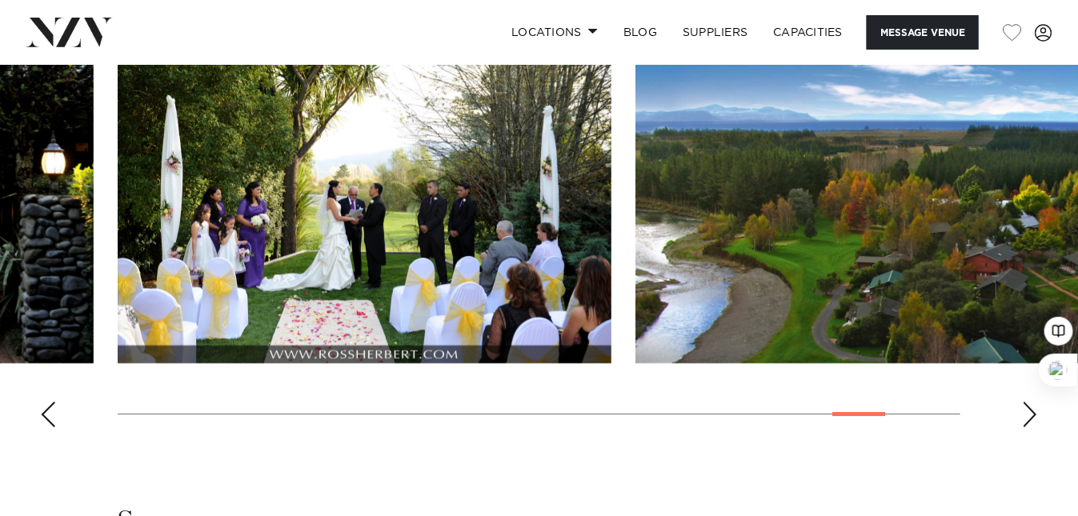
click at [1032, 414] on div "Next slide" at bounding box center [1030, 415] width 16 height 26
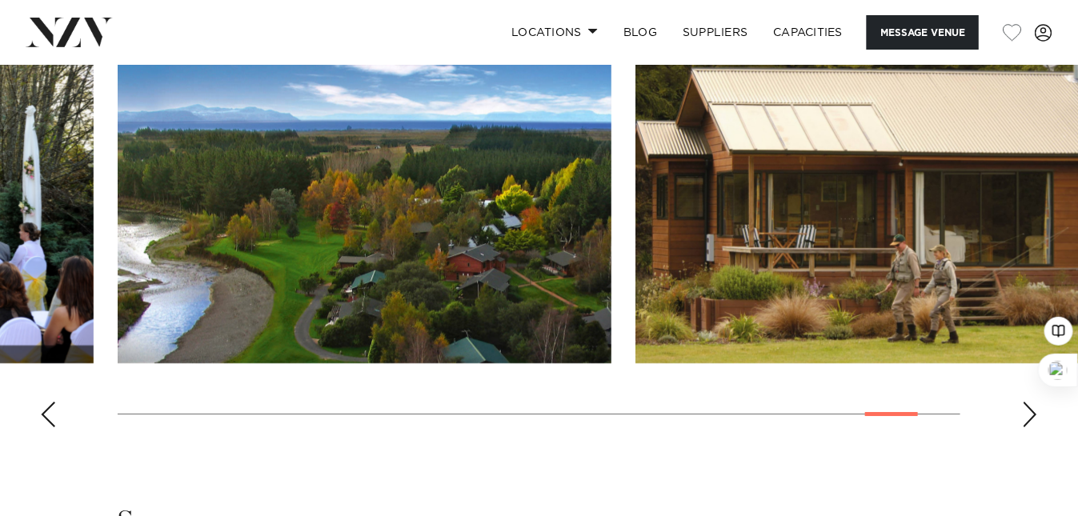
click at [1032, 414] on div "Next slide" at bounding box center [1030, 415] width 16 height 26
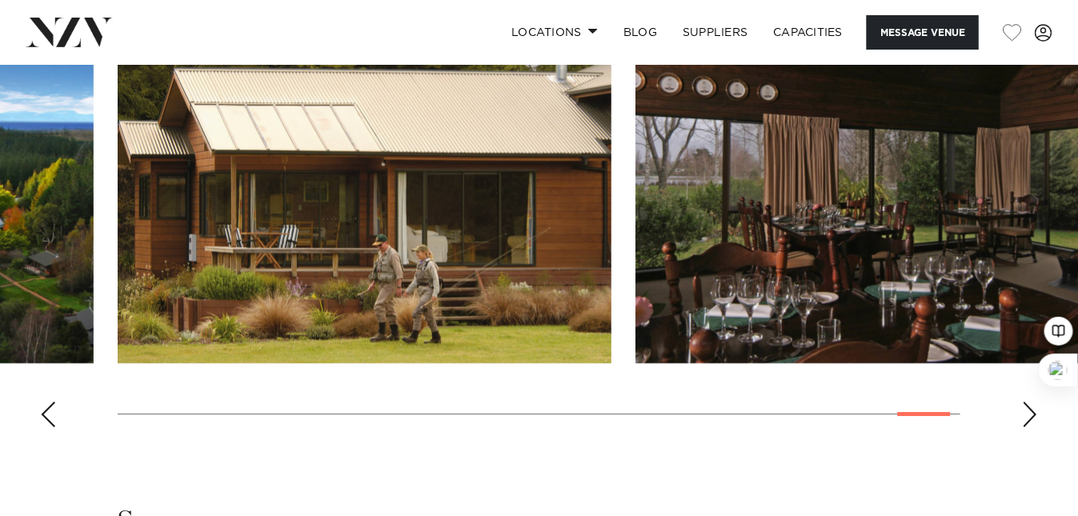
click at [1032, 414] on div "Next slide" at bounding box center [1030, 415] width 16 height 26
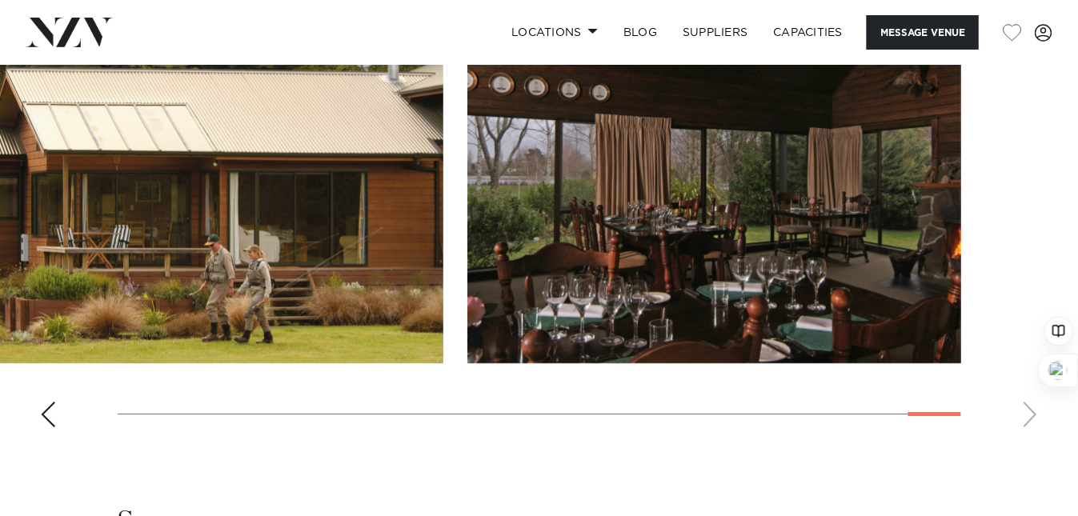
click at [1032, 414] on swiper-container at bounding box center [539, 220] width 1078 height 439
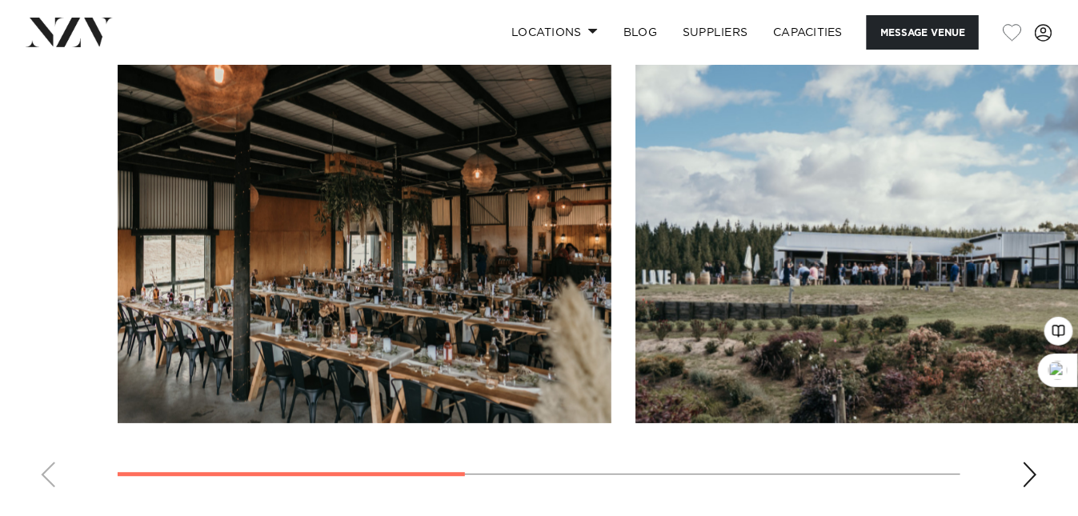
scroll to position [1173, 0]
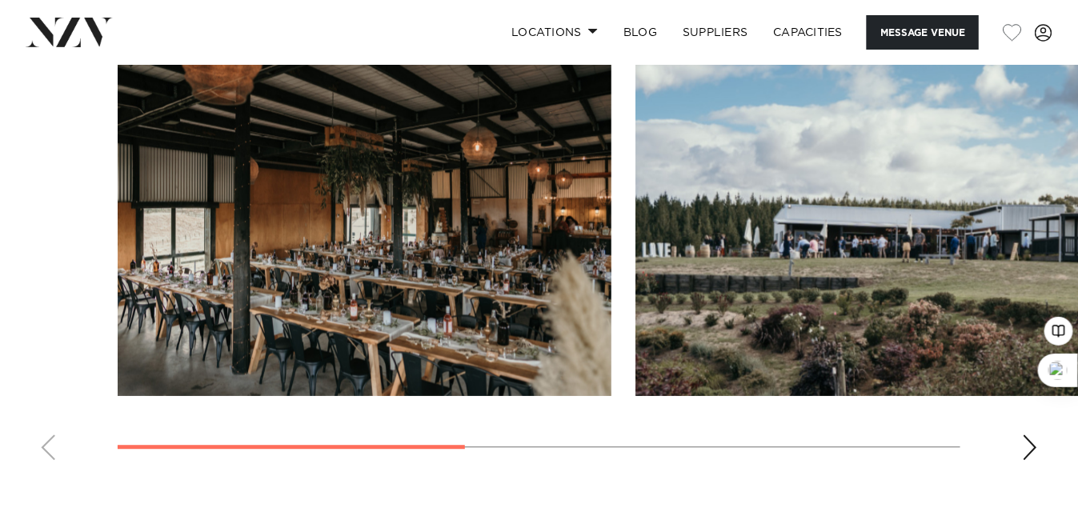
click at [1023, 447] on div "Next slide" at bounding box center [1030, 448] width 16 height 26
